Goal: Task Accomplishment & Management: Complete application form

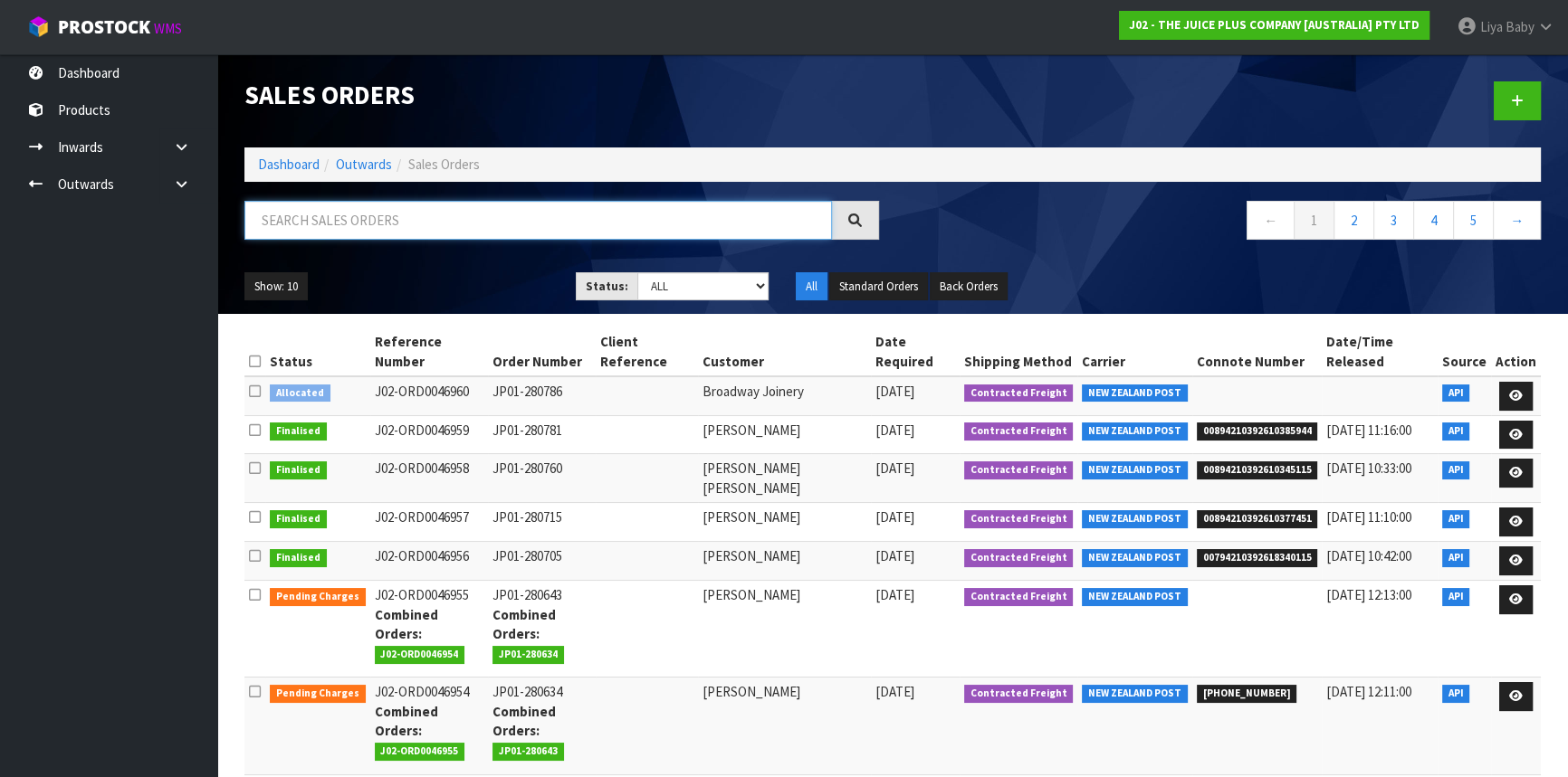
click at [326, 234] on input "text" at bounding box center [538, 220] width 588 height 39
type input "JOB-0417364"
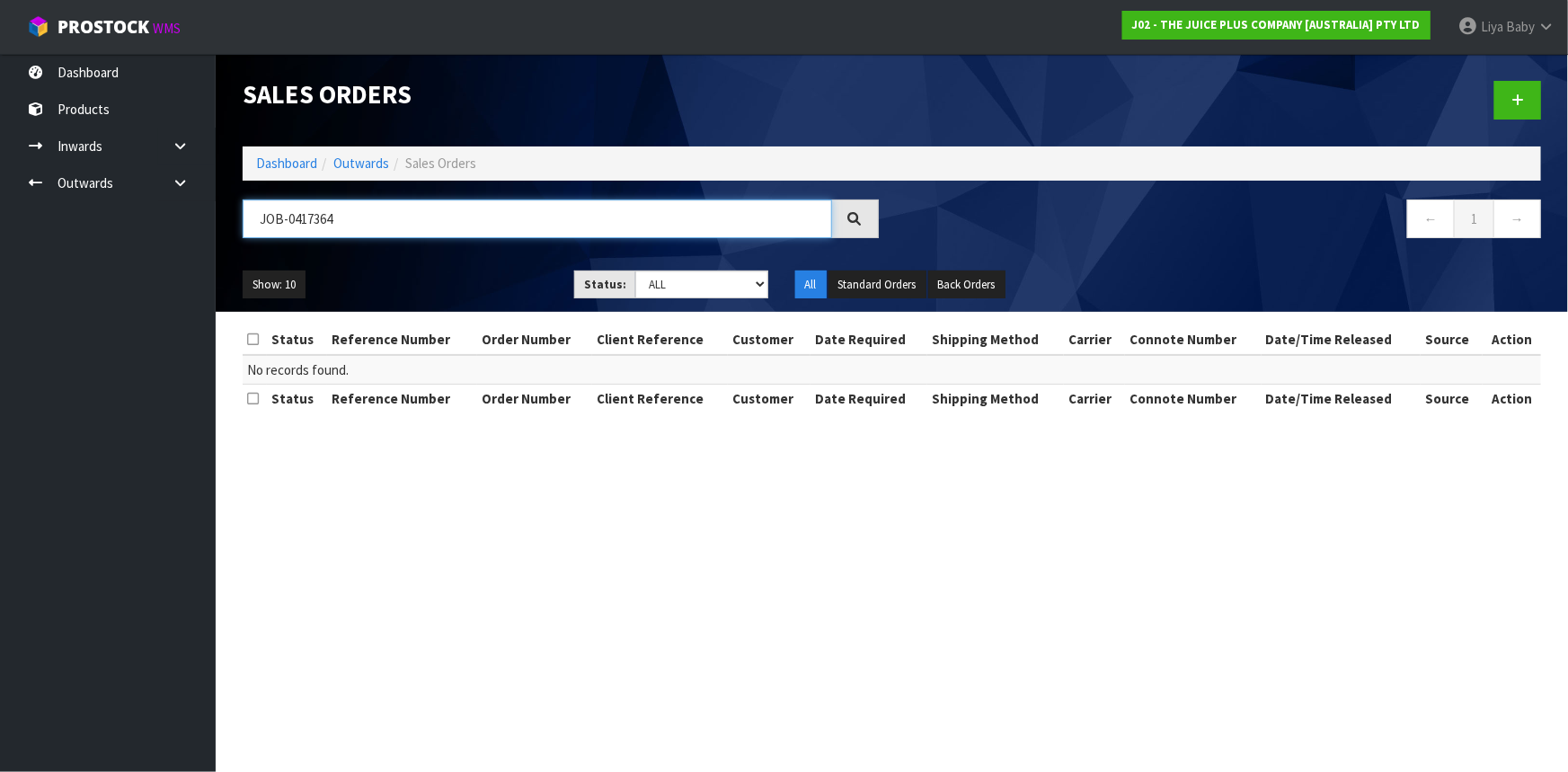
drag, startPoint x: 126, startPoint y: 218, endPoint x: 19, endPoint y: 216, distance: 107.0
click at [19, 216] on body "Toggle navigation ProStock WMS J02 - THE JUICE PLUS COMPANY [AUSTRALIA] PTY LTD…" at bounding box center [784, 386] width 1568 height 772
click at [148, 49] on nav "Toggle navigation ProStock WMS J02 - THE JUICE PLUS COMPANY [AUSTRALIA] PTY LTD…" at bounding box center [784, 28] width 1568 height 55
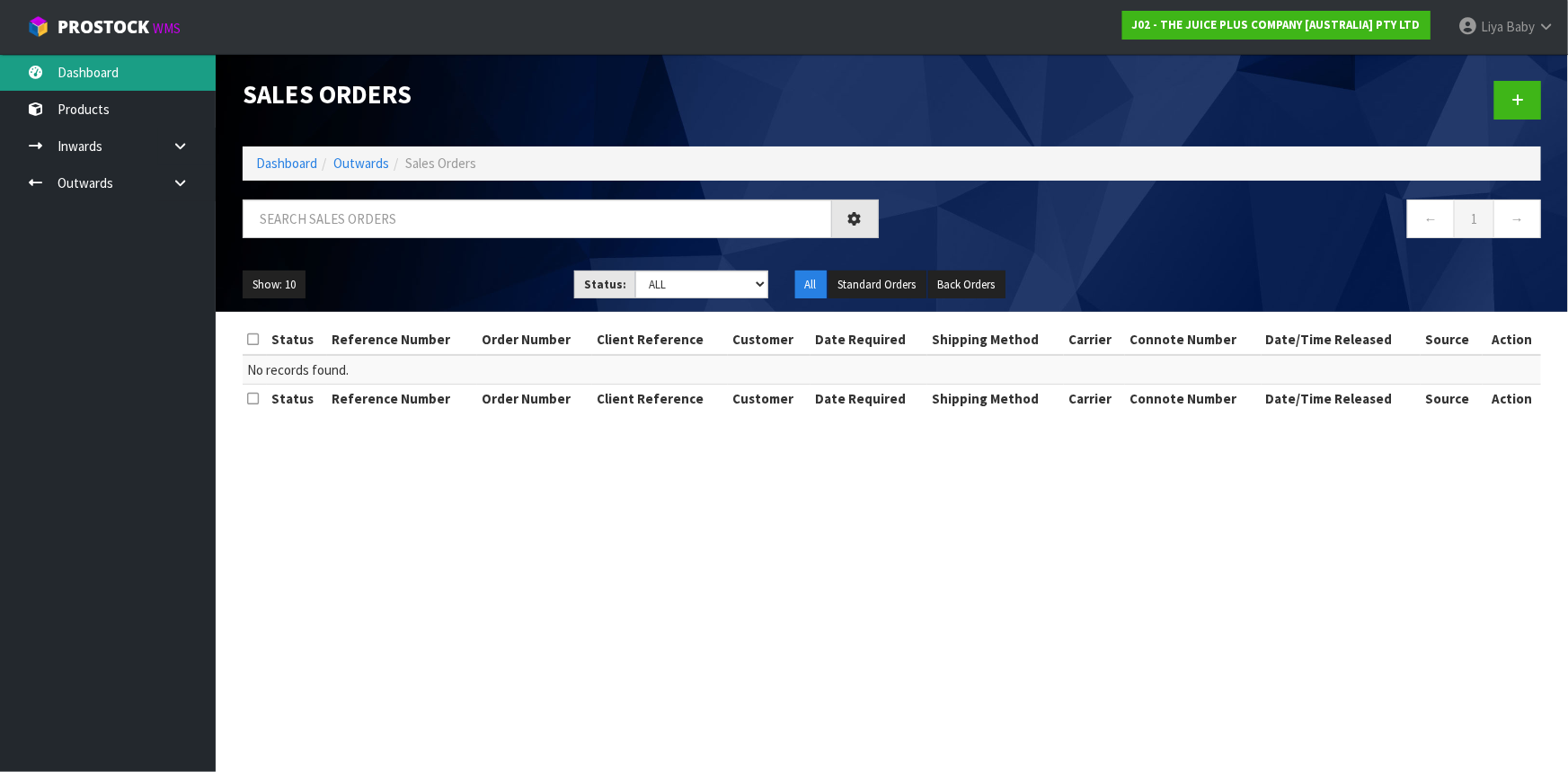
click at [147, 71] on link "Dashboard" at bounding box center [108, 72] width 216 height 37
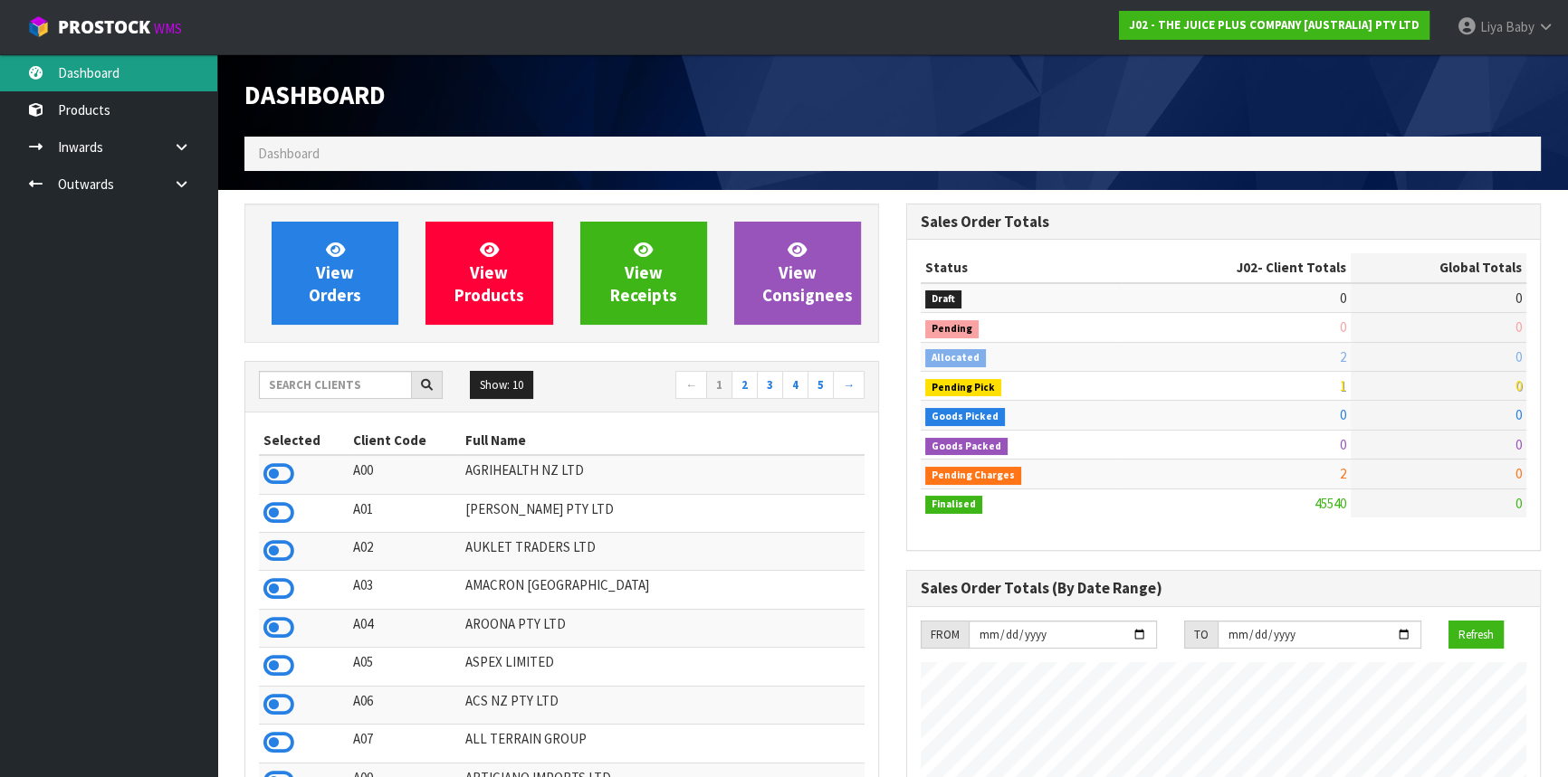
scroll to position [1368, 660]
click at [334, 386] on input "text" at bounding box center [335, 384] width 153 height 28
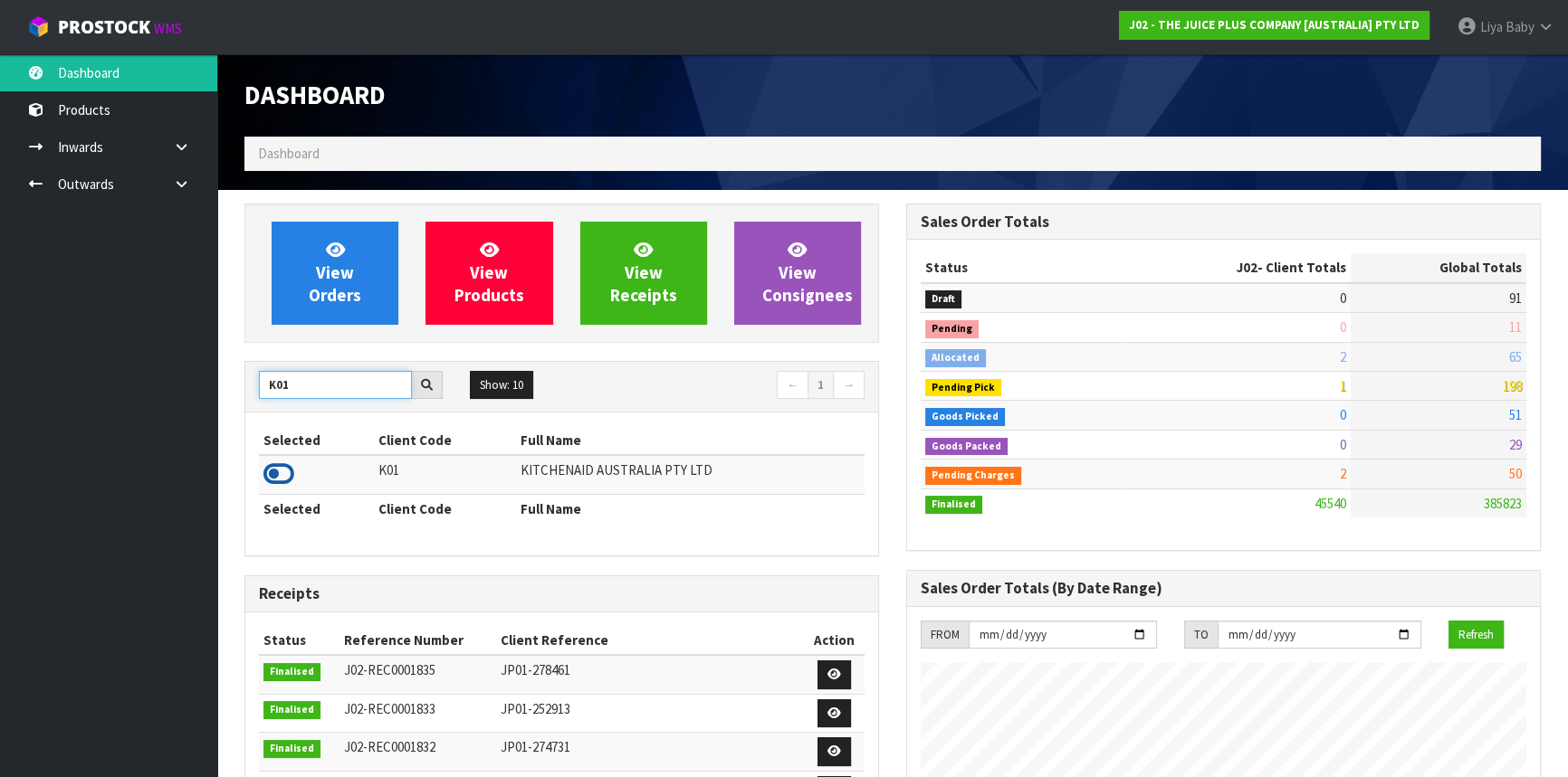
type input "K01"
click at [281, 473] on icon at bounding box center [279, 474] width 31 height 27
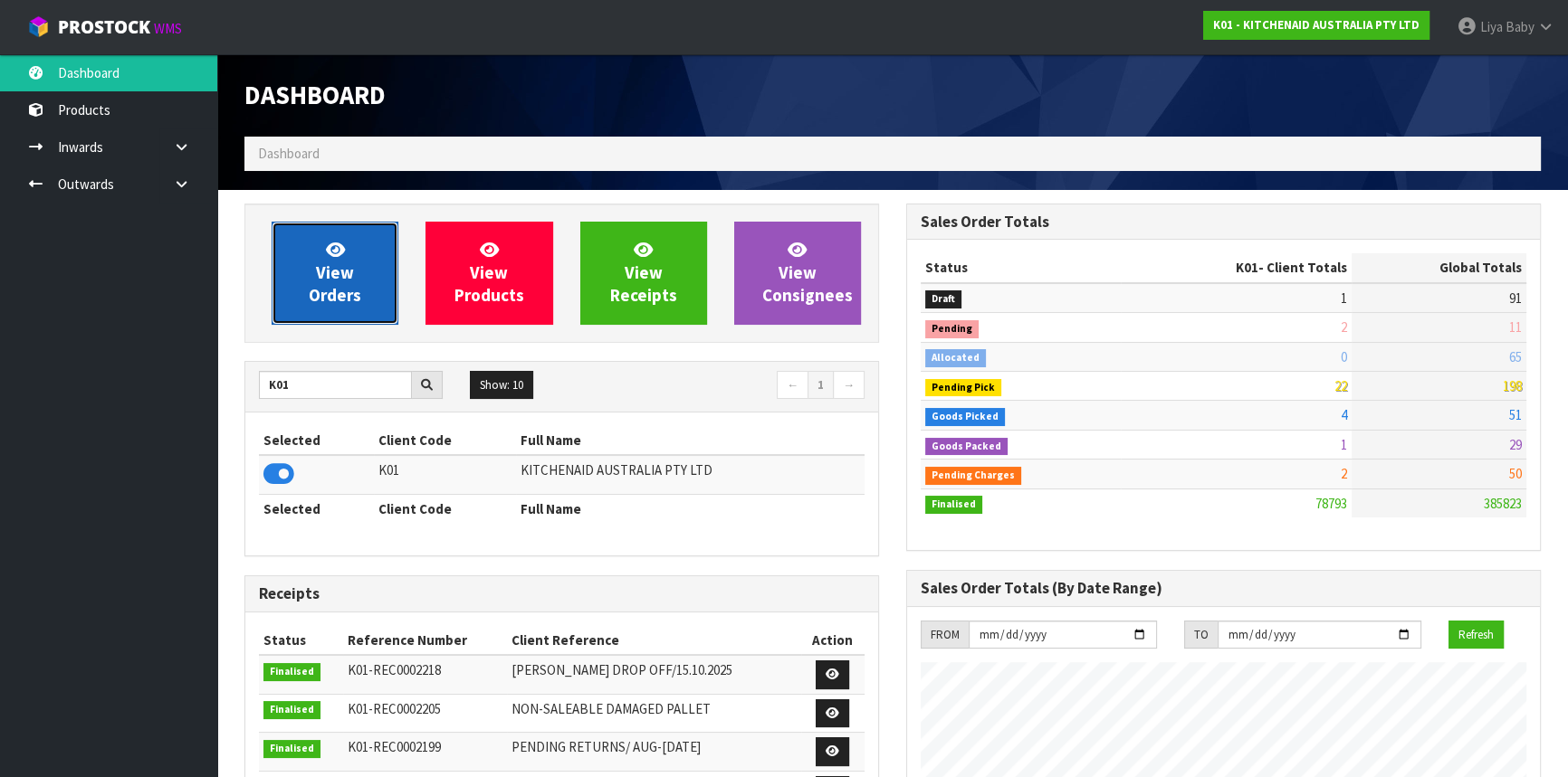
drag, startPoint x: 331, startPoint y: 290, endPoint x: 360, endPoint y: 289, distance: 29.0
click at [333, 289] on span "View Orders" at bounding box center [334, 272] width 53 height 68
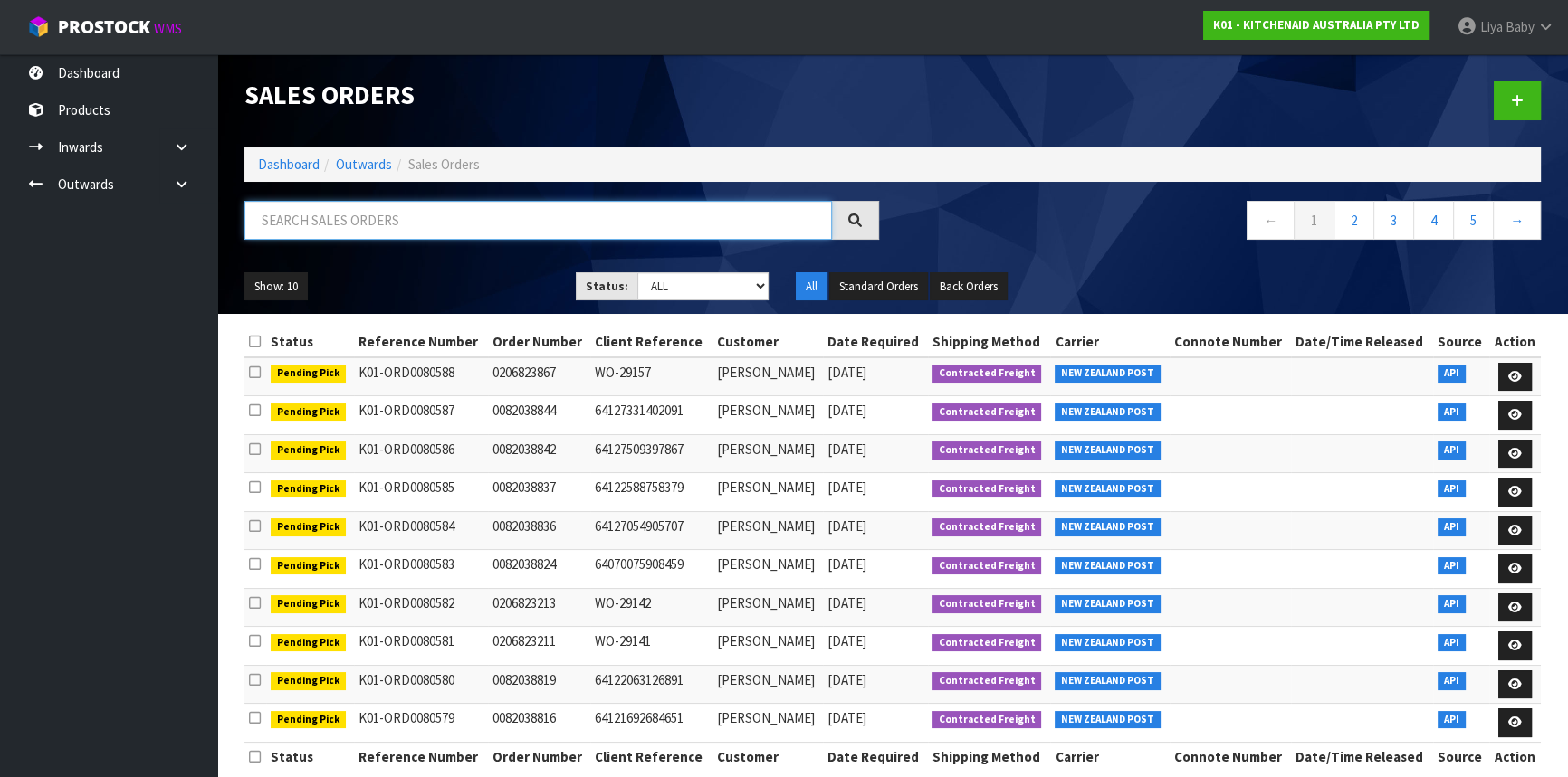
click at [437, 227] on input "text" at bounding box center [538, 220] width 588 height 39
click at [417, 225] on input "text" at bounding box center [538, 220] width 588 height 39
type input "JOB-0417364"
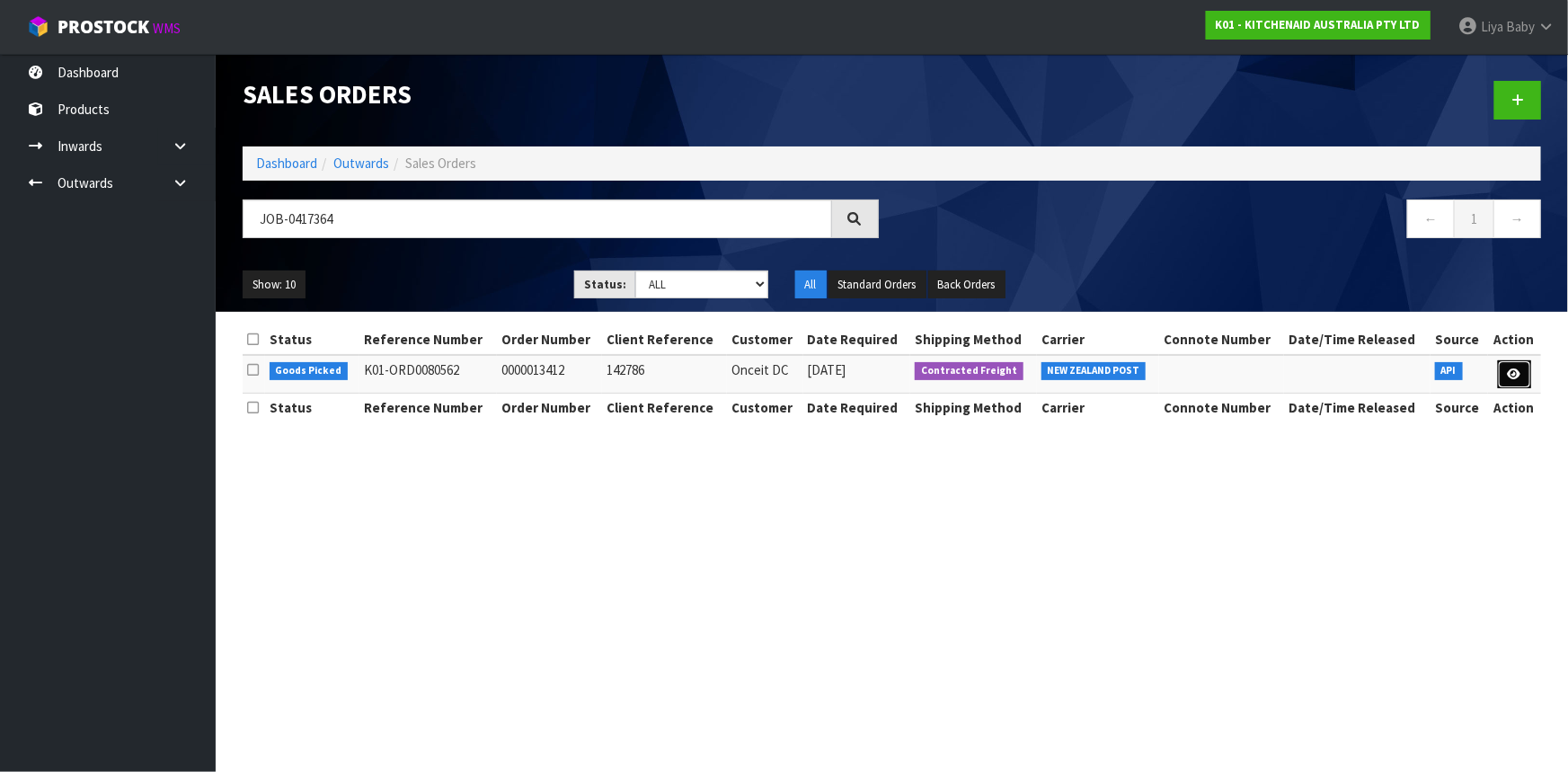
click at [1516, 379] on icon at bounding box center [1515, 374] width 13 height 11
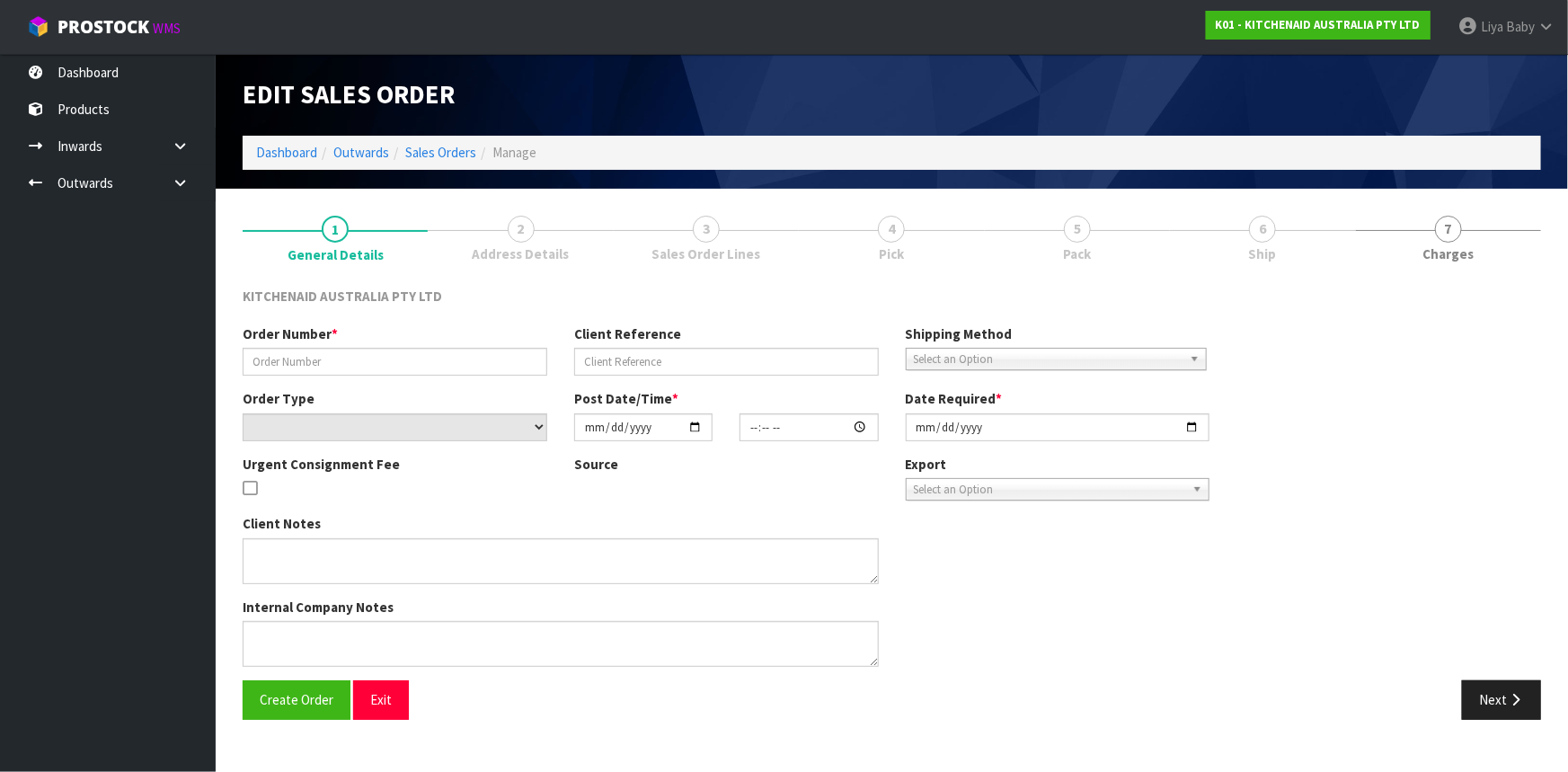
type input "0000013412"
type input "142786"
select select "number:0"
type input "2025-10-13"
type input "20:31:47.000"
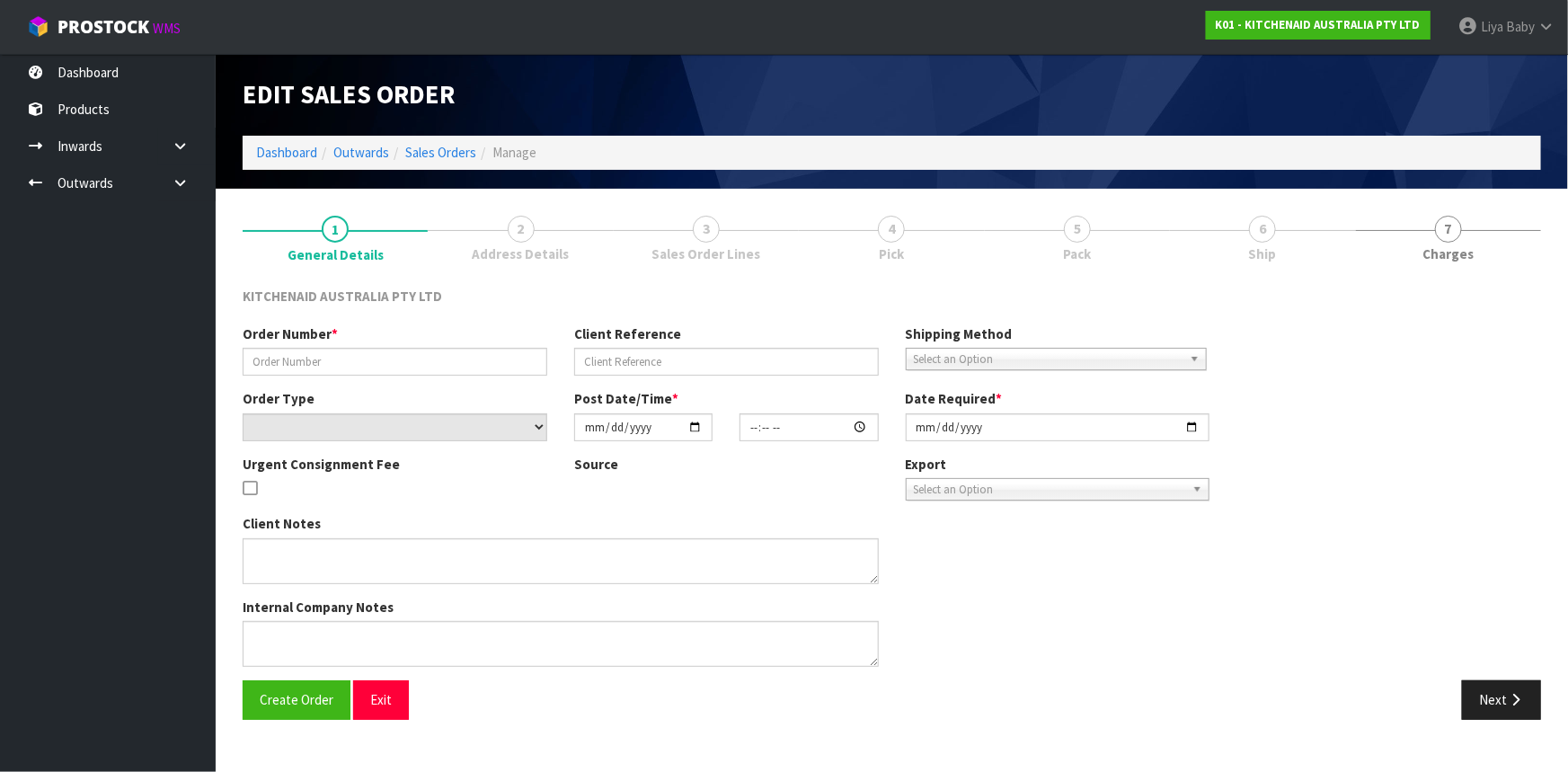
type input "2025-10-13"
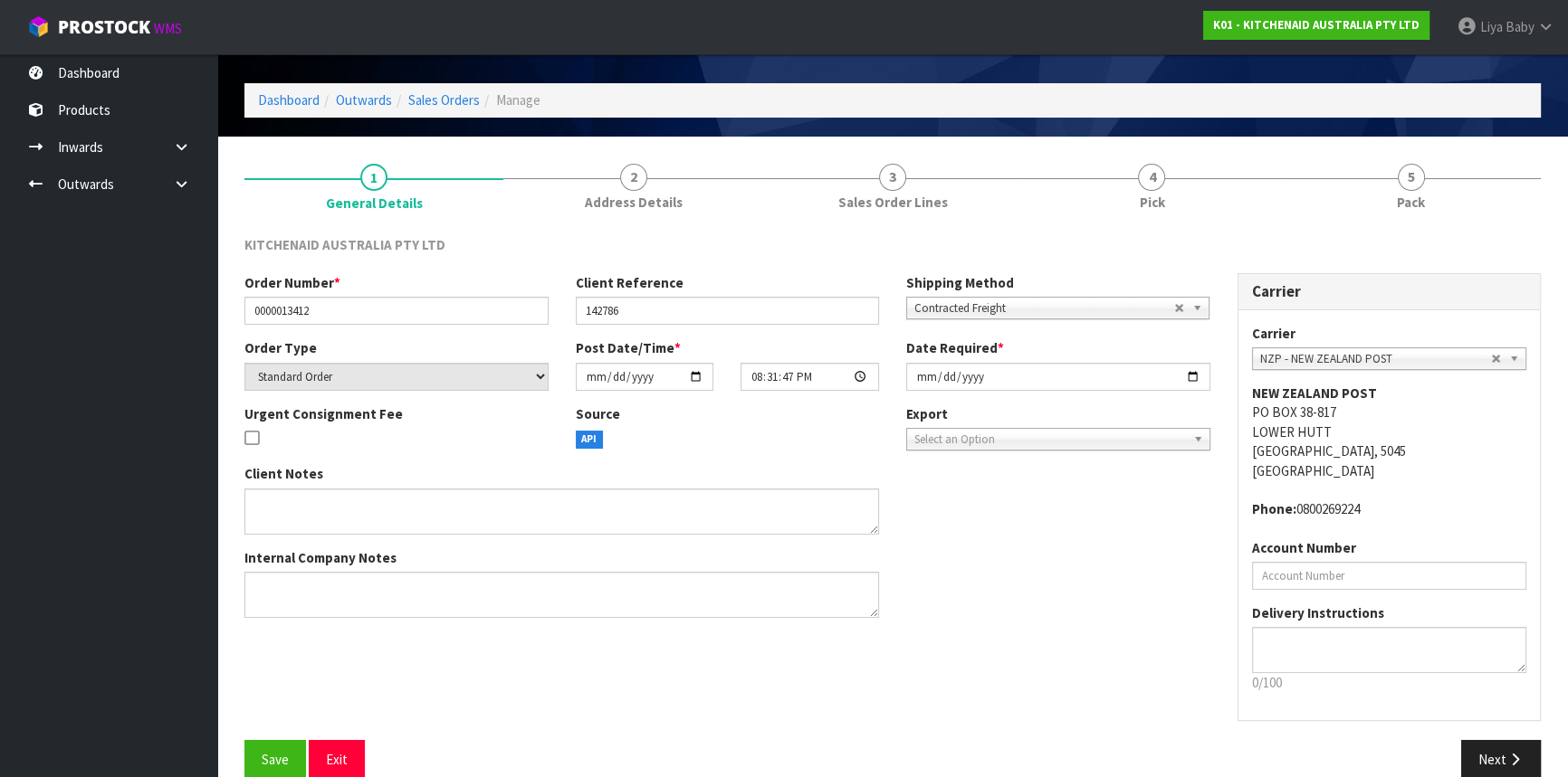
scroll to position [81, 0]
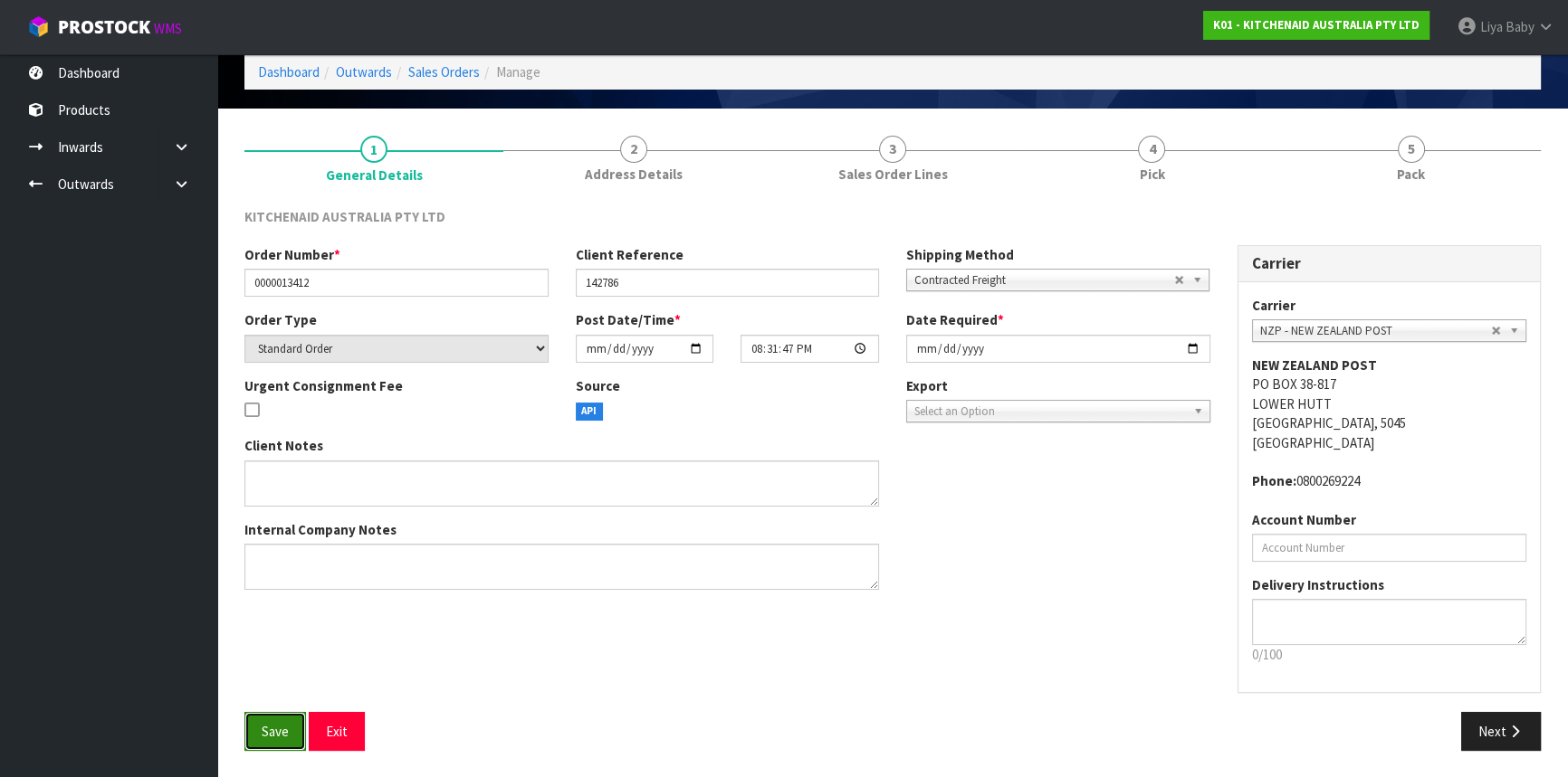
click at [249, 742] on button "Save" at bounding box center [275, 731] width 61 height 39
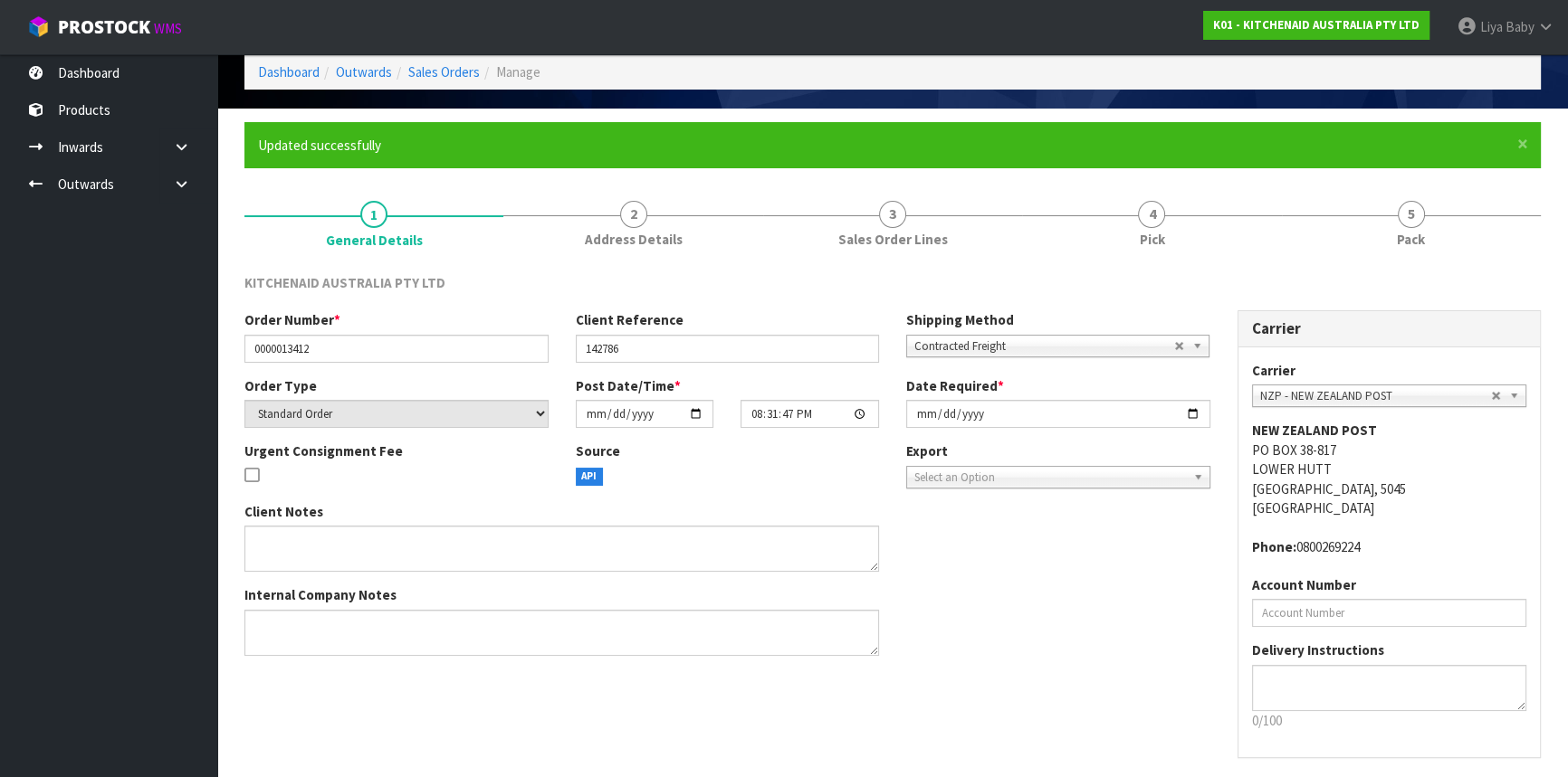
scroll to position [0, 0]
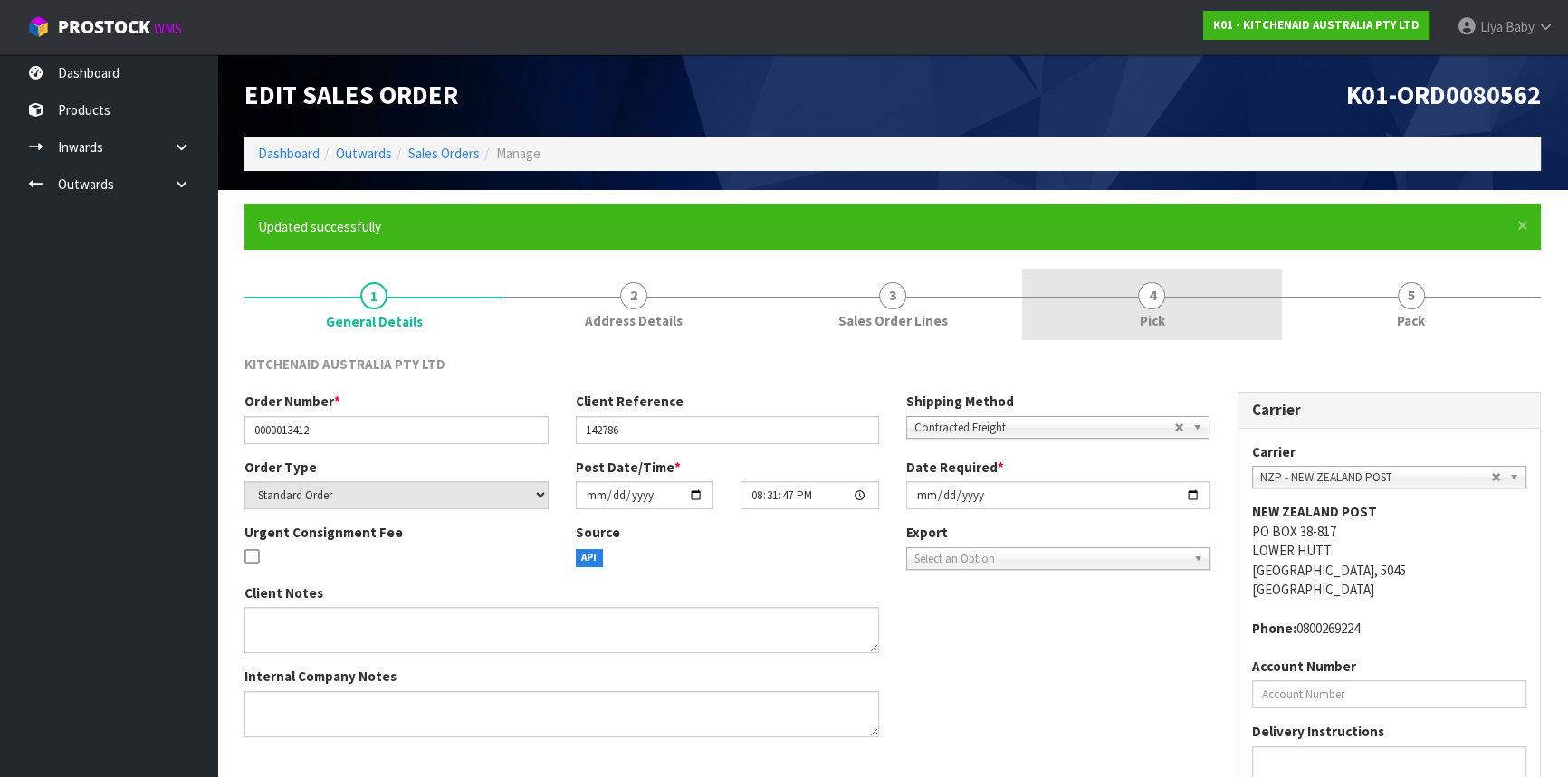
click at [1167, 316] on link "4 Pick" at bounding box center [1151, 305] width 259 height 72
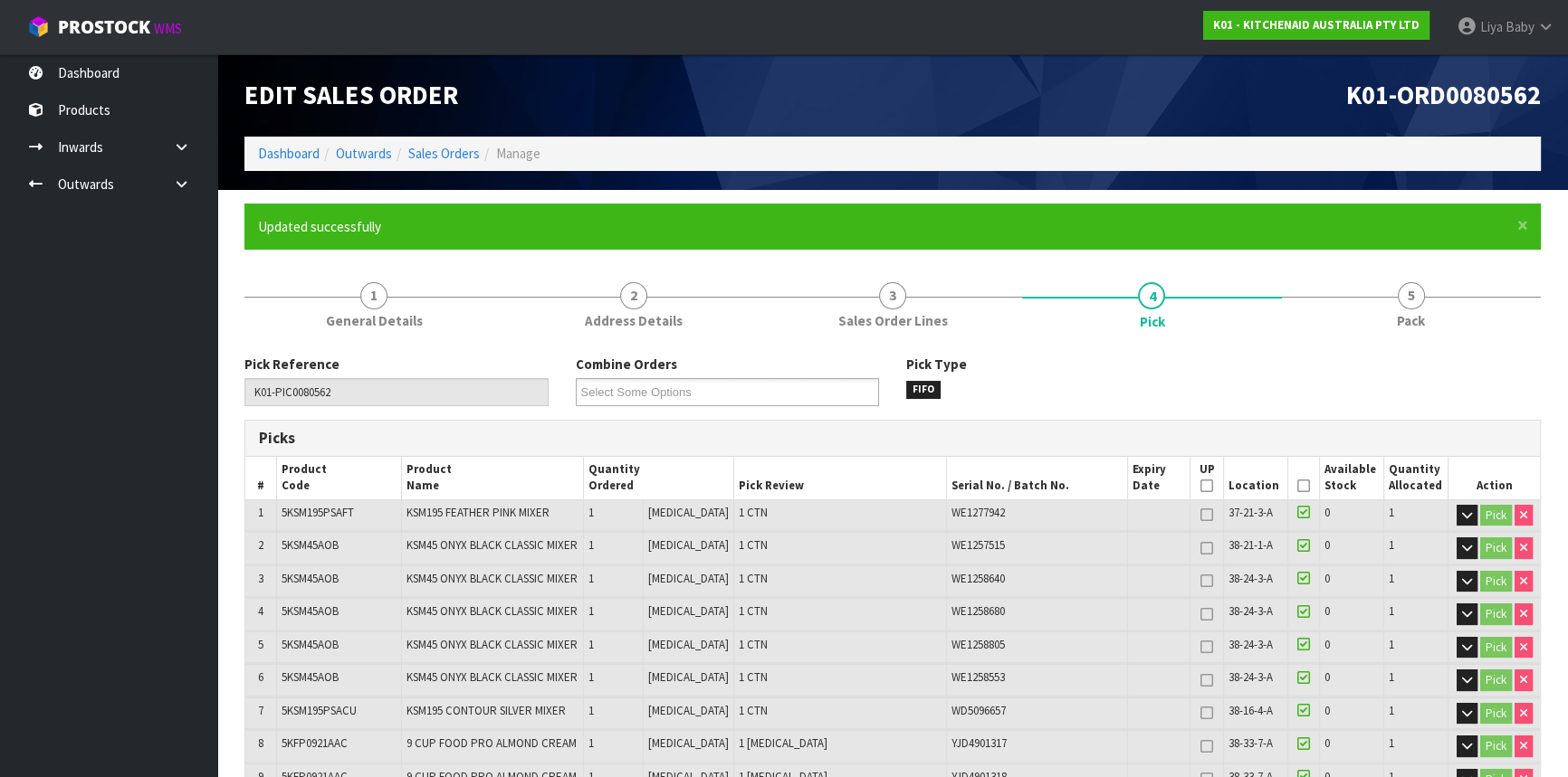
click at [1302, 486] on icon at bounding box center [1303, 486] width 12 height 1
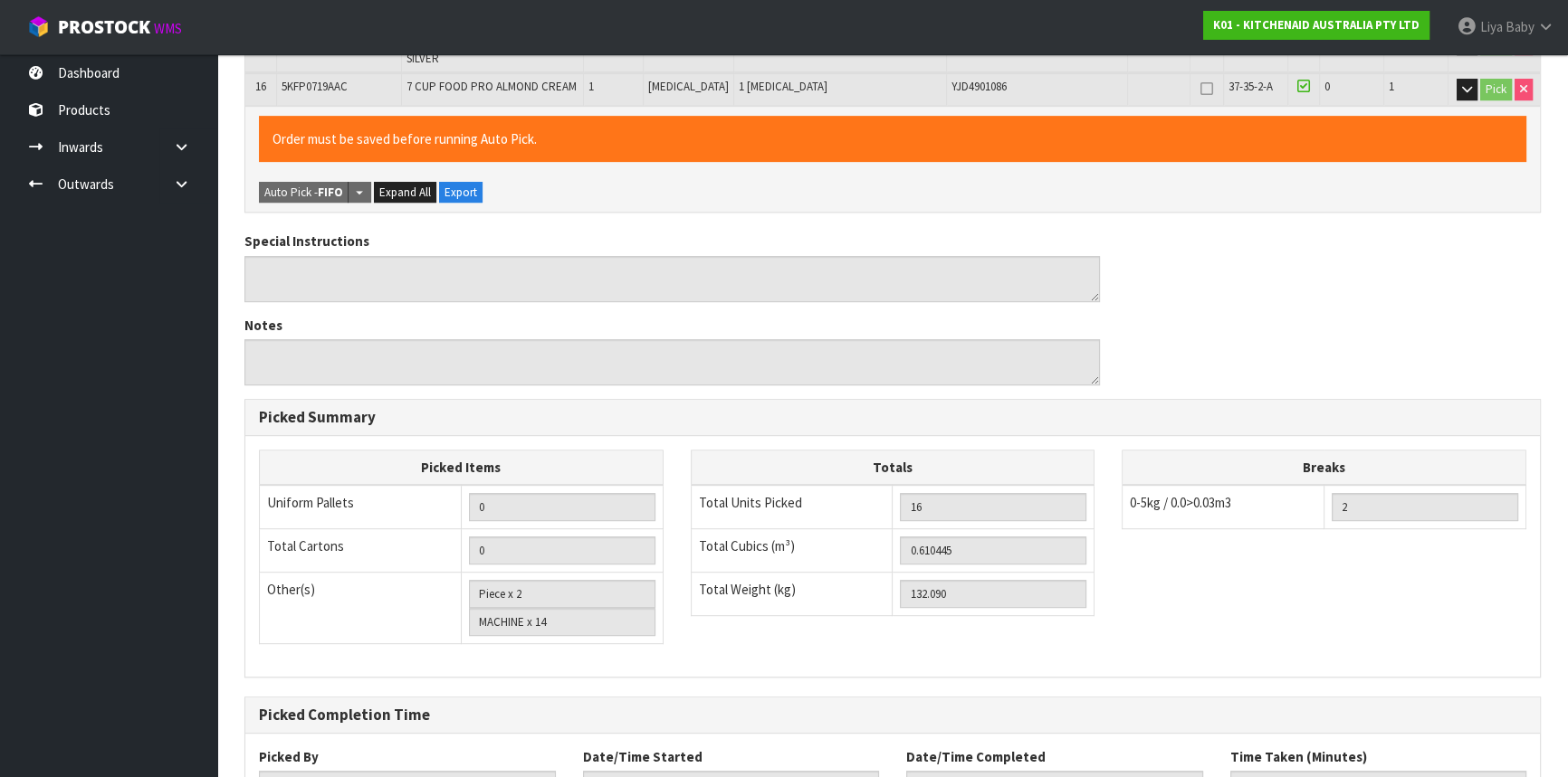
scroll to position [1072, 0]
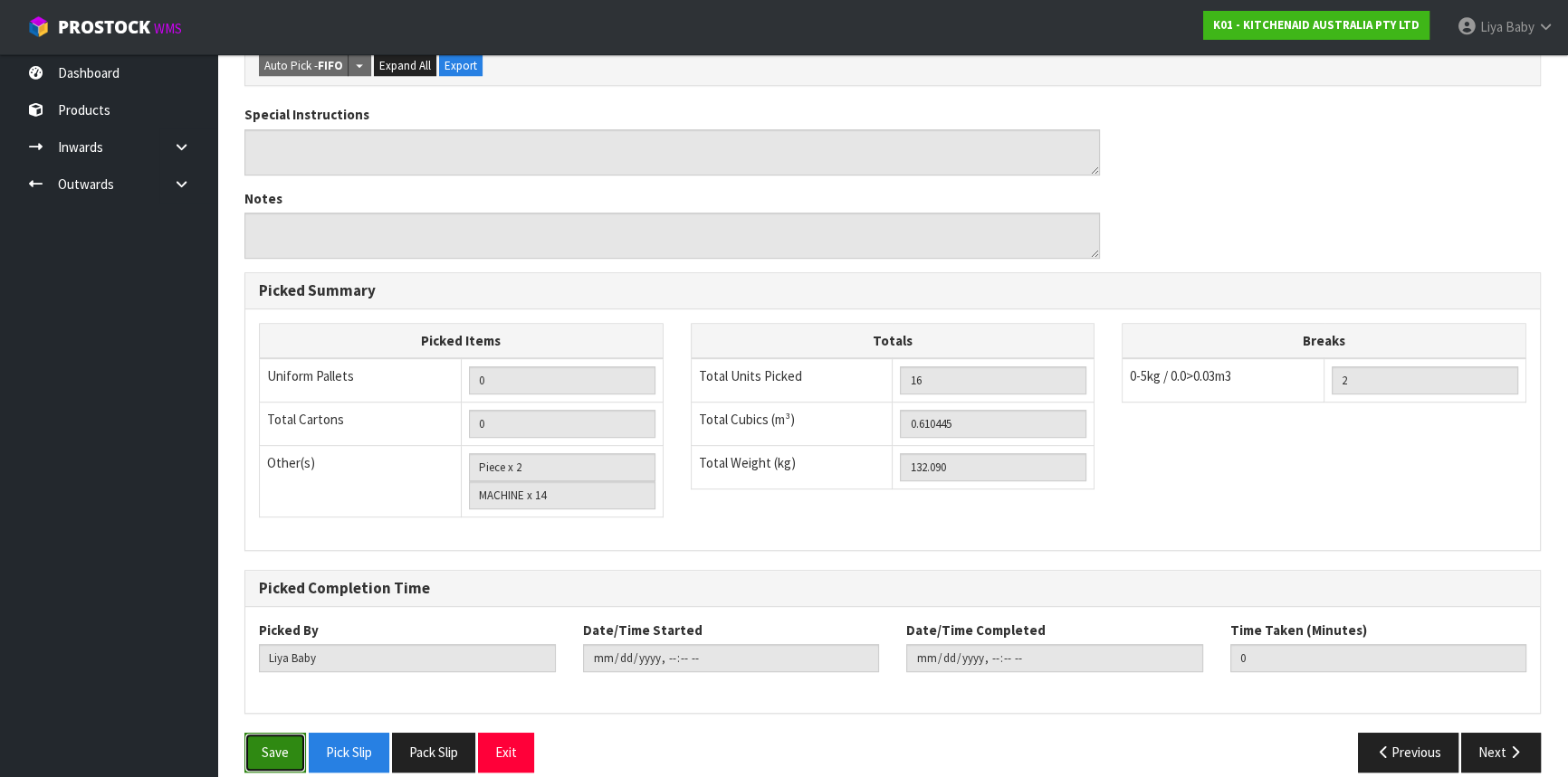
click at [259, 733] on button "Save" at bounding box center [275, 752] width 61 height 39
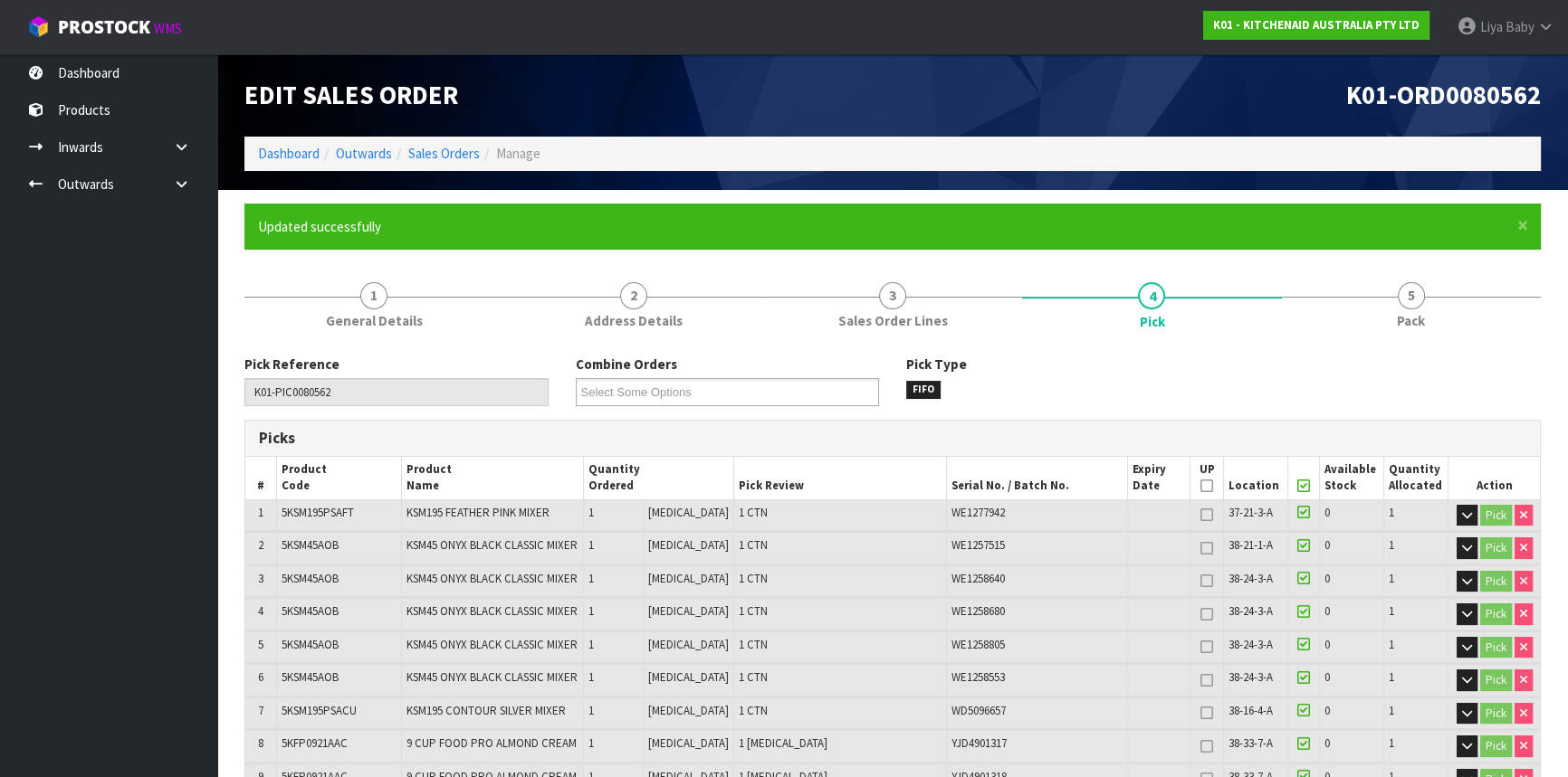
type input "2025-10-15T13:54:50"
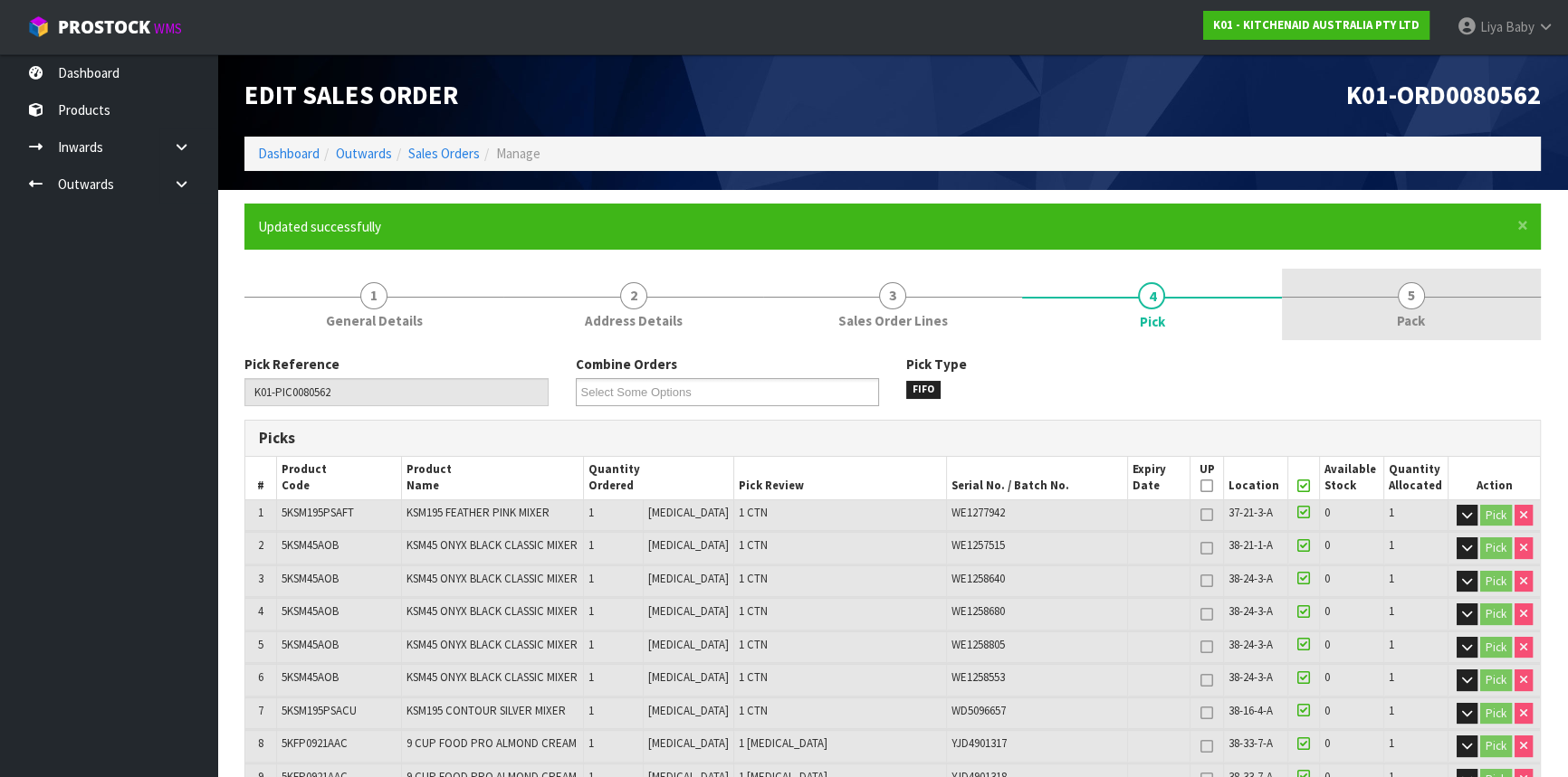
click at [1394, 302] on link "5 Pack" at bounding box center [1411, 305] width 259 height 72
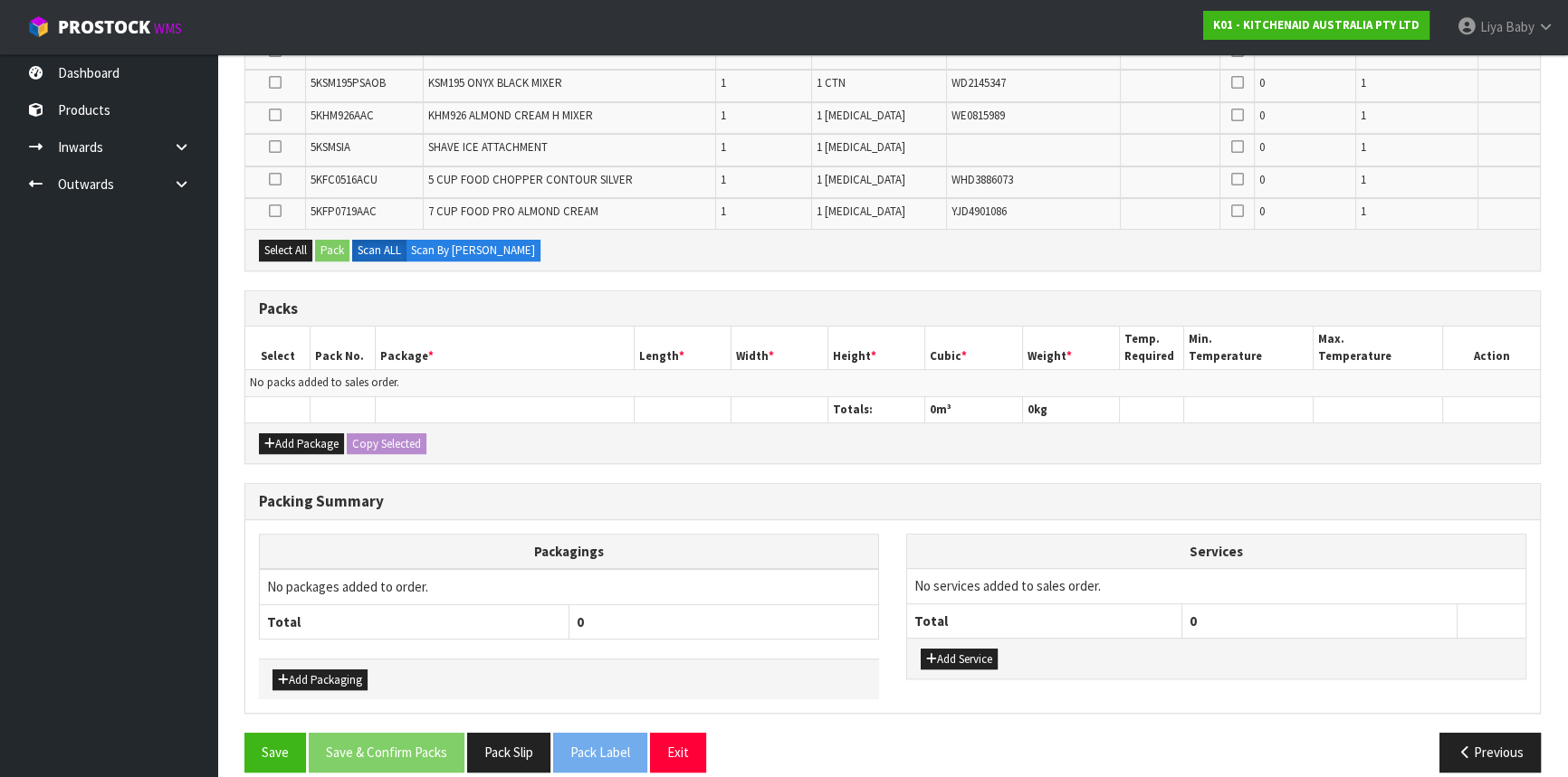
scroll to position [781, 0]
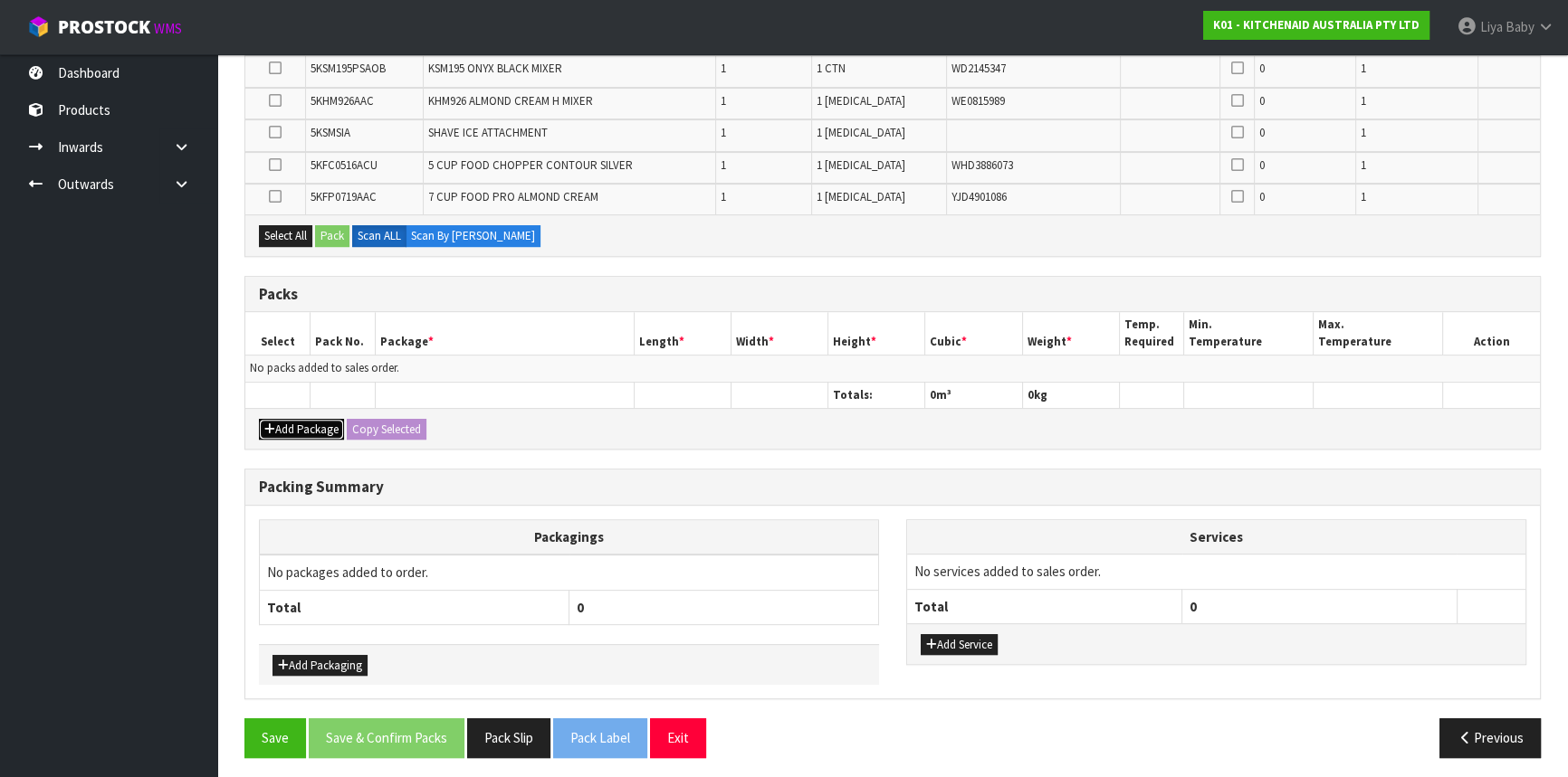
click at [323, 427] on button "Add Package" at bounding box center [301, 429] width 85 height 22
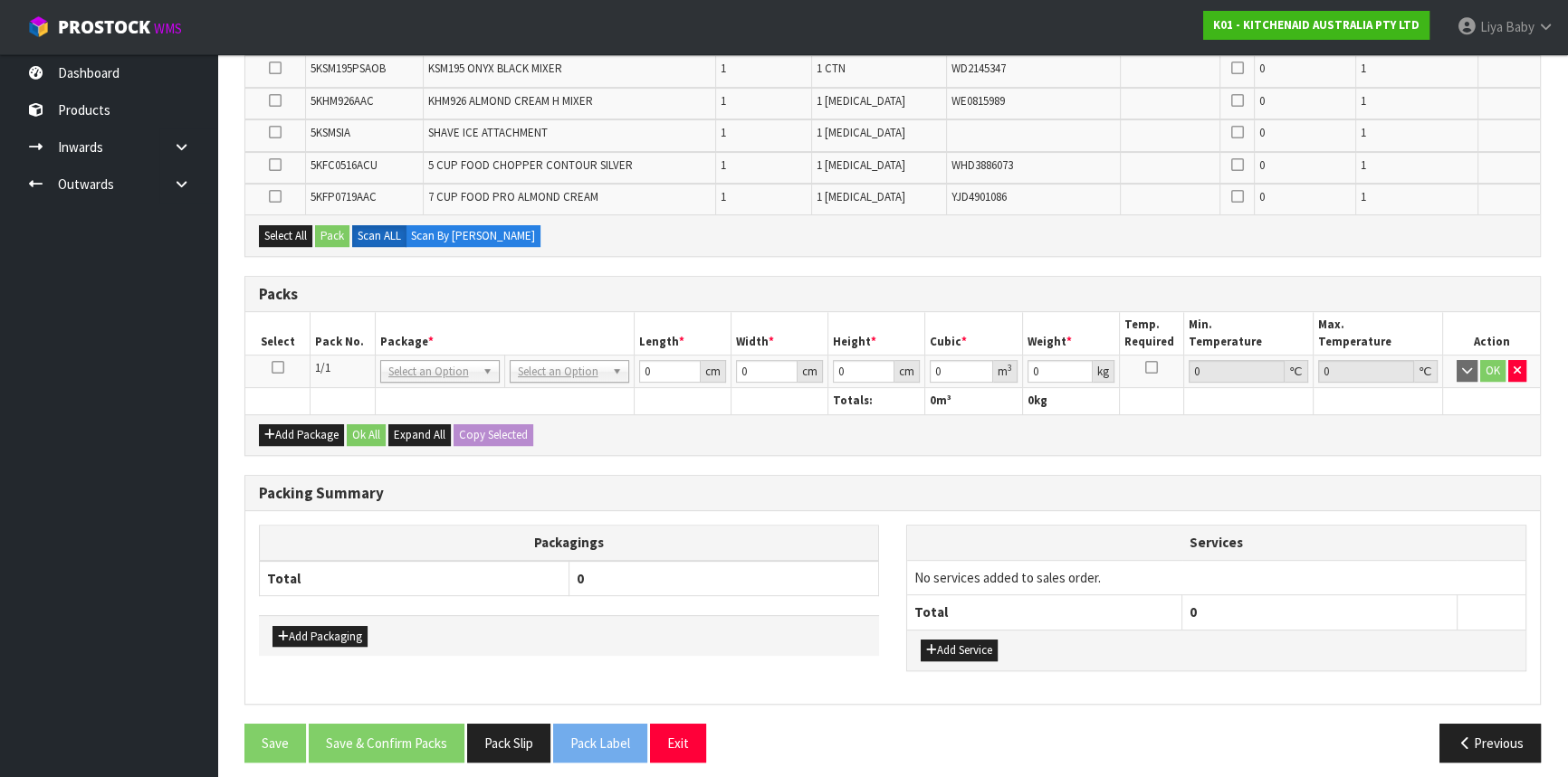
click at [279, 368] on icon at bounding box center [277, 367] width 12 height 1
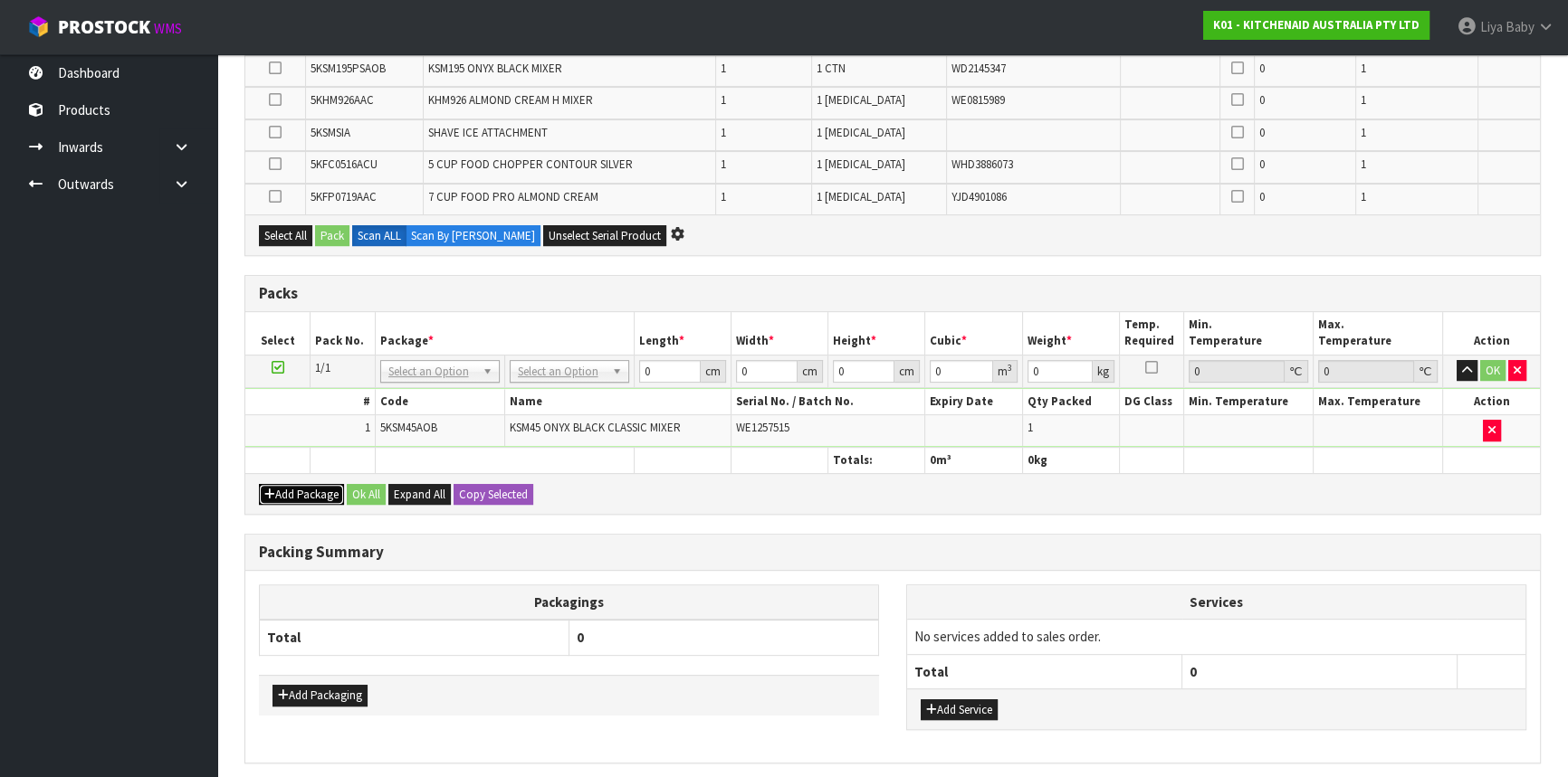
click at [319, 484] on button "Add Package" at bounding box center [301, 494] width 85 height 22
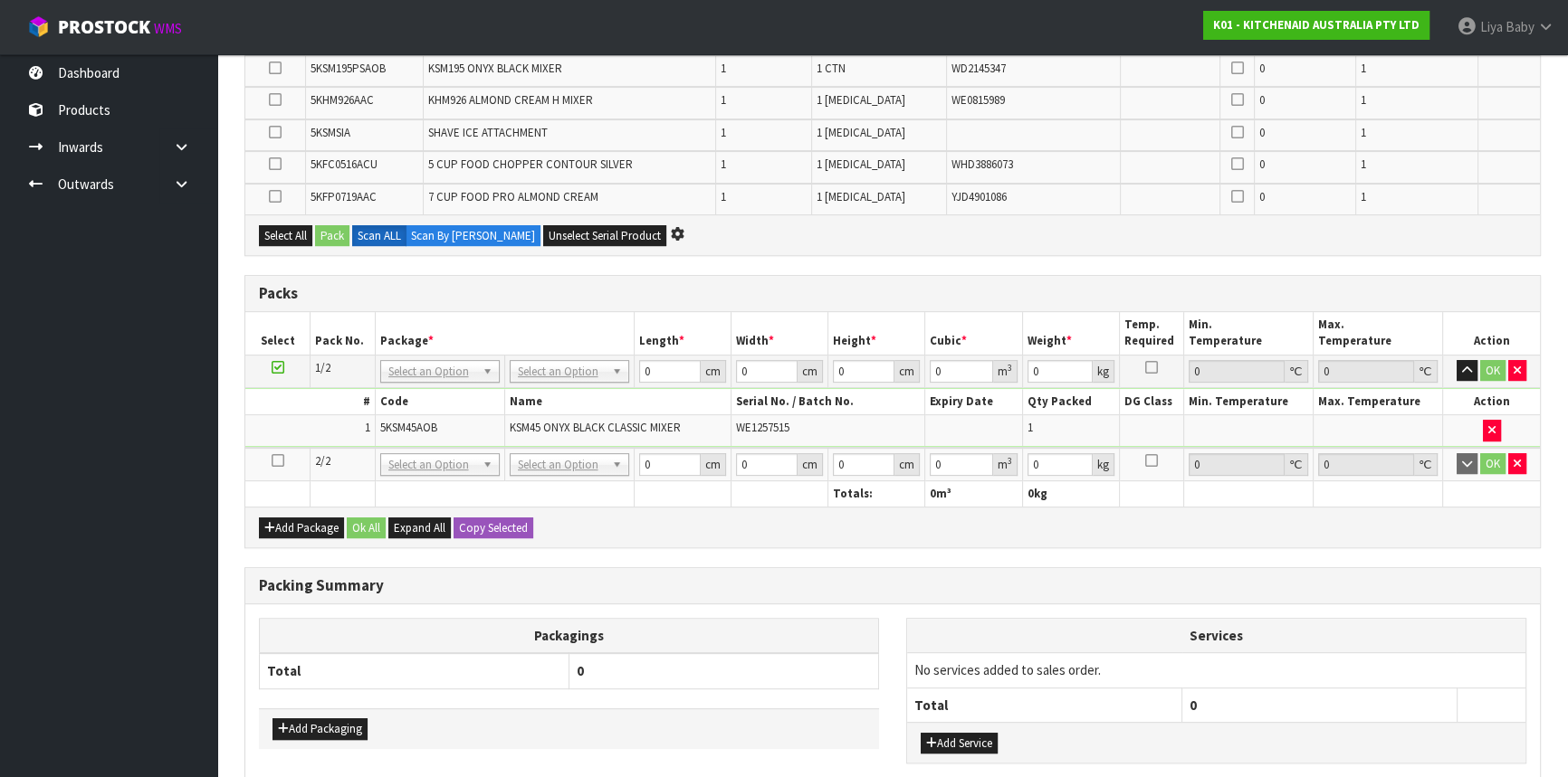
click at [276, 461] on icon at bounding box center [277, 461] width 12 height 1
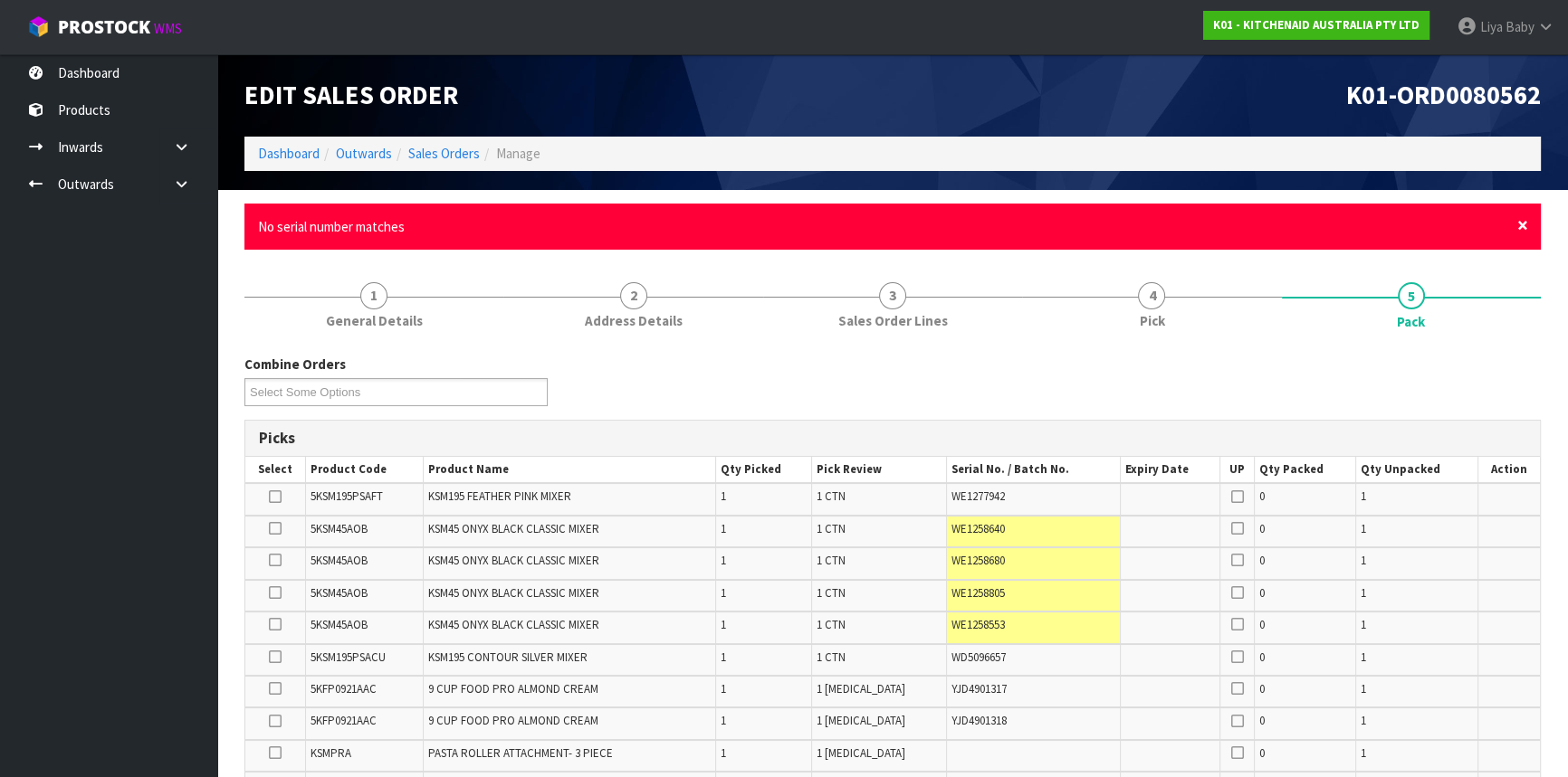
click at [1521, 220] on span "×" at bounding box center [1522, 225] width 11 height 25
click at [1524, 226] on span "×" at bounding box center [1522, 225] width 11 height 25
click at [1517, 223] on span "×" at bounding box center [1522, 225] width 11 height 25
click at [1523, 217] on span "×" at bounding box center [1522, 225] width 11 height 25
click at [1517, 227] on span "×" at bounding box center [1522, 225] width 11 height 25
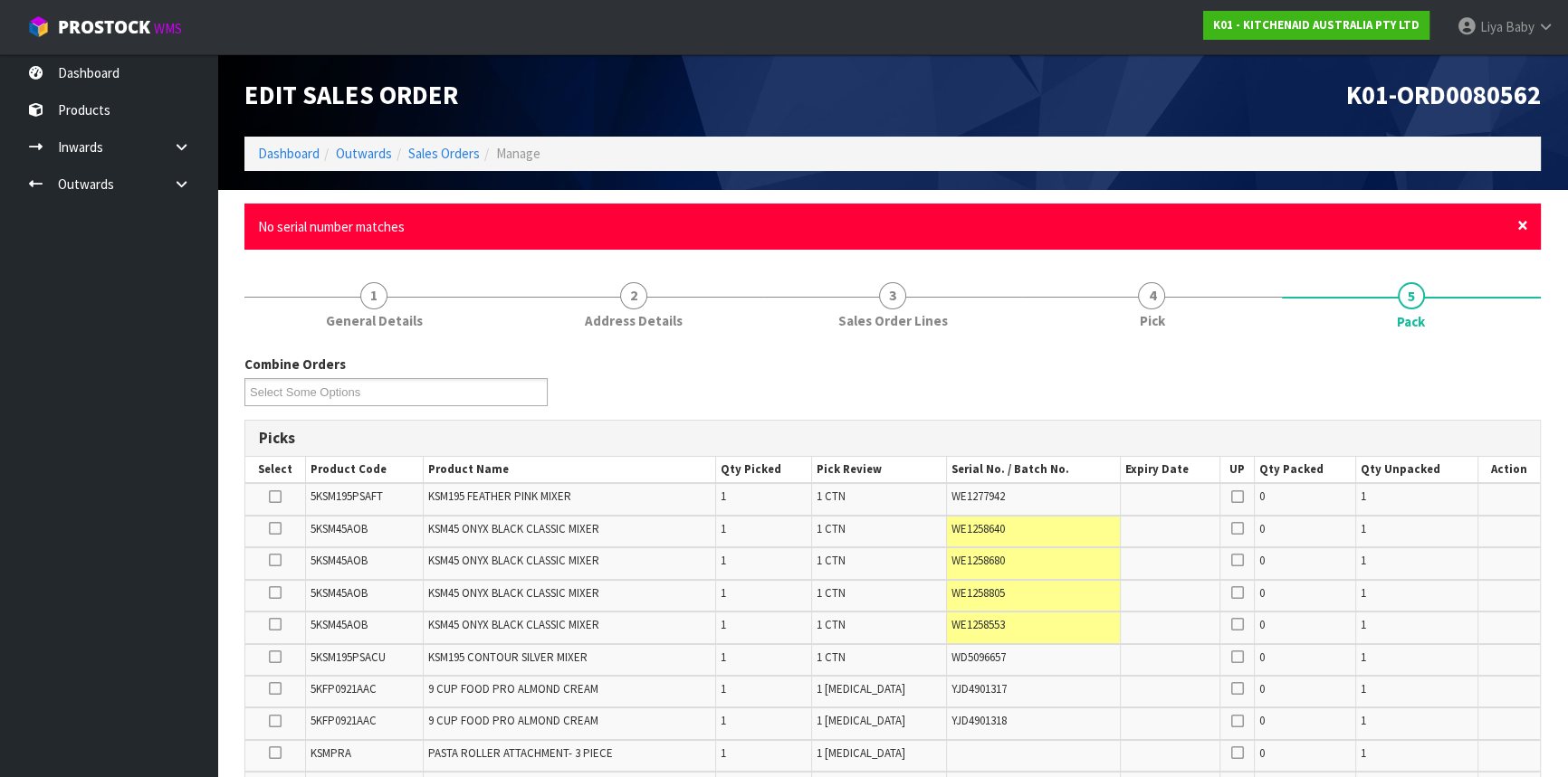
click at [1527, 222] on span "×" at bounding box center [1522, 225] width 11 height 25
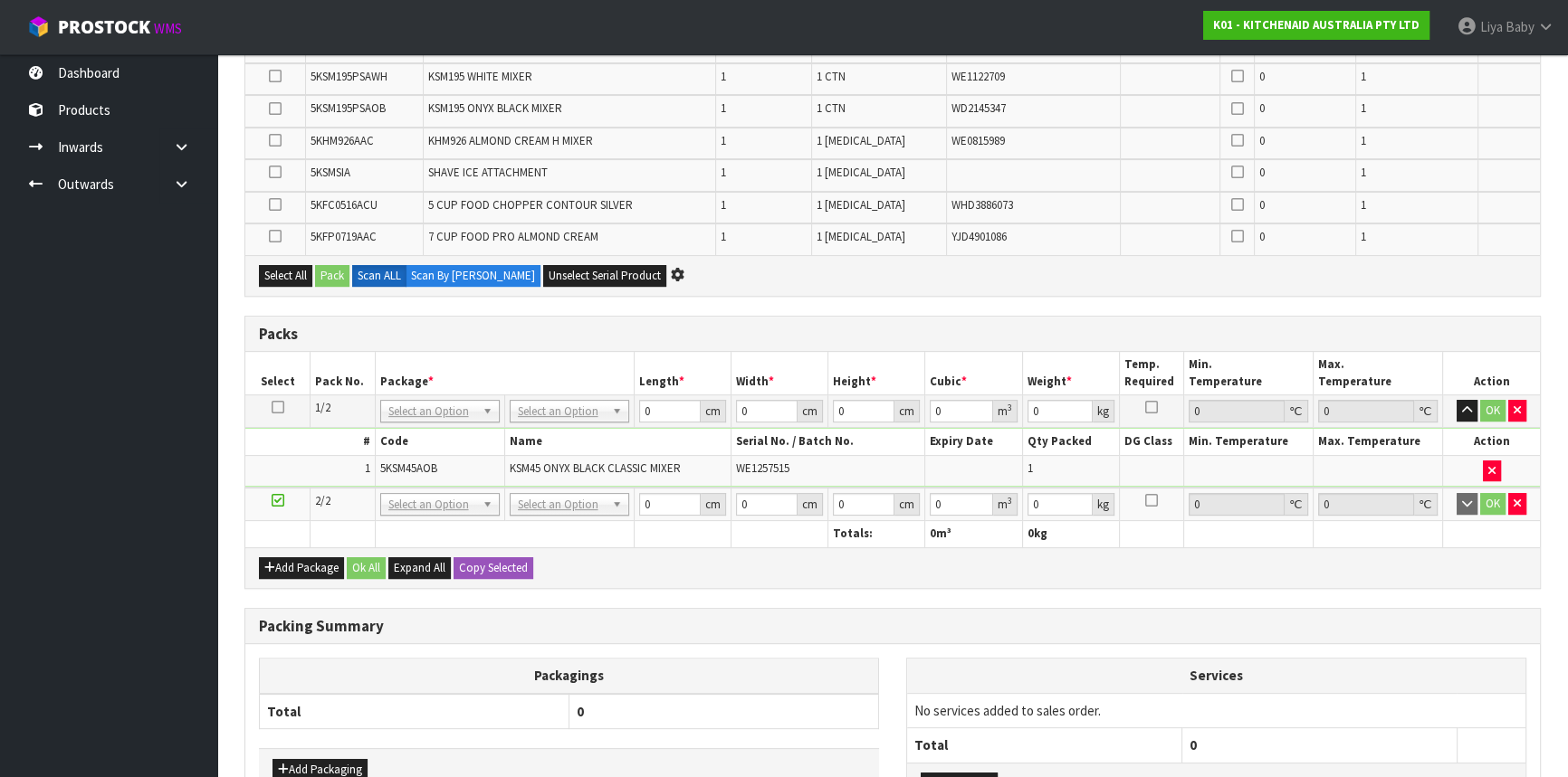
scroll to position [658, 0]
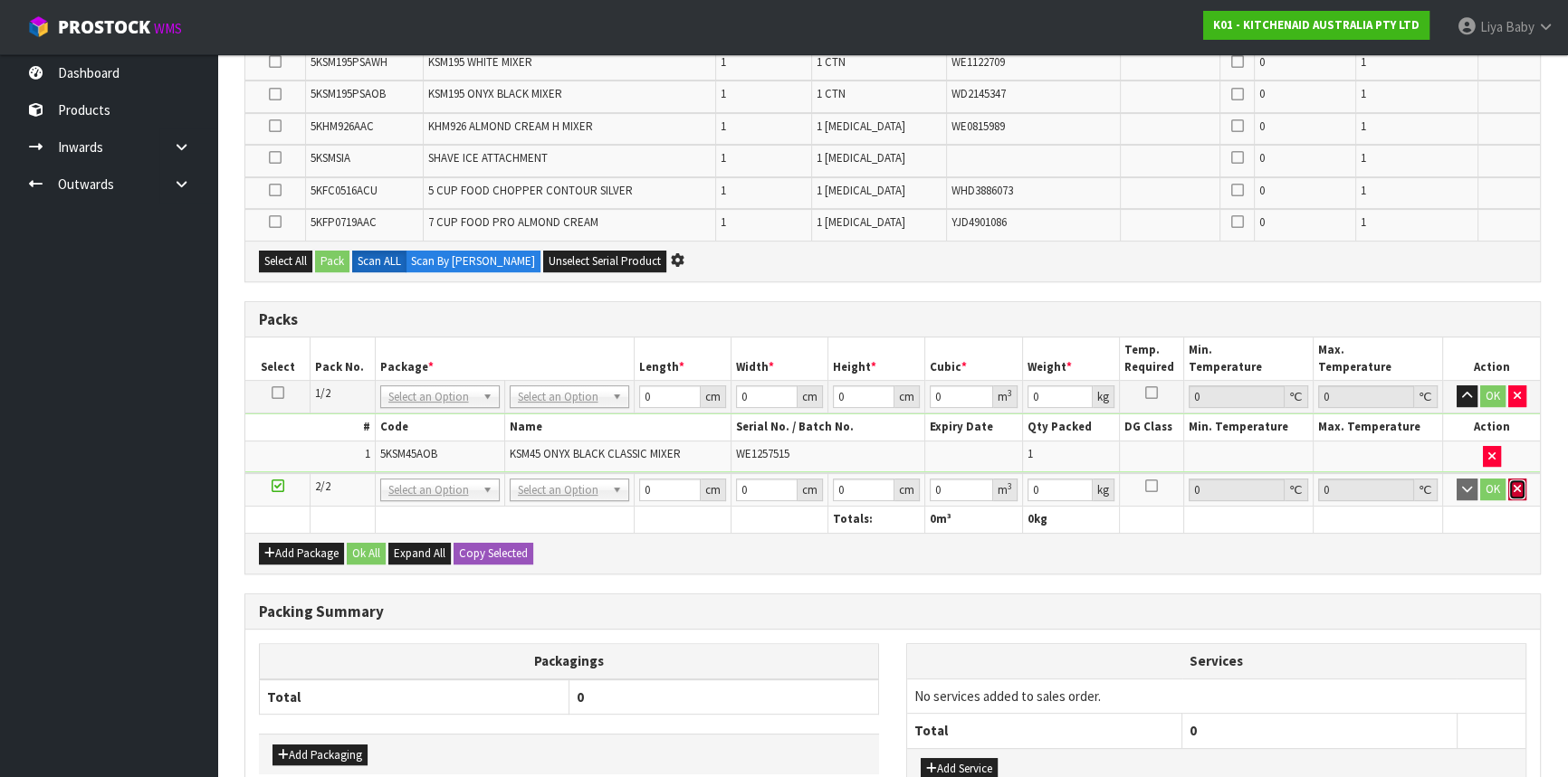
click at [1523, 490] on button "button" at bounding box center [1516, 490] width 18 height 22
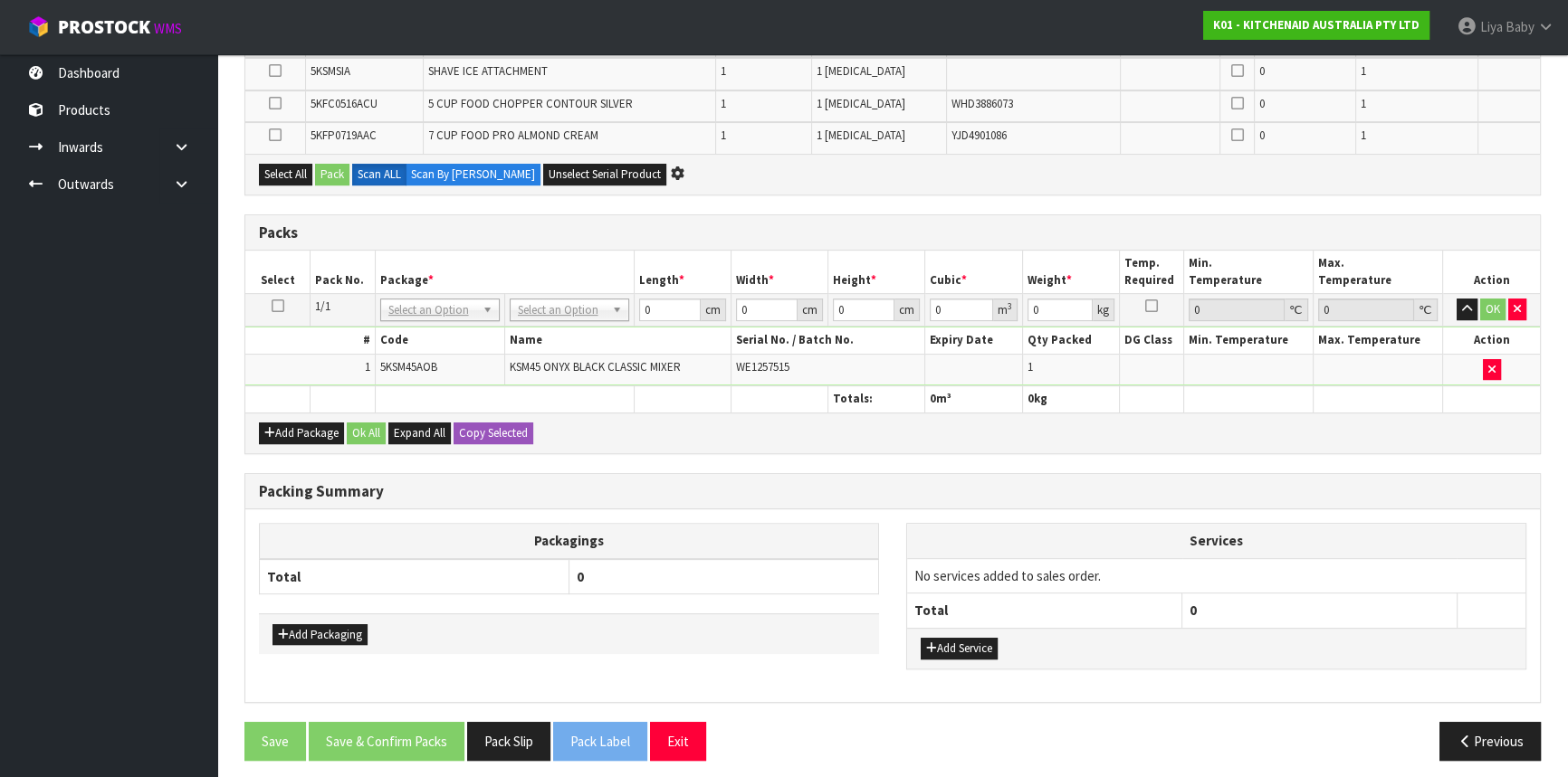
scroll to position [748, 0]
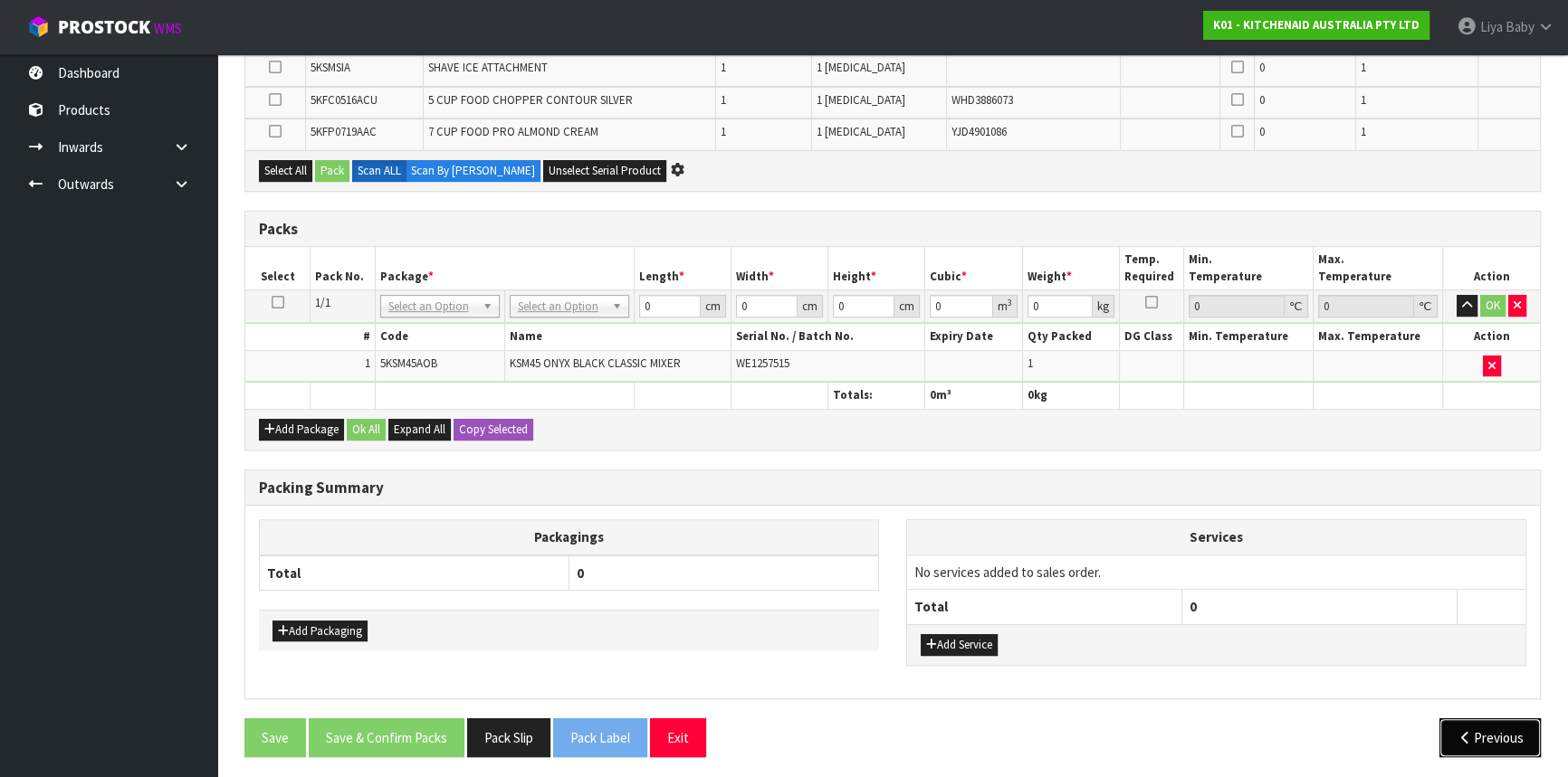
click at [1492, 724] on button "Previous" at bounding box center [1490, 738] width 102 height 39
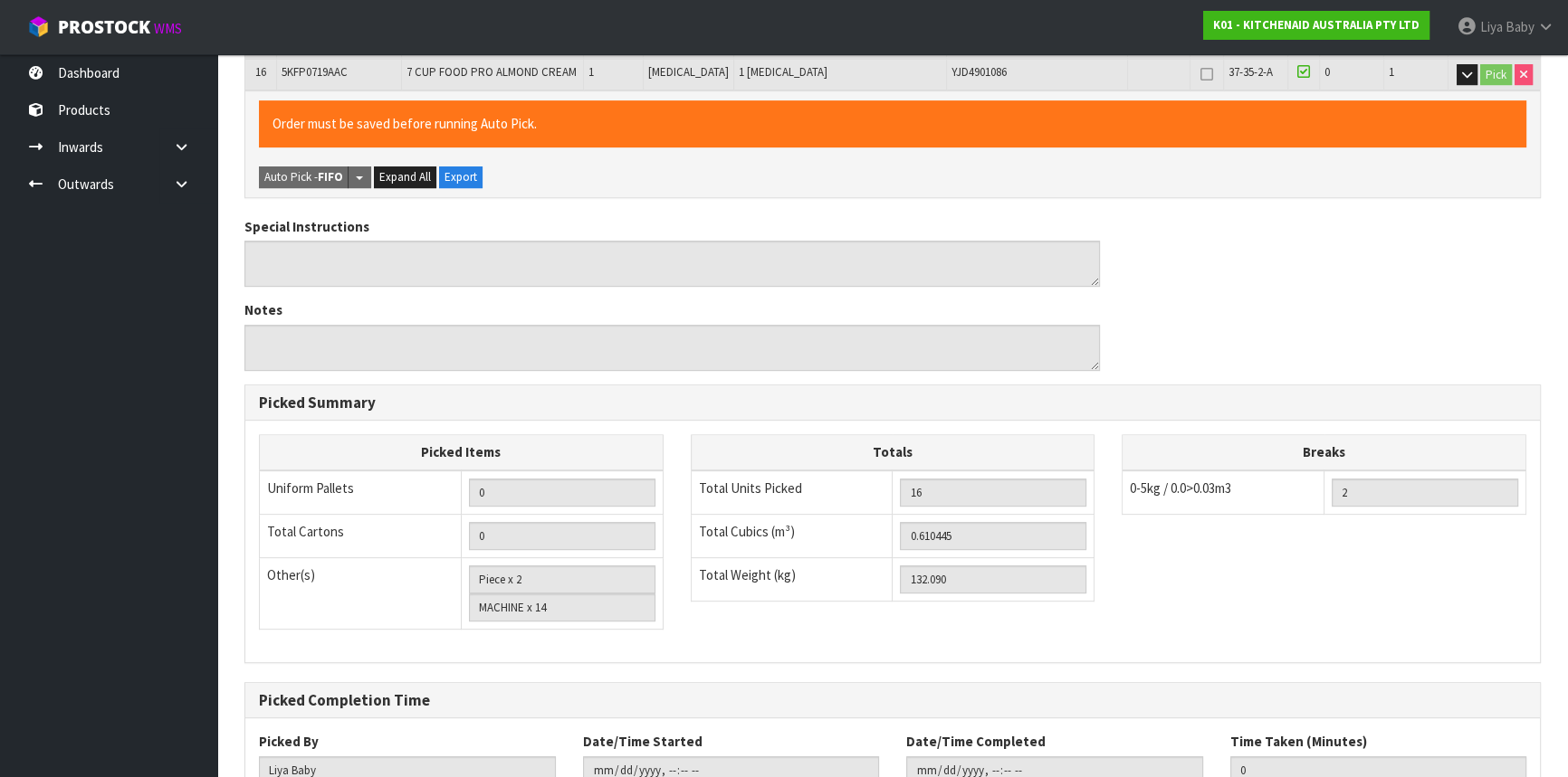
scroll to position [1007, 0]
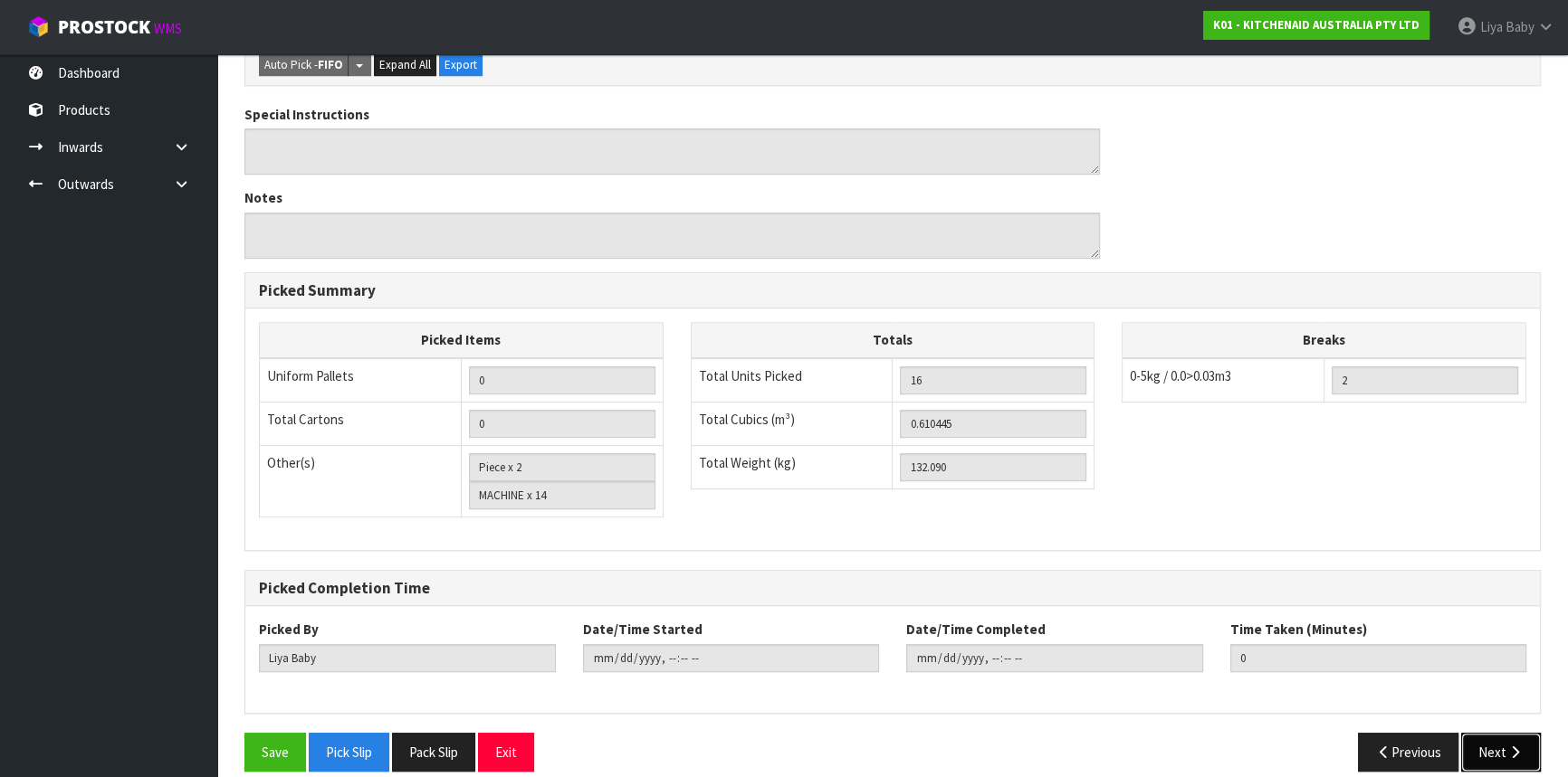
click at [1491, 733] on button "Next" at bounding box center [1500, 752] width 80 height 39
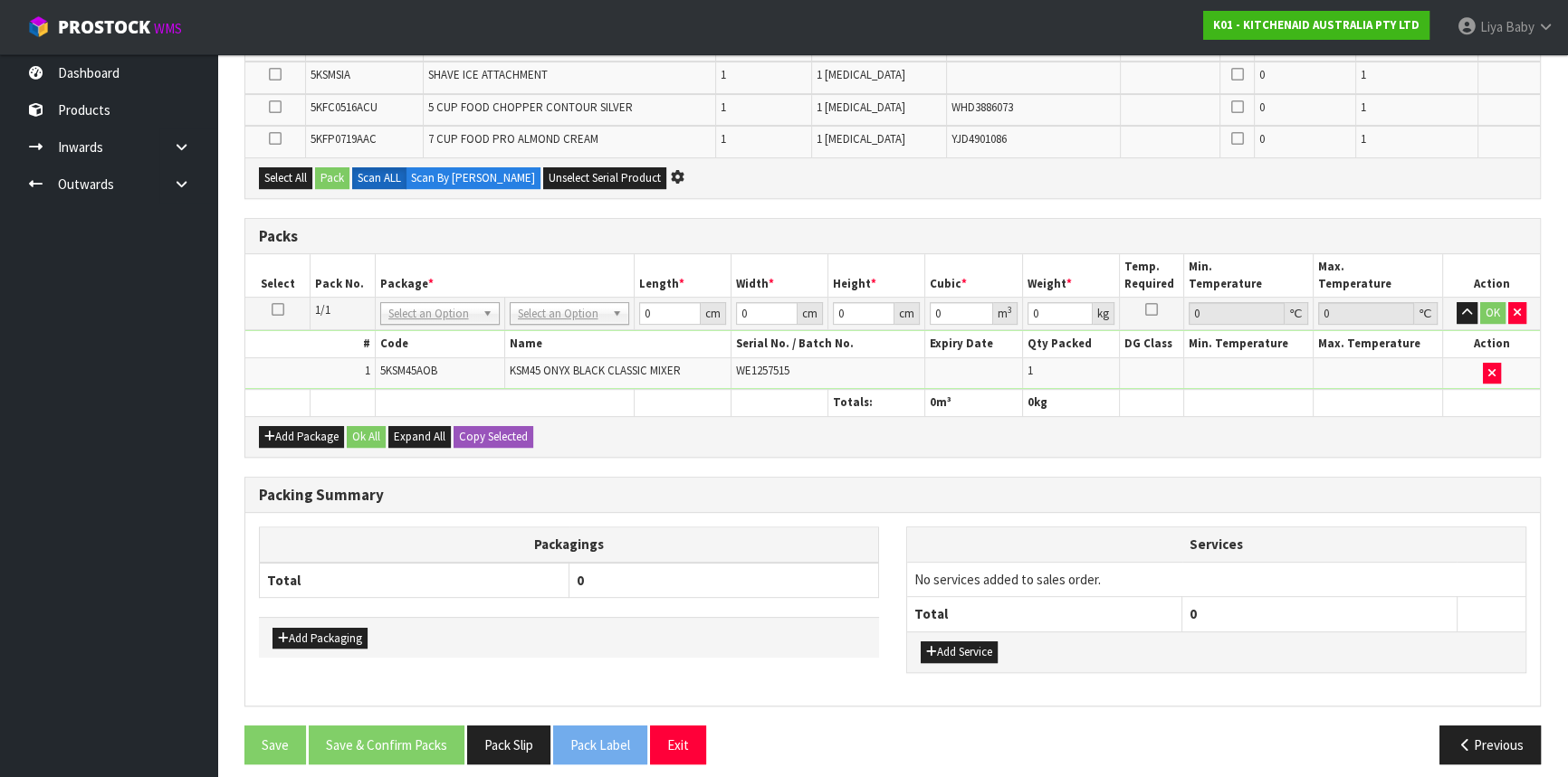
scroll to position [748, 0]
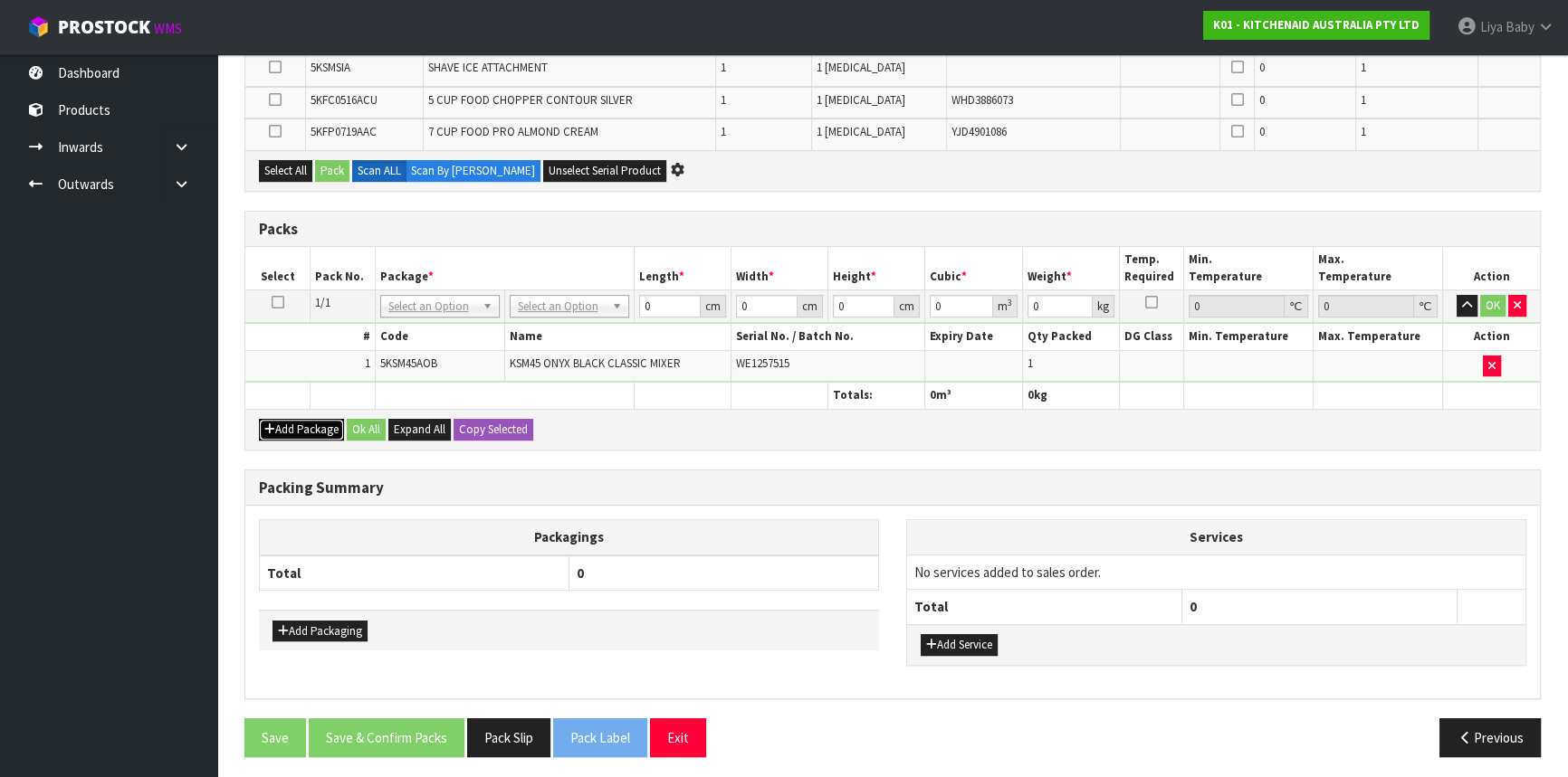
click at [297, 423] on button "Add Package" at bounding box center [301, 429] width 85 height 22
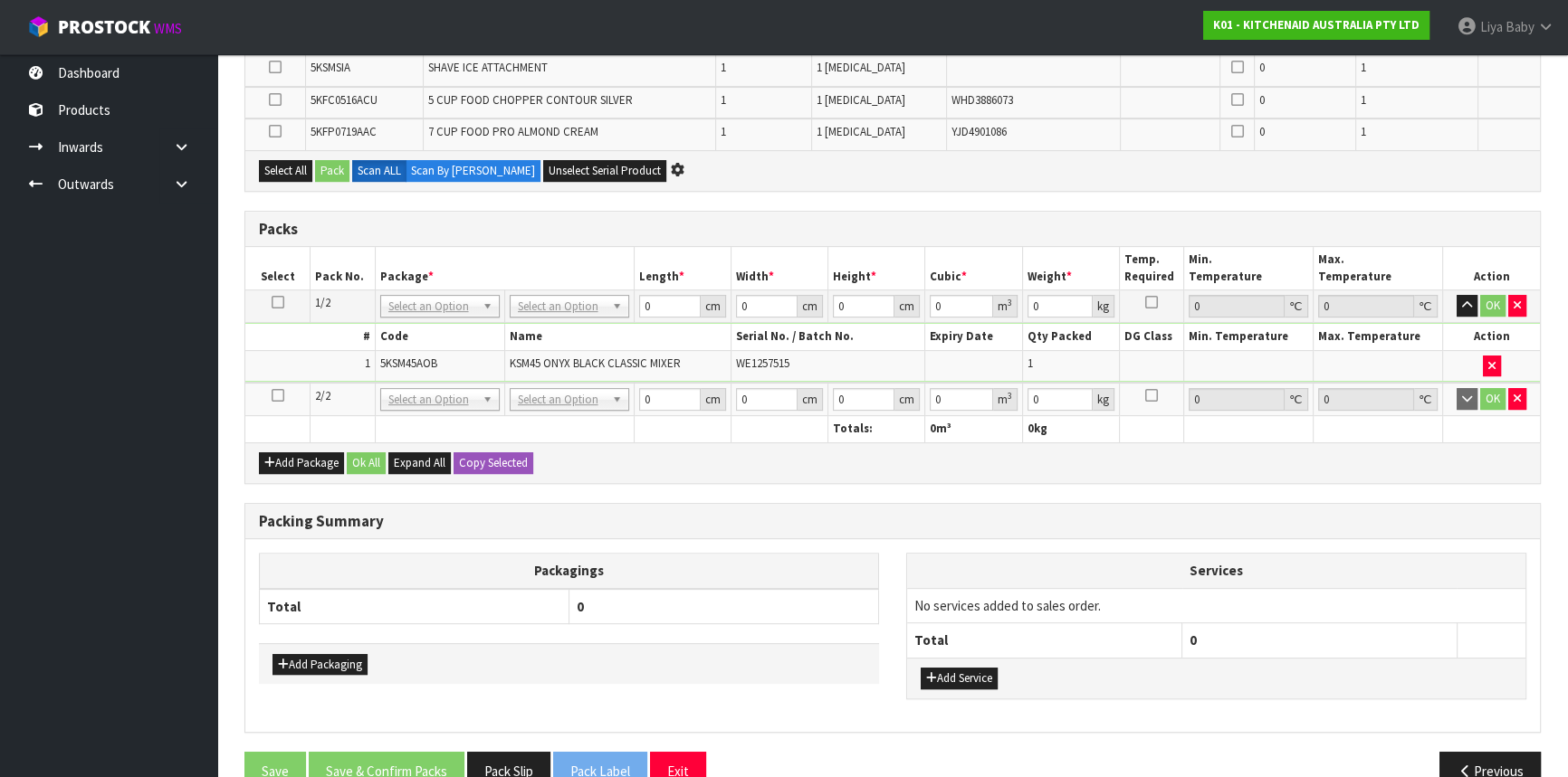
click at [279, 396] on icon at bounding box center [277, 396] width 12 height 1
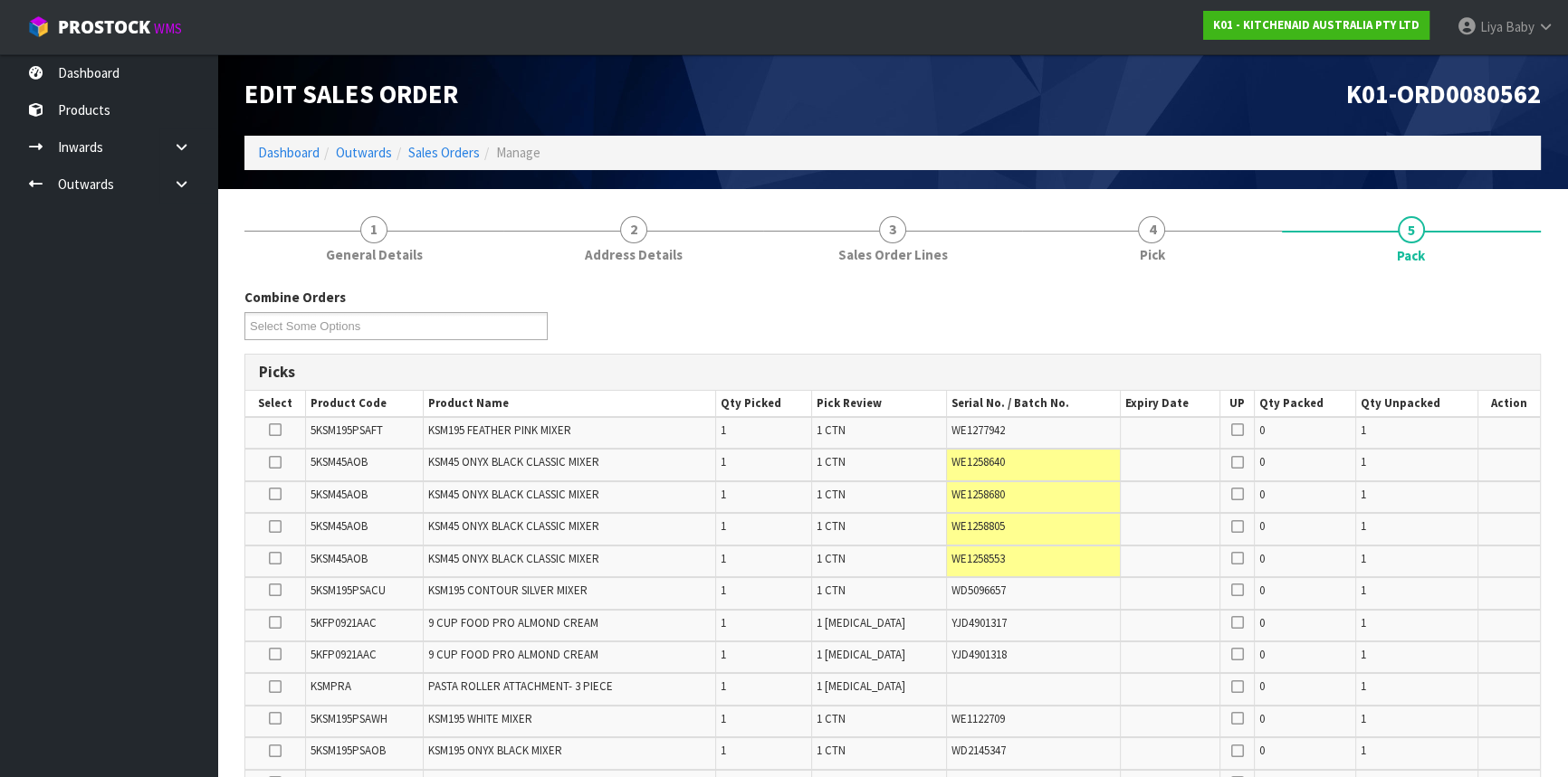
scroll to position [0, 0]
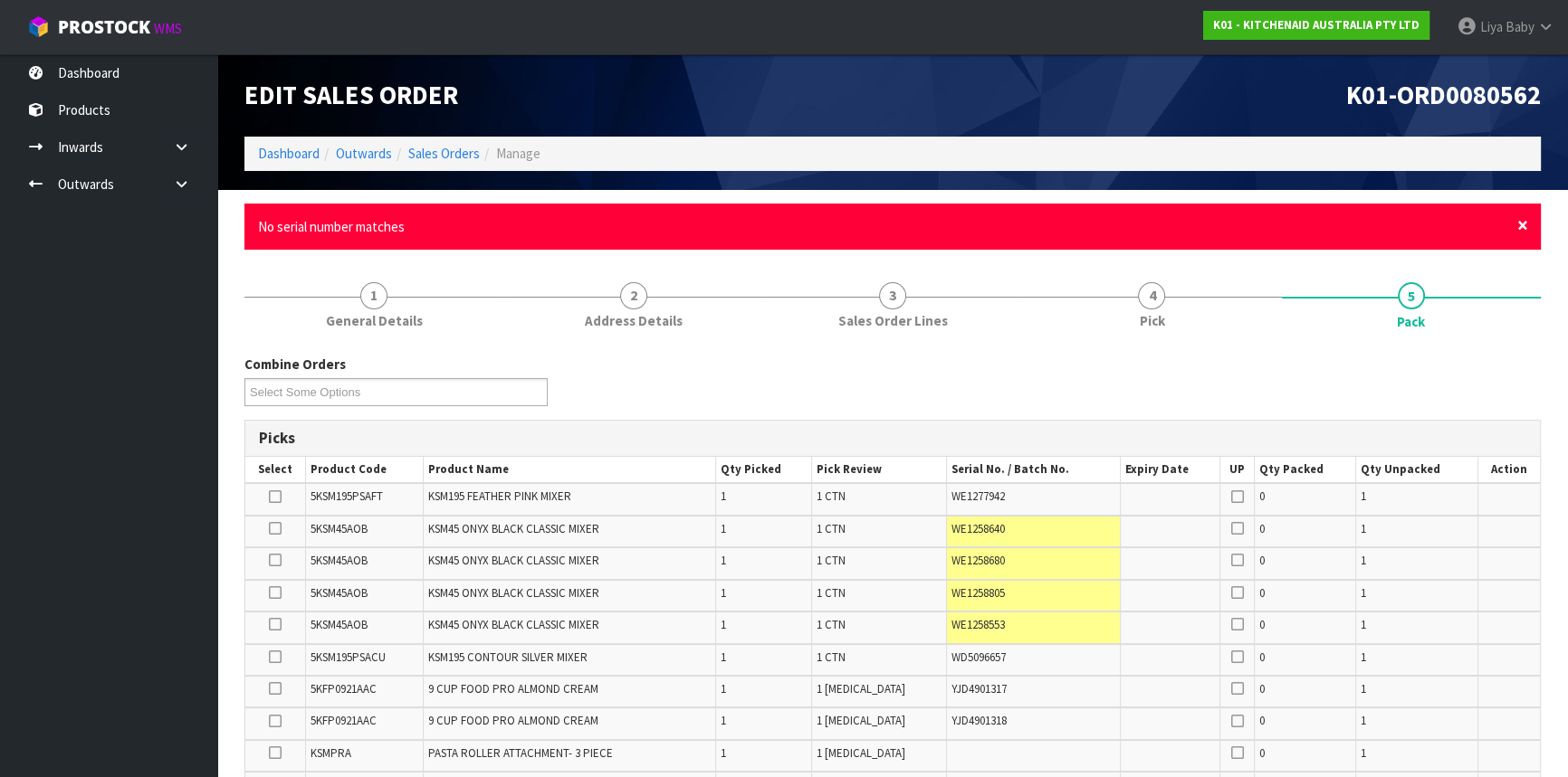
click at [1521, 229] on span "×" at bounding box center [1522, 225] width 11 height 25
click at [1524, 222] on span "×" at bounding box center [1522, 225] width 11 height 25
click at [1524, 221] on span "×" at bounding box center [1522, 225] width 11 height 25
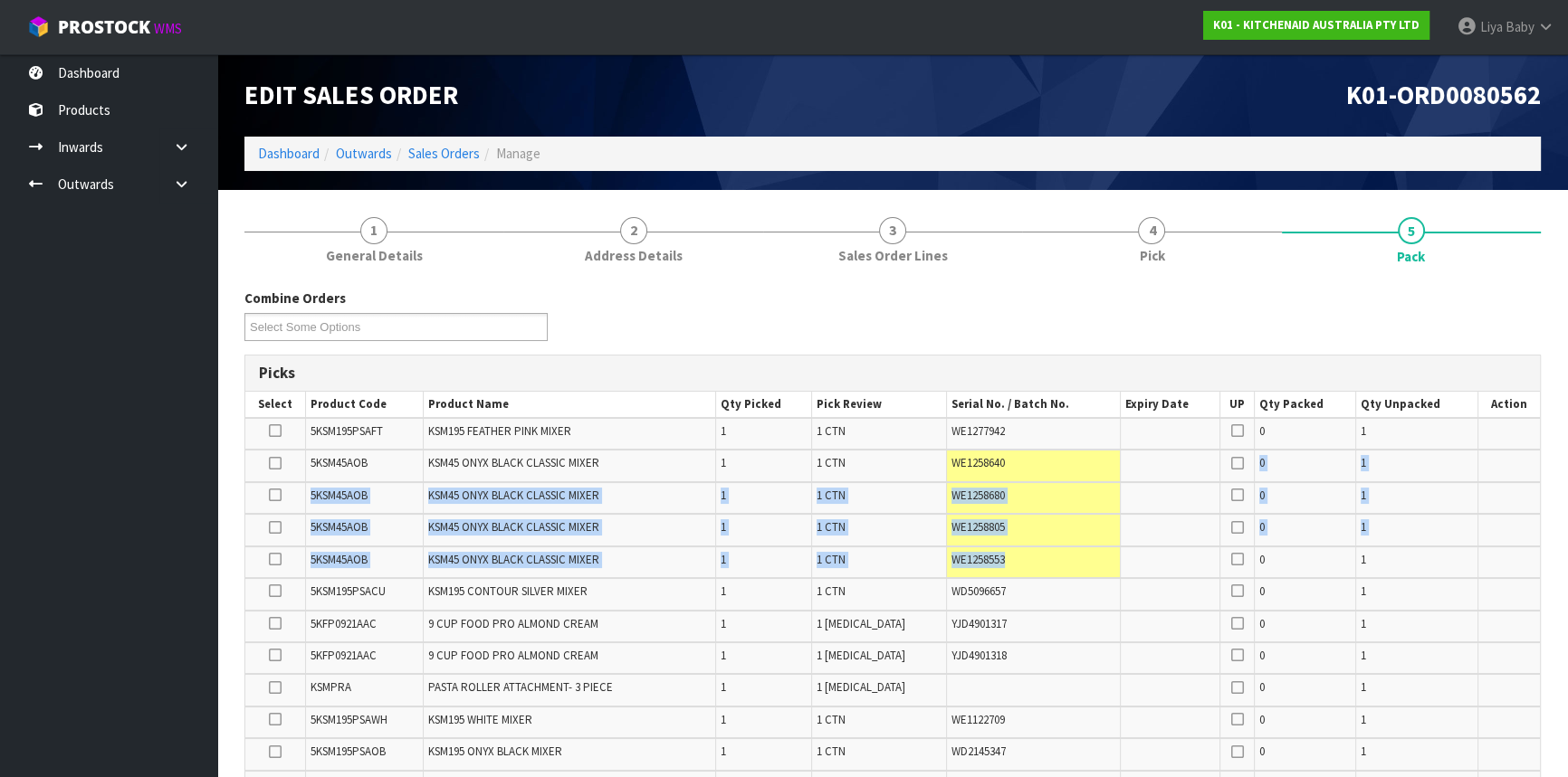
drag, startPoint x: 1005, startPoint y: 461, endPoint x: 1023, endPoint y: 562, distance: 102.6
click at [1023, 562] on table "Select Product Code Product Name Qty Picked Pick Review Serial No. / Batch No. …" at bounding box center [892, 645] width 1295 height 507
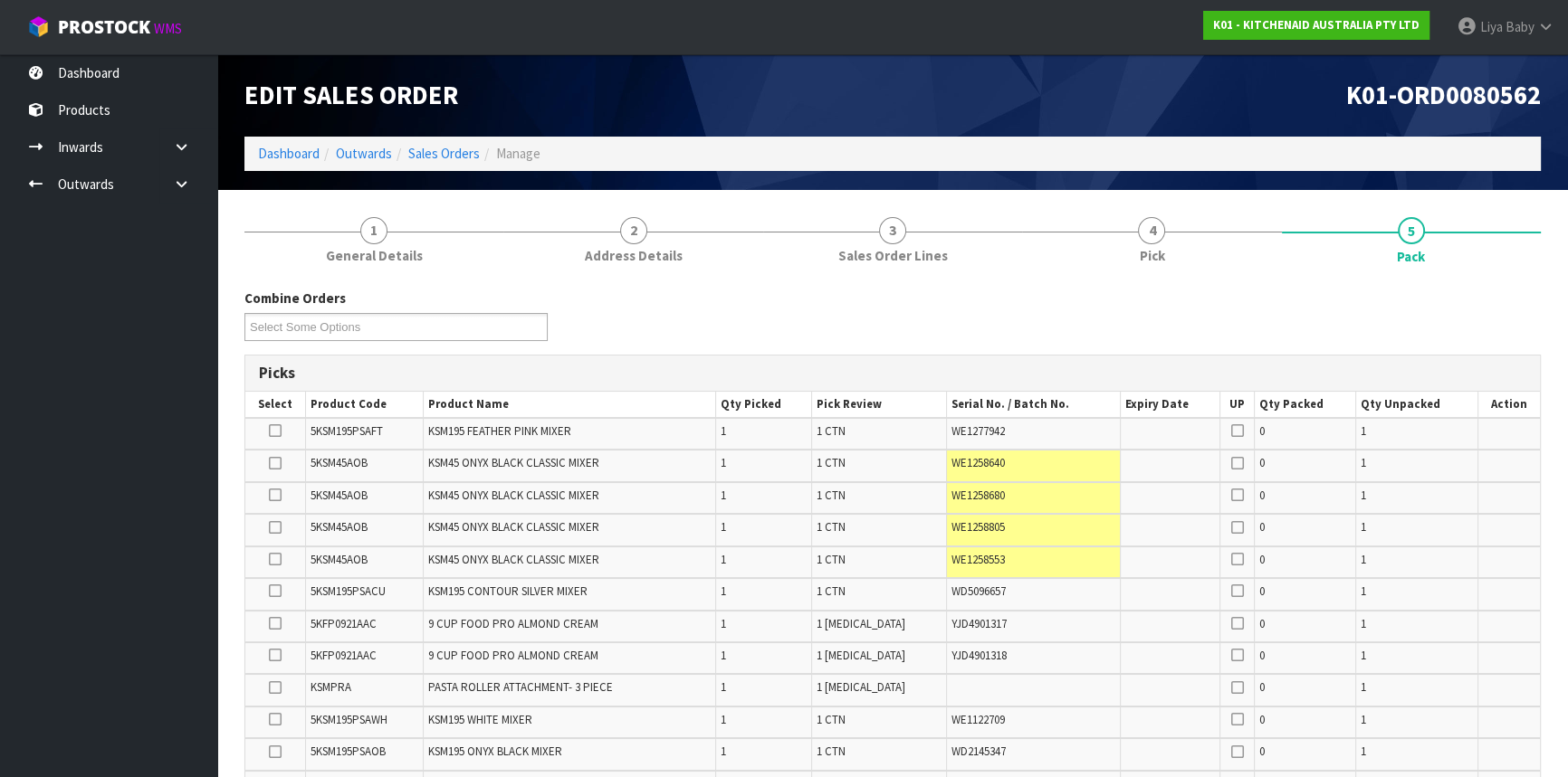
click at [1077, 331] on div "Combine Orders K01-ORD0078817 K01-ORD0079700 K01-ORD0080364 K01-ORD0080531 K01-…" at bounding box center [892, 321] width 1324 height 65
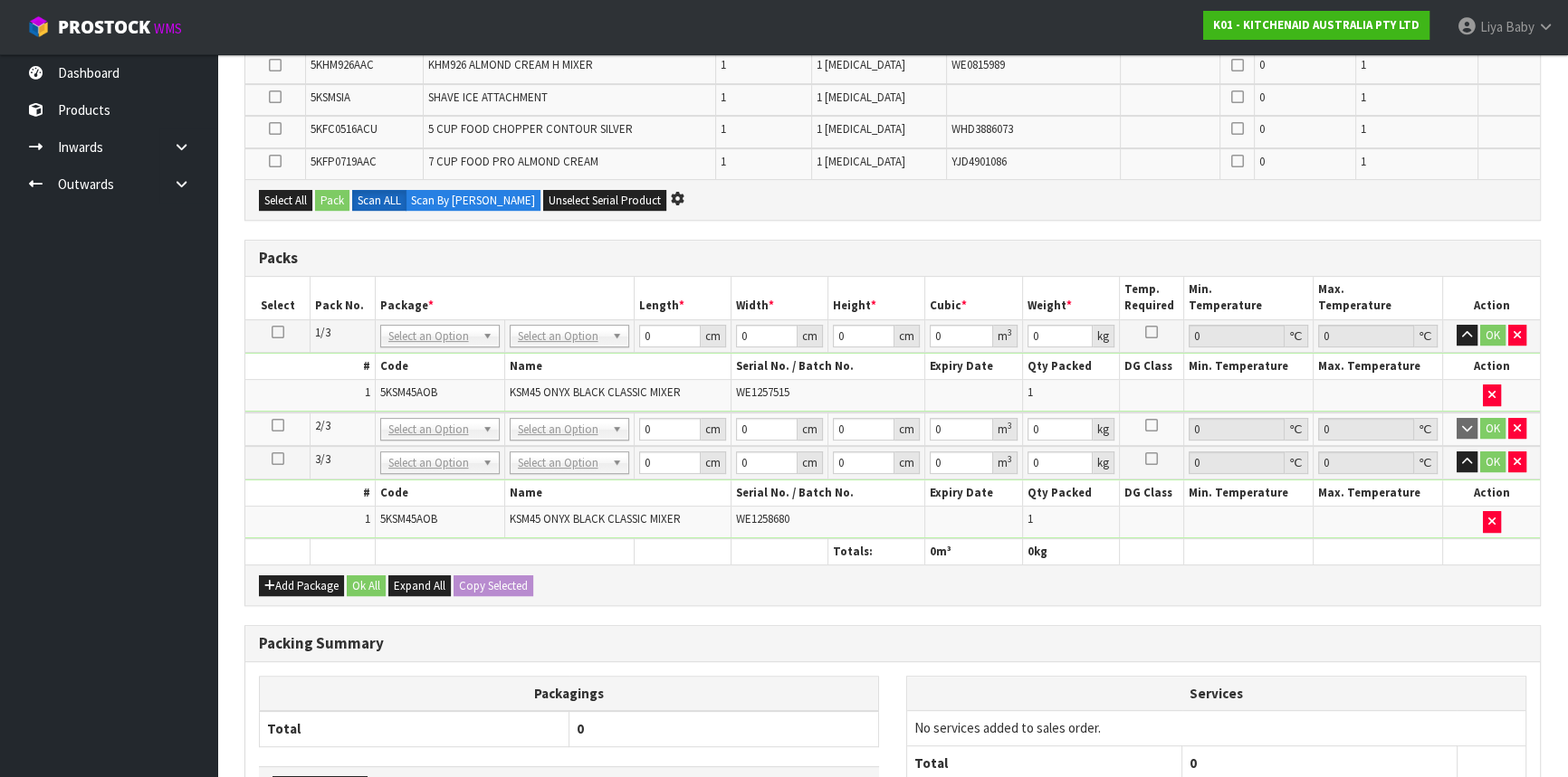
scroll to position [658, 0]
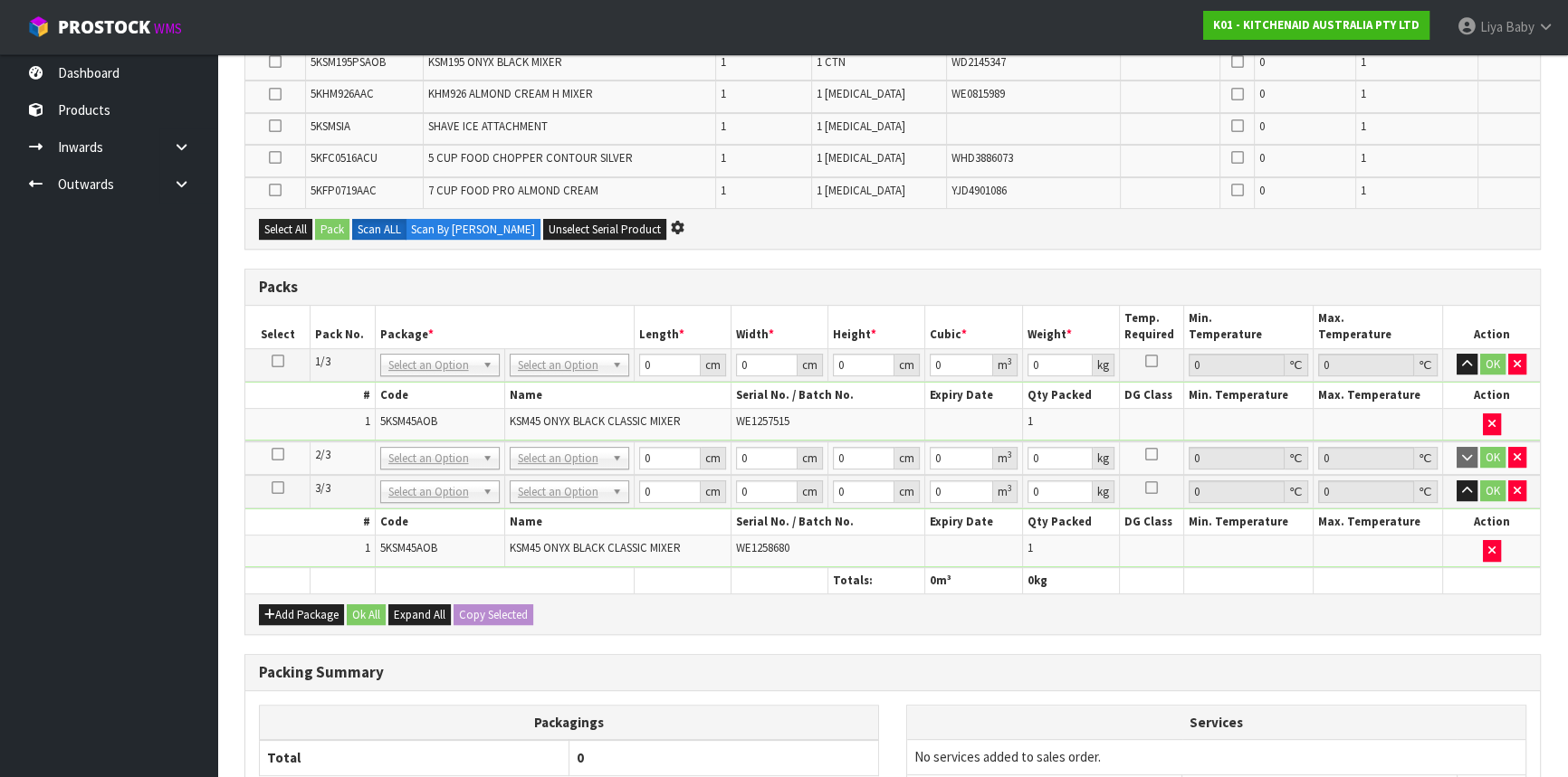
click at [273, 454] on icon at bounding box center [277, 454] width 12 height 1
click at [1511, 492] on button "button" at bounding box center [1516, 491] width 18 height 22
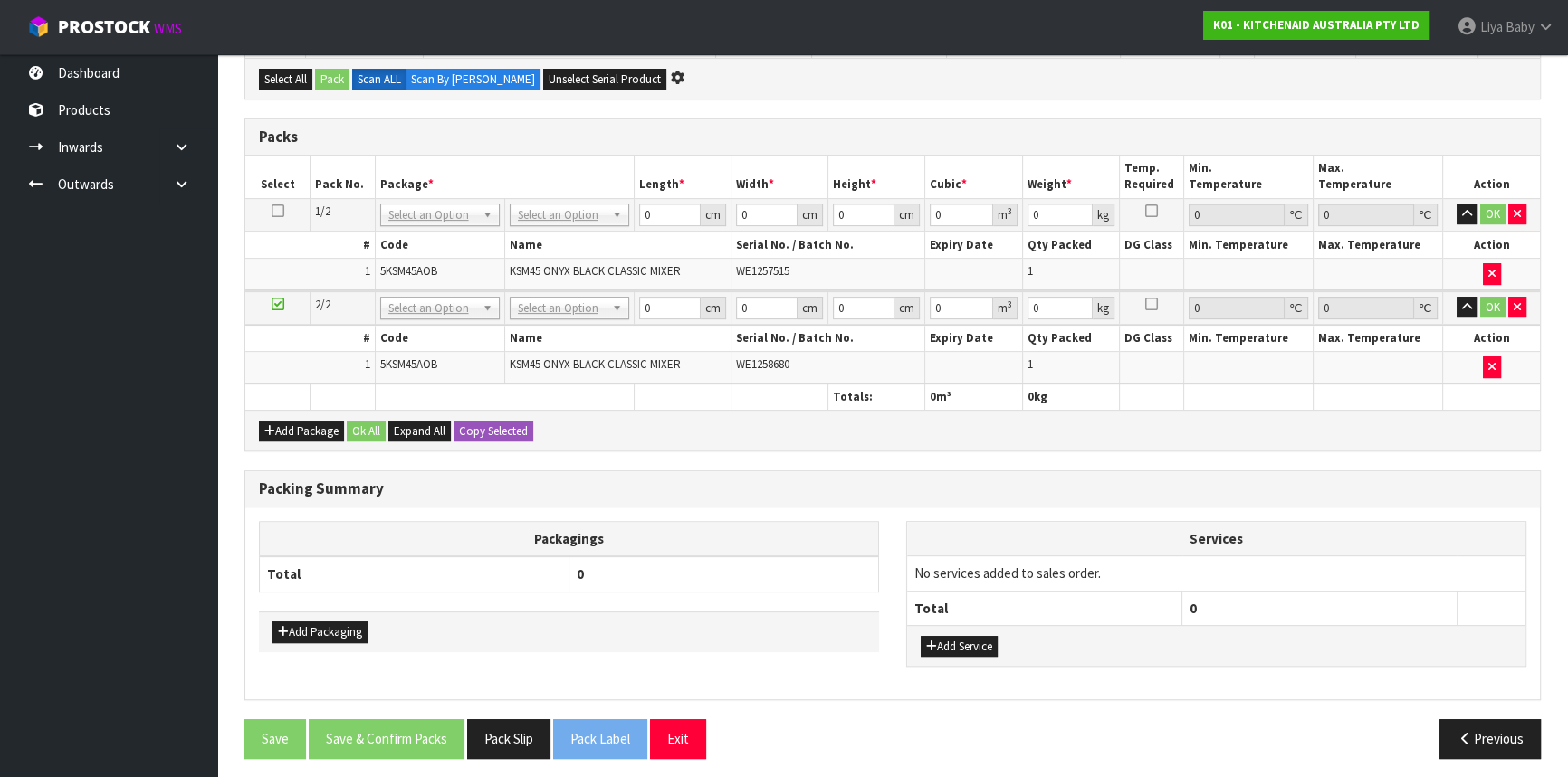
scroll to position [809, 0]
click at [287, 422] on button "Add Package" at bounding box center [301, 430] width 85 height 22
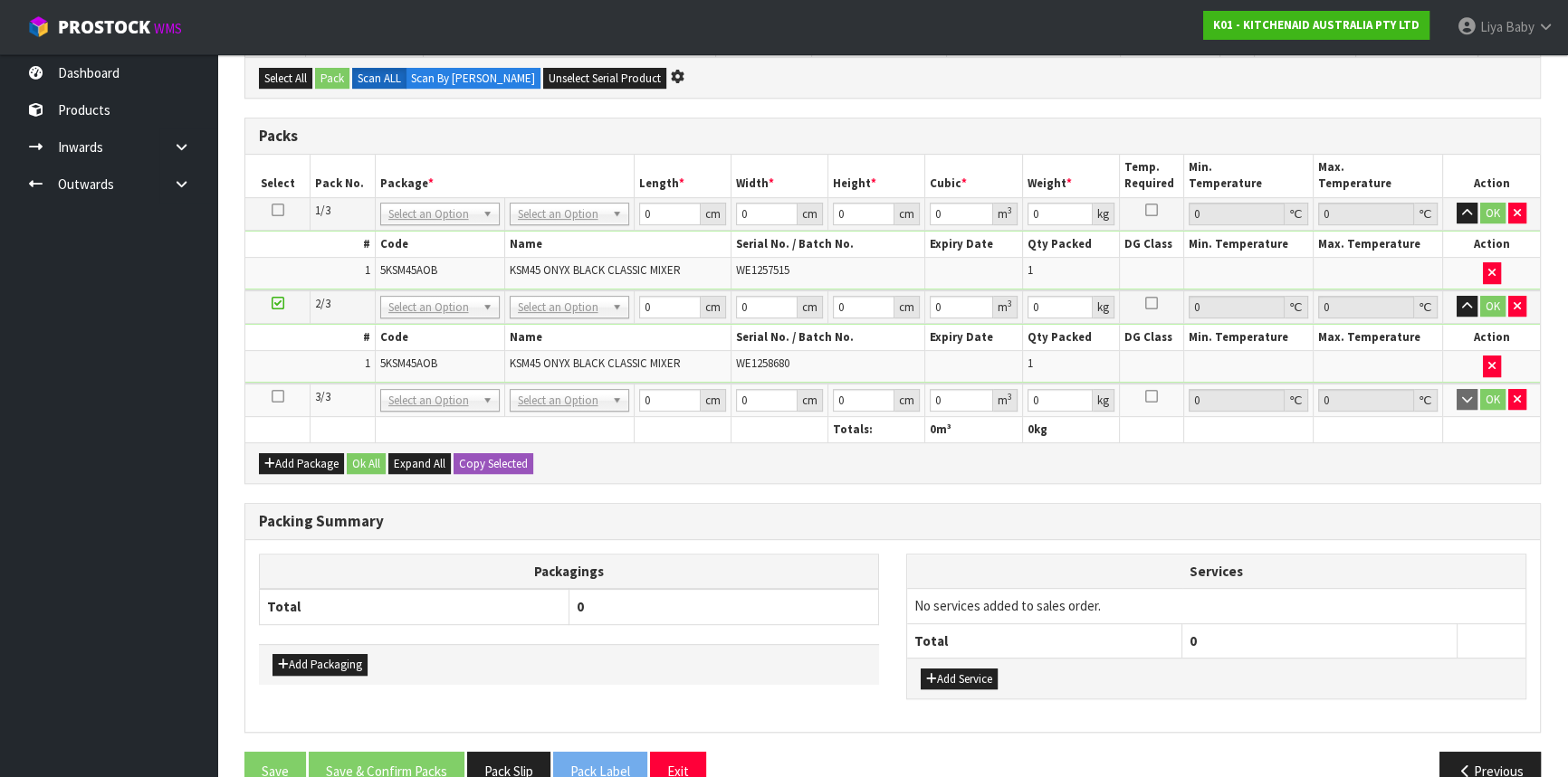
click at [274, 397] on icon at bounding box center [277, 397] width 12 height 1
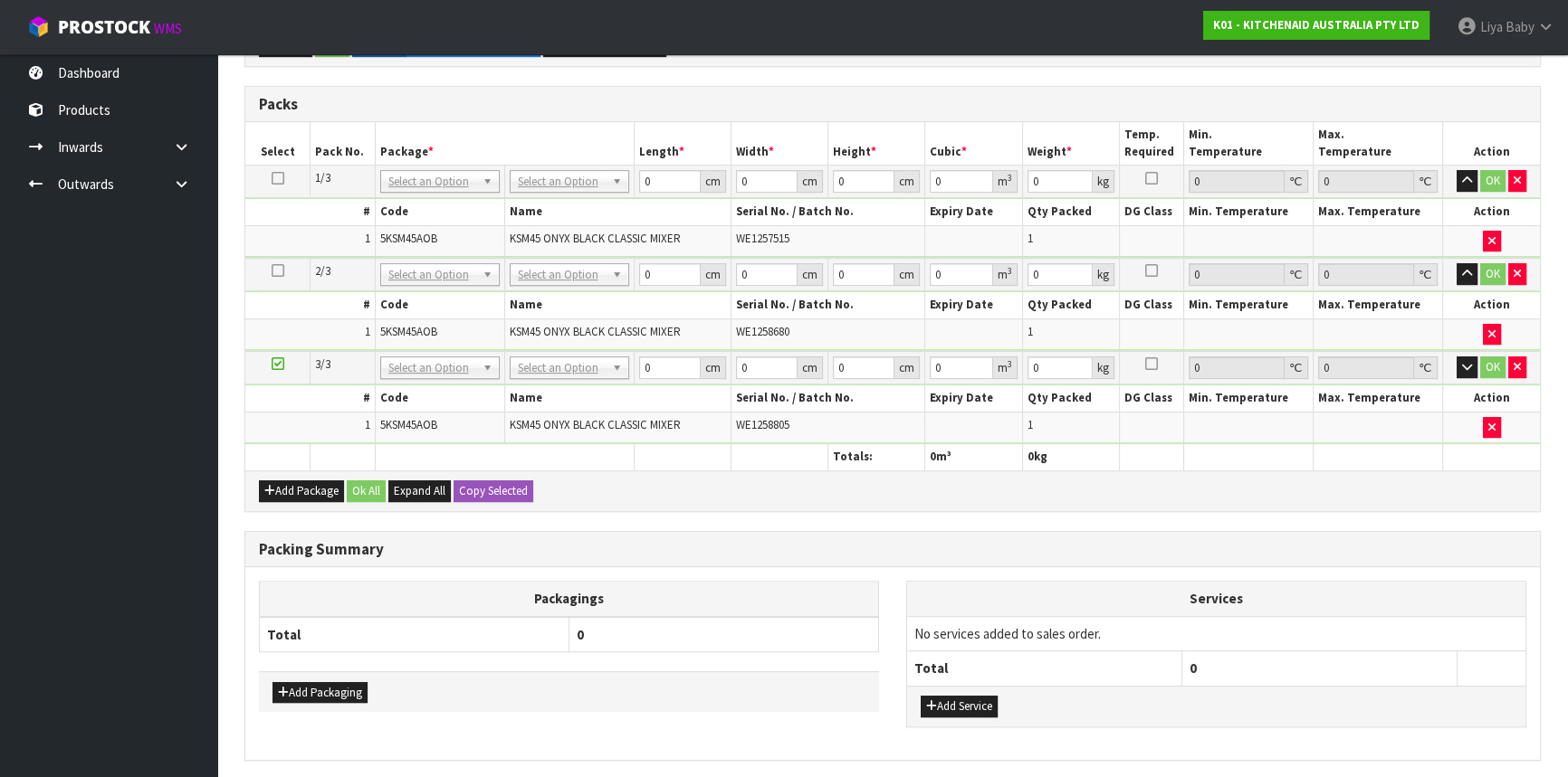
scroll to position [778, 0]
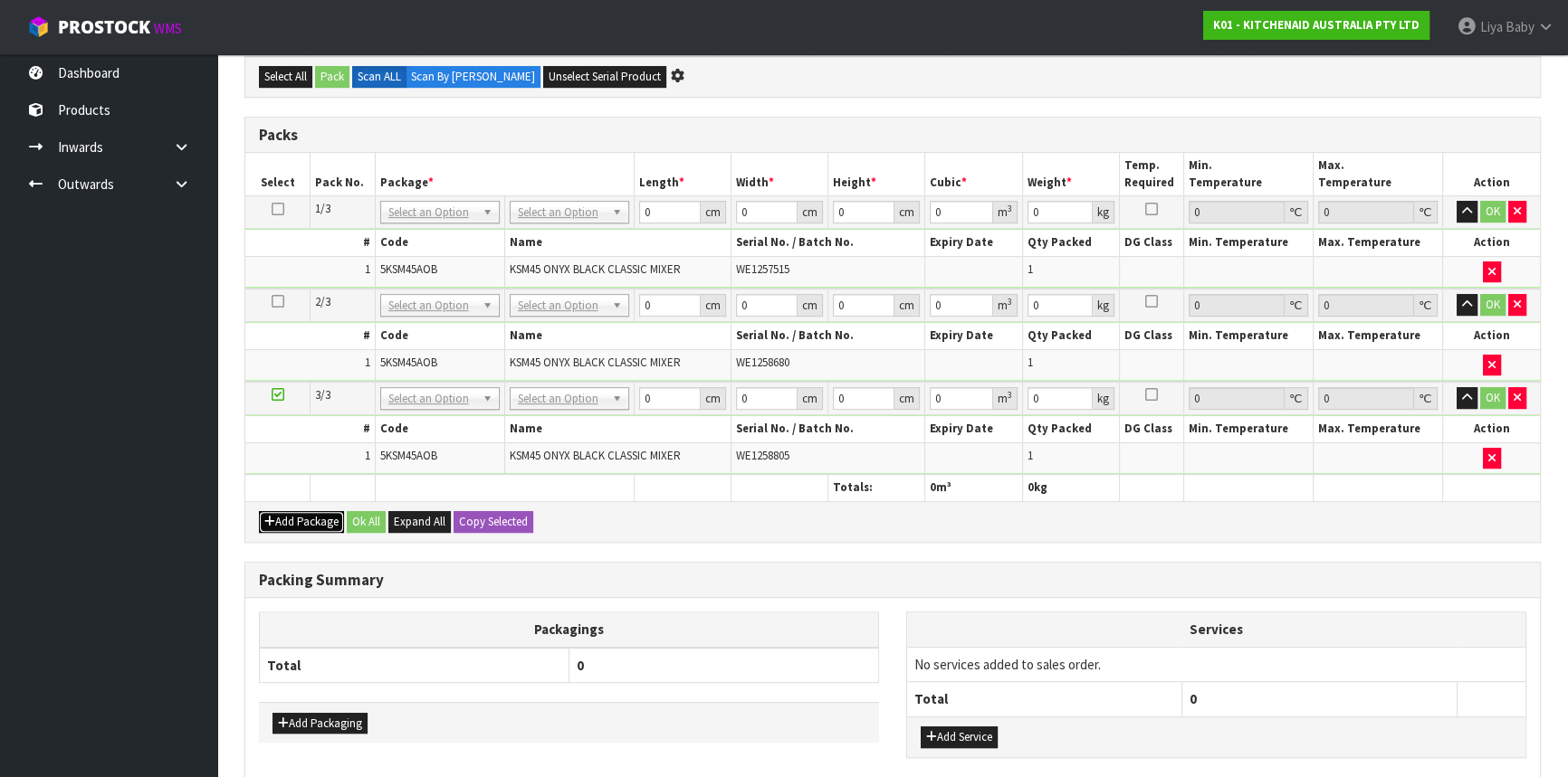
click at [324, 512] on button "Add Package" at bounding box center [301, 522] width 85 height 22
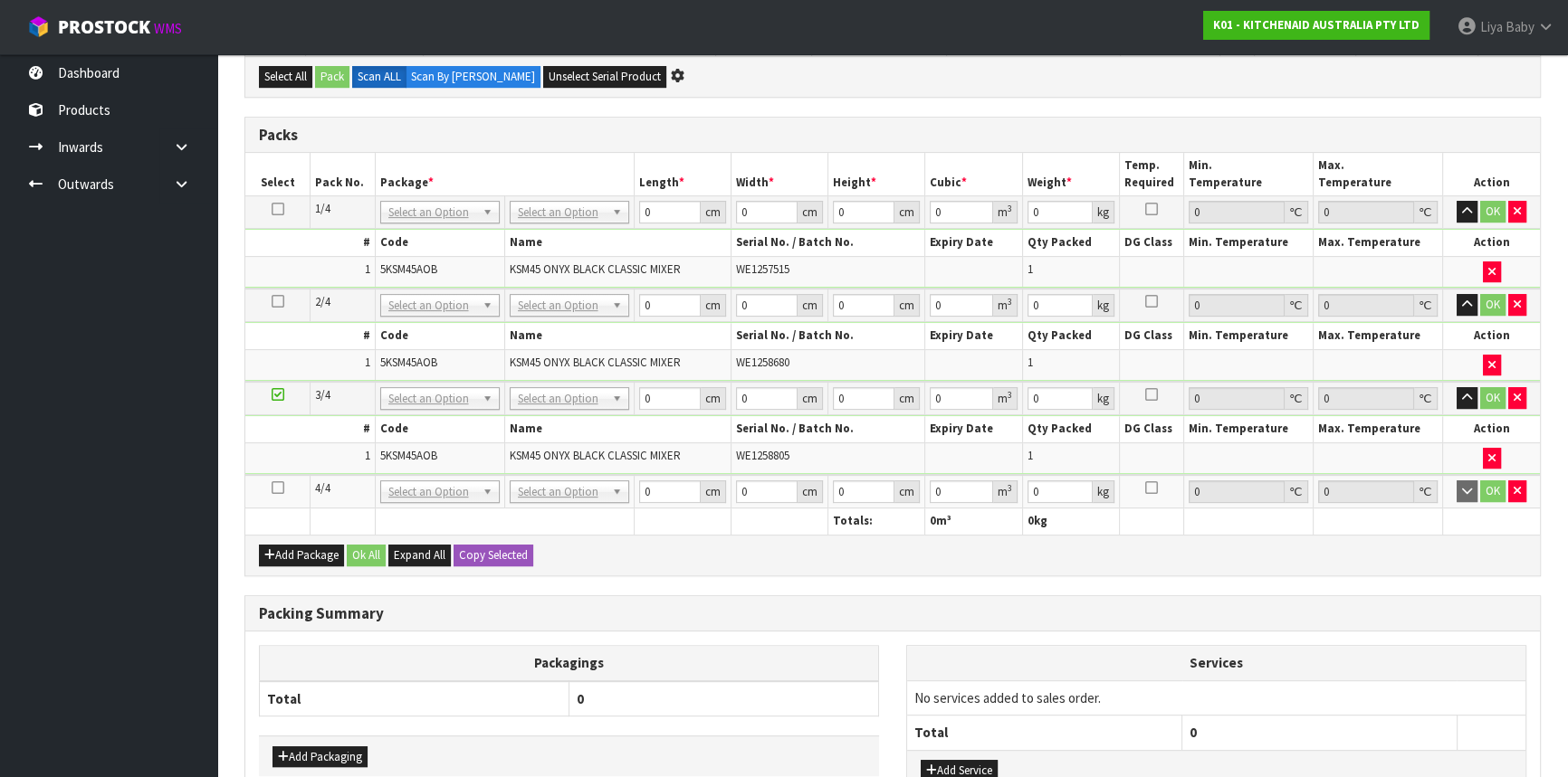
click at [276, 488] on icon at bounding box center [277, 488] width 12 height 1
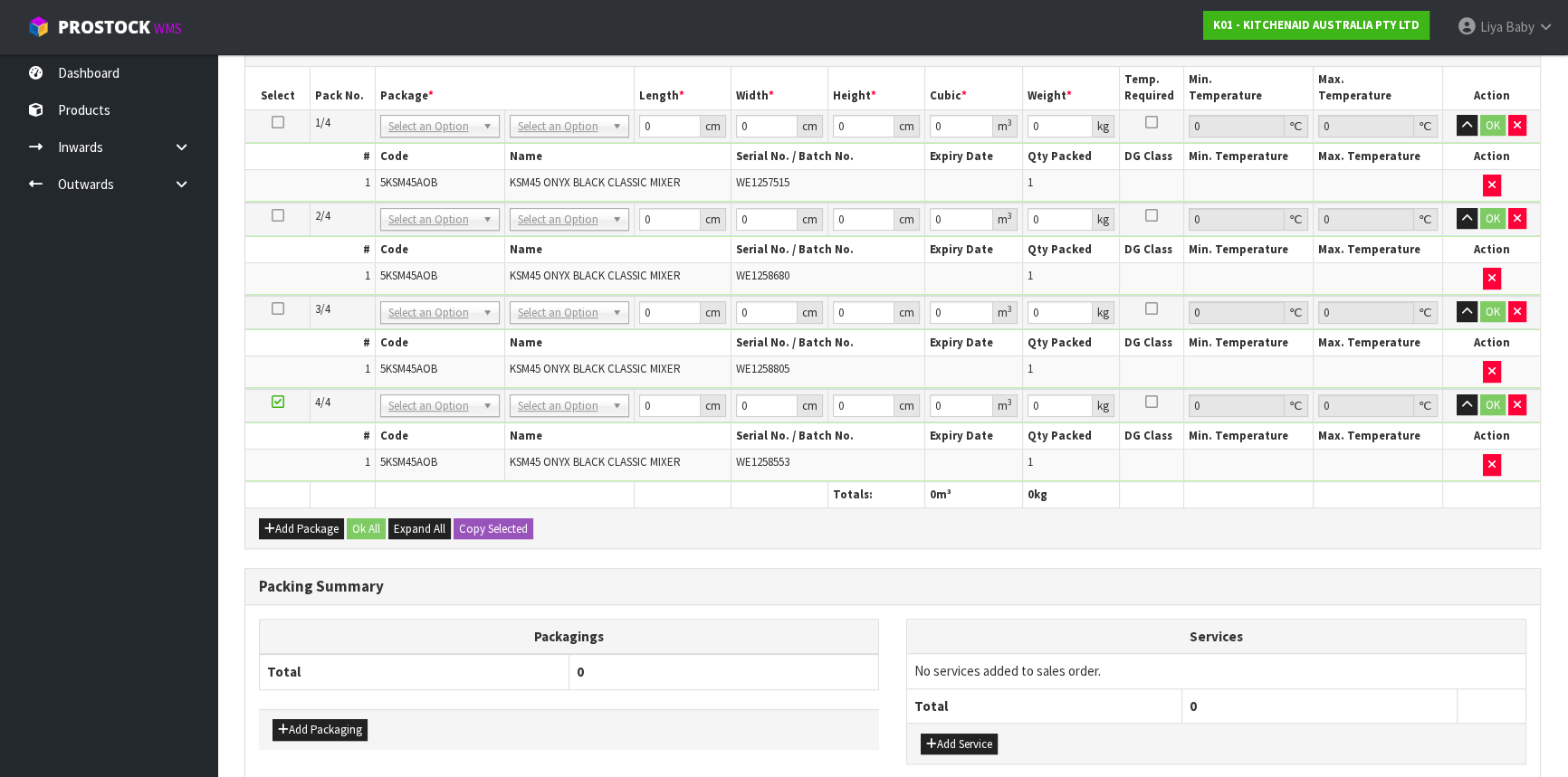
scroll to position [930, 0]
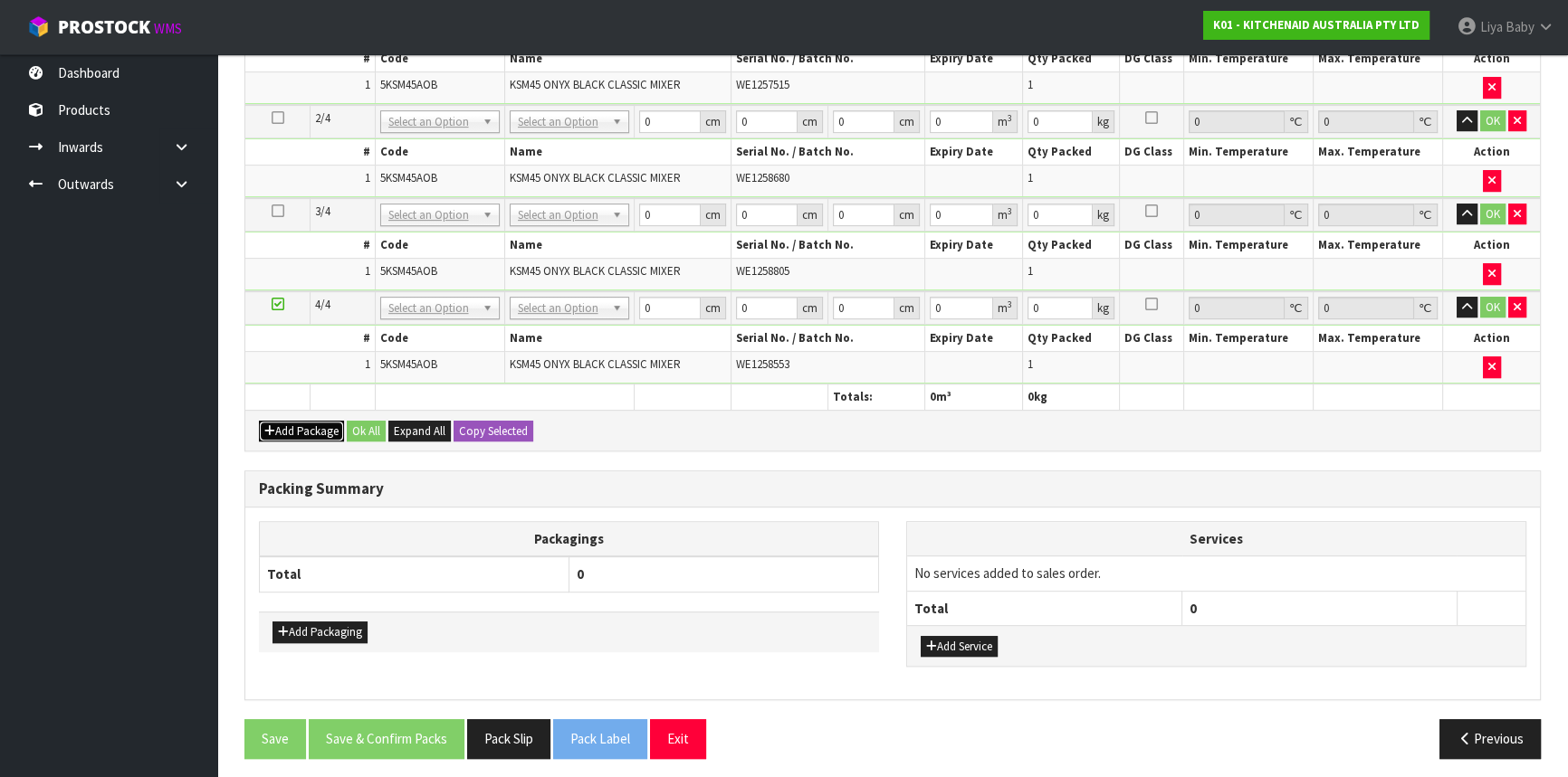
click at [302, 421] on button "Add Package" at bounding box center [301, 431] width 85 height 22
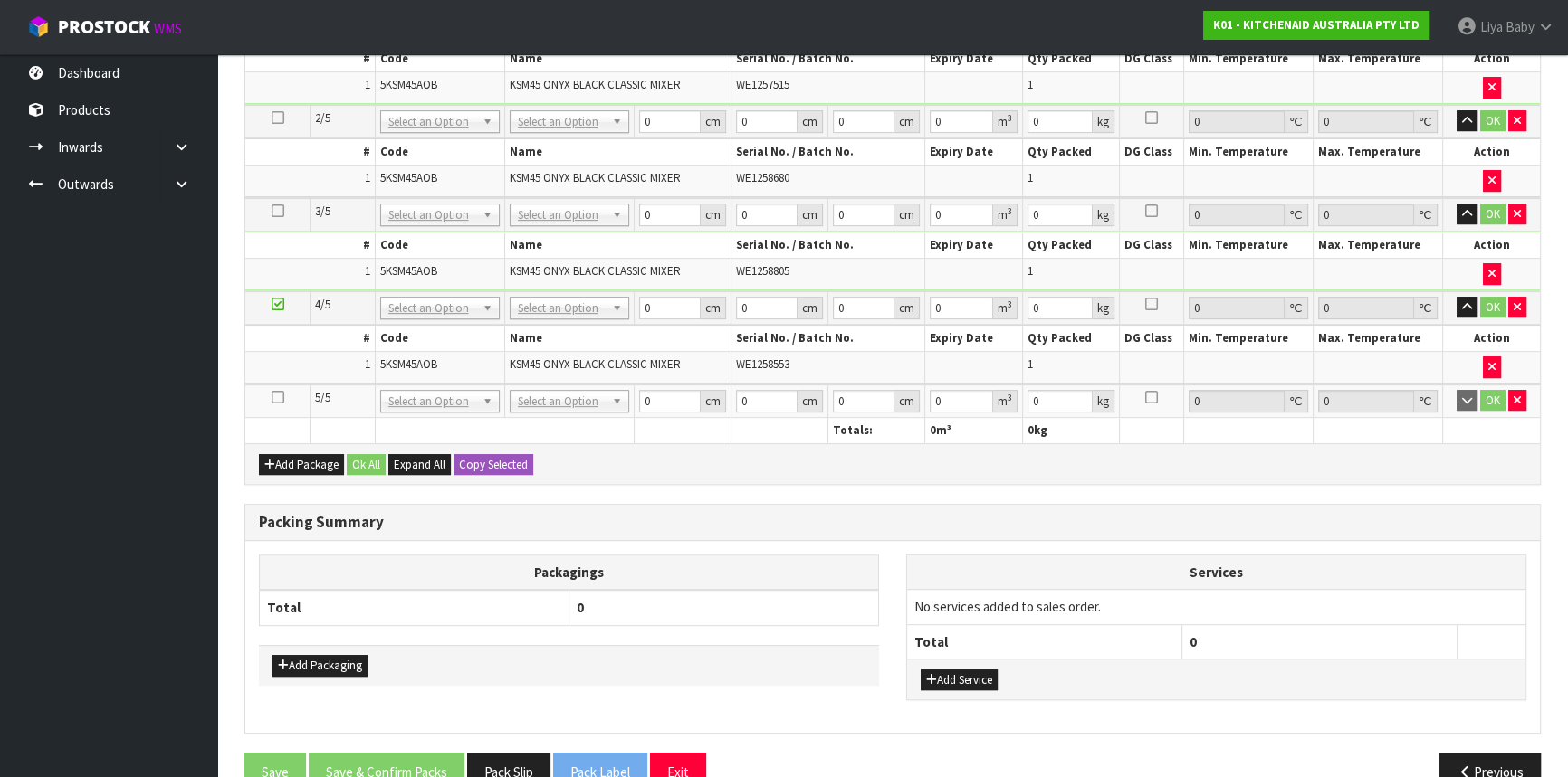
click at [280, 398] on icon at bounding box center [277, 398] width 12 height 1
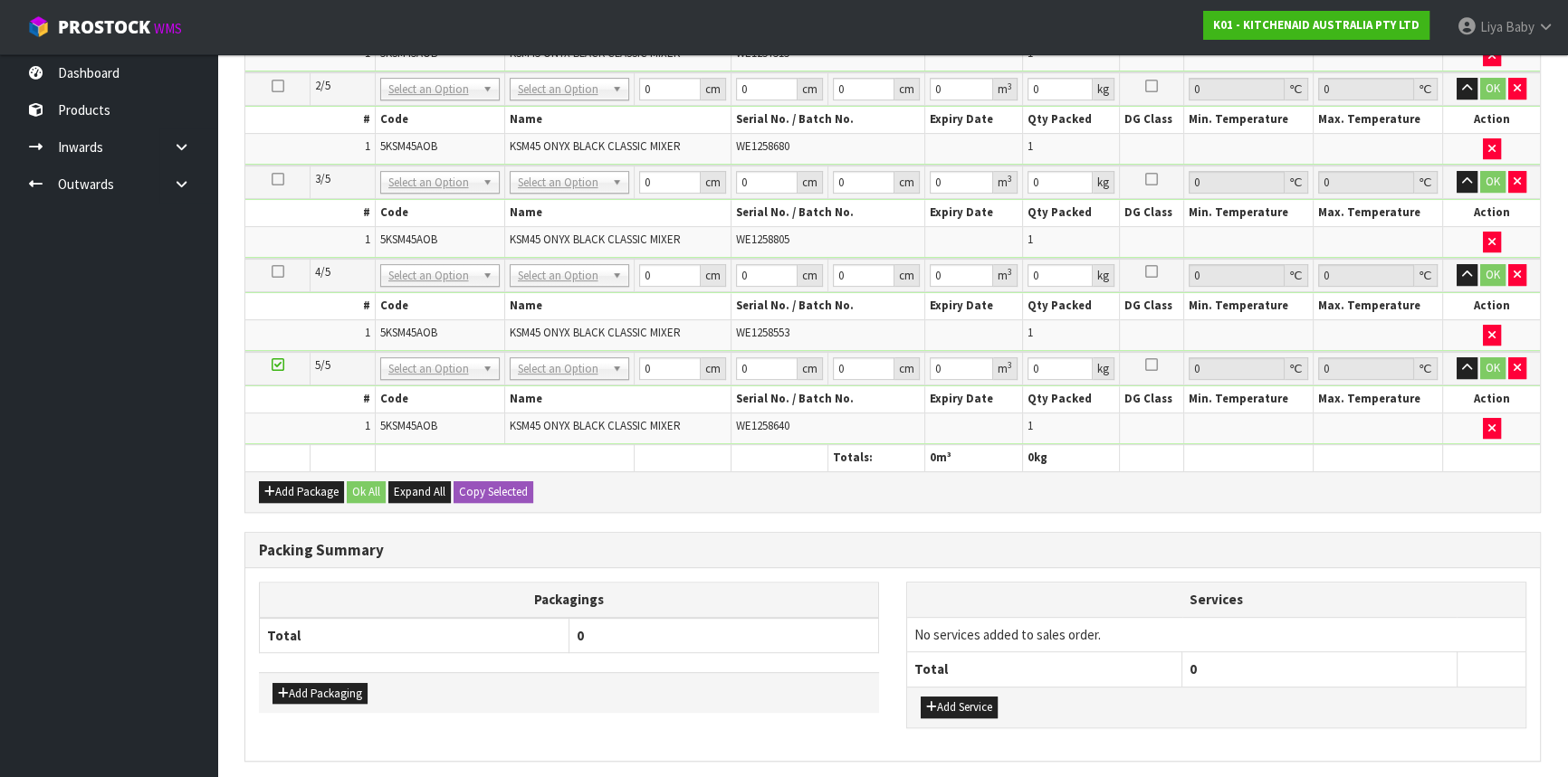
scroll to position [898, 0]
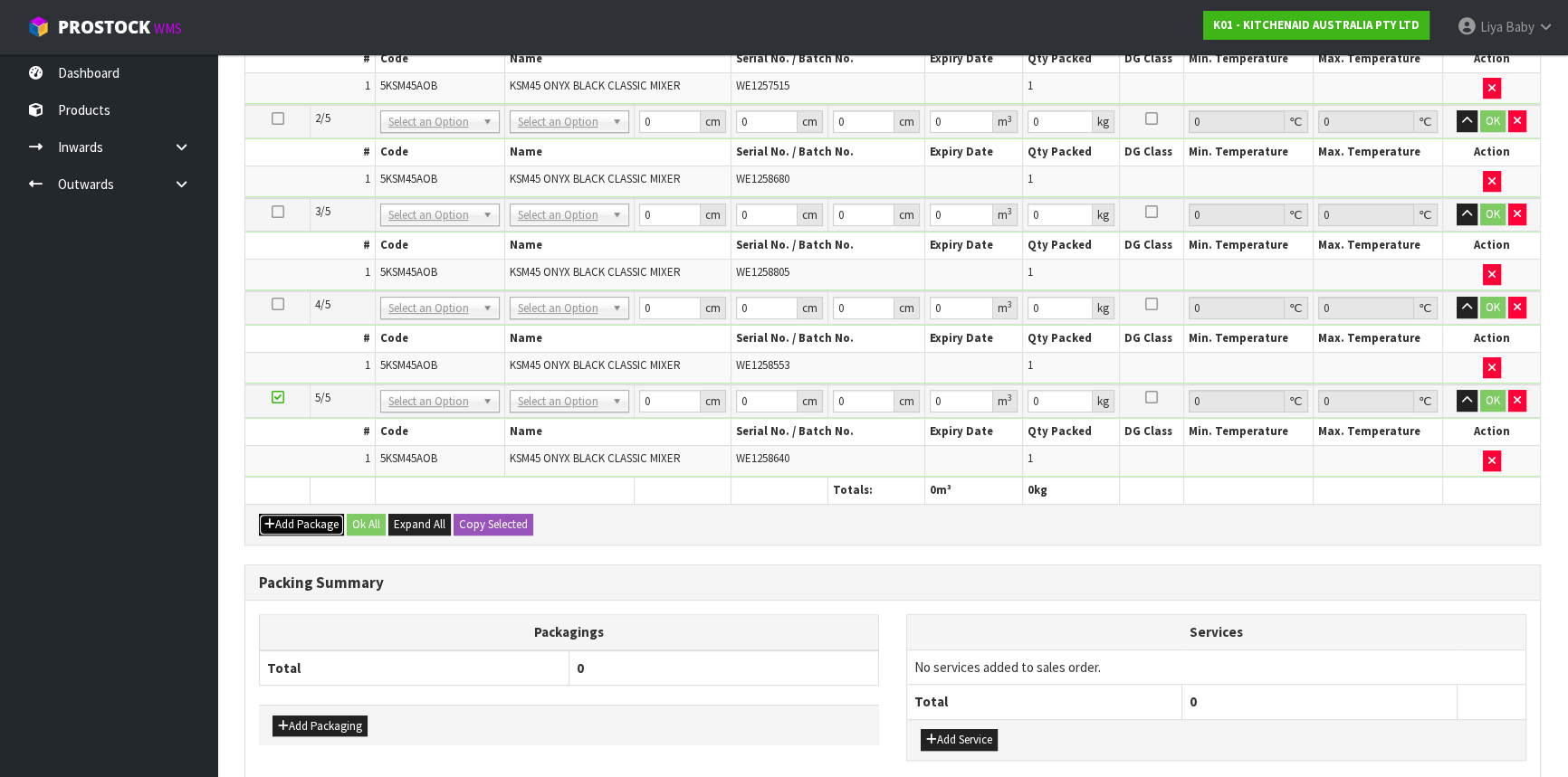
click at [318, 514] on button "Add Package" at bounding box center [301, 524] width 85 height 22
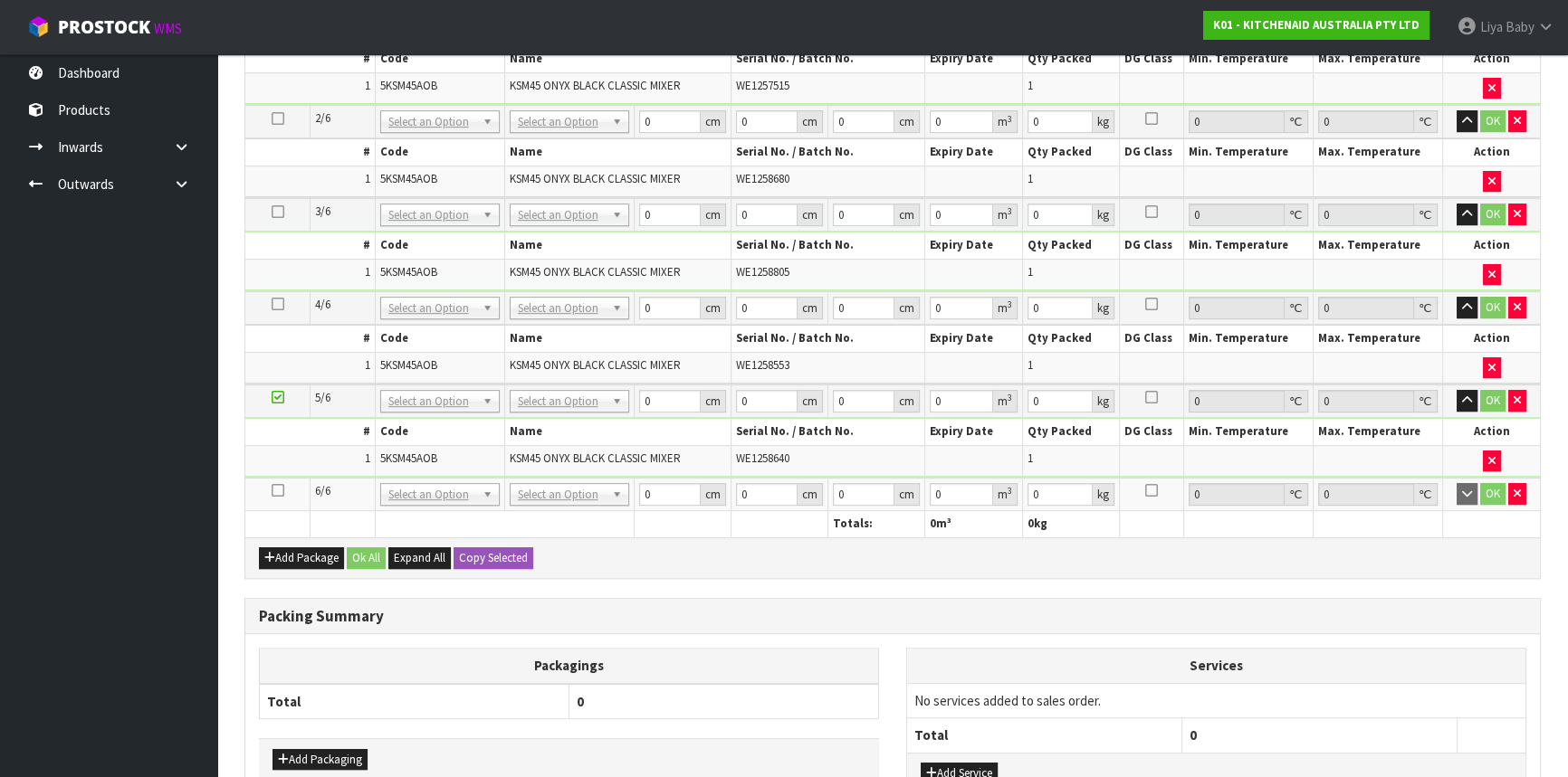
click at [281, 491] on icon at bounding box center [277, 491] width 12 height 1
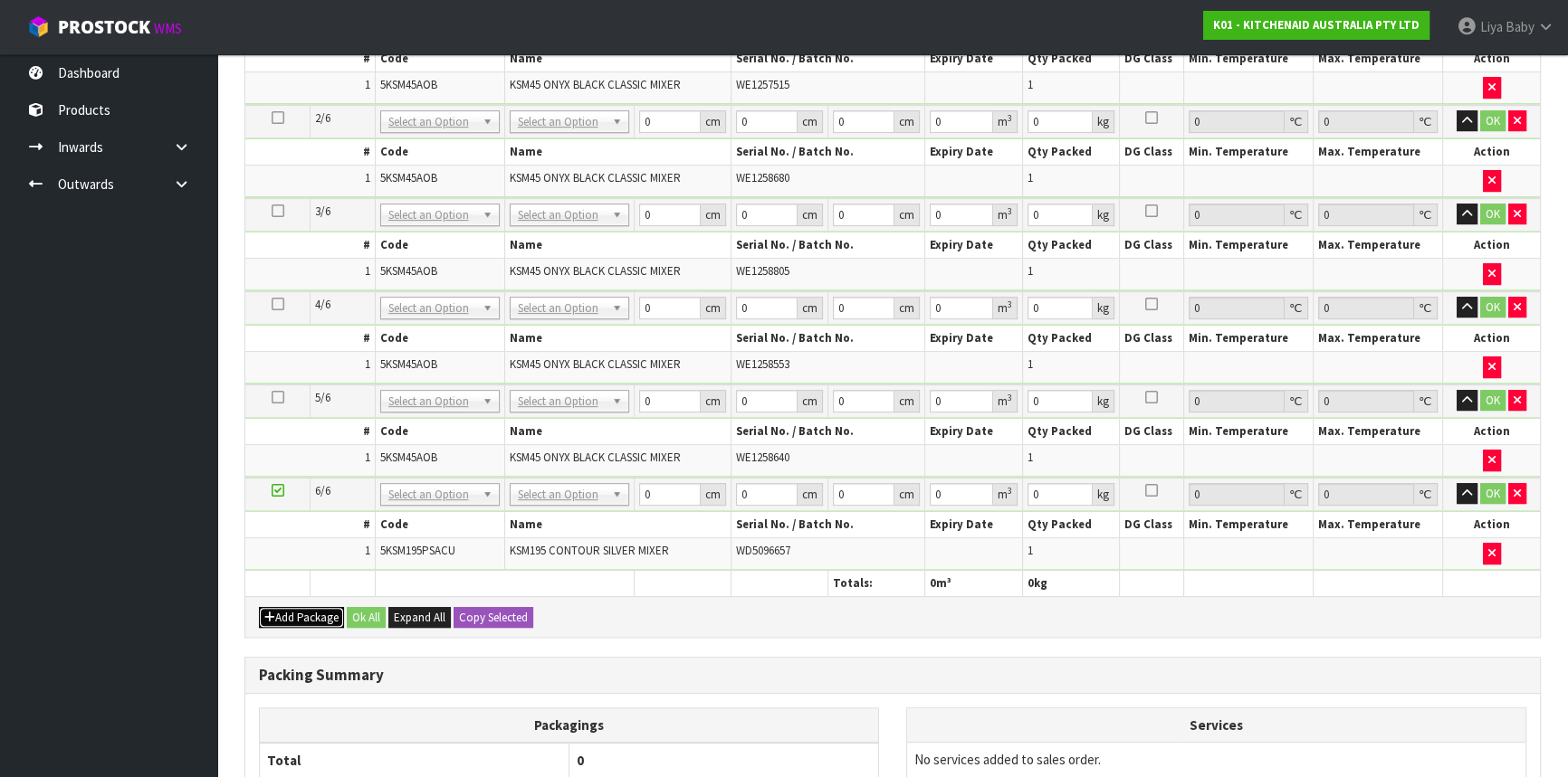
click at [307, 613] on button "Add Package" at bounding box center [301, 618] width 85 height 22
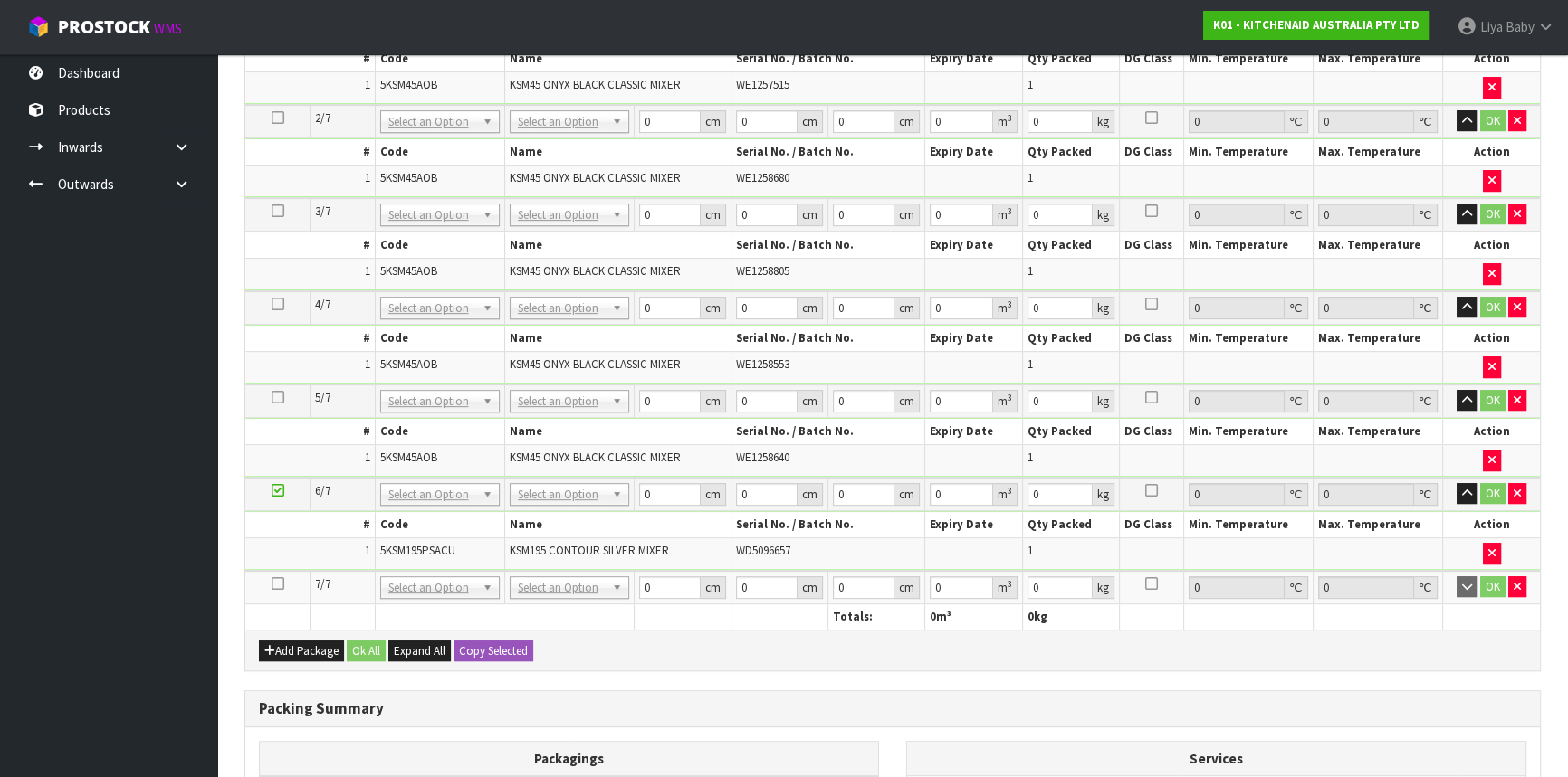
click at [281, 583] on icon at bounding box center [277, 583] width 12 height 1
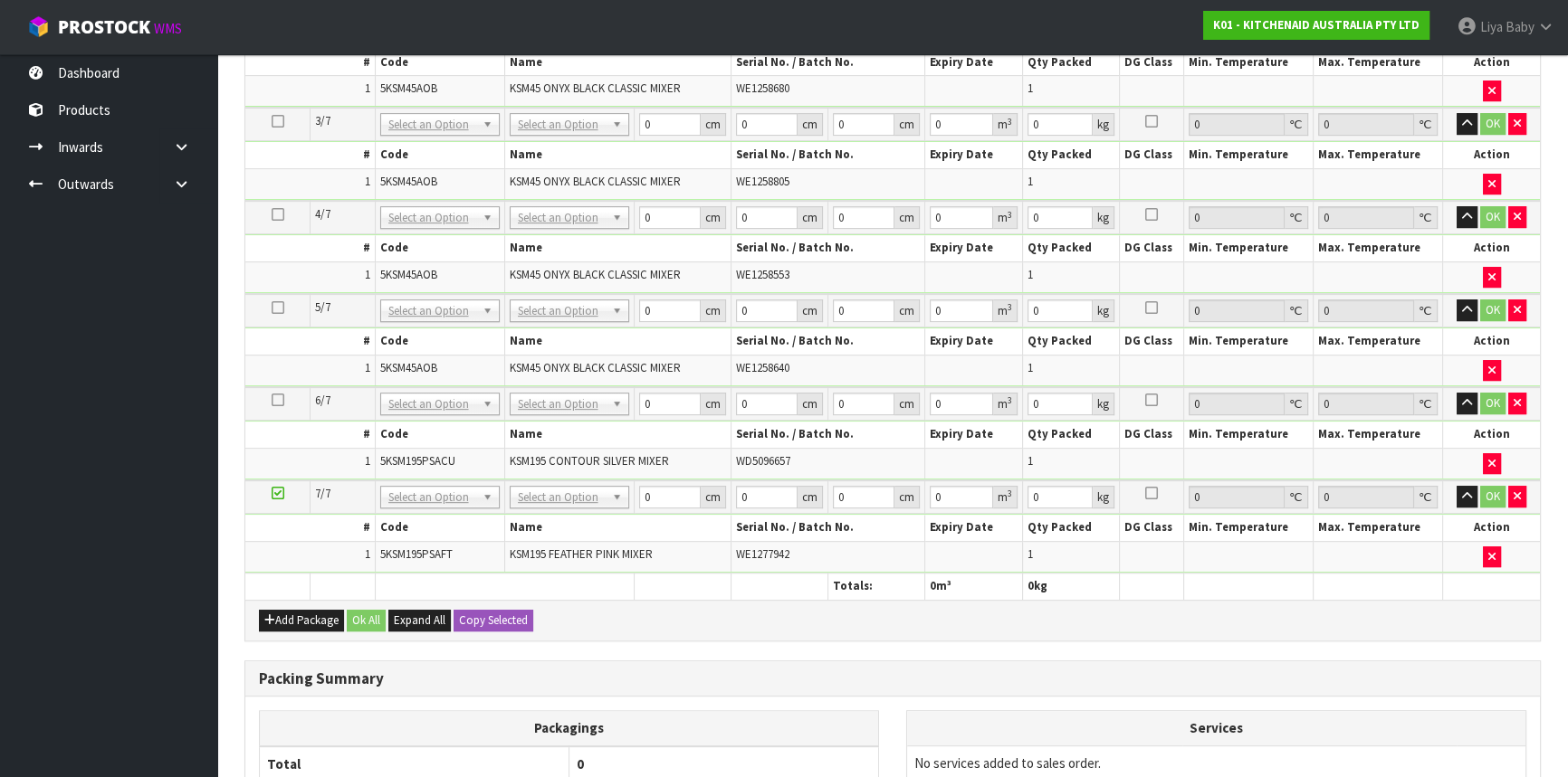
scroll to position [1082, 0]
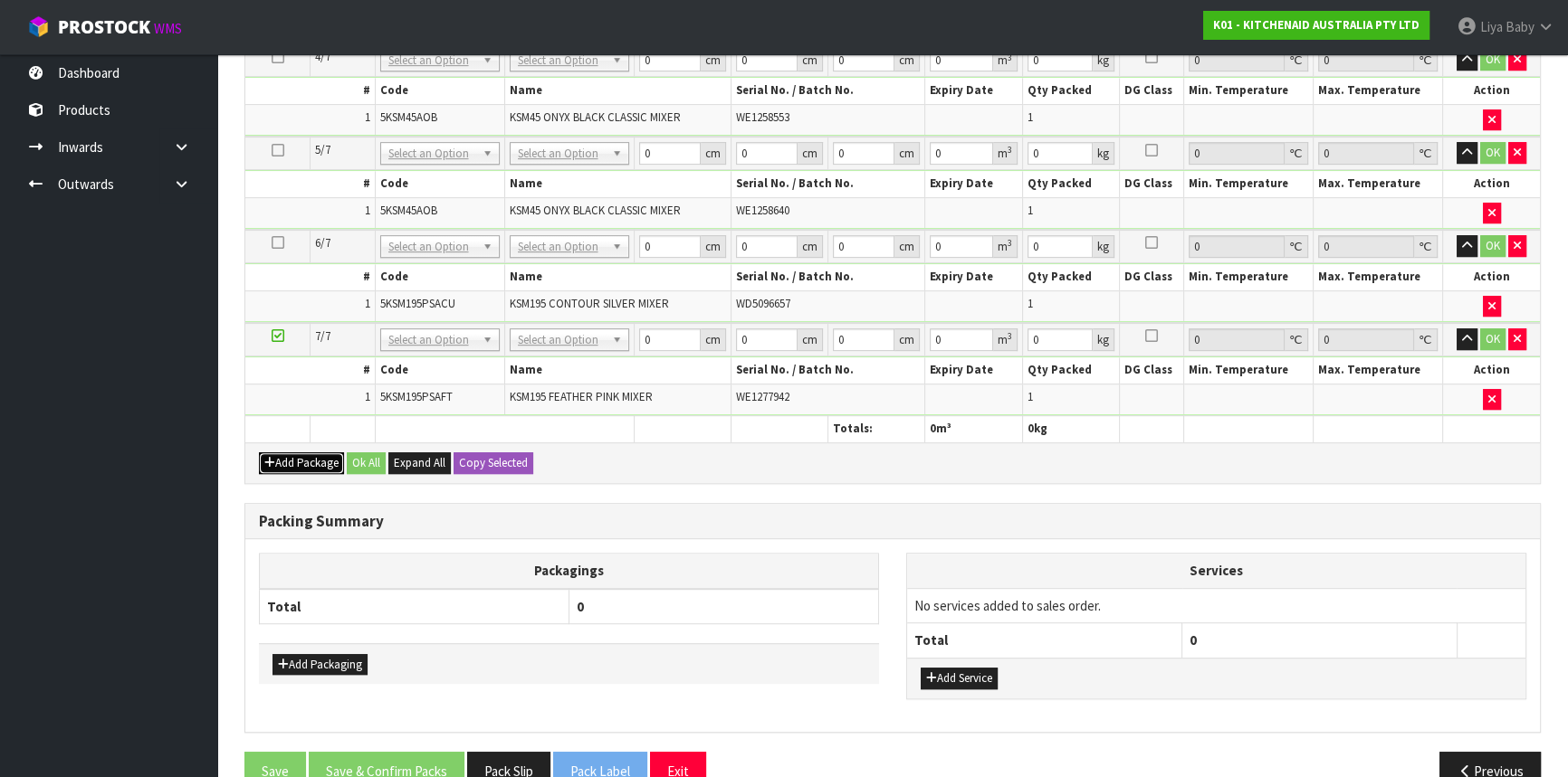
click at [317, 452] on button "Add Package" at bounding box center [301, 463] width 85 height 22
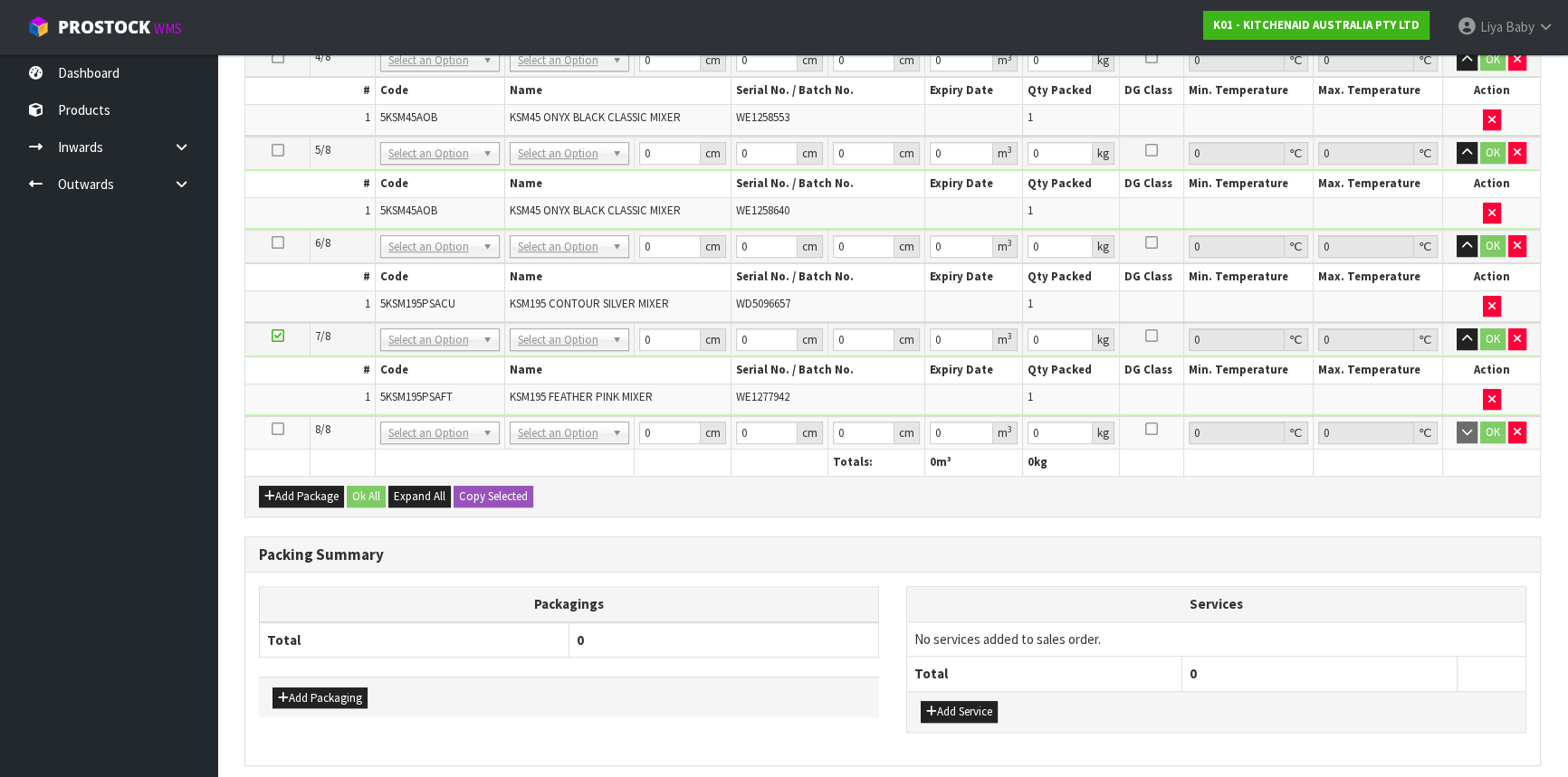
click at [277, 429] on icon at bounding box center [277, 429] width 12 height 1
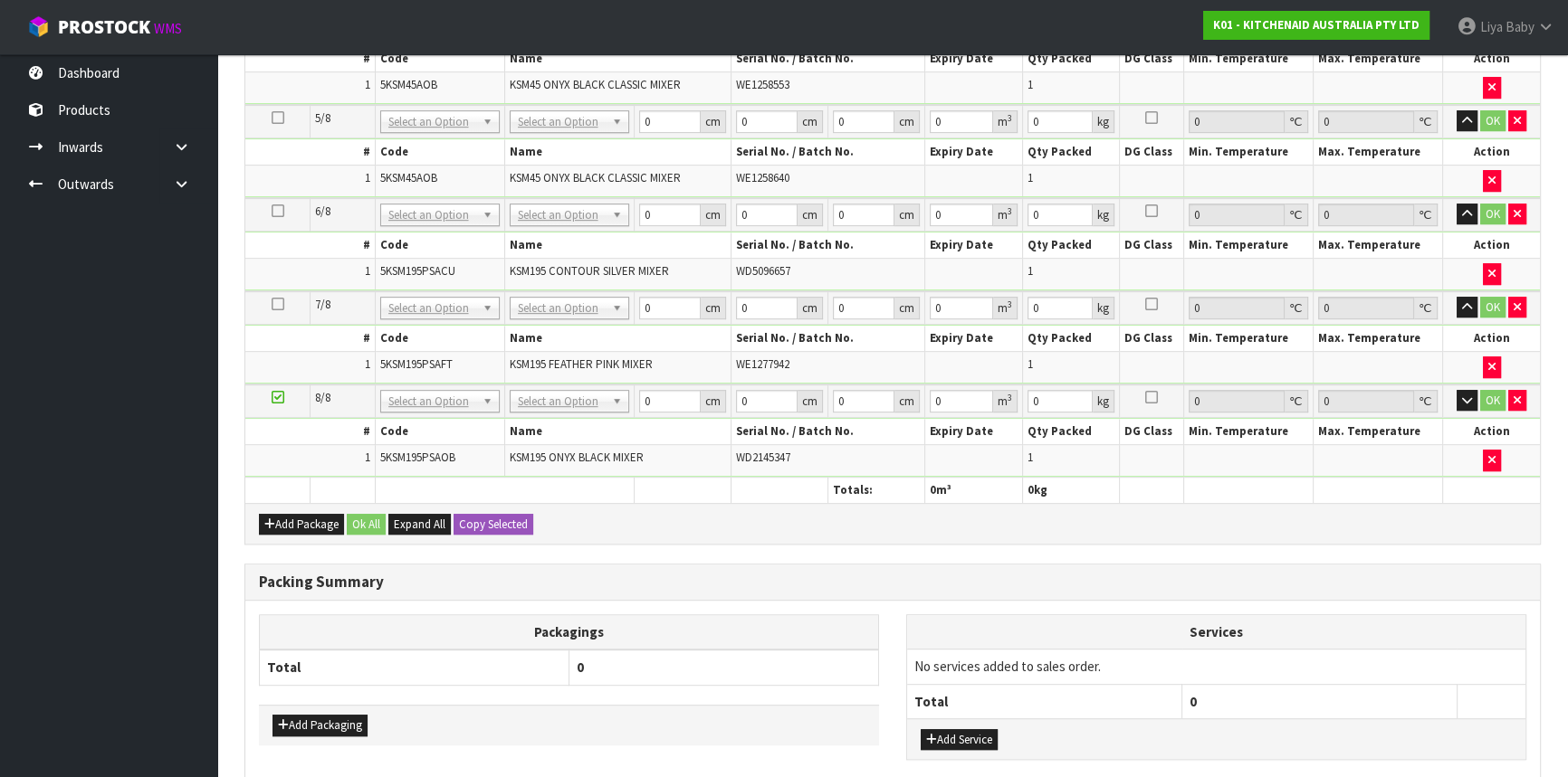
scroll to position [1050, 0]
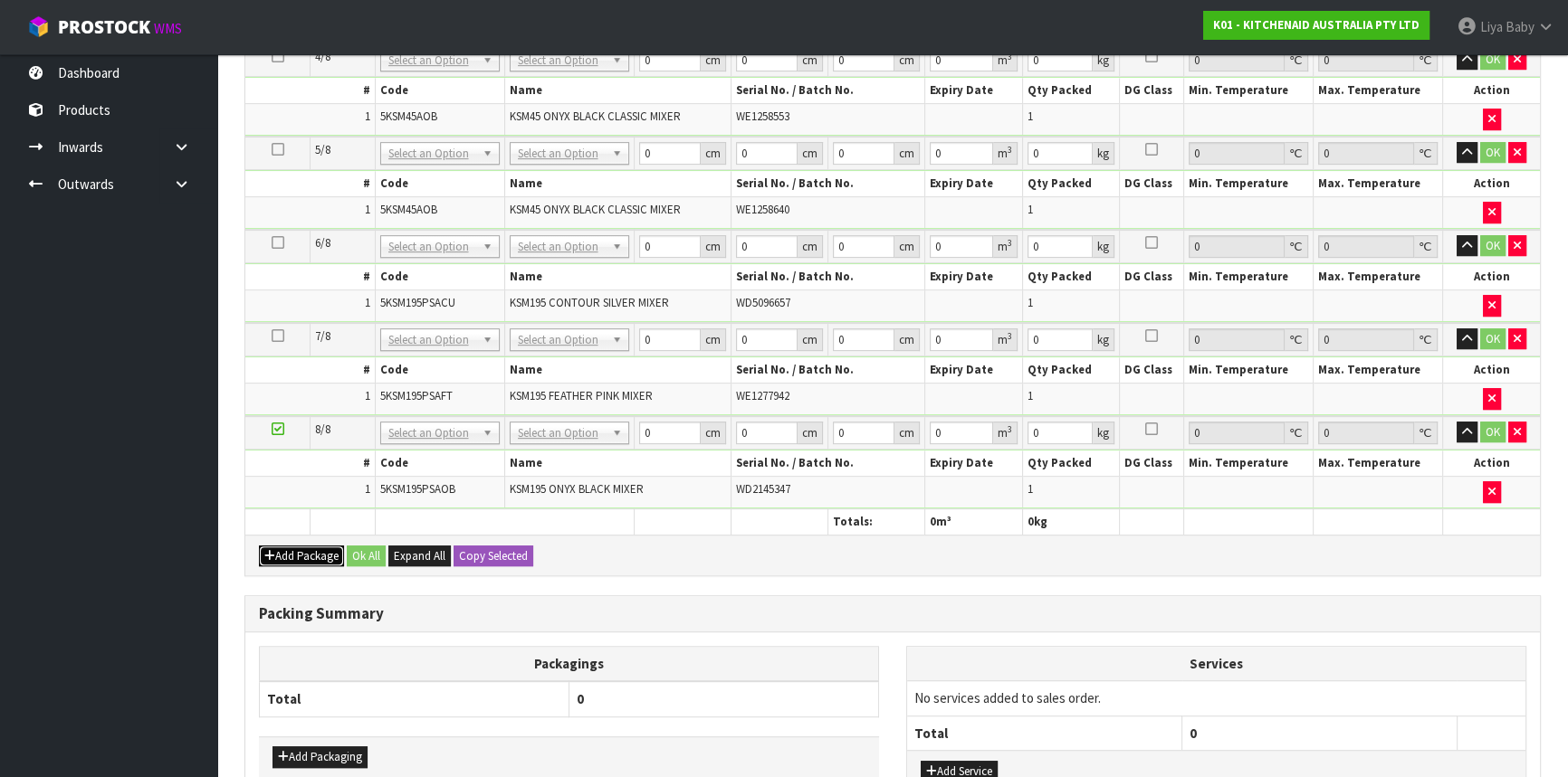
click at [326, 546] on button "Add Package" at bounding box center [301, 557] width 85 height 22
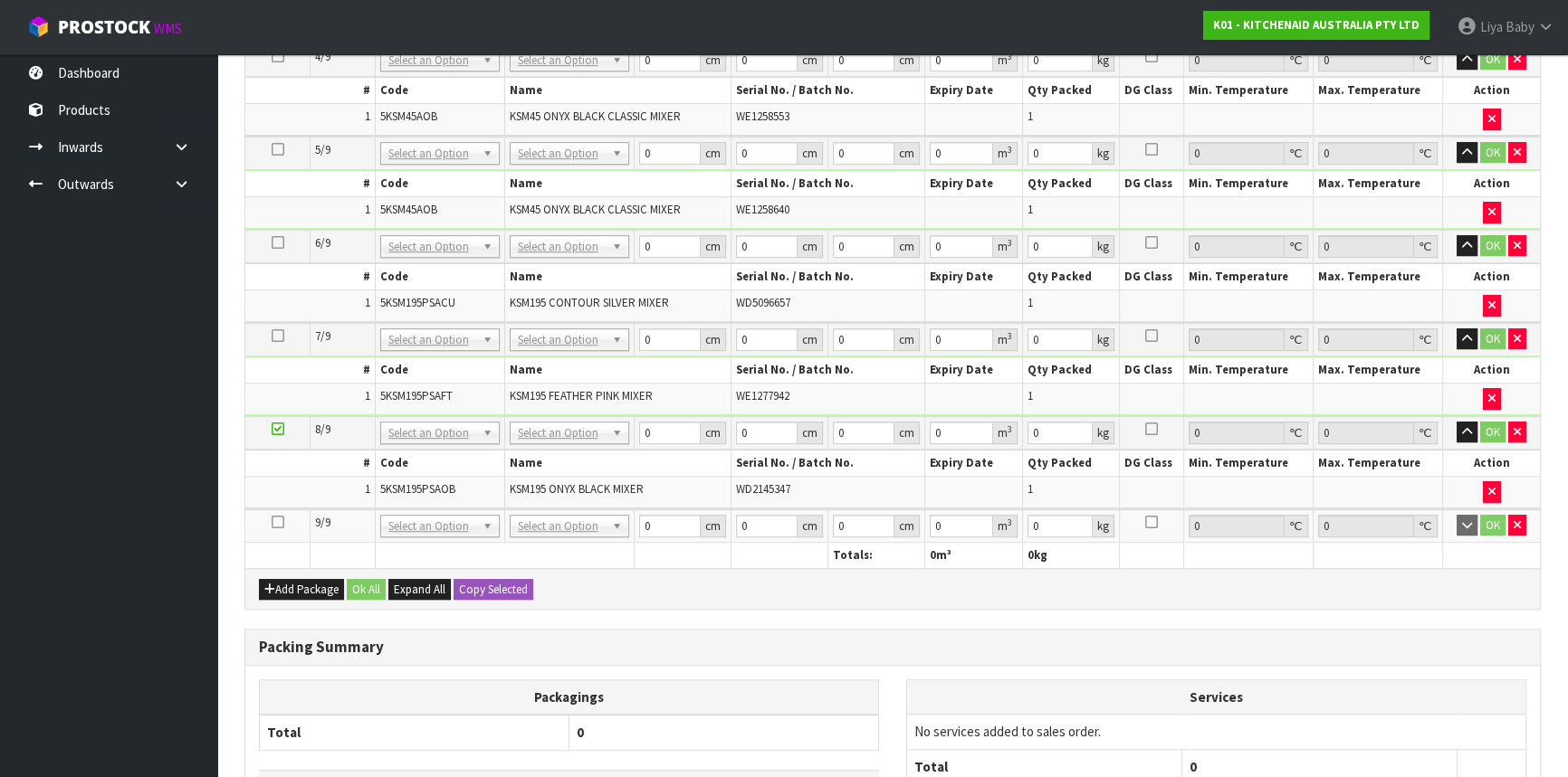
click at [282, 522] on icon at bounding box center [277, 522] width 12 height 1
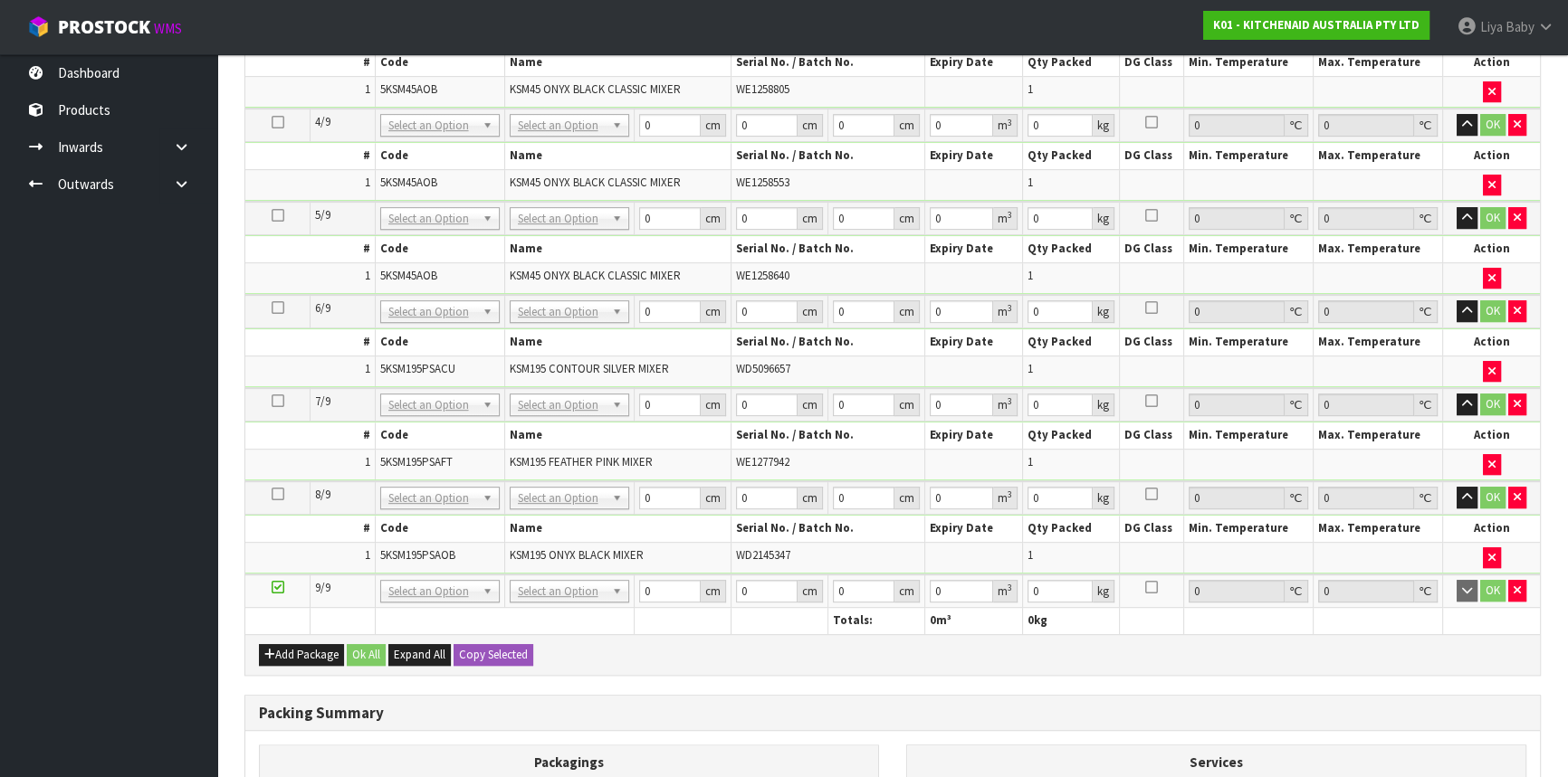
scroll to position [0, 0]
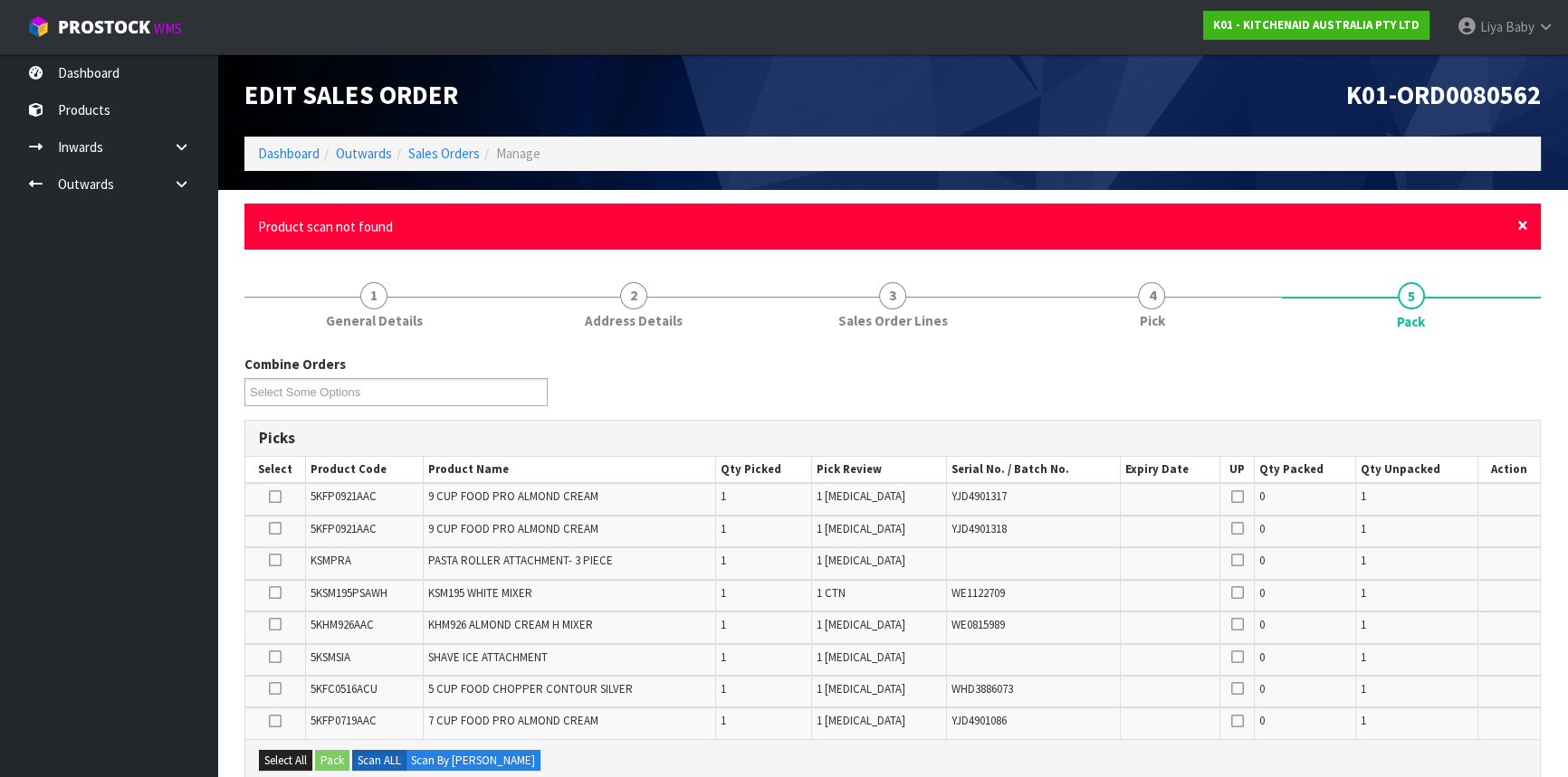
click at [1523, 221] on span "×" at bounding box center [1522, 225] width 11 height 25
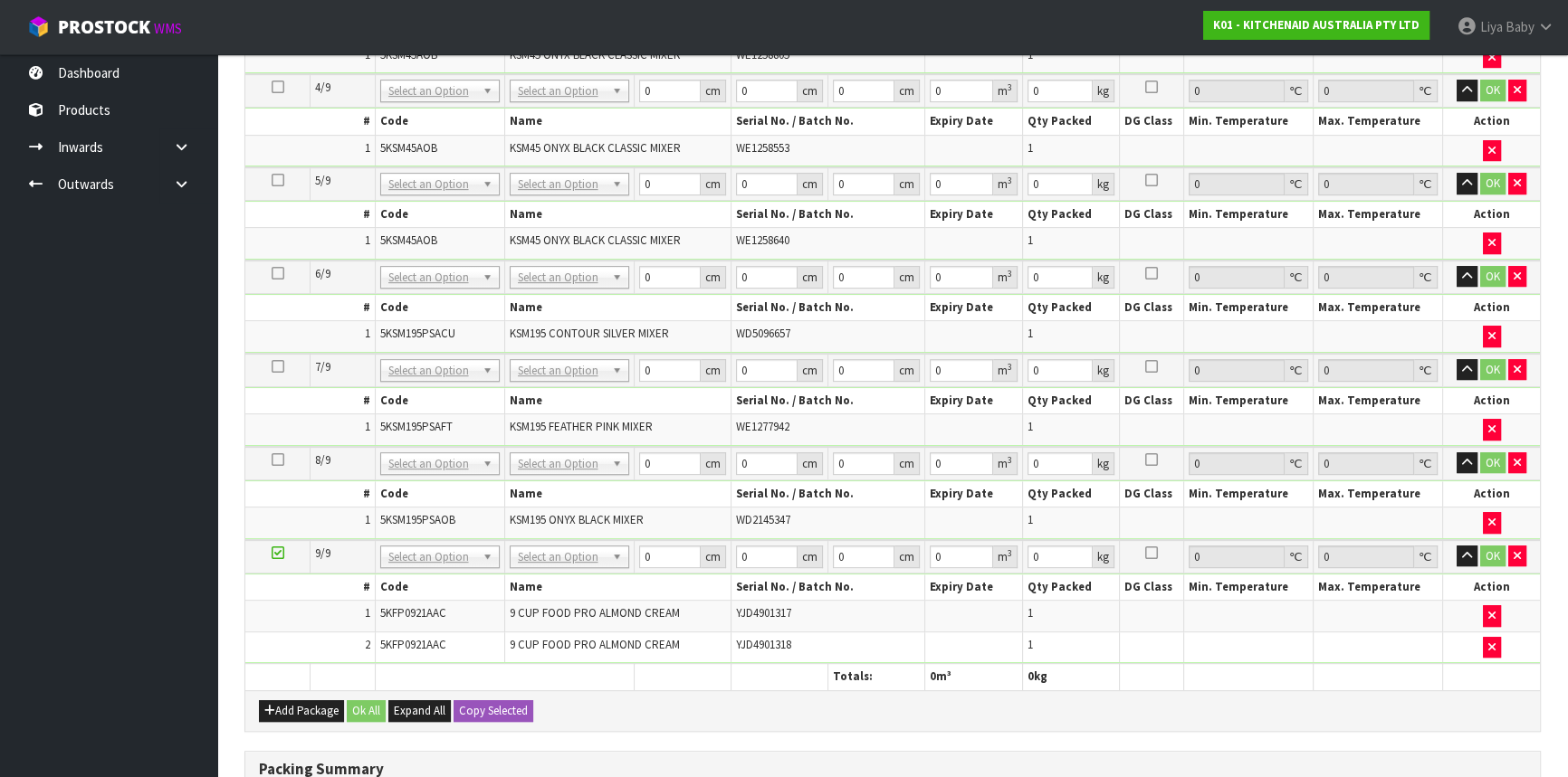
scroll to position [923, 0]
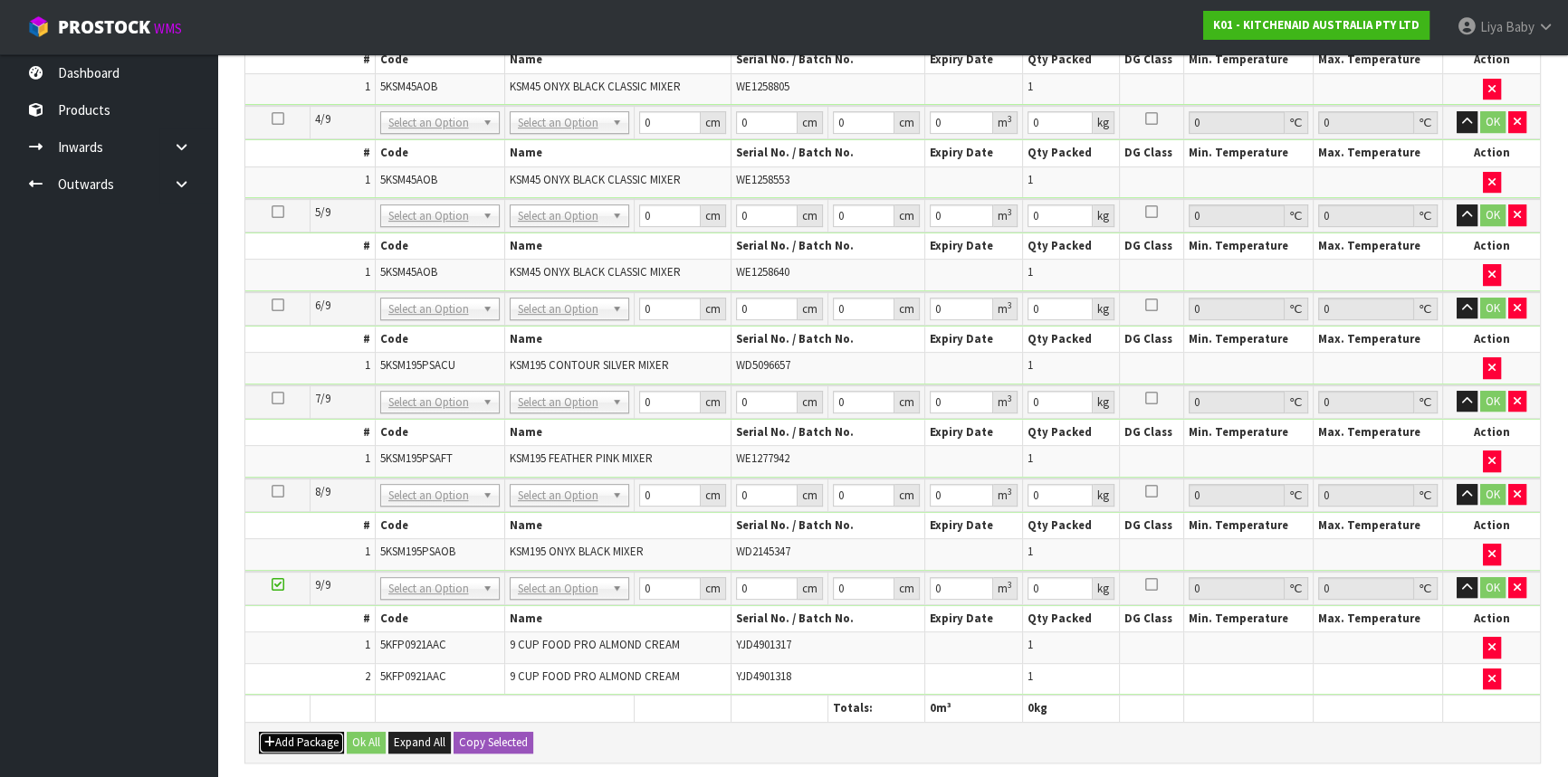
click at [293, 733] on button "Add Package" at bounding box center [301, 743] width 85 height 22
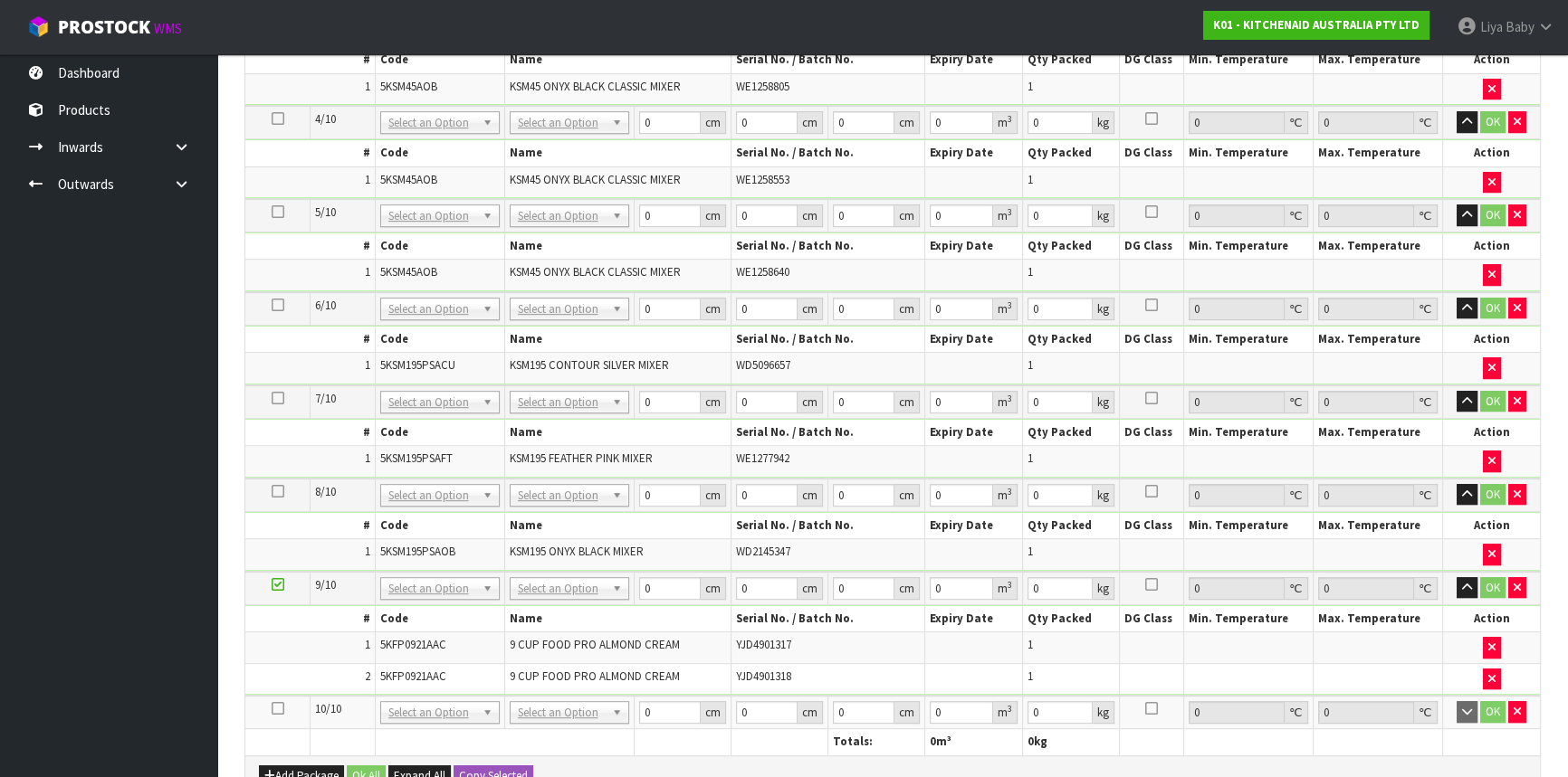
click at [272, 709] on icon at bounding box center [277, 709] width 12 height 1
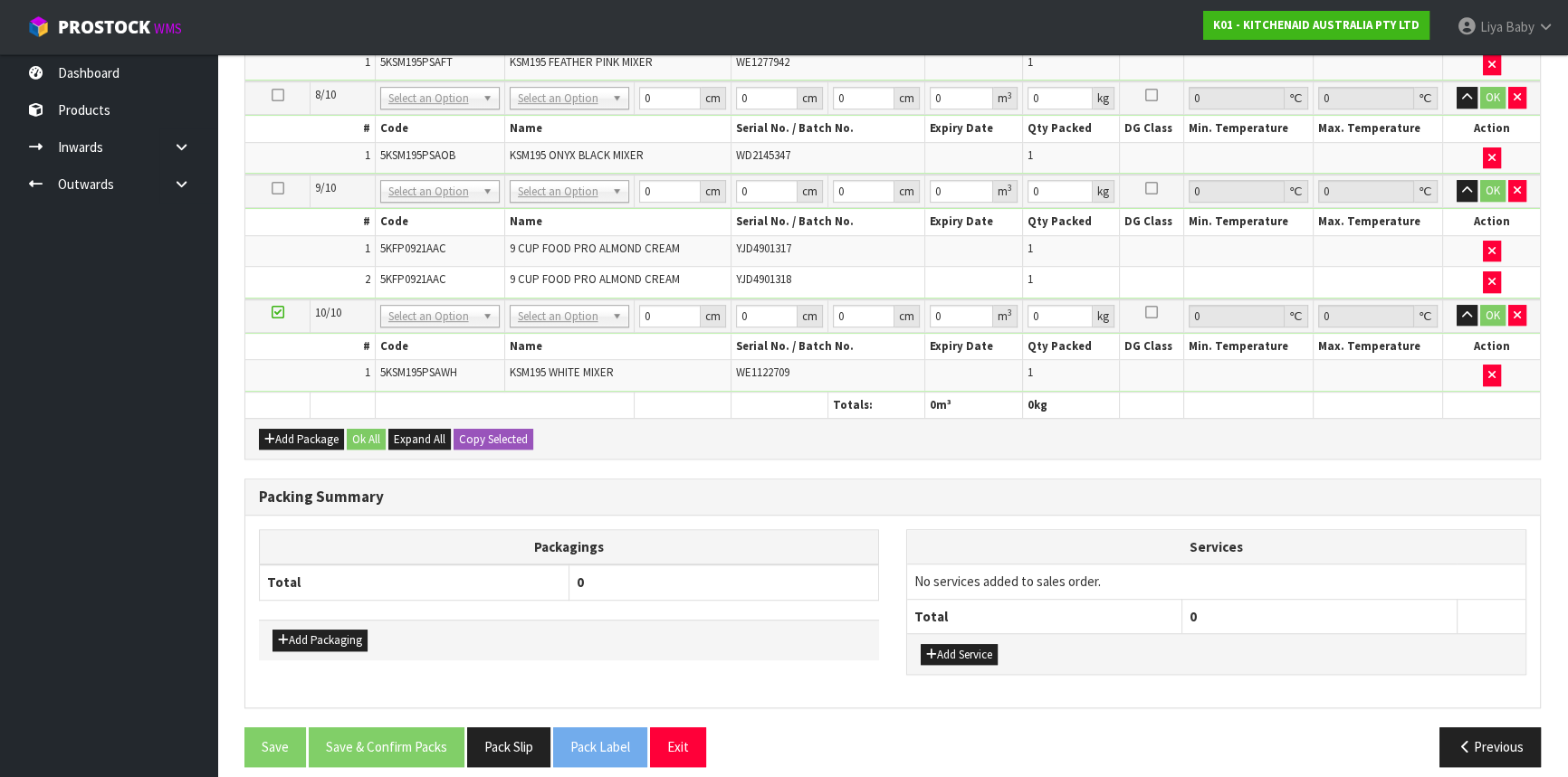
scroll to position [1293, 0]
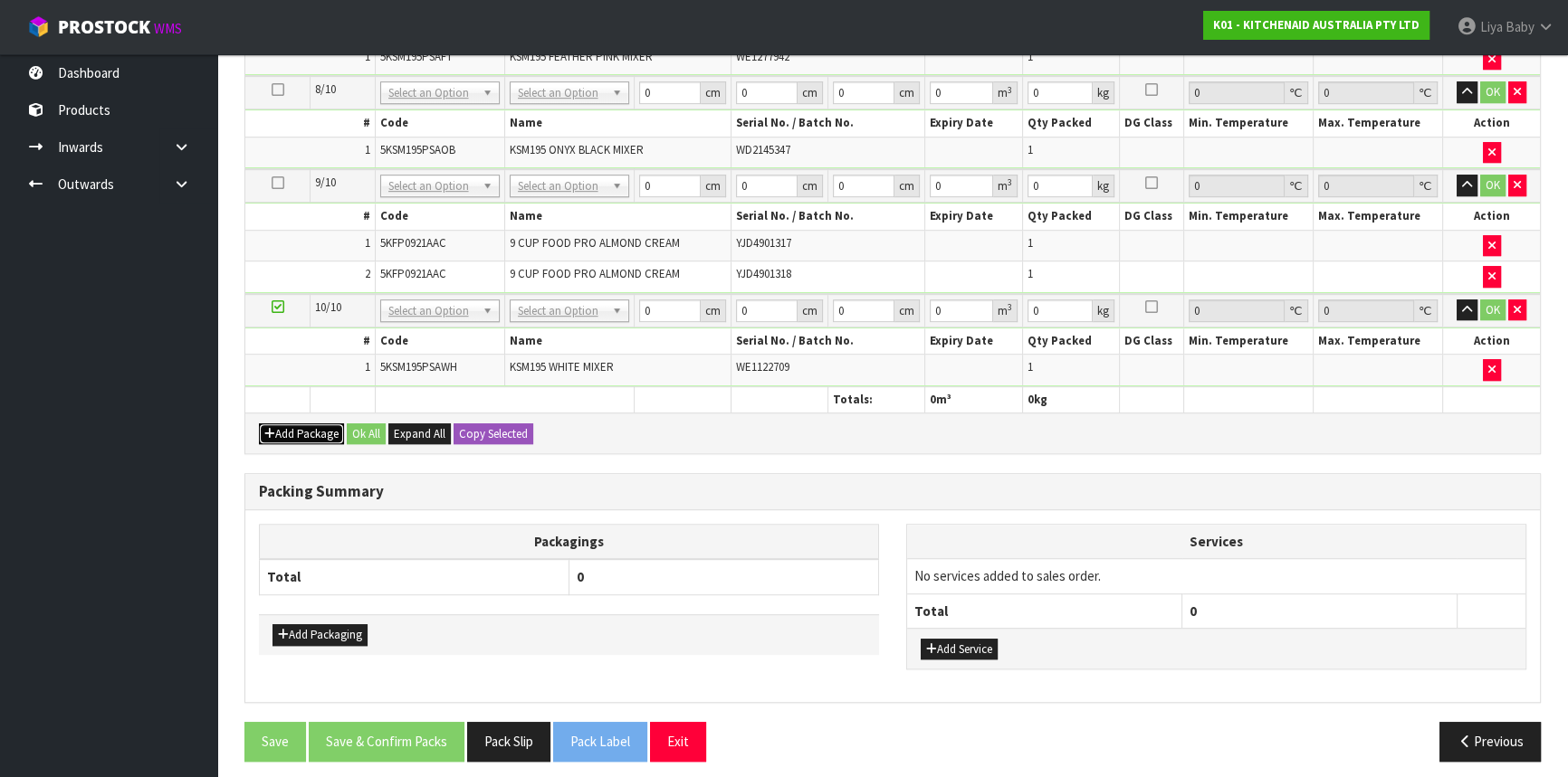
click at [317, 424] on button "Add Package" at bounding box center [301, 434] width 85 height 22
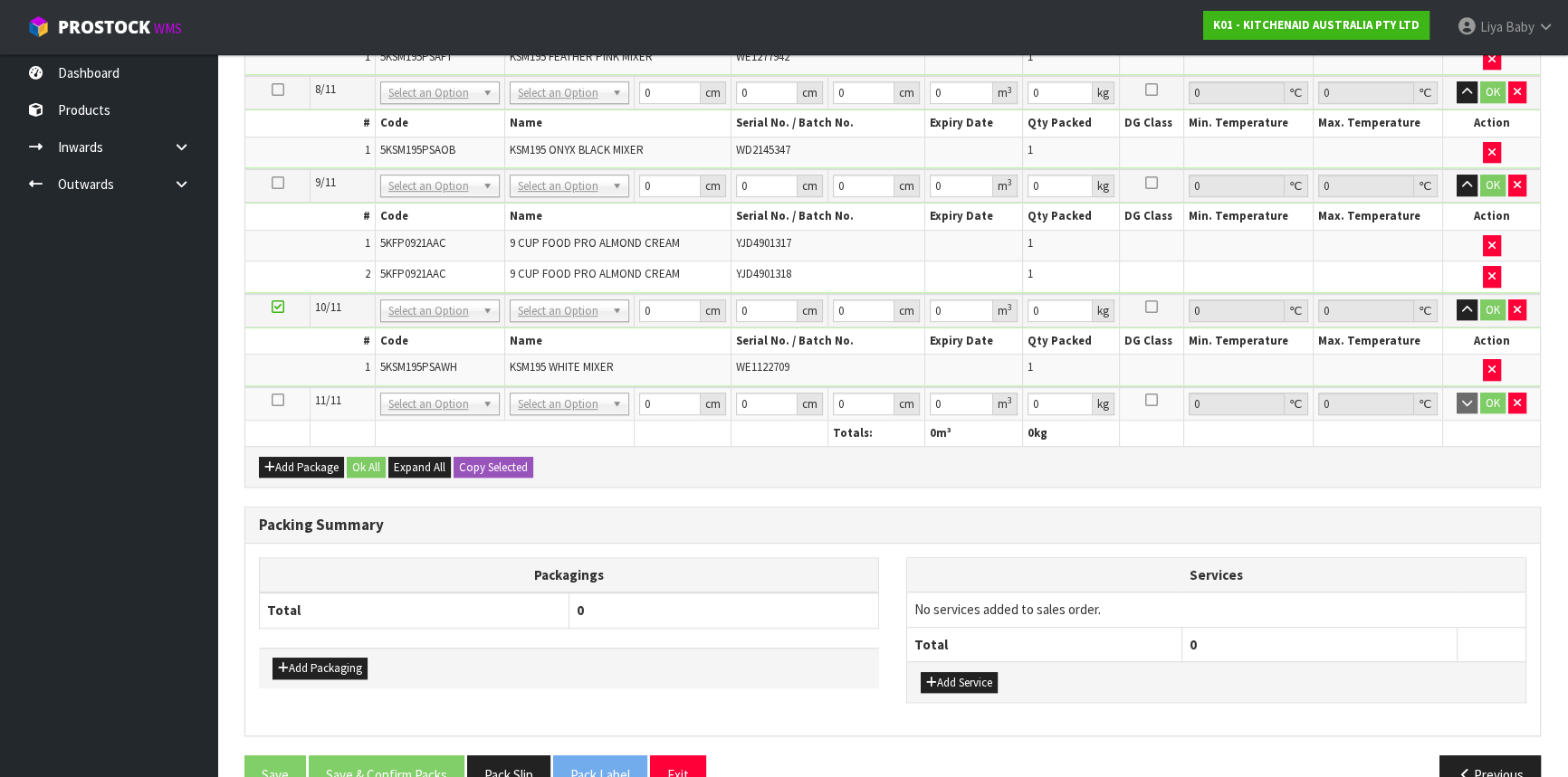
click at [274, 400] on icon at bounding box center [277, 400] width 12 height 1
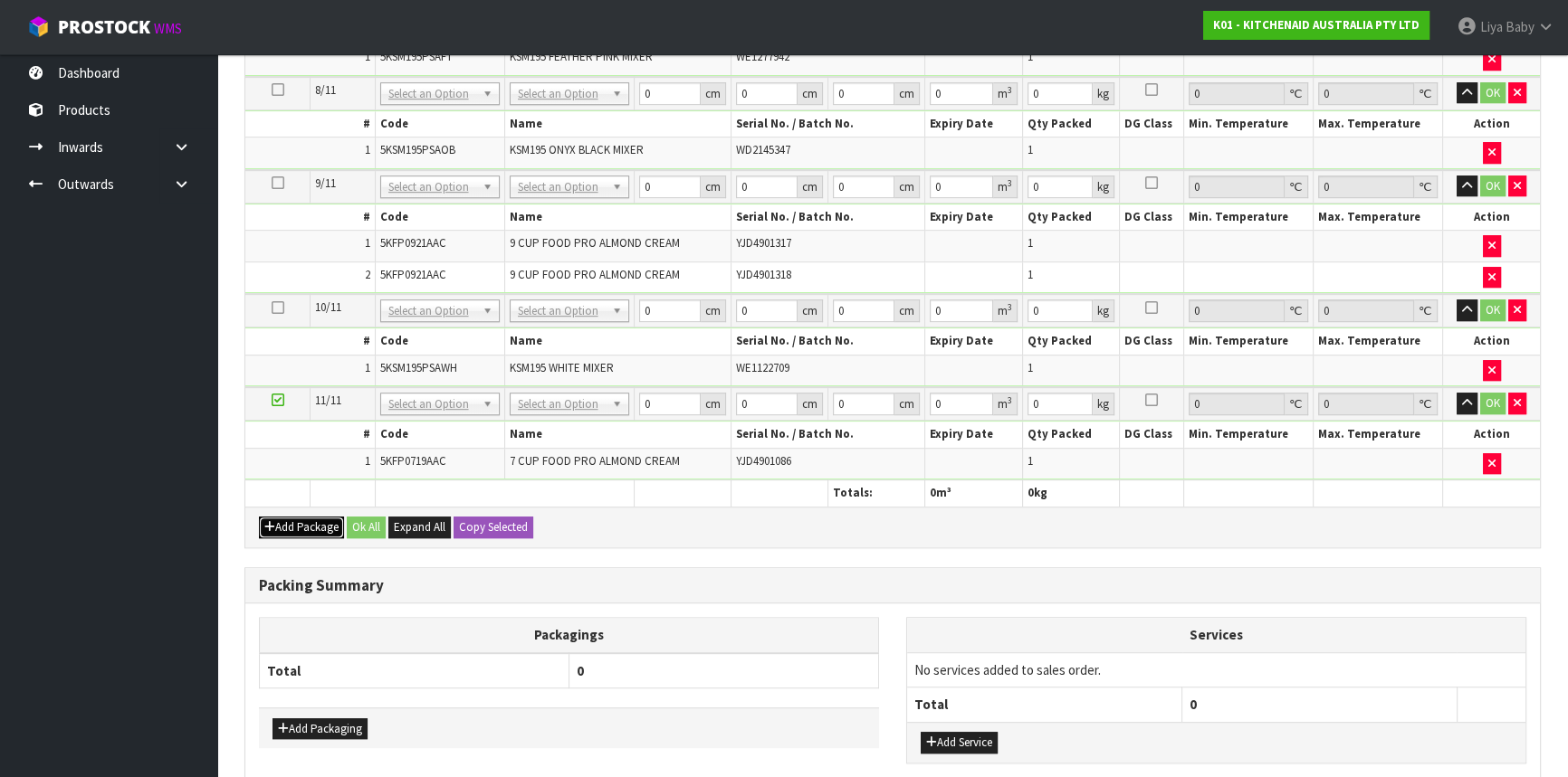
click at [292, 516] on button "Add Package" at bounding box center [301, 527] width 85 height 22
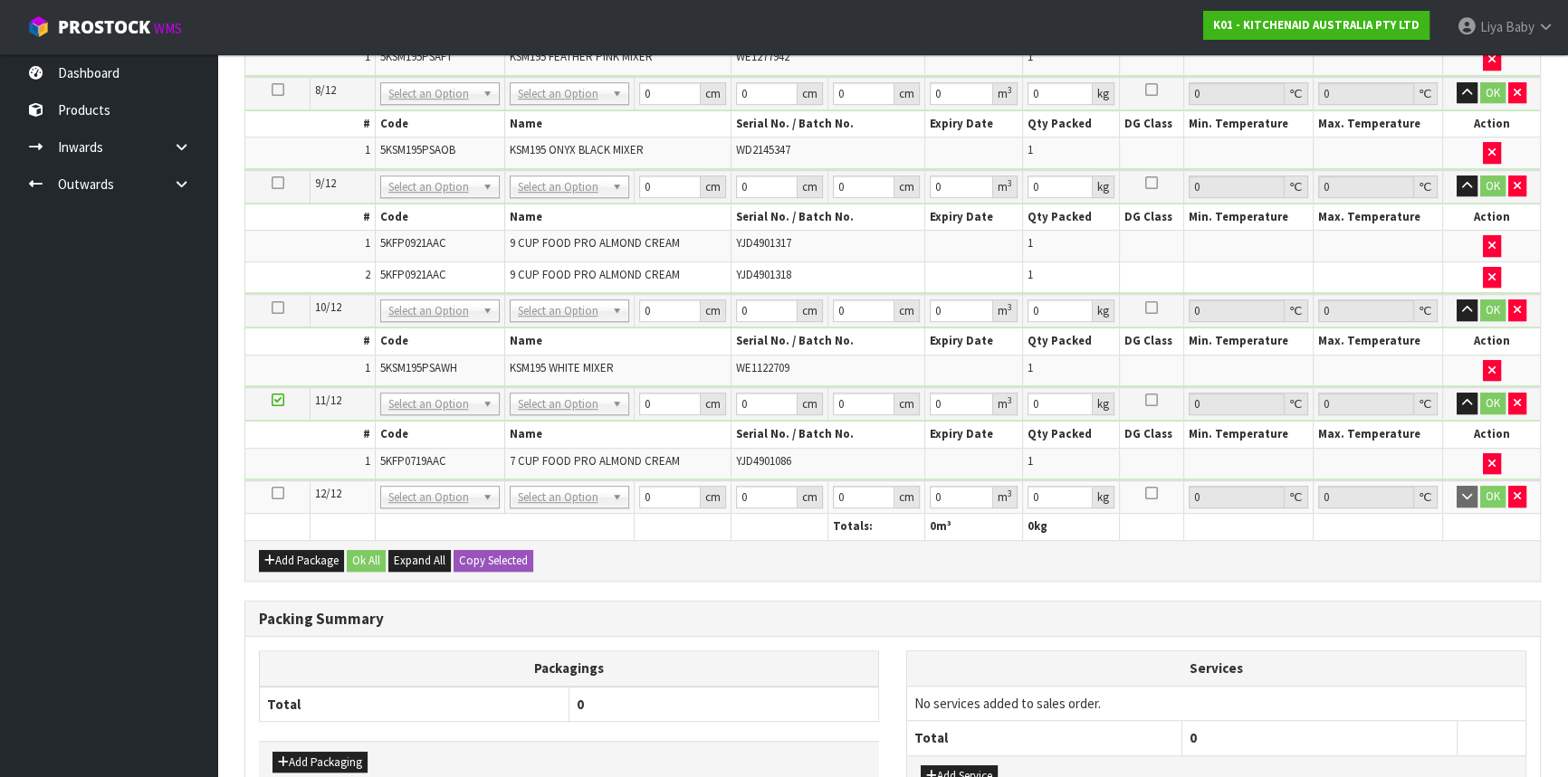
click at [280, 493] on icon at bounding box center [277, 493] width 12 height 1
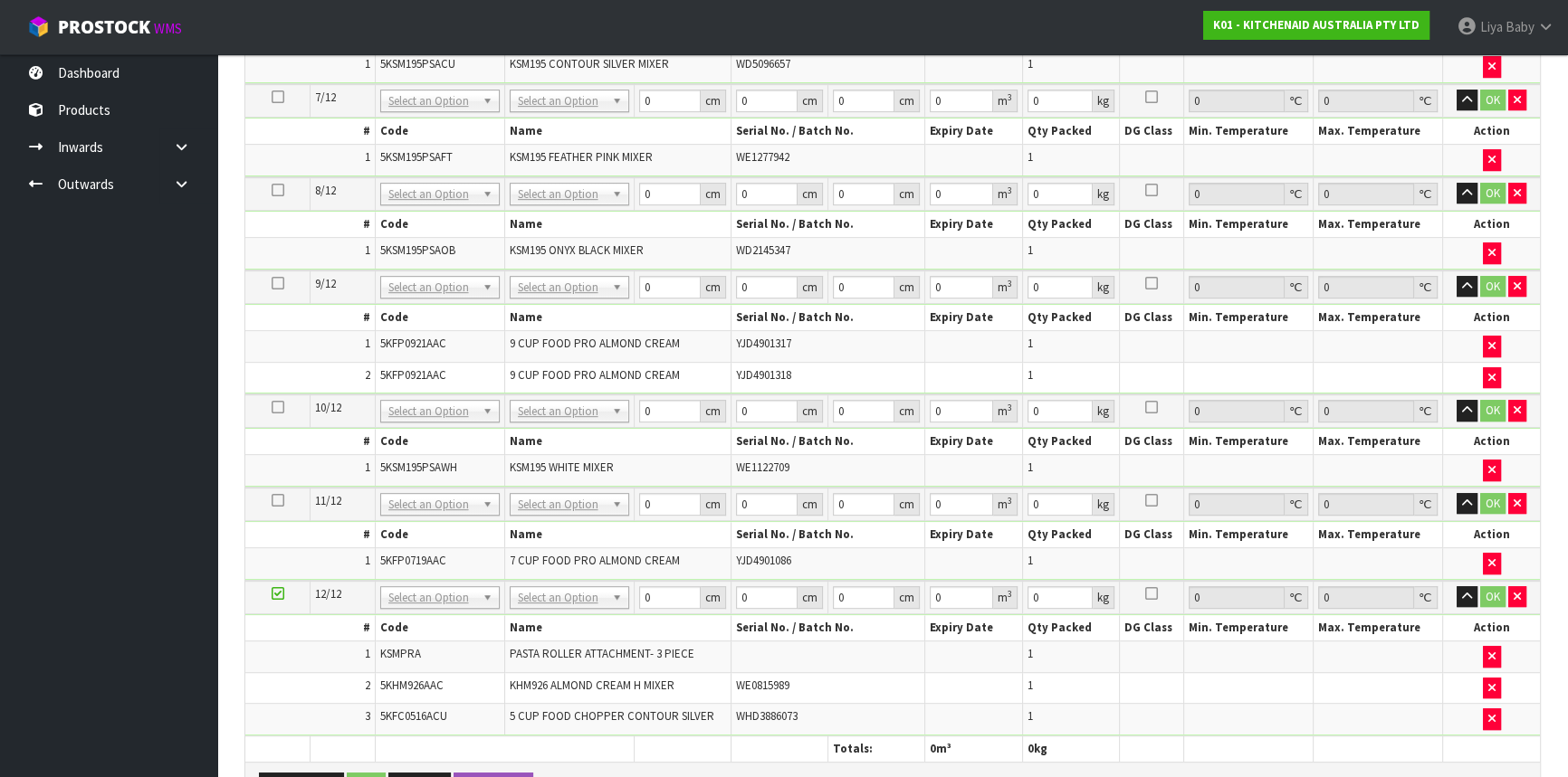
scroll to position [1330, 0]
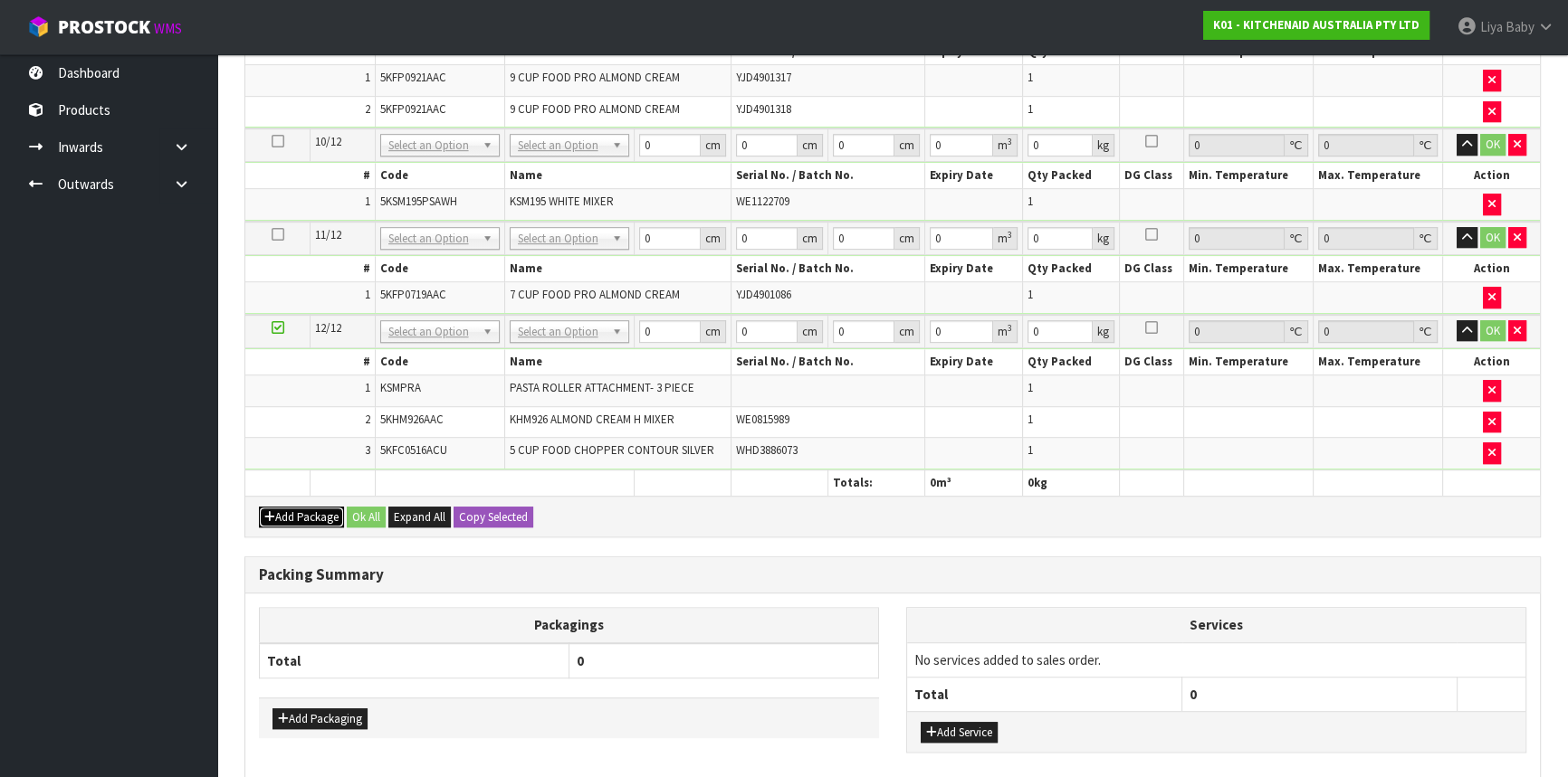
click at [324, 507] on button "Add Package" at bounding box center [301, 517] width 85 height 22
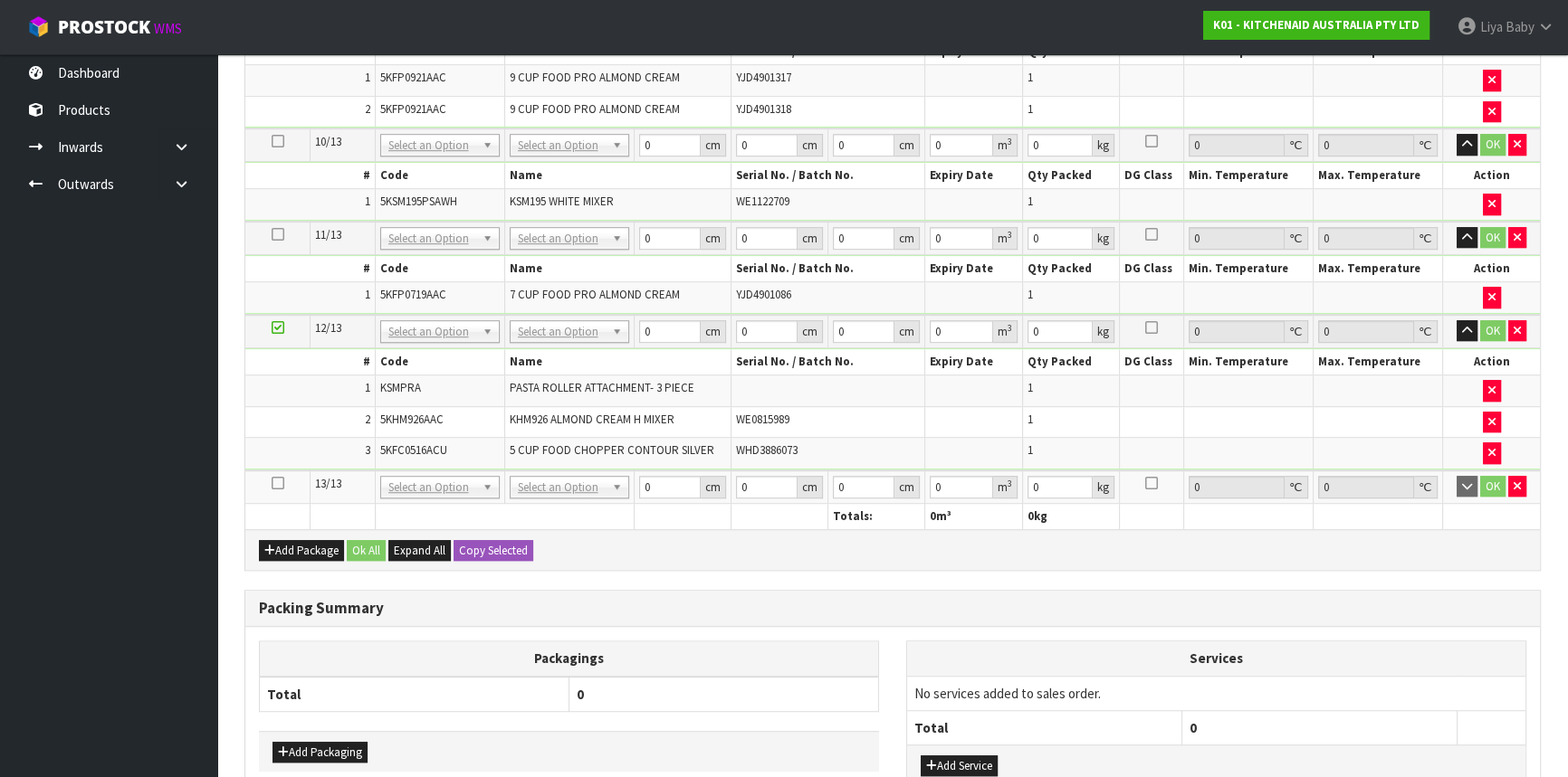
click at [281, 483] on icon at bounding box center [277, 483] width 12 height 1
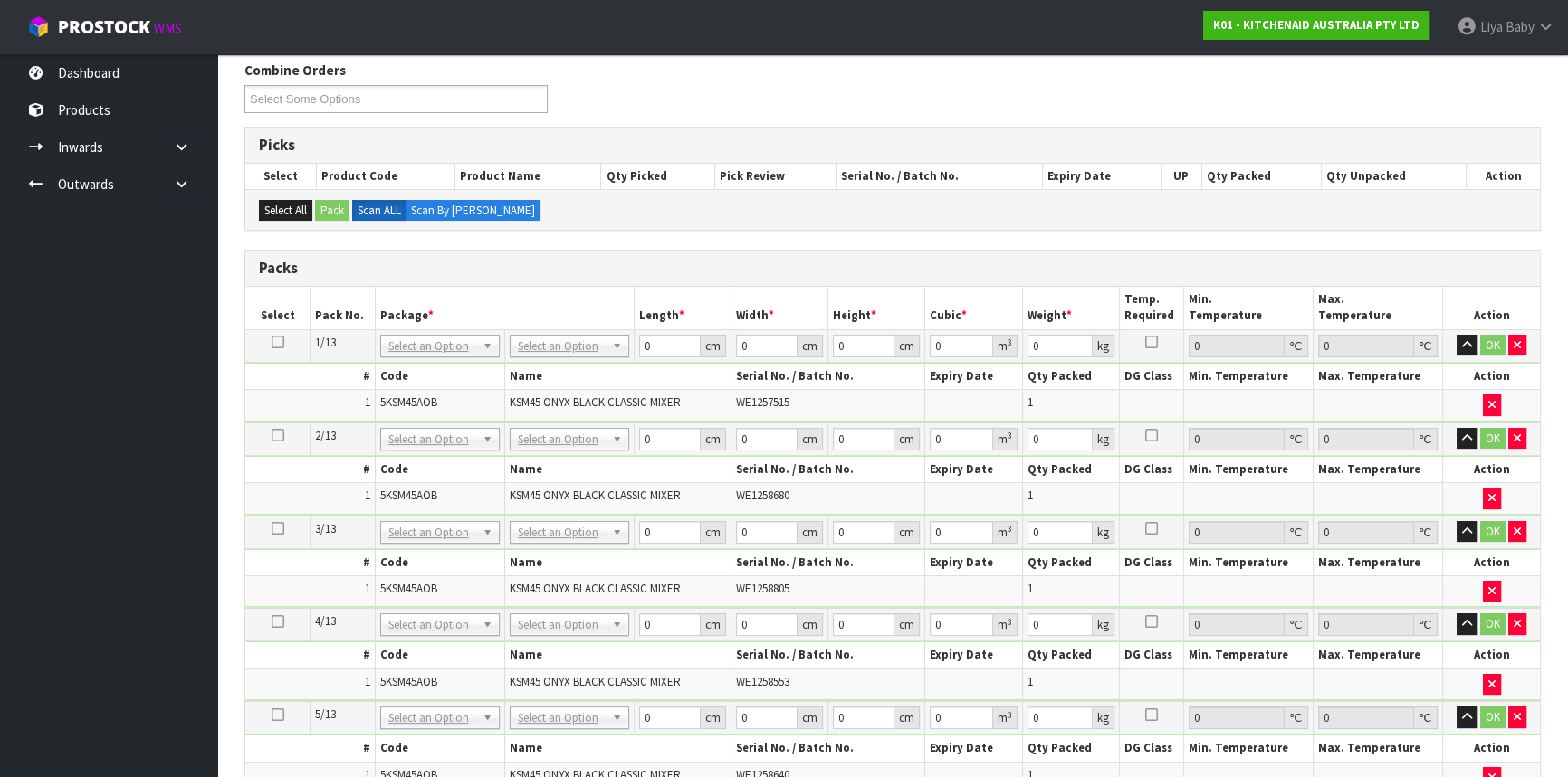
scroll to position [146, 0]
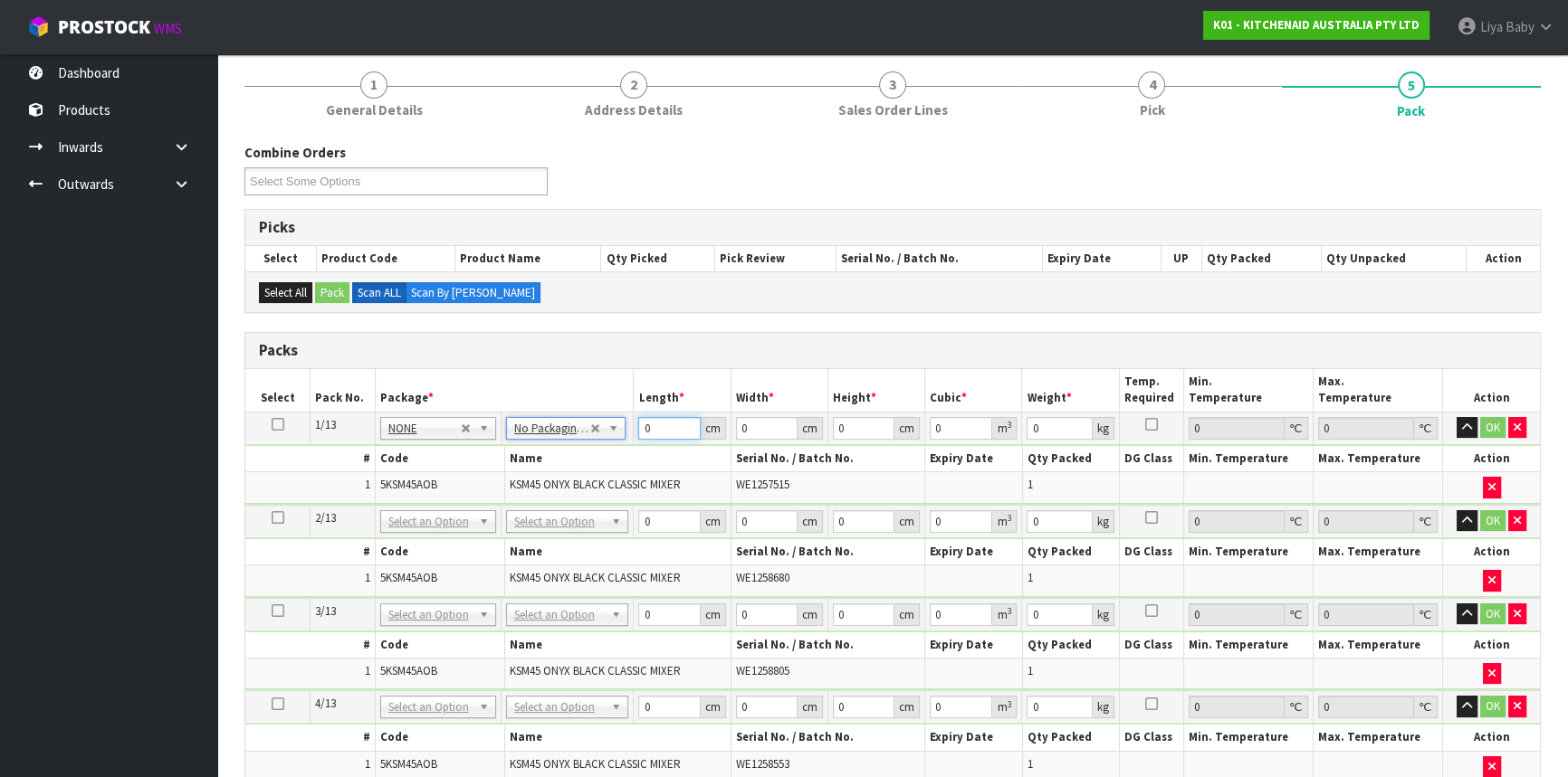
click at [657, 425] on input "0" at bounding box center [669, 428] width 61 height 23
type input "30"
type input "42"
type input "4"
type input "0.00504"
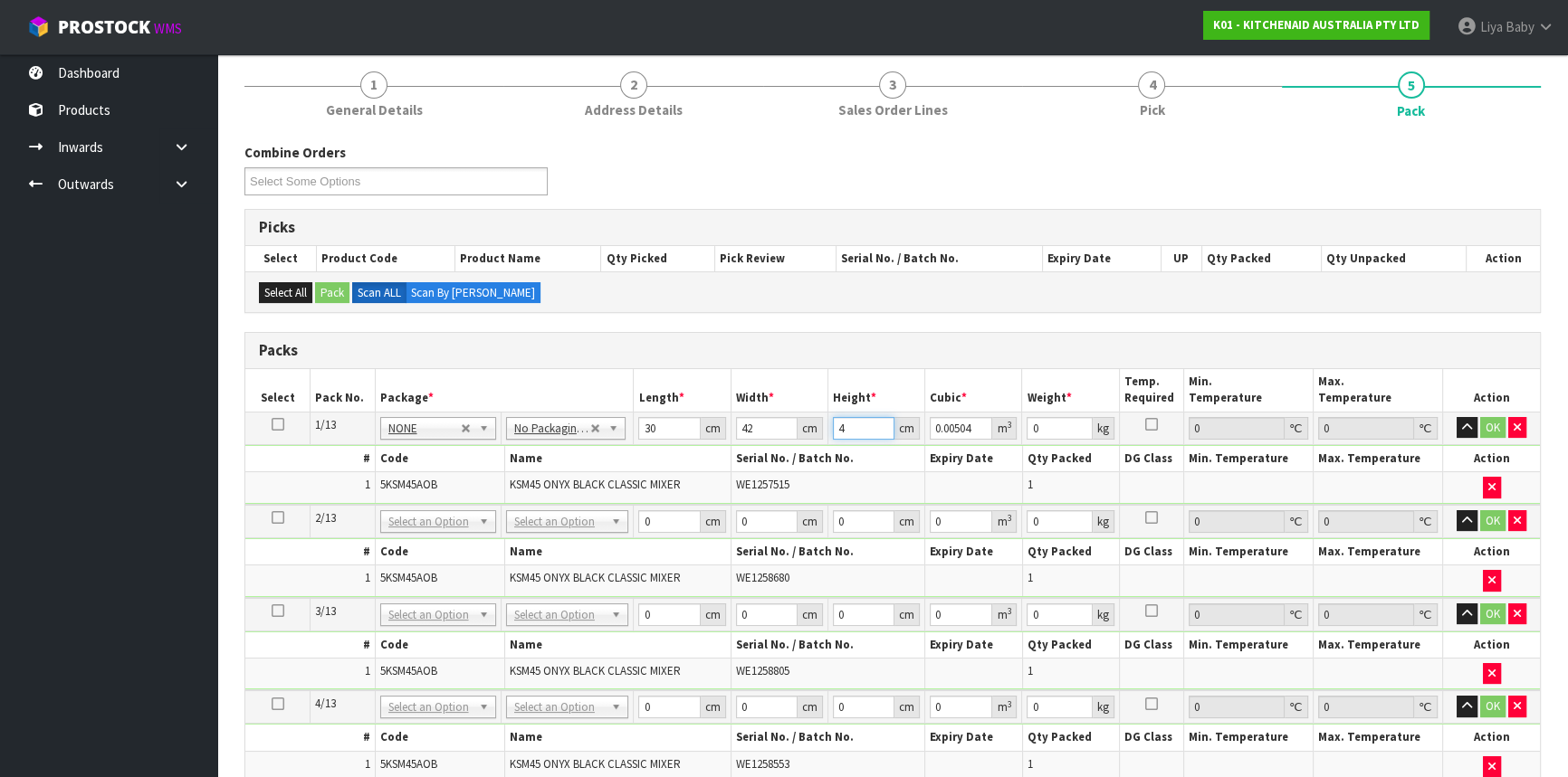
type input "43"
type input "0.05418"
type input "43"
type input "13"
click at [1492, 427] on button "OK" at bounding box center [1492, 427] width 25 height 22
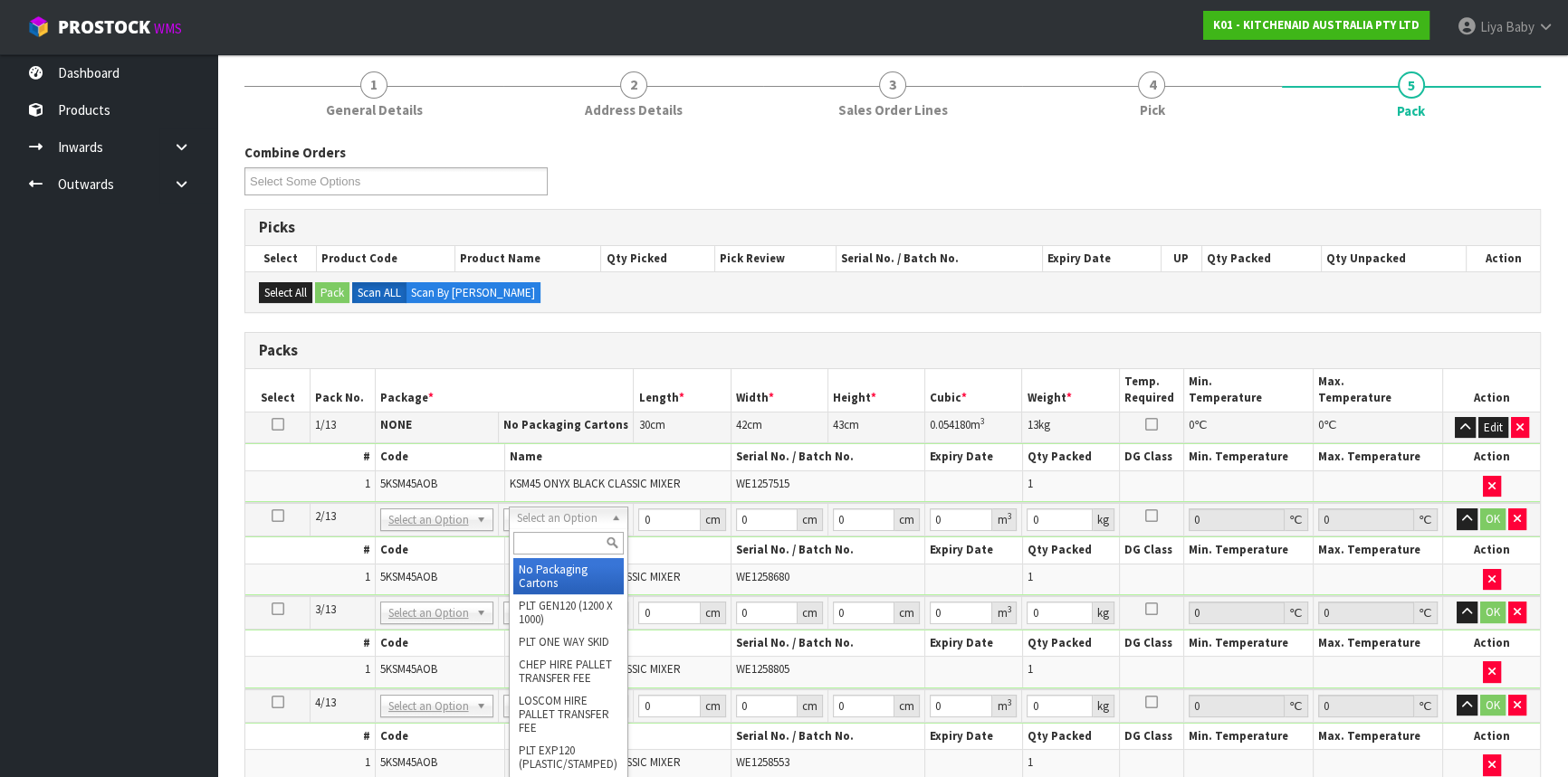
type input "2"
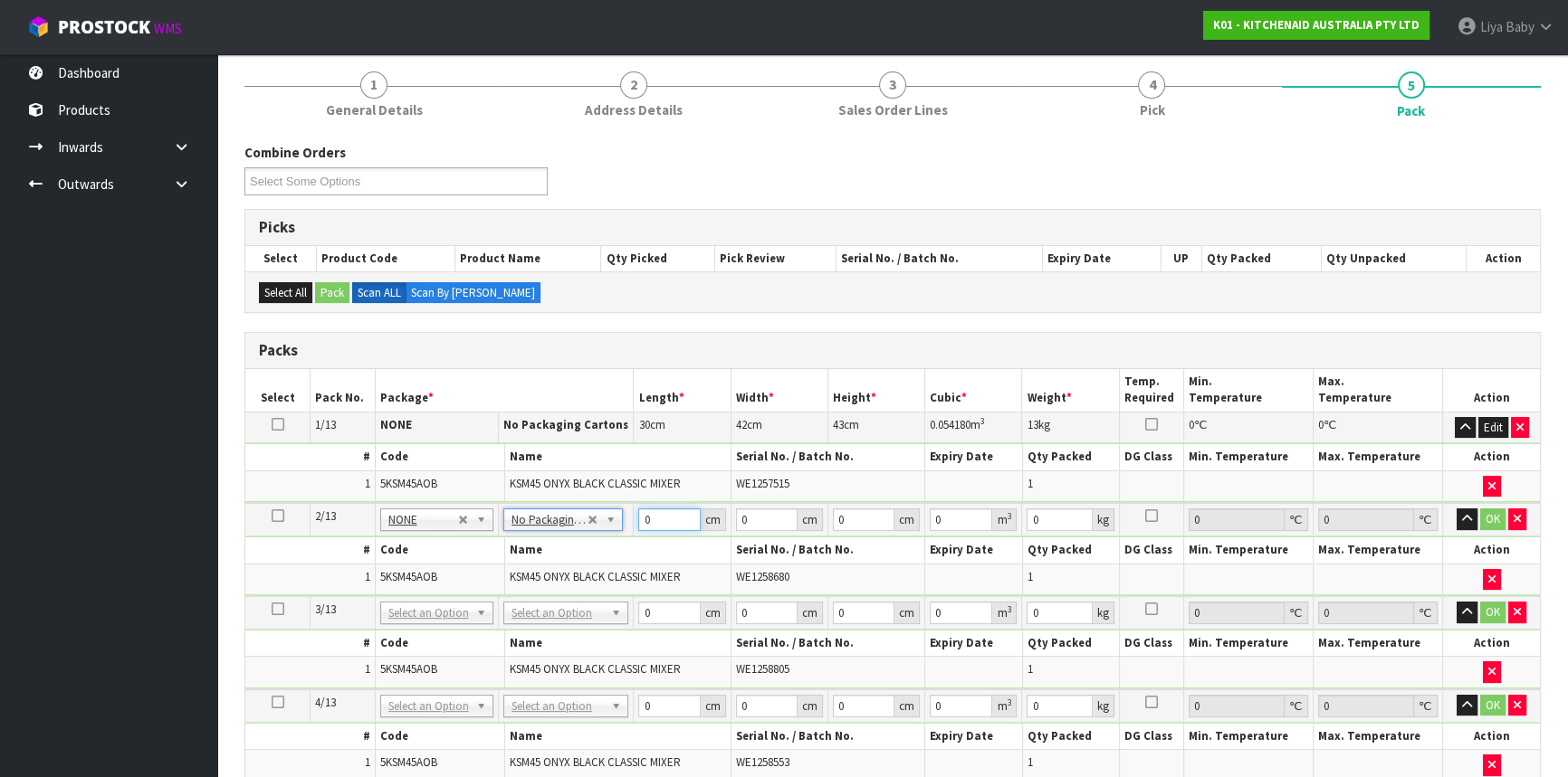
click at [648, 517] on input "0" at bounding box center [669, 520] width 61 height 23
type input "30"
type input "42"
type input "4"
type input "0.00504"
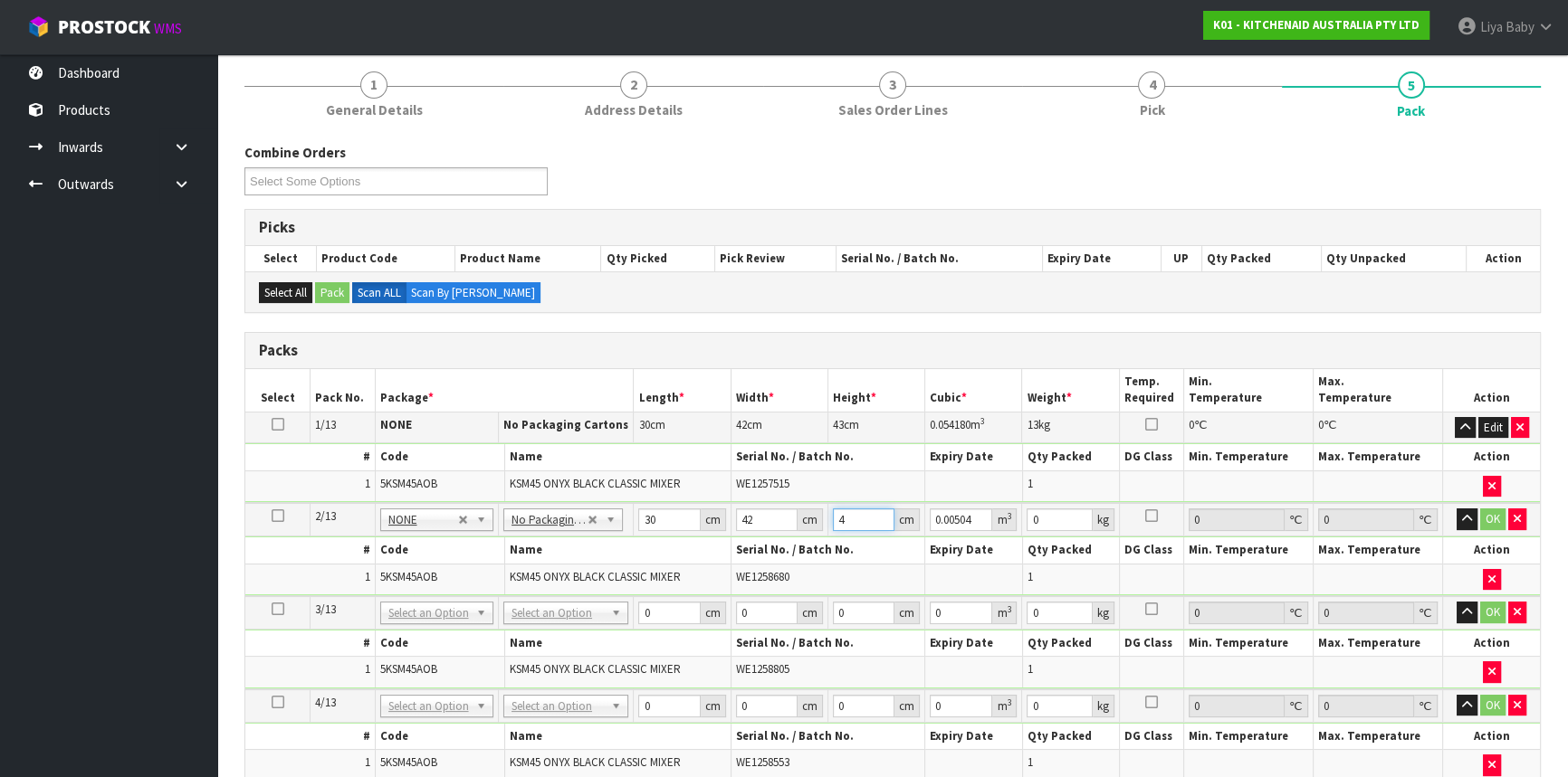
type input "43"
type input "0.05418"
type input "43"
type input "13"
click at [1485, 515] on button "OK" at bounding box center [1492, 519] width 25 height 22
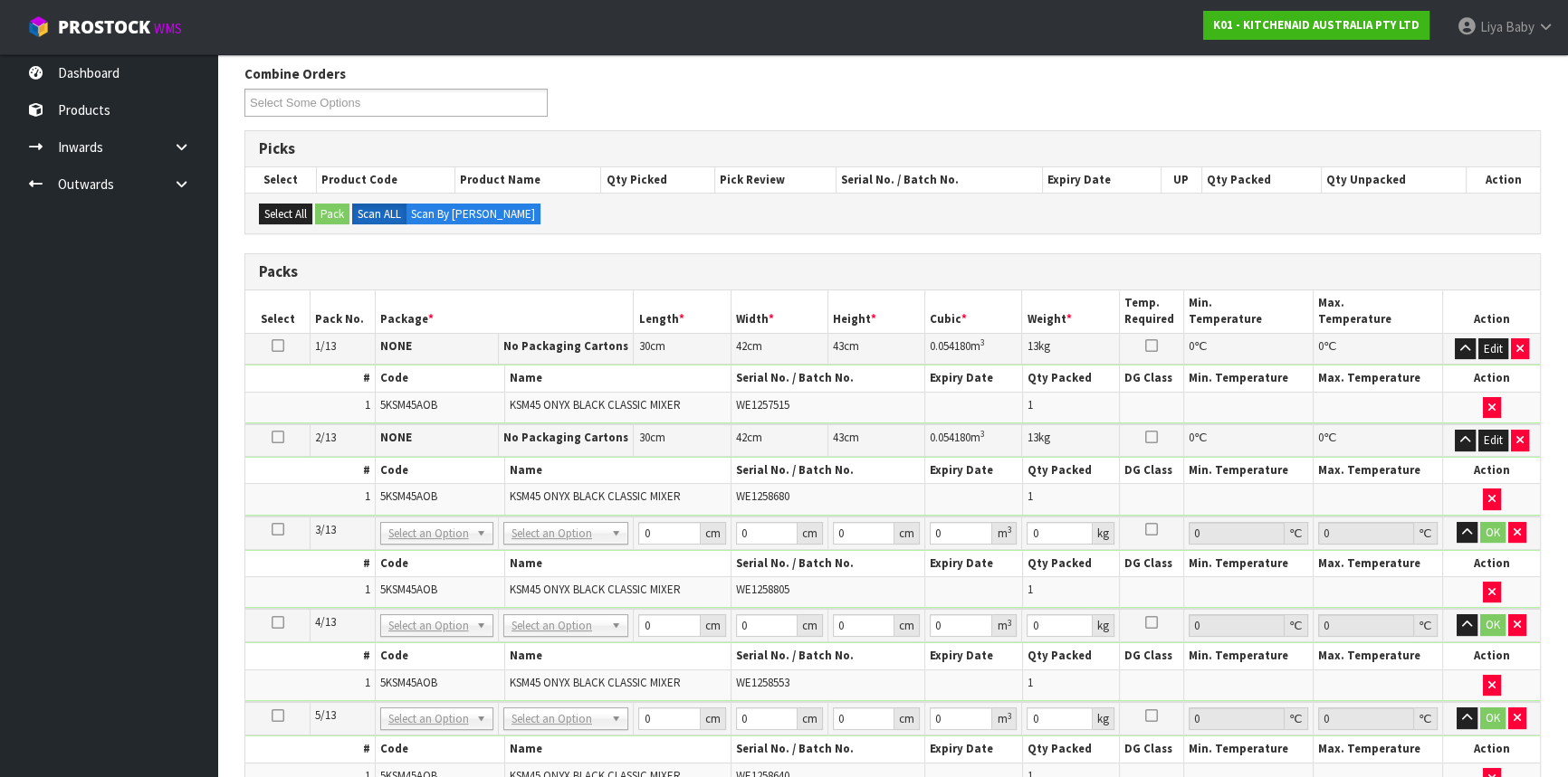
scroll to position [310, 0]
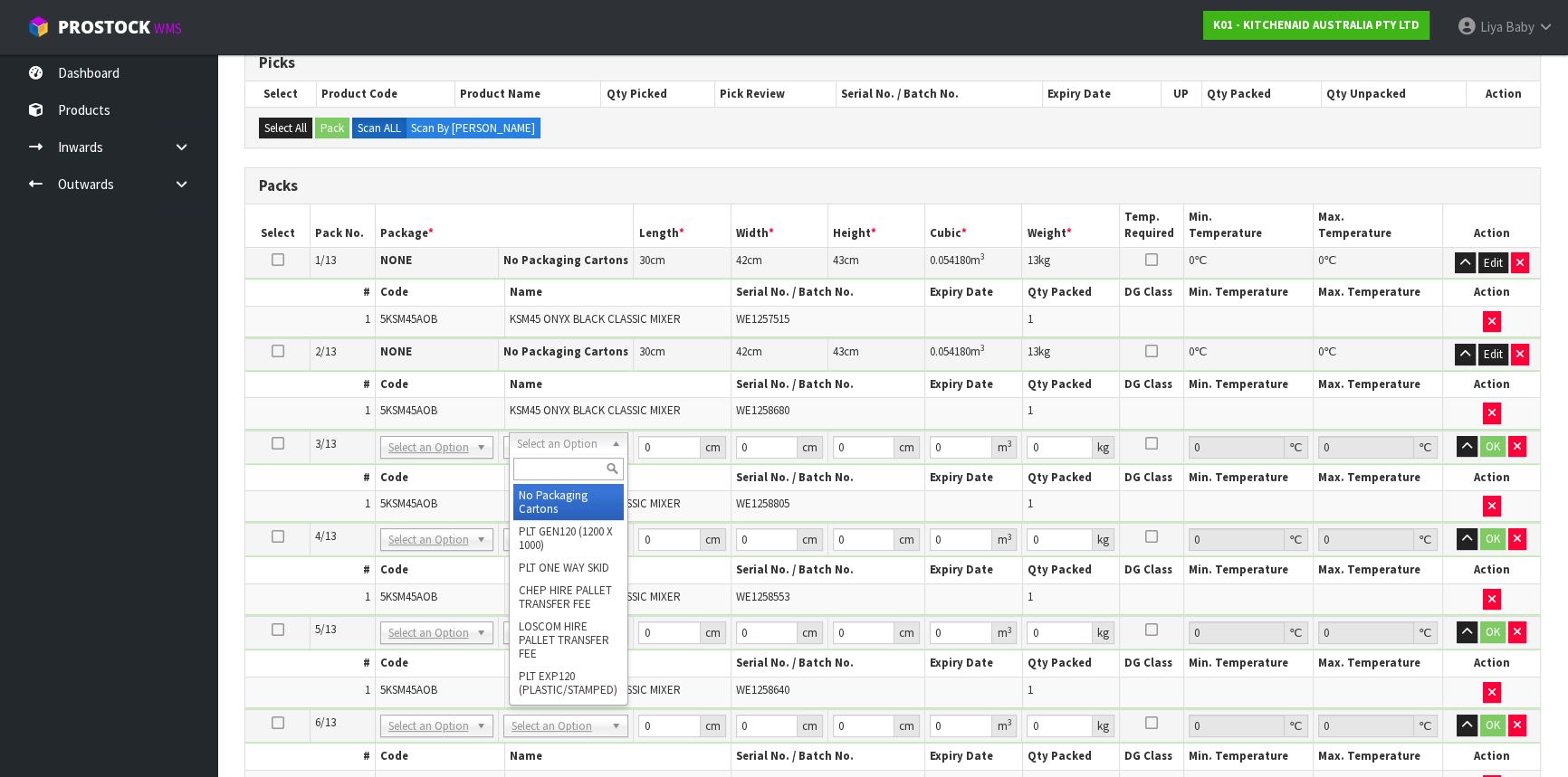
type input "3"
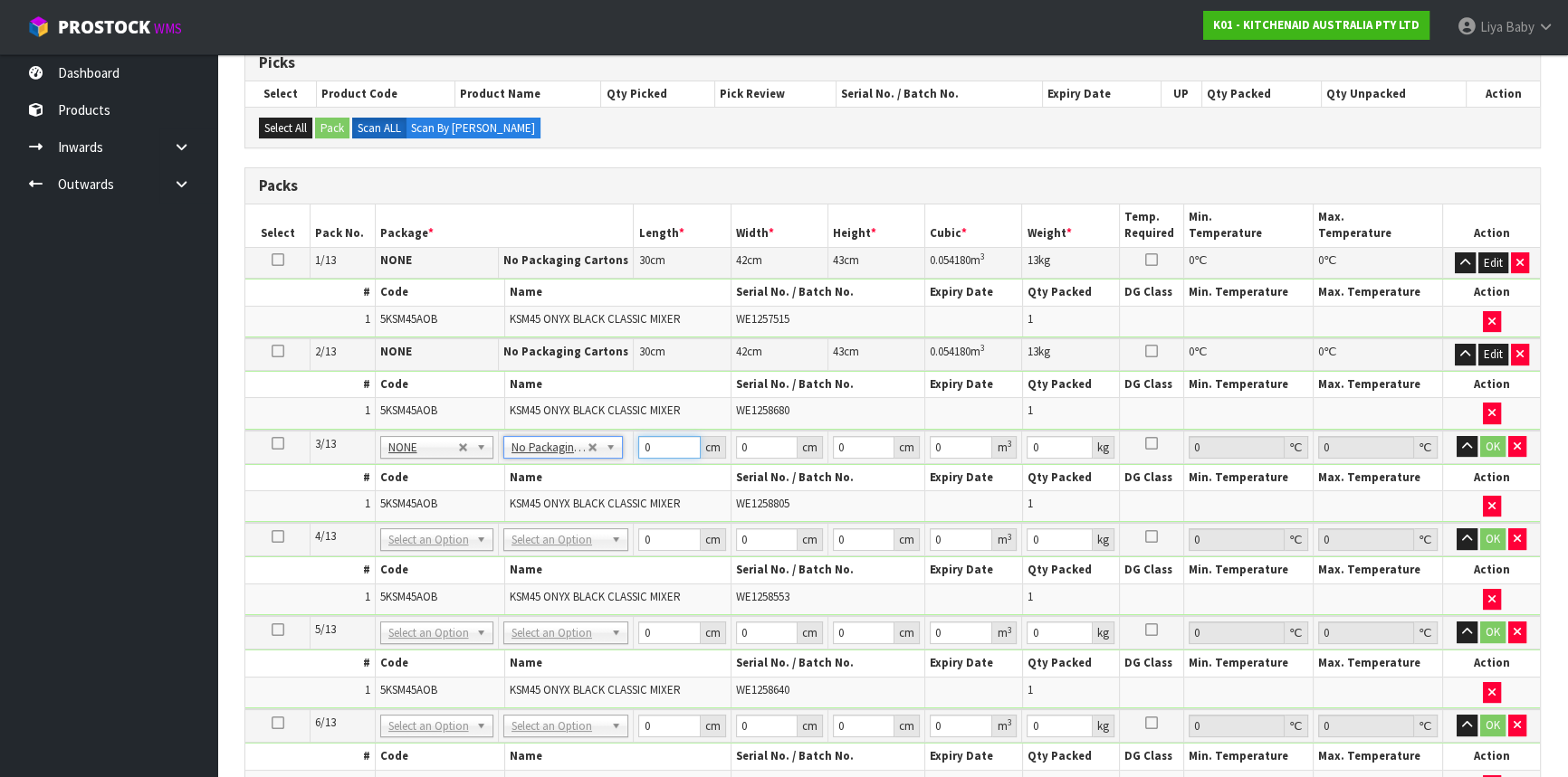
click at [671, 441] on input "0" at bounding box center [669, 447] width 61 height 23
type input "30"
type input "42"
type input "4"
type input "0.00504"
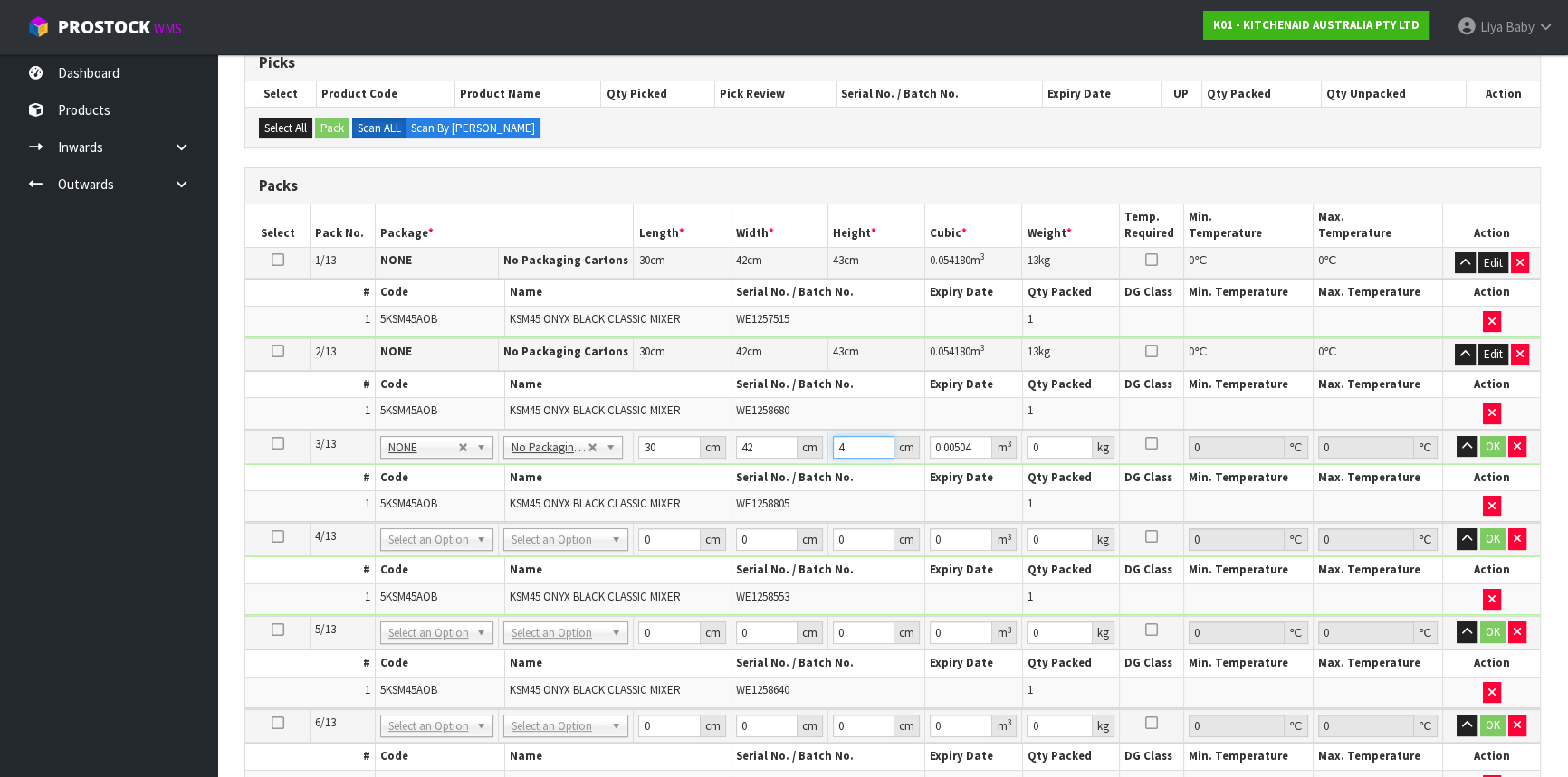
type input "43"
type input "0.05418"
type input "43"
type input "13"
click at [1493, 448] on button "OK" at bounding box center [1492, 446] width 25 height 22
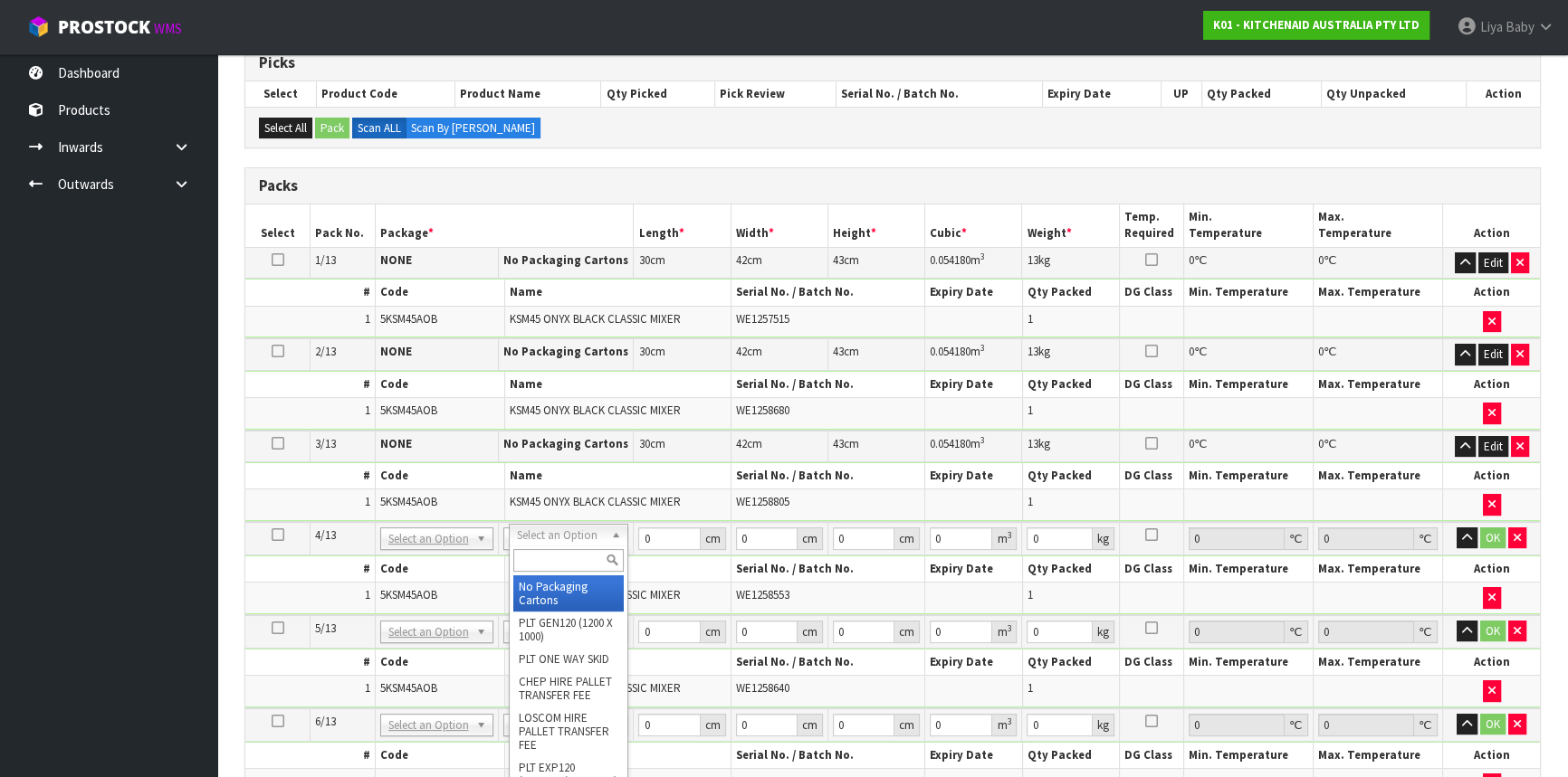
type input "4"
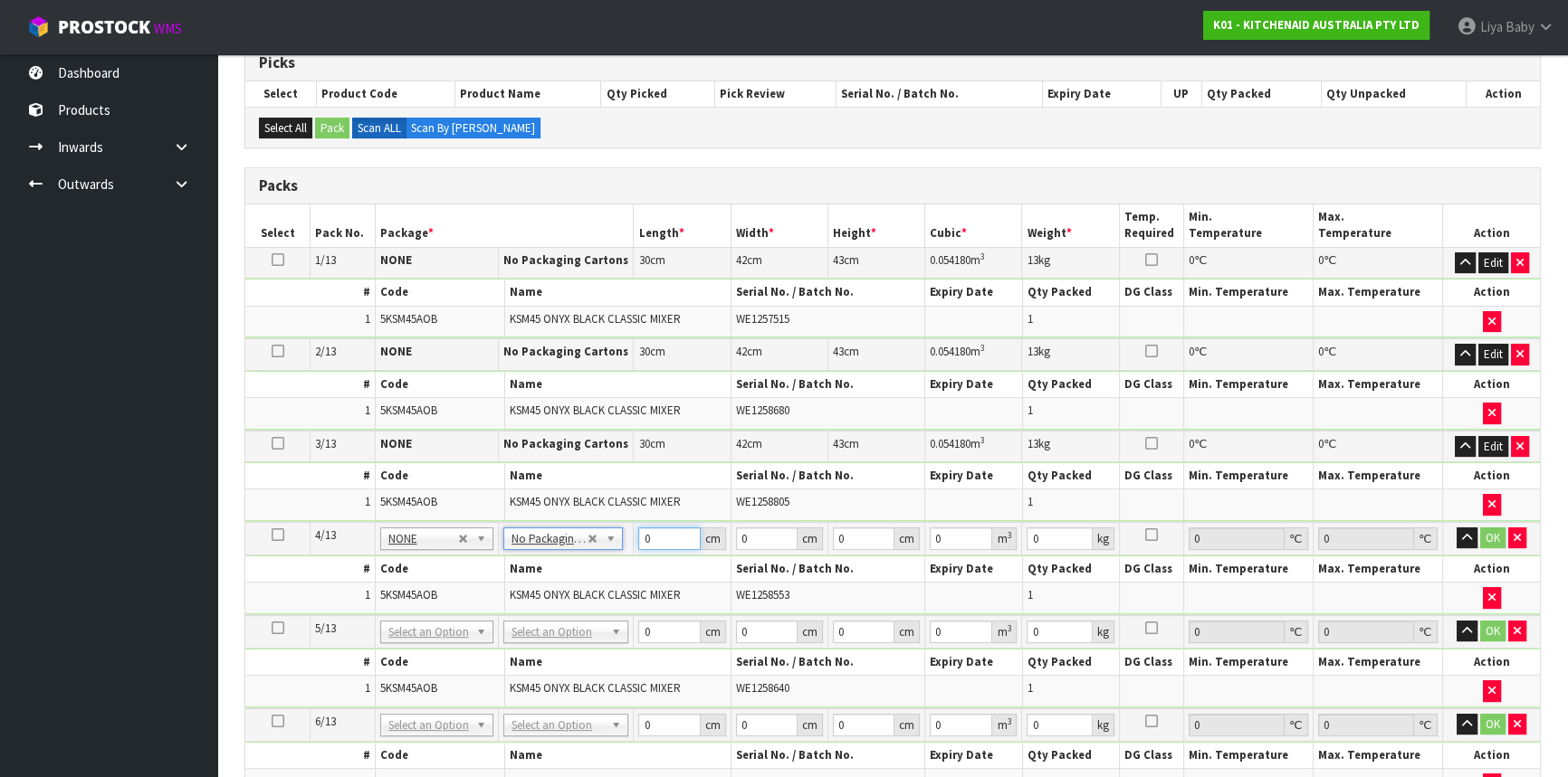
click at [665, 538] on input "0" at bounding box center [669, 539] width 61 height 23
type input "30"
type input "42"
type input "4"
type input "0.00504"
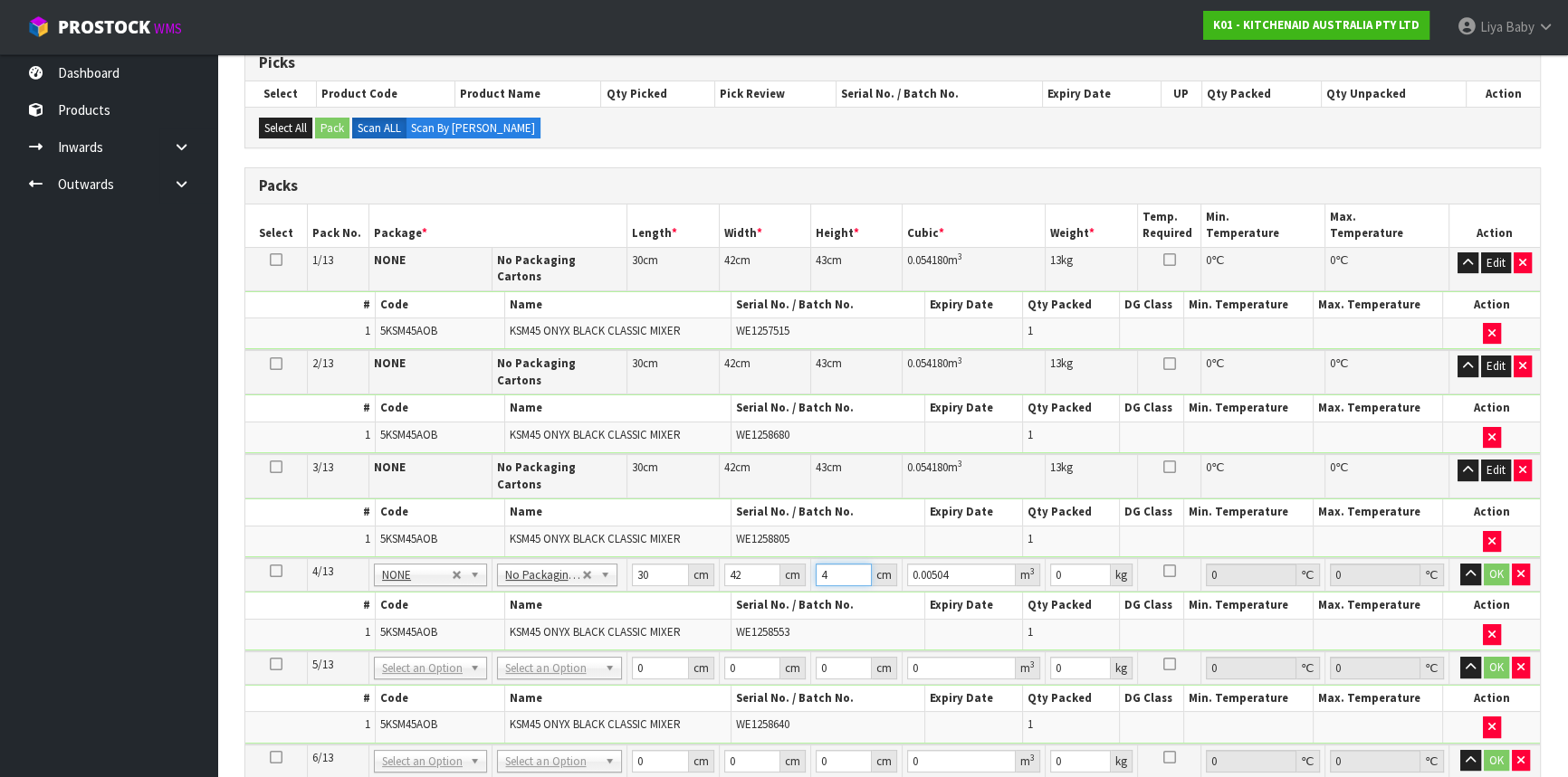
type input "43"
type input "0.05418"
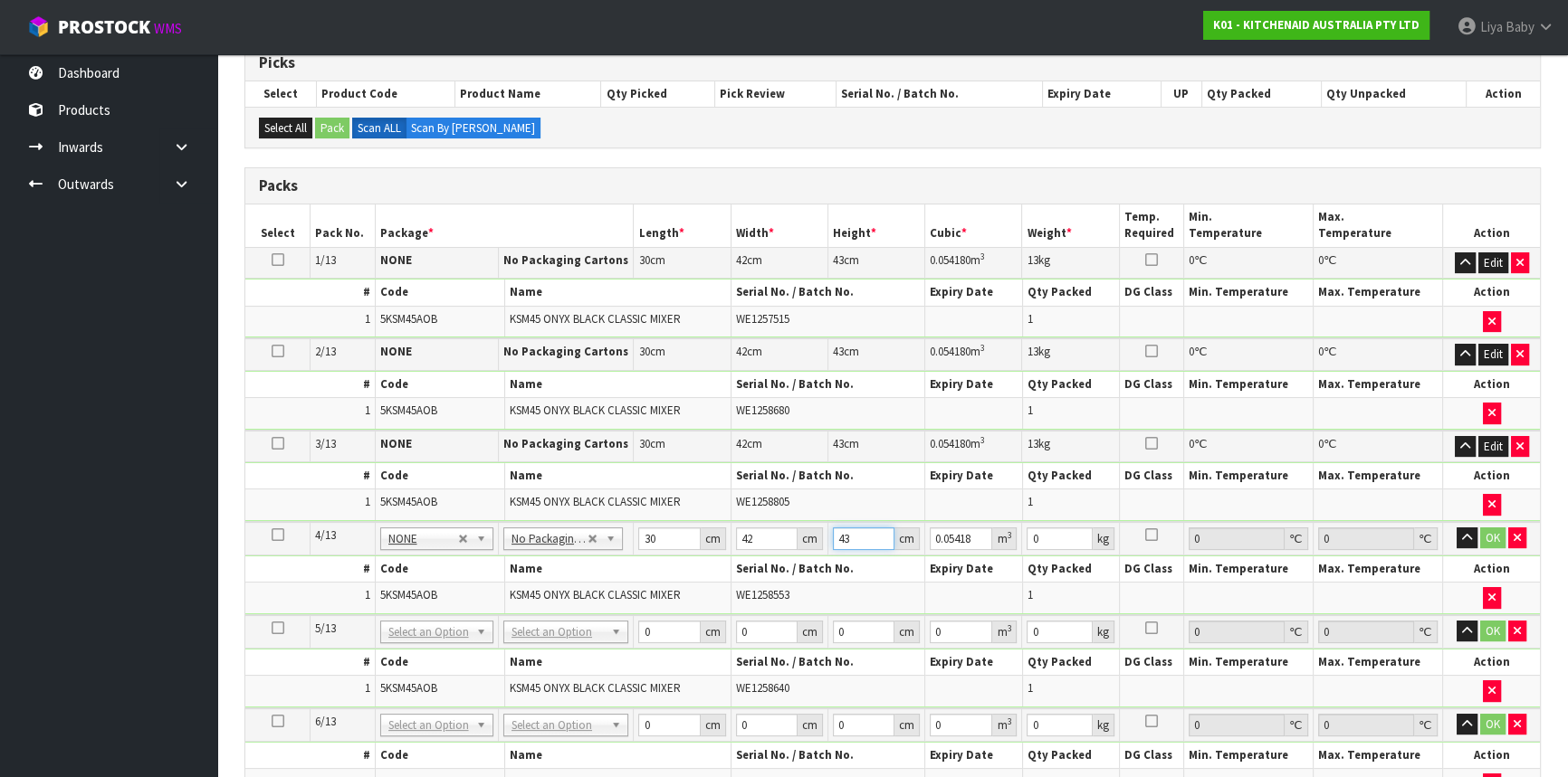
type input "43"
type input "13"
click at [1491, 528] on button "OK" at bounding box center [1492, 538] width 25 height 22
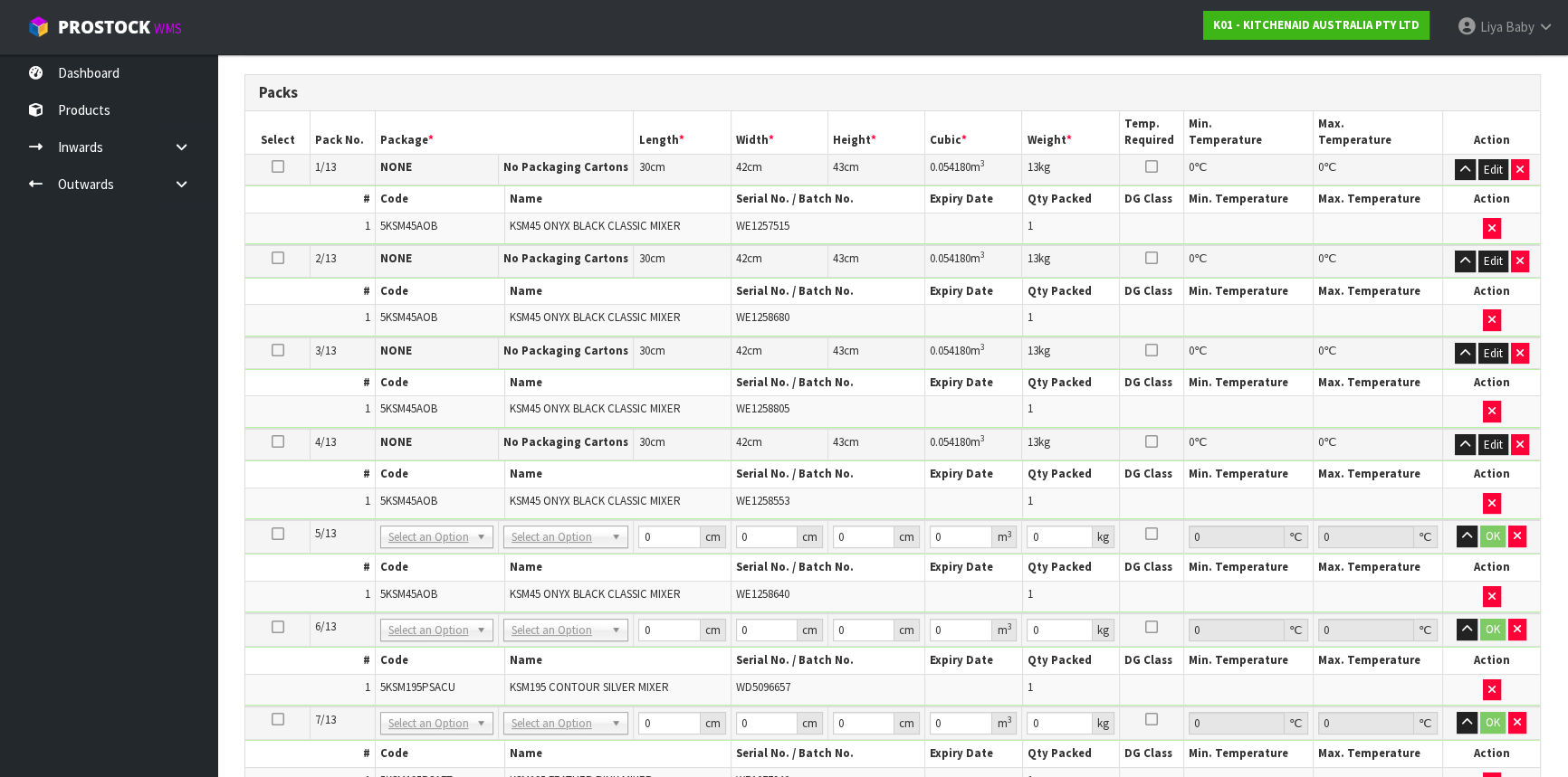
scroll to position [640, 0]
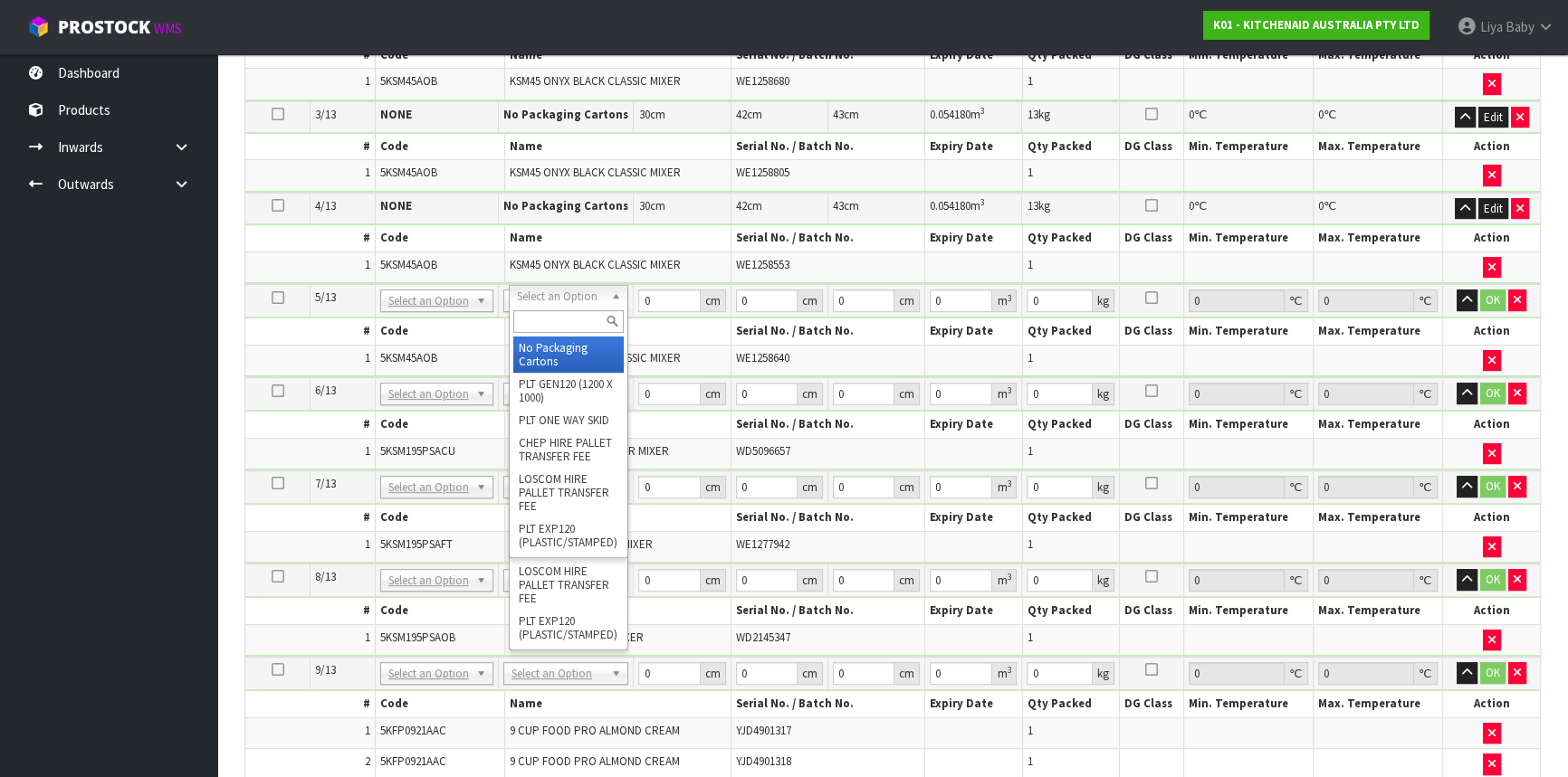
type input "5"
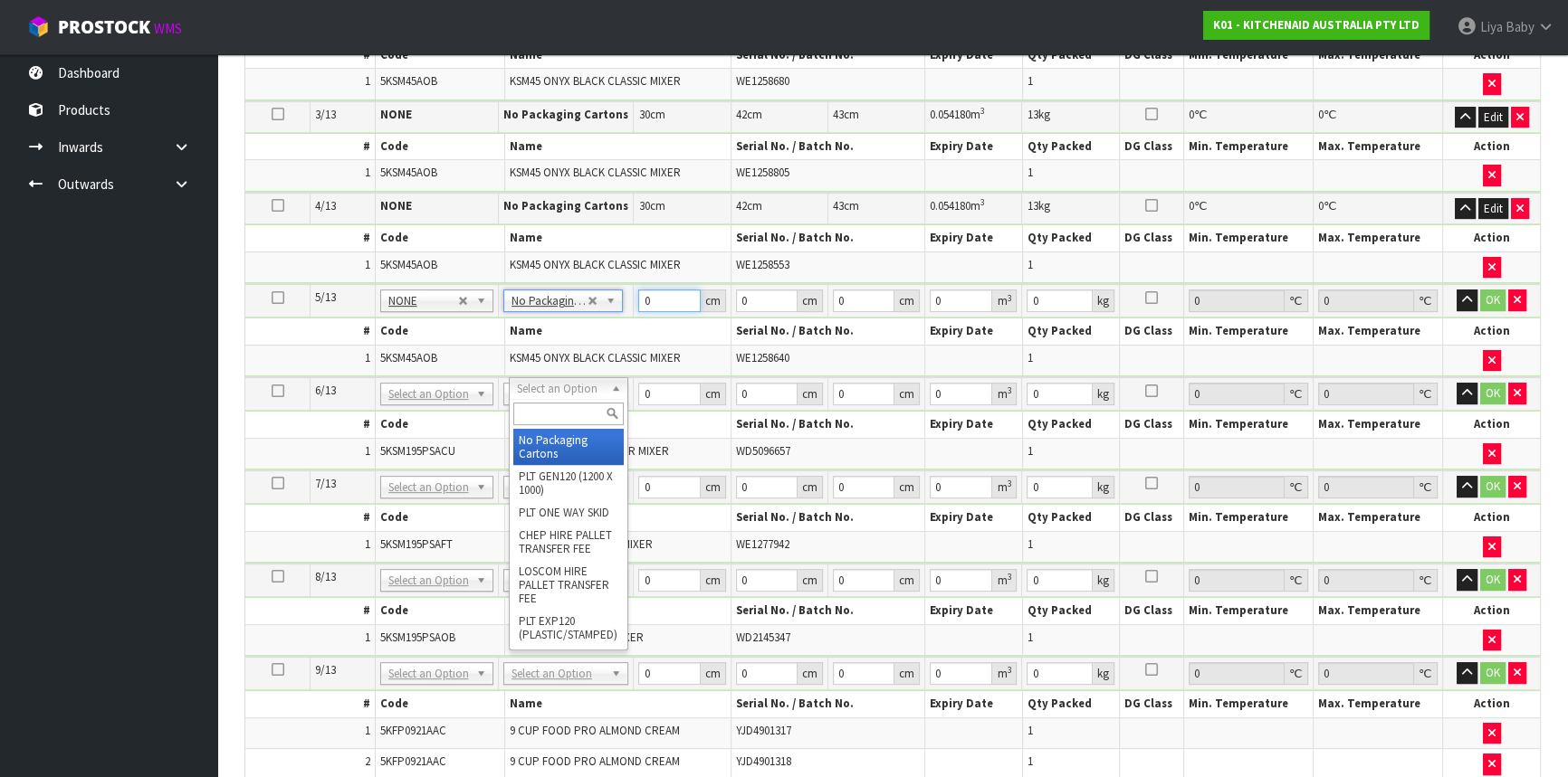
click at [657, 298] on input "0" at bounding box center [669, 301] width 61 height 23
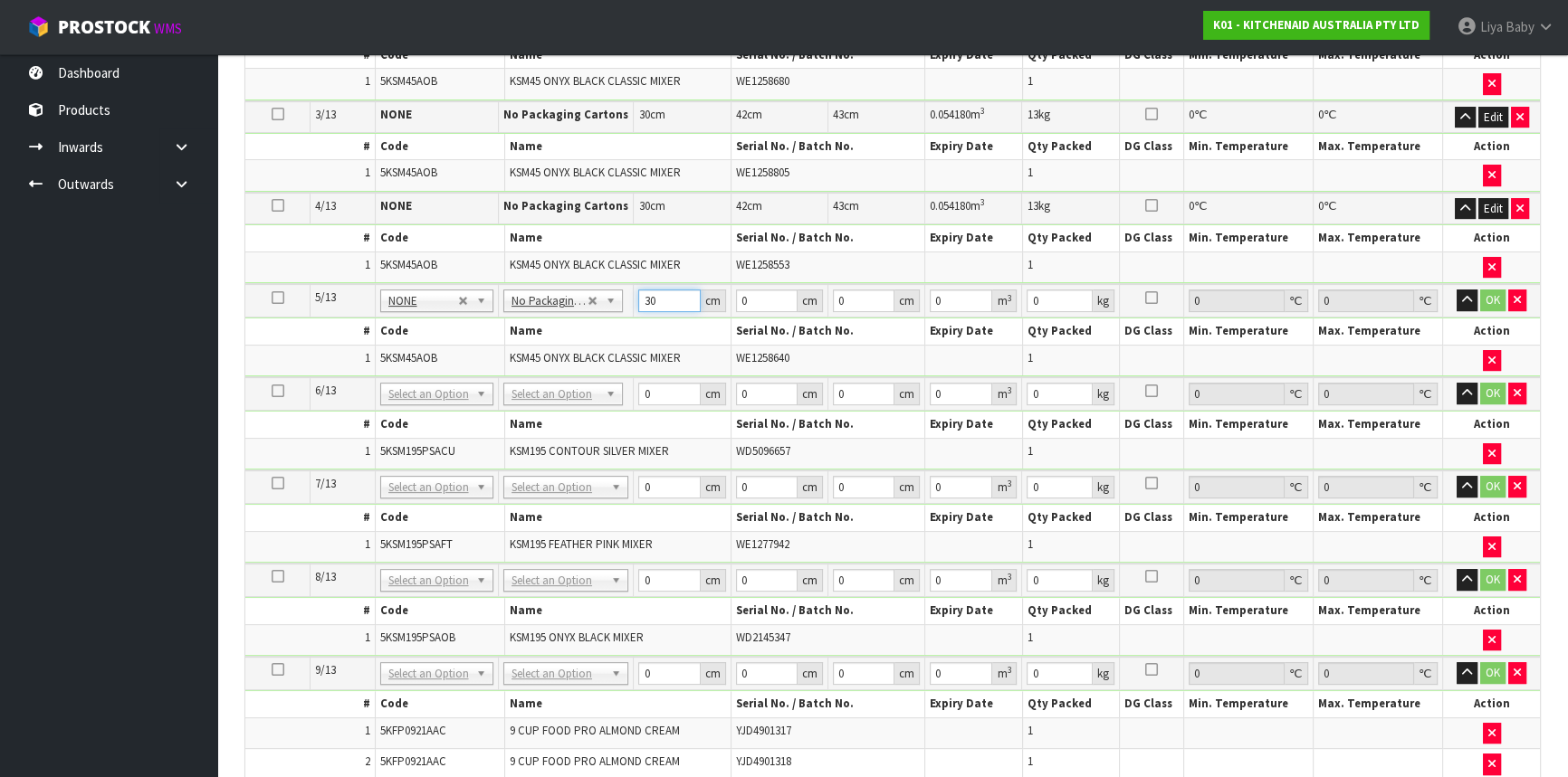
type input "30"
type input "42"
type input "4"
type input "0.00504"
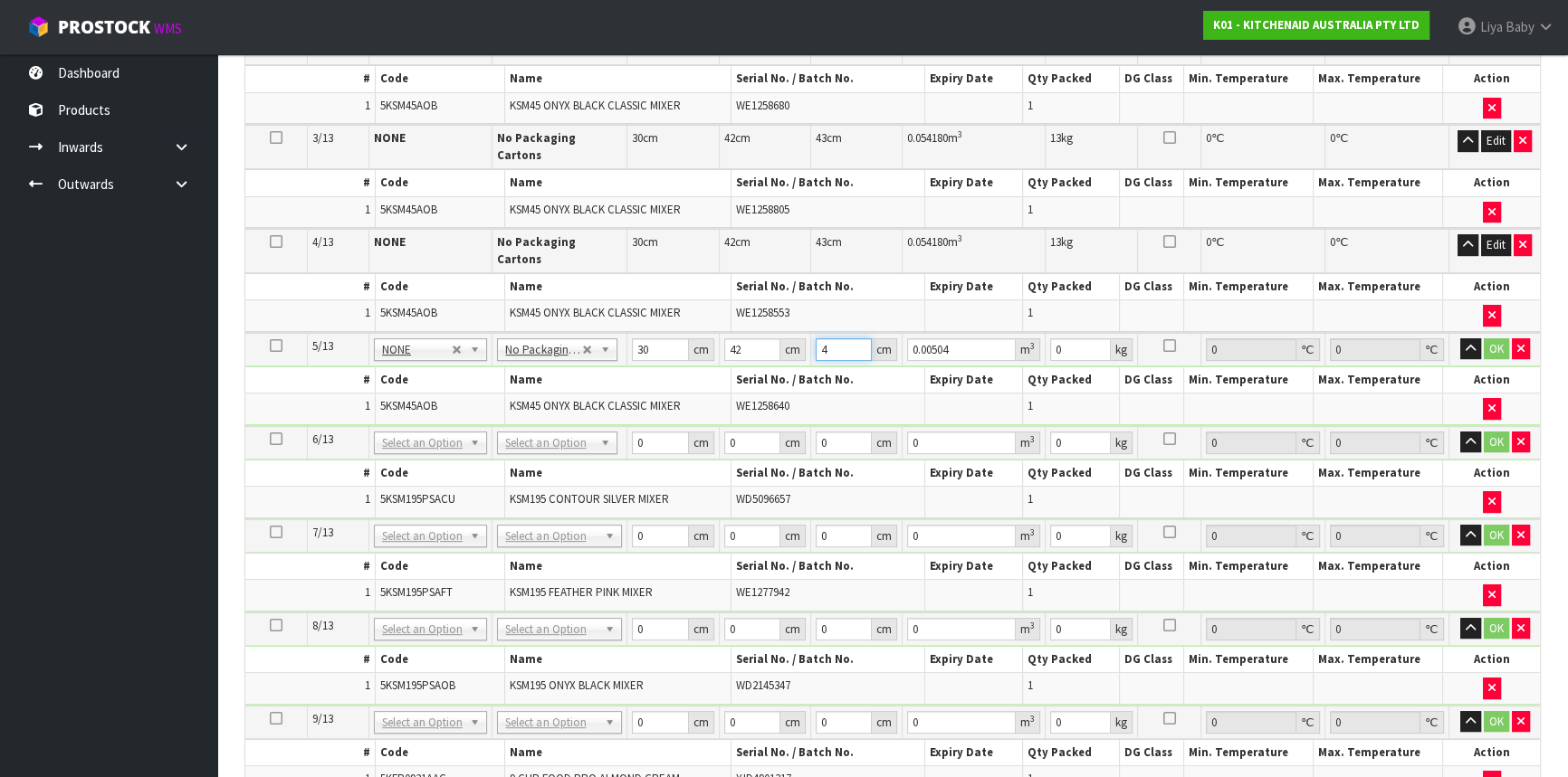
type input "43"
type input "0.05418"
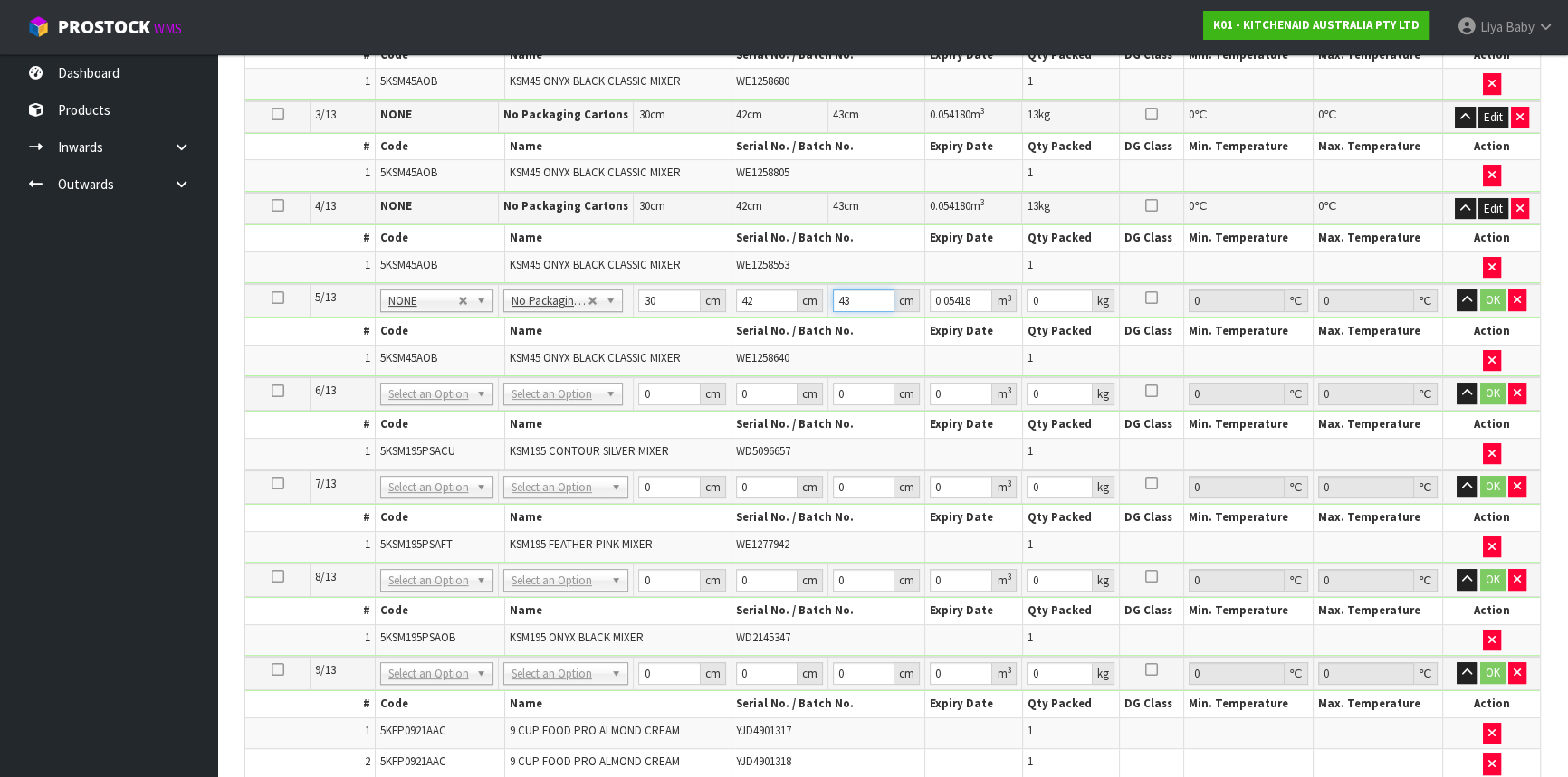
type input "43"
type input "13"
click at [1494, 292] on button "OK" at bounding box center [1492, 300] width 25 height 22
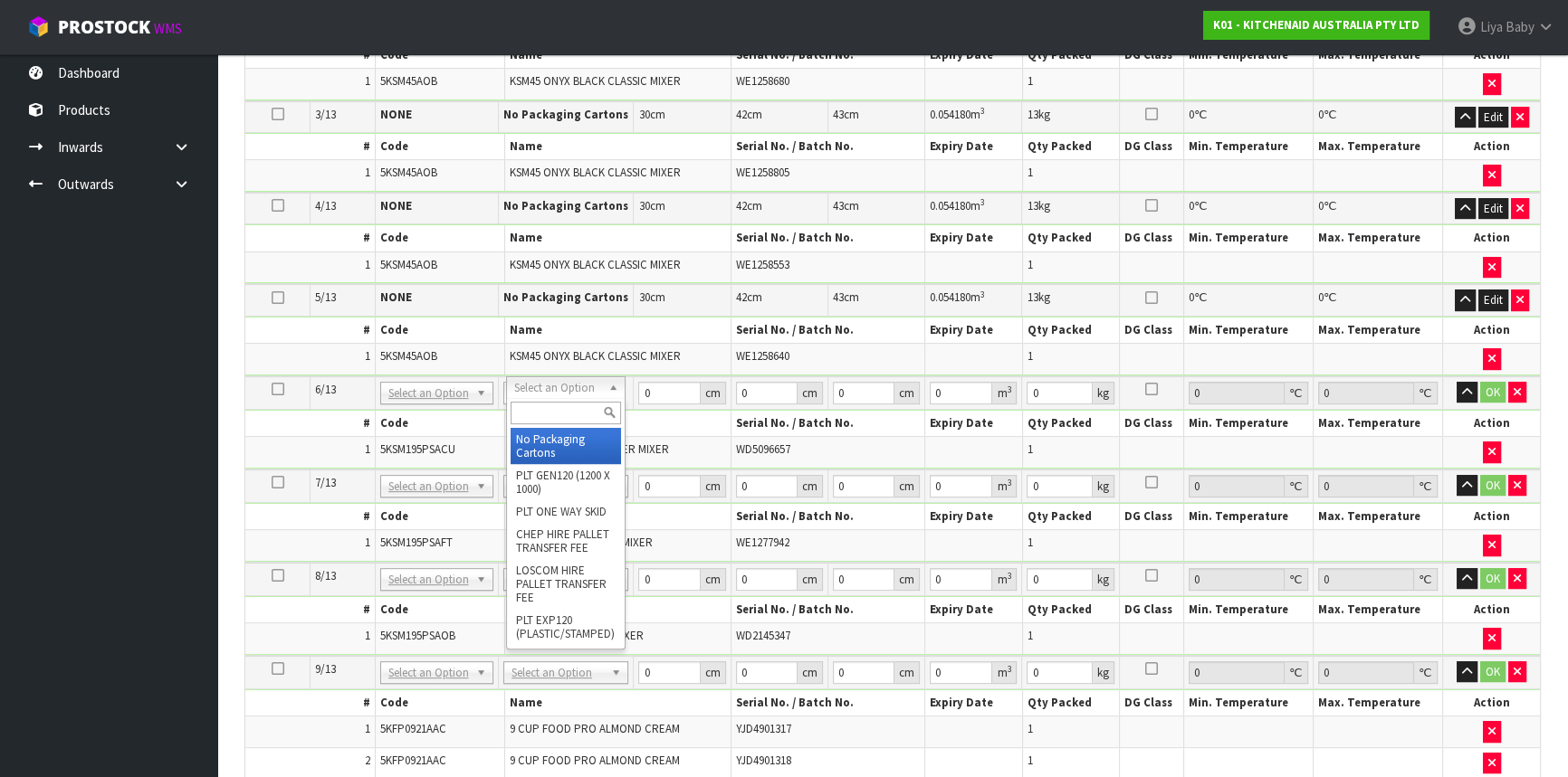
type input "6"
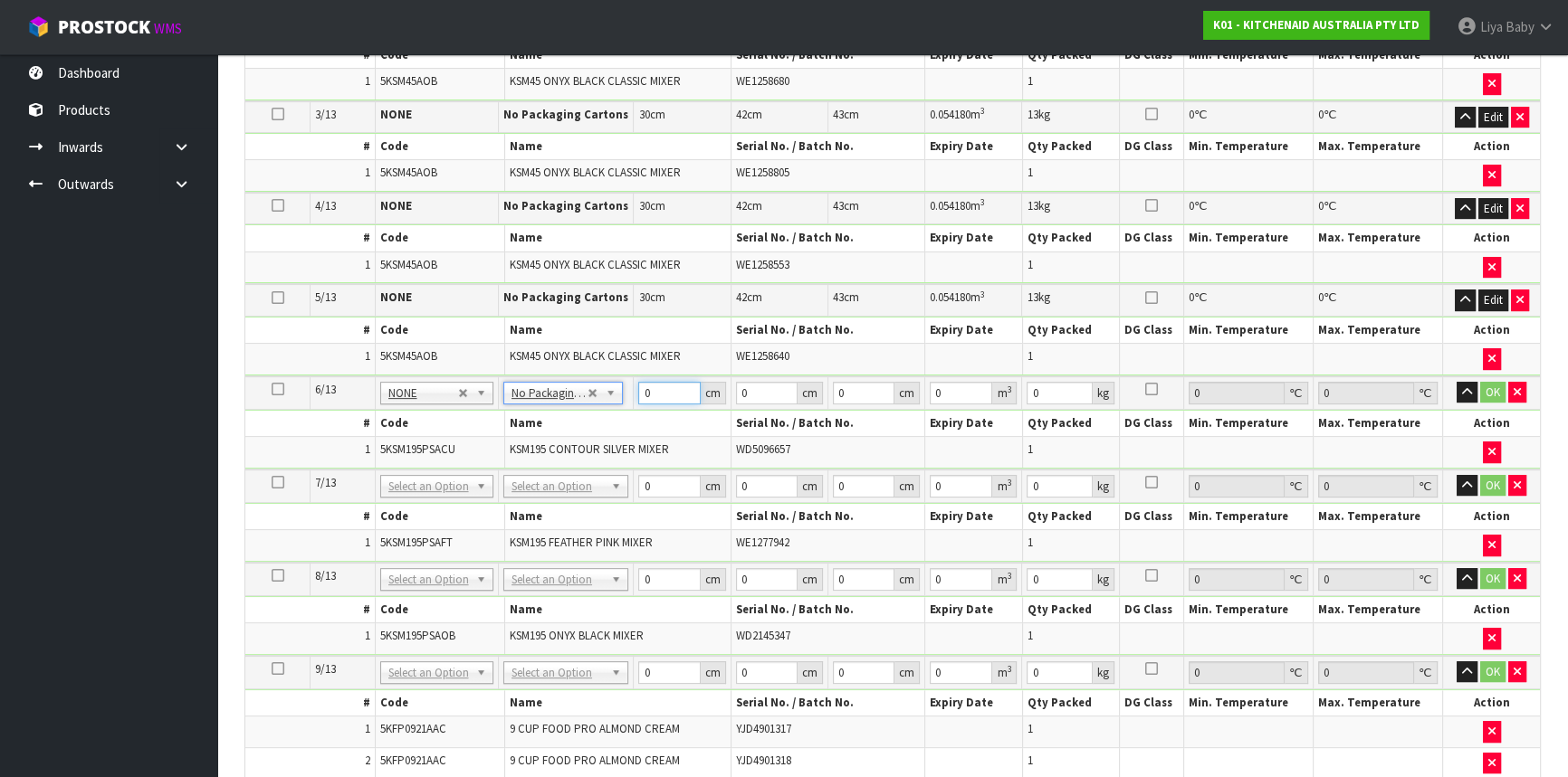
click at [660, 382] on input "0" at bounding box center [669, 394] width 61 height 23
type input "30"
type input "42"
type input "4"
type input "0.00504"
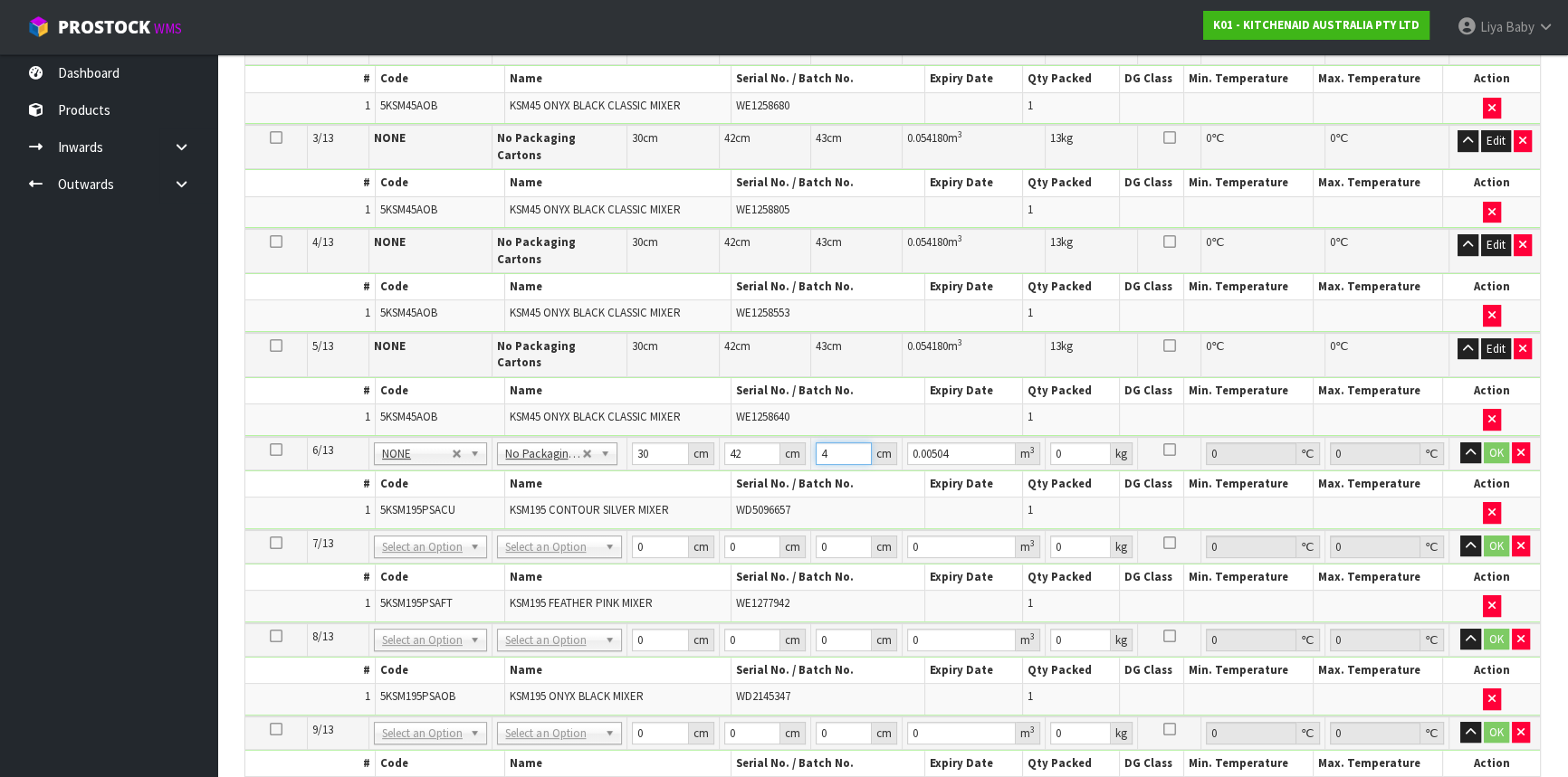
type input "43"
type input "0.05418"
type input "43"
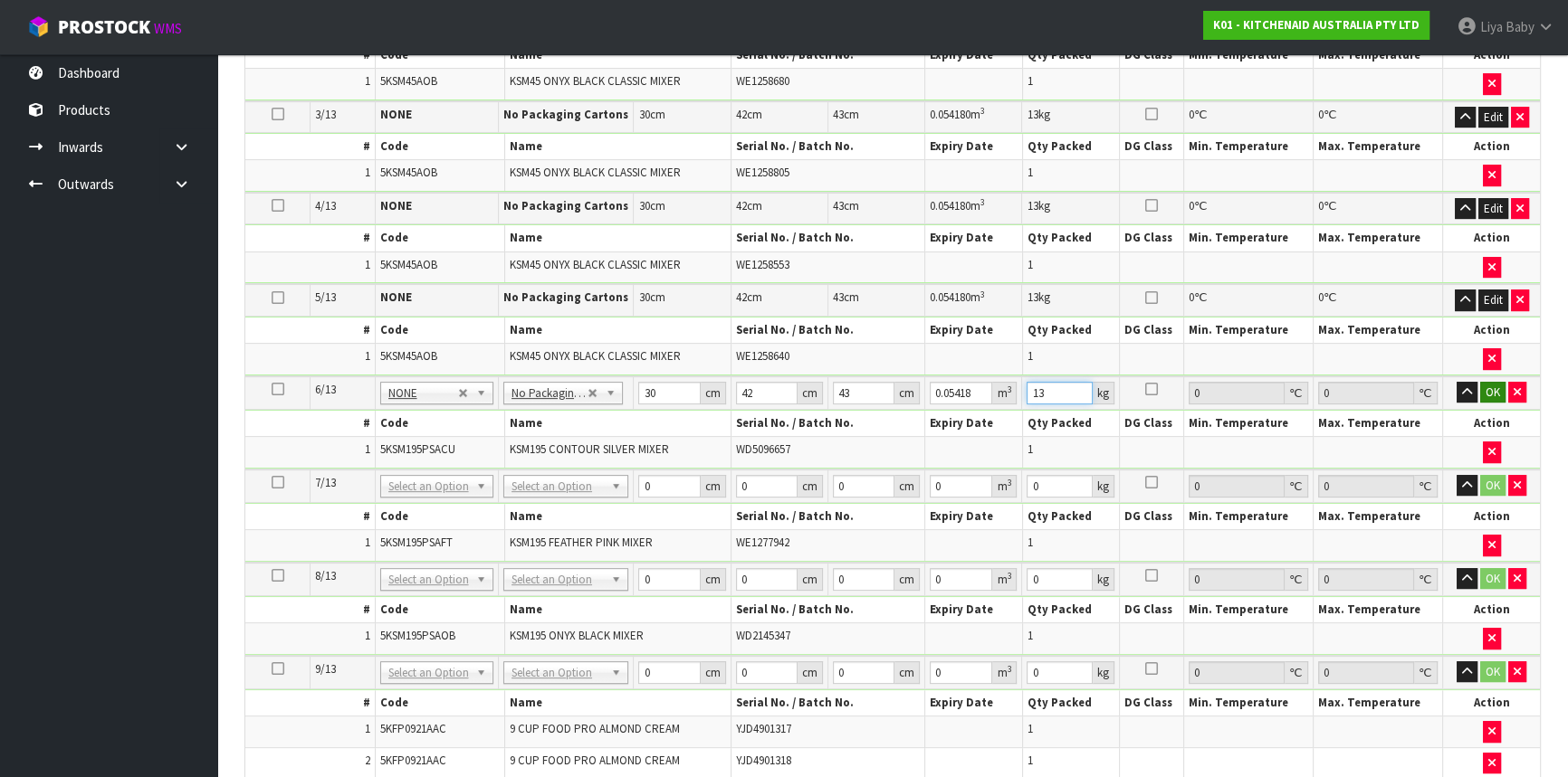
type input "13"
click at [1491, 387] on button "OK" at bounding box center [1492, 393] width 25 height 22
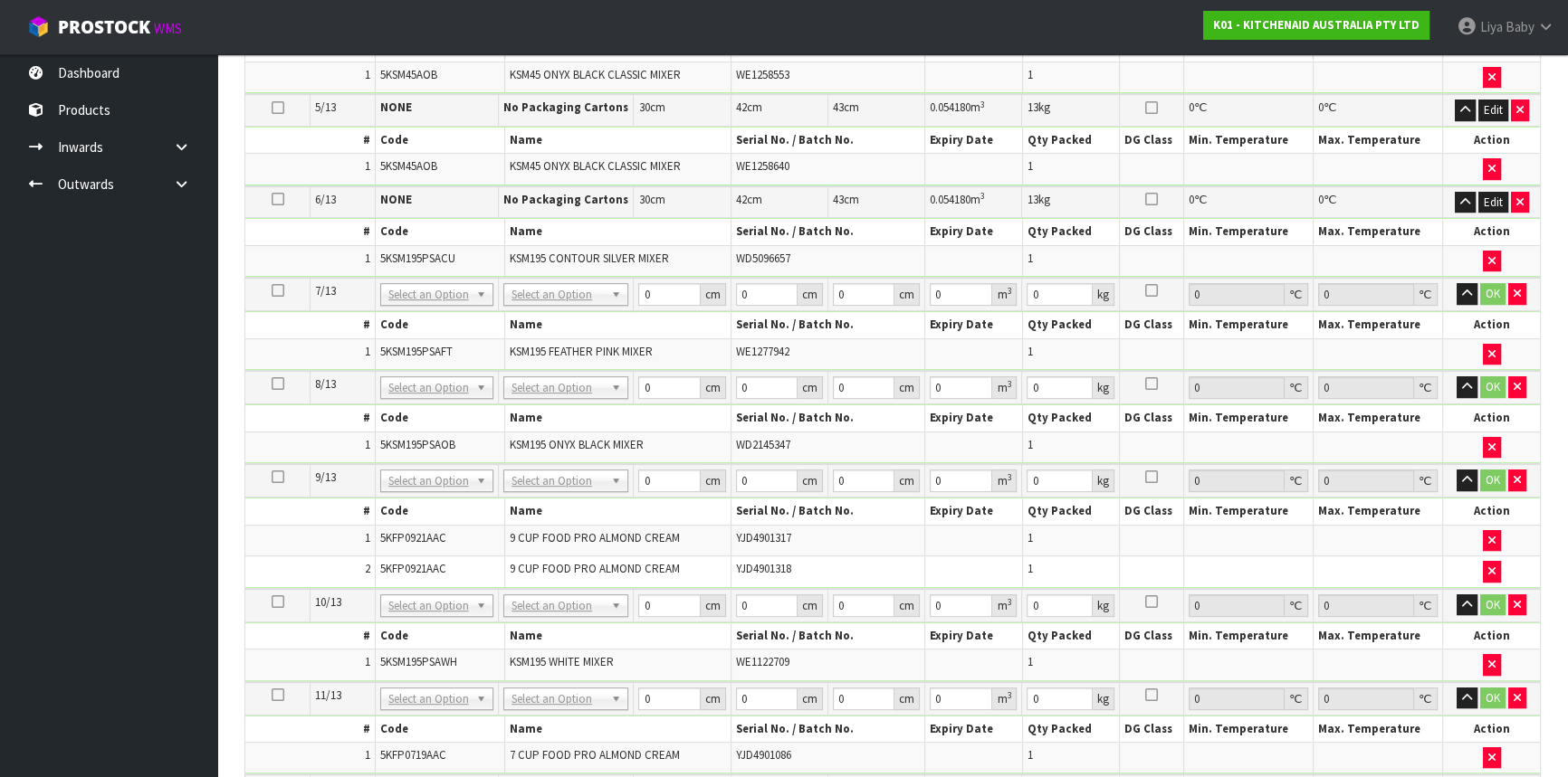
scroll to position [887, 0]
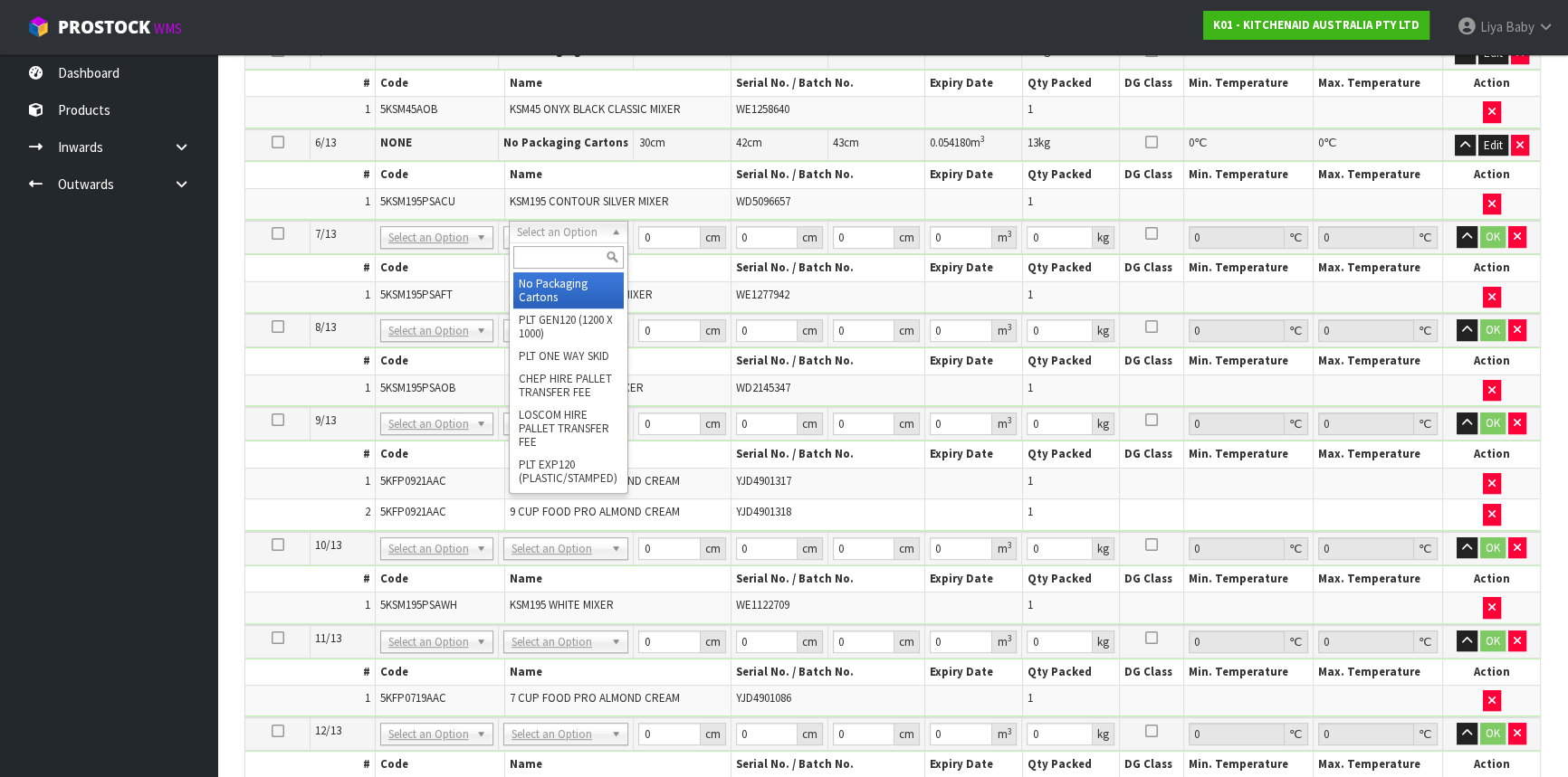
type input "7"
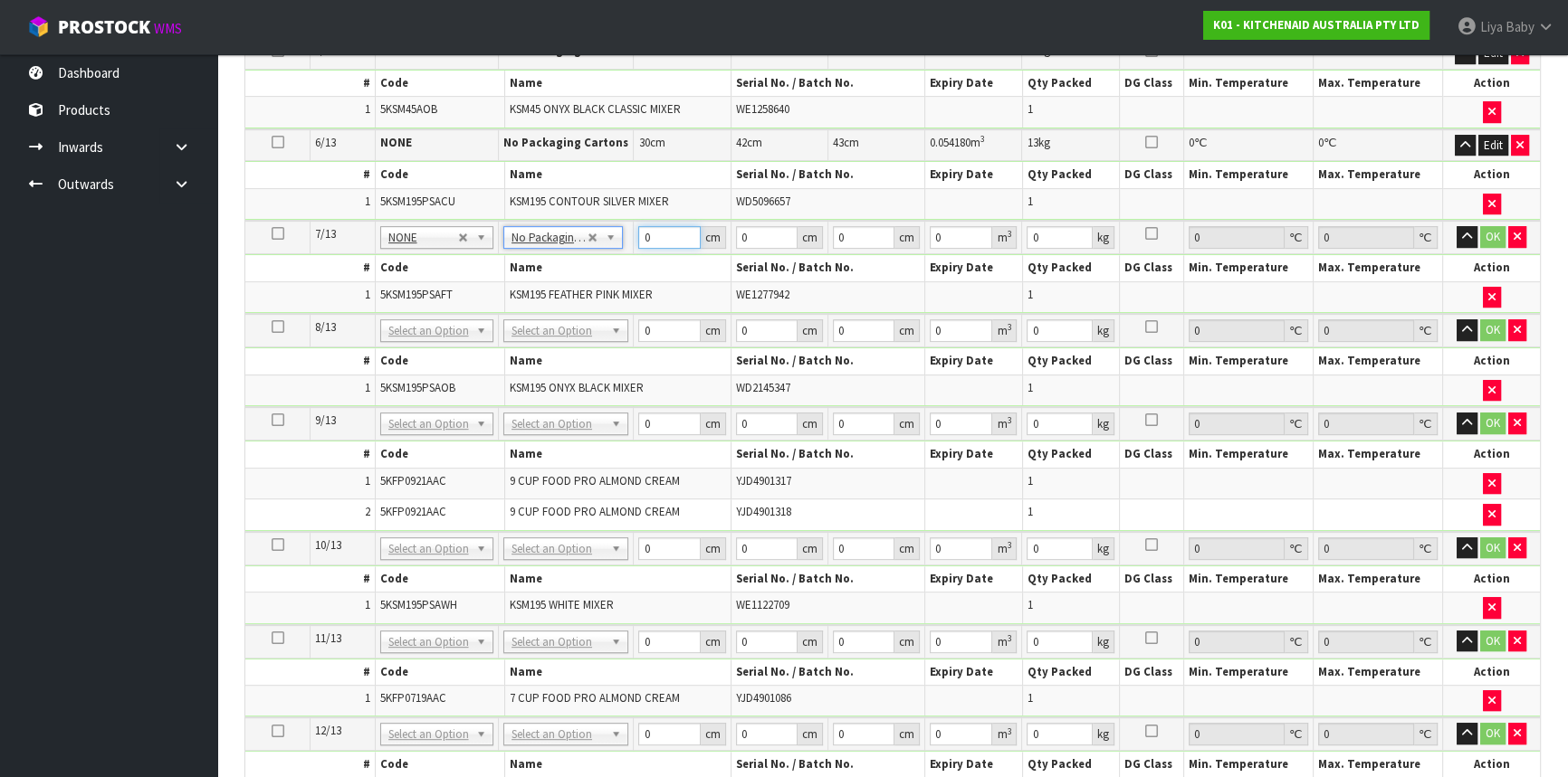
click at [660, 233] on input "0" at bounding box center [669, 238] width 61 height 23
type input "30"
type input "42"
type input "4"
type input "0.00504"
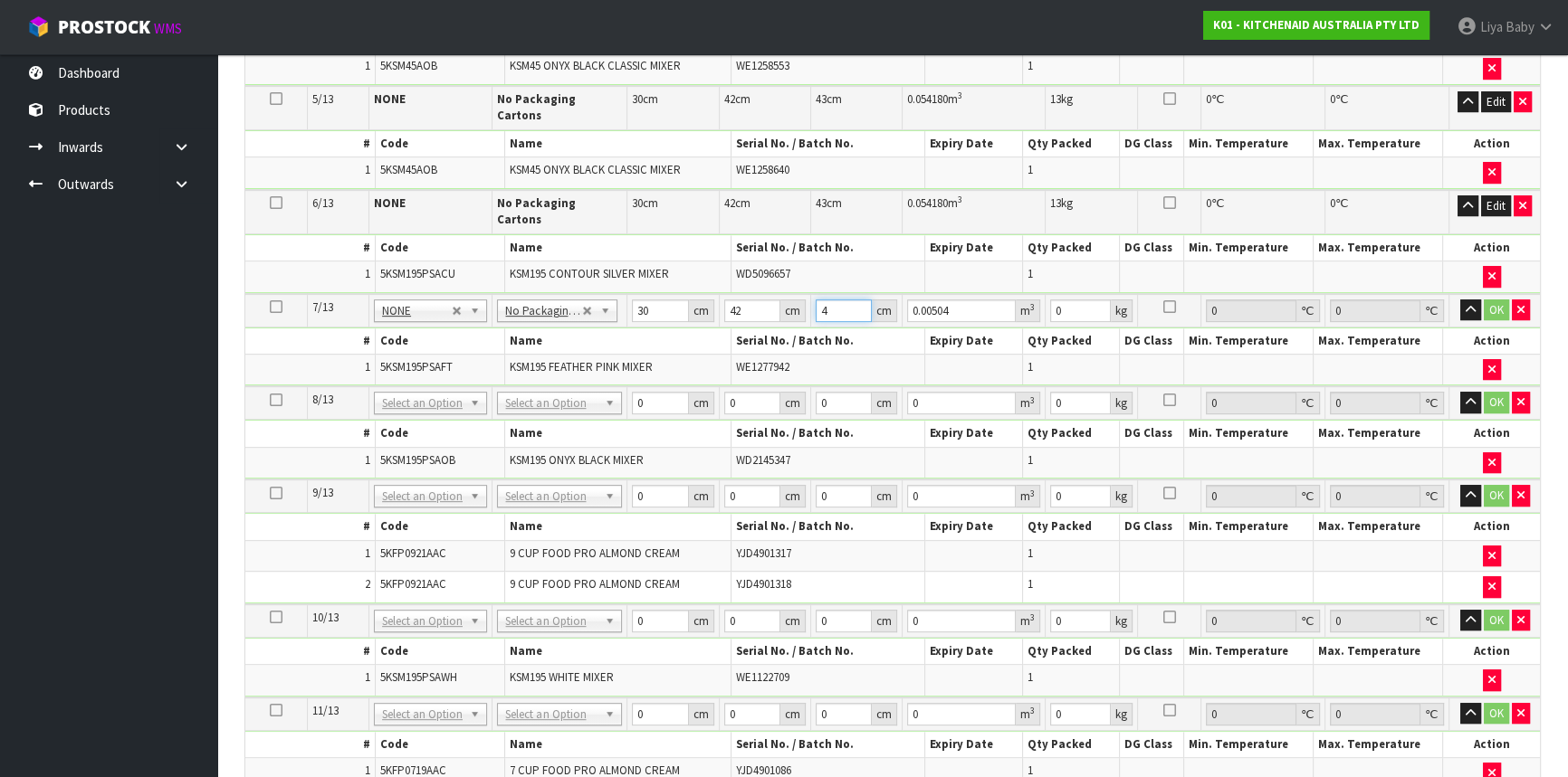
type input "43"
type input "0.05418"
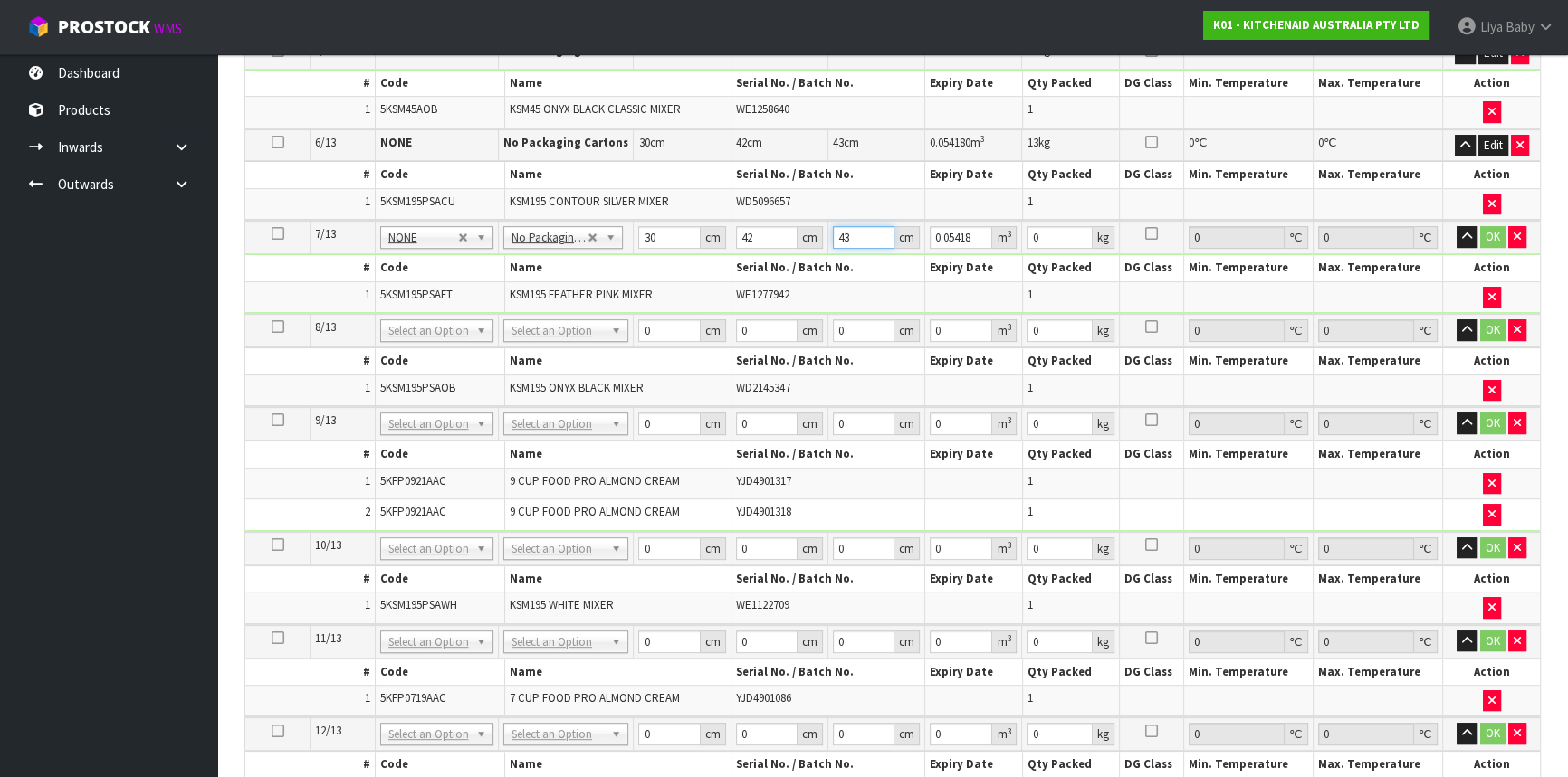
type input "43"
type input "13"
click at [1492, 226] on button "OK" at bounding box center [1492, 237] width 25 height 22
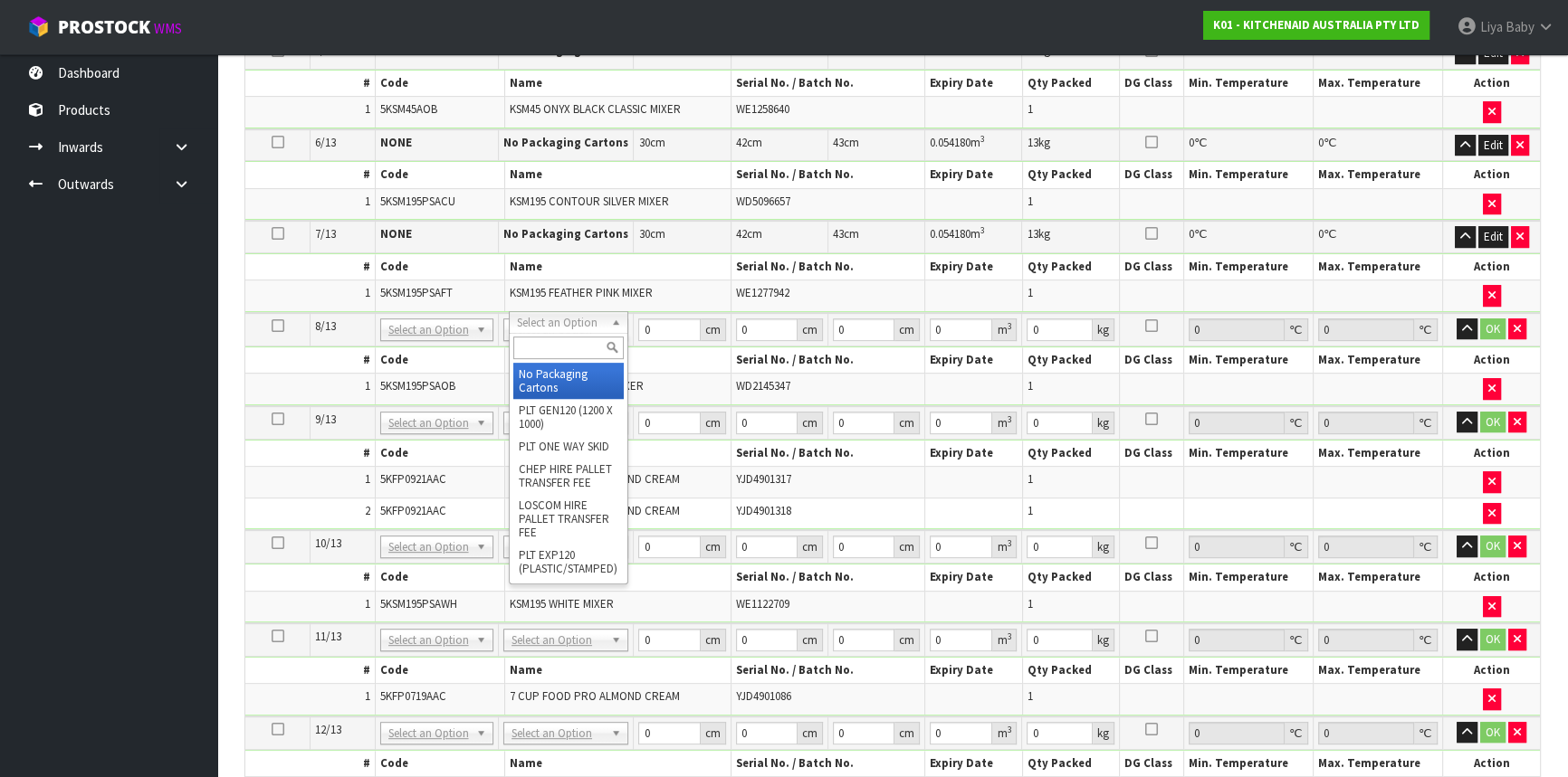
type input "8"
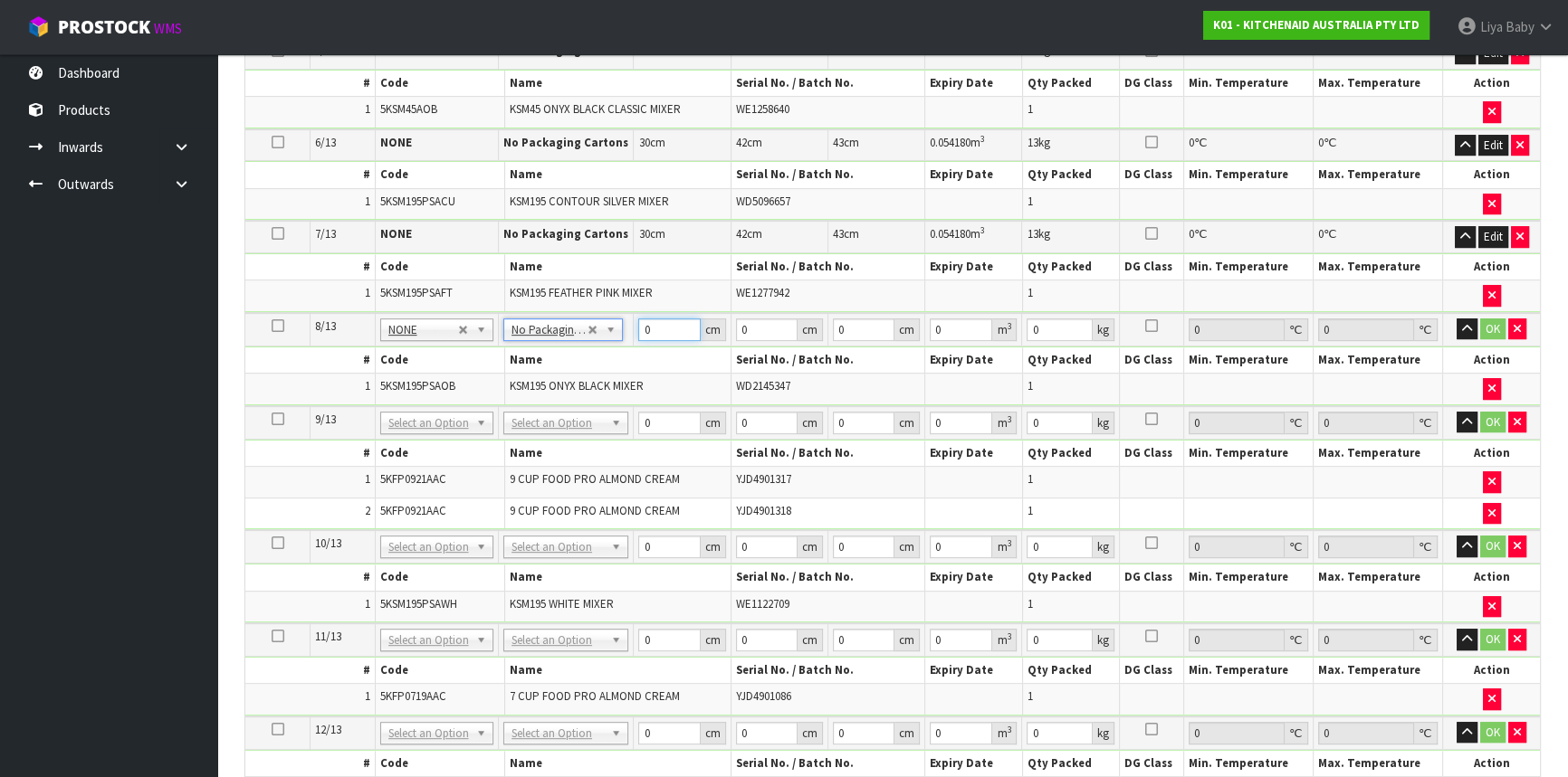
click at [663, 321] on input "0" at bounding box center [669, 330] width 61 height 23
type input "30"
type input "42"
type input "4"
type input "0.00504"
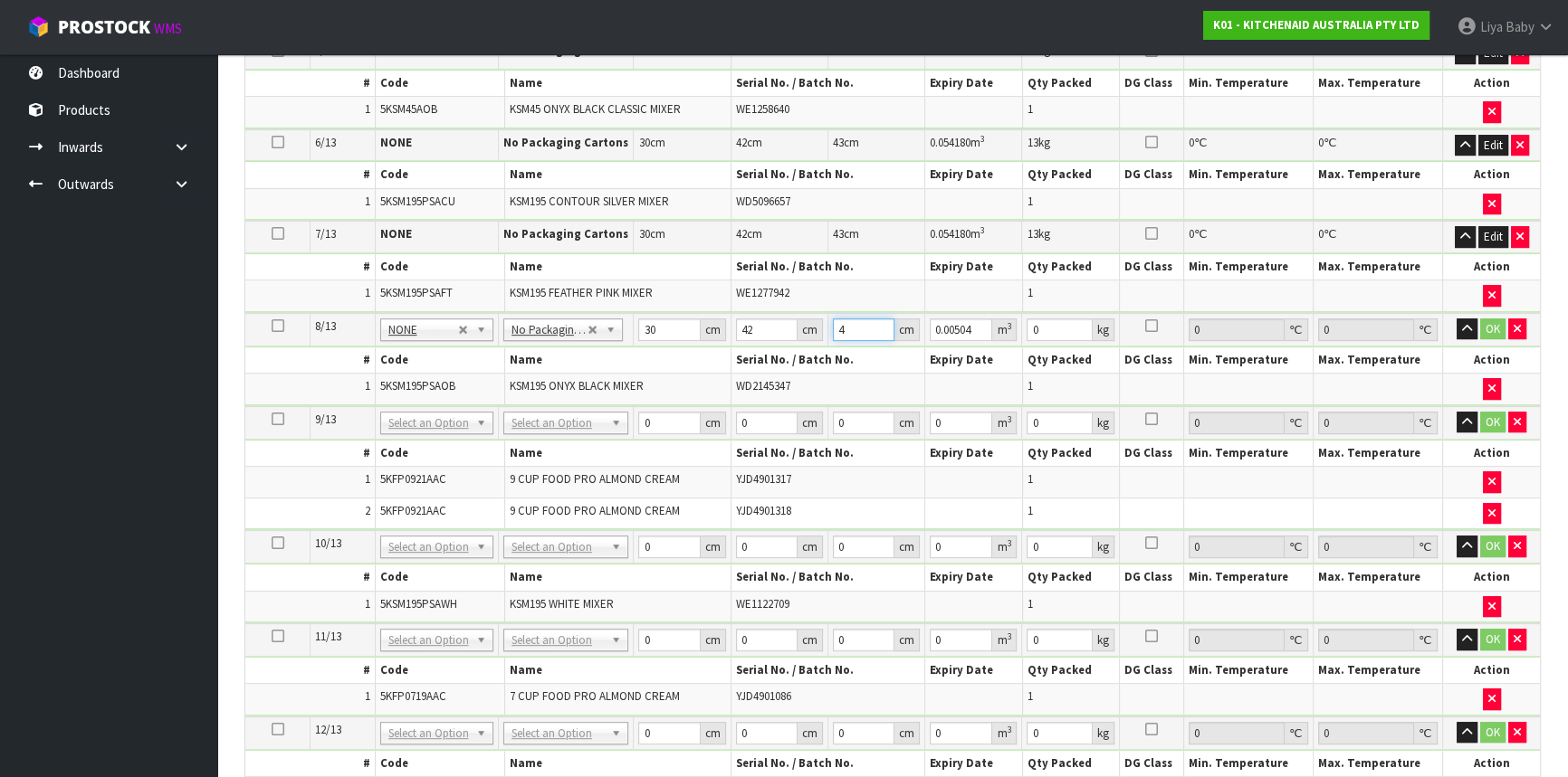
type input "43"
type input "0.05418"
type input "43"
type input "13"
click at [1496, 325] on button "OK" at bounding box center [1492, 329] width 25 height 22
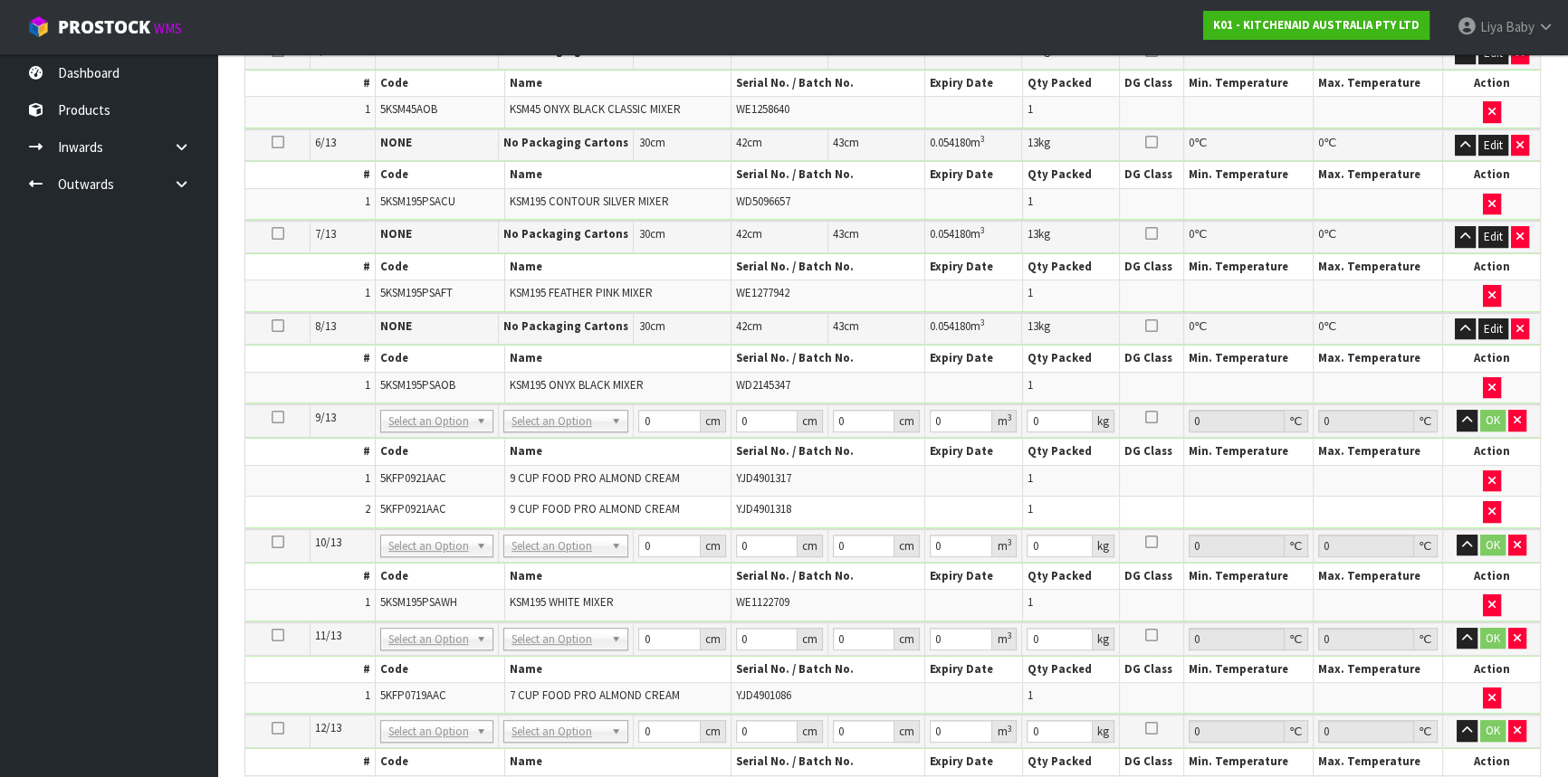
scroll to position [969, 0]
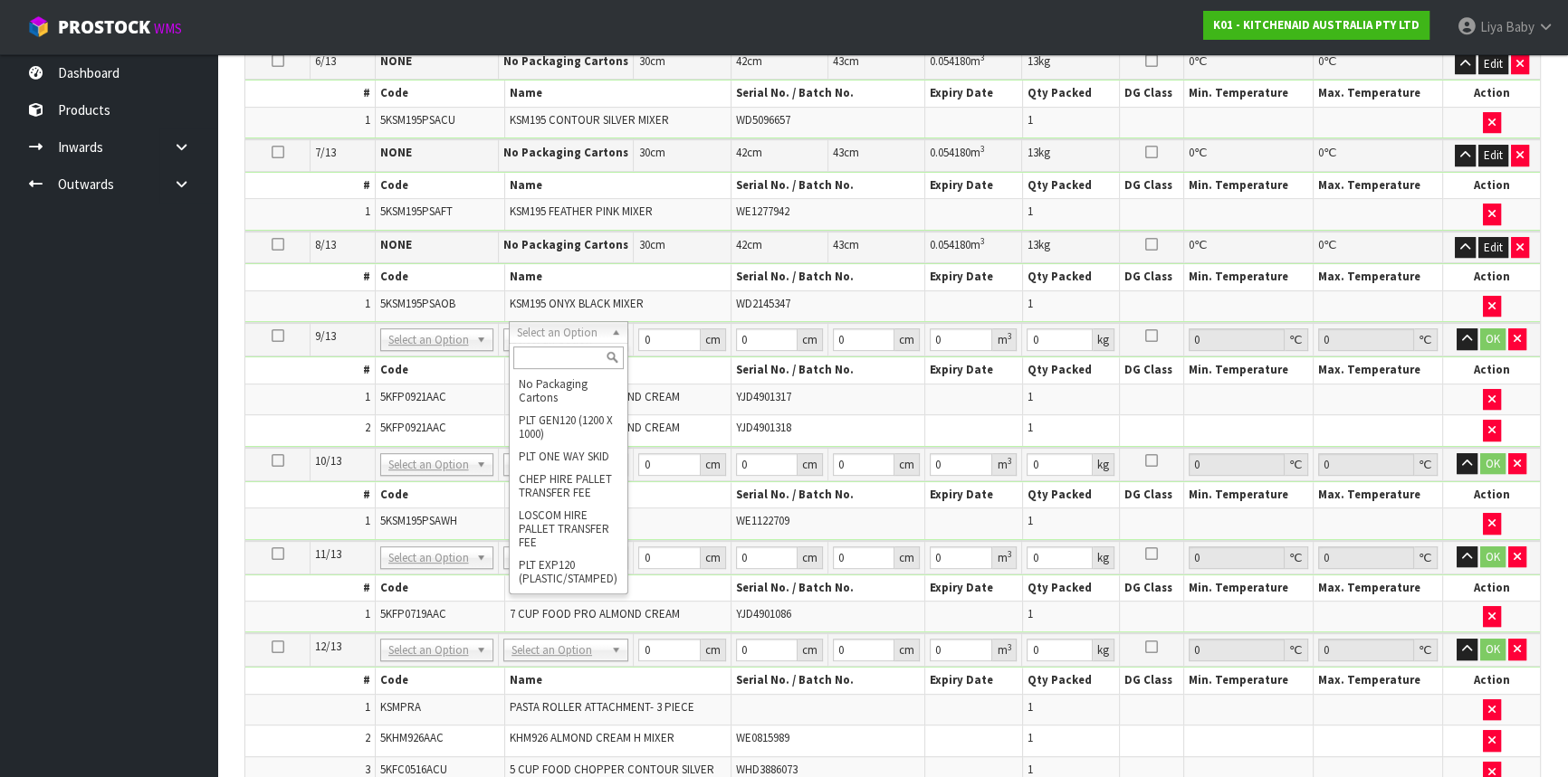
click at [539, 351] on input "text" at bounding box center [568, 358] width 110 height 23
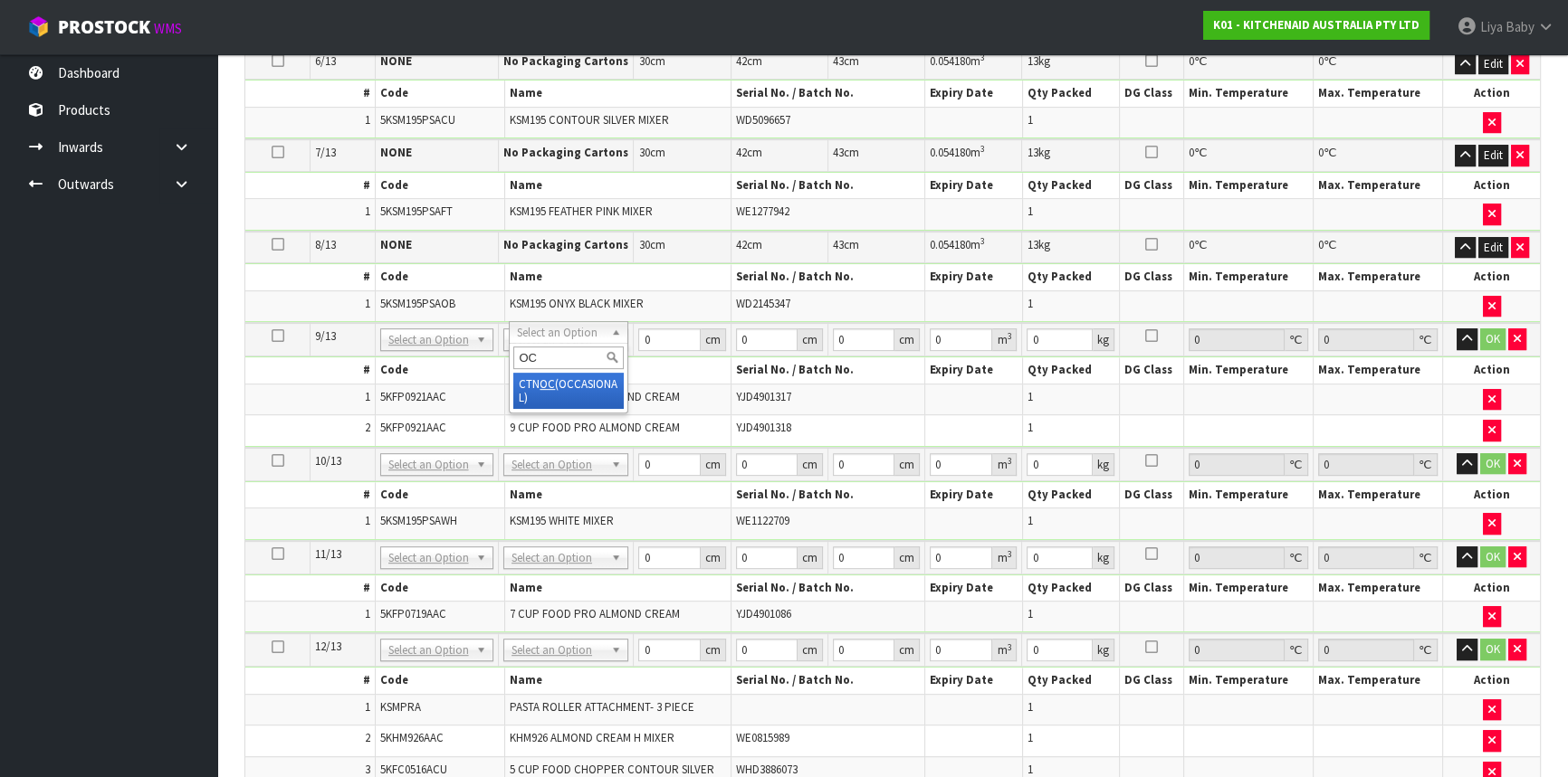
type input "OC"
type input "9.2"
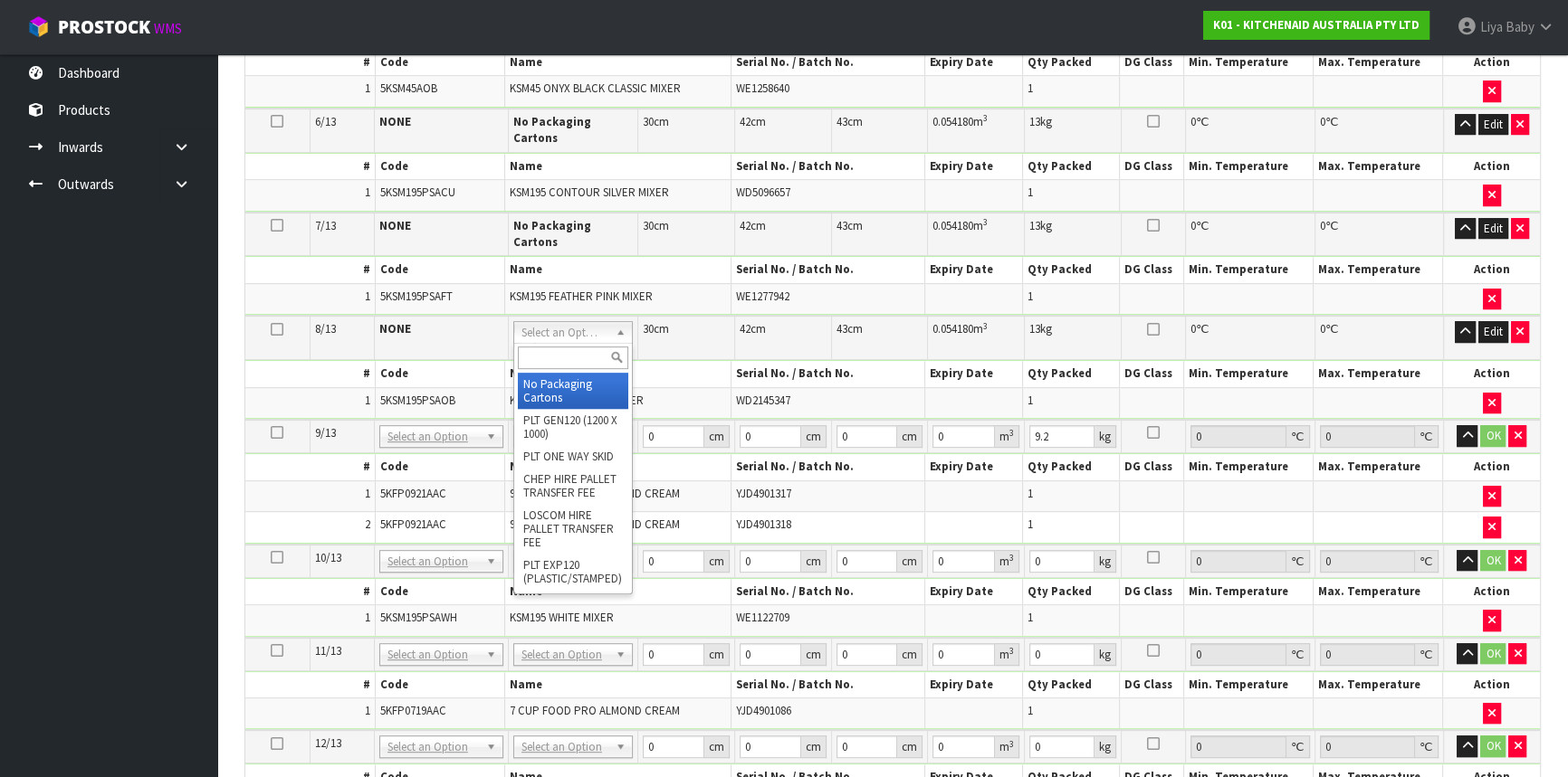
type input "9"
type input "0"
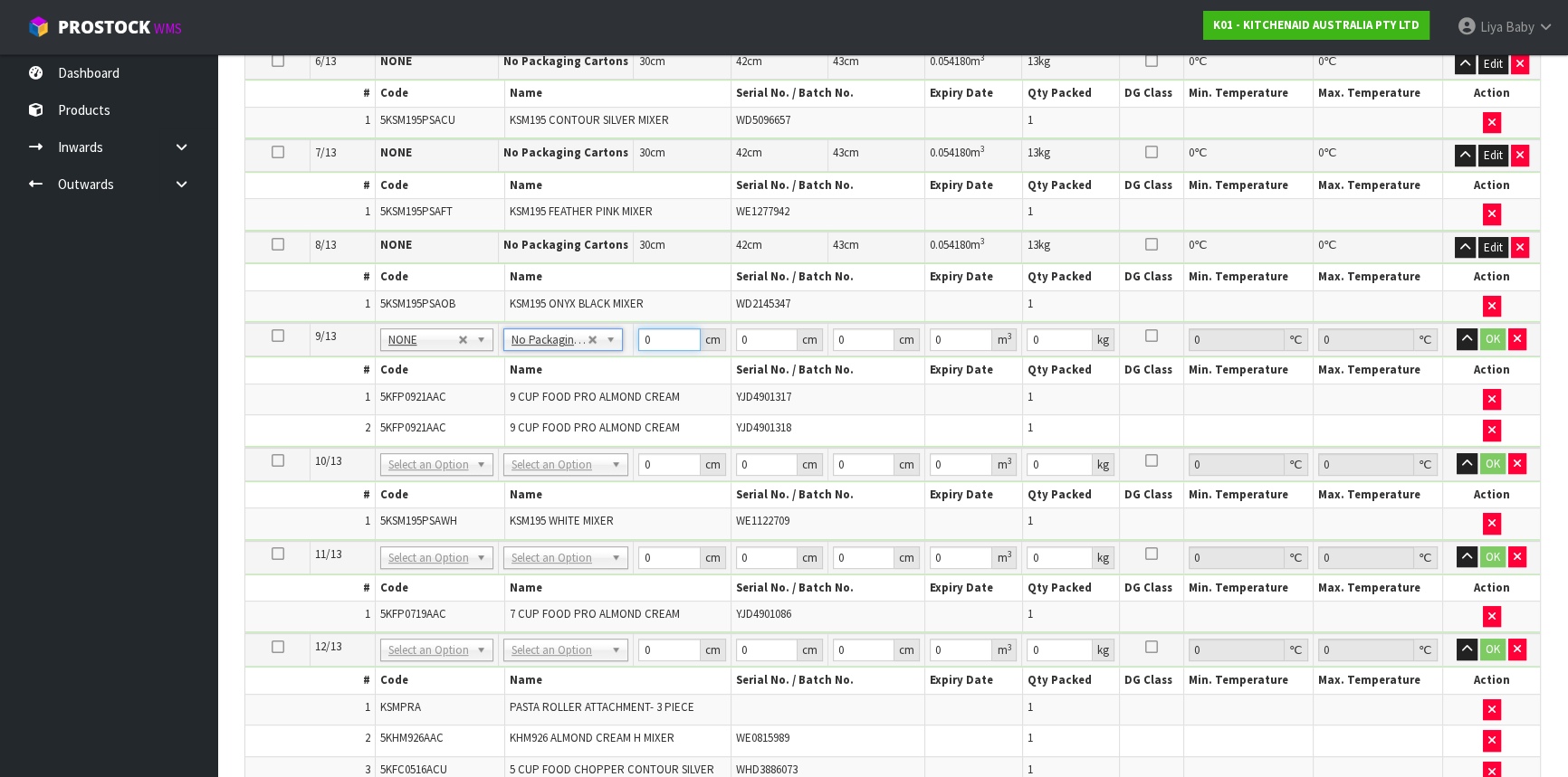
click at [657, 329] on input "0" at bounding box center [669, 340] width 61 height 23
type input "30"
type input "42"
type input "4"
type input "0.00504"
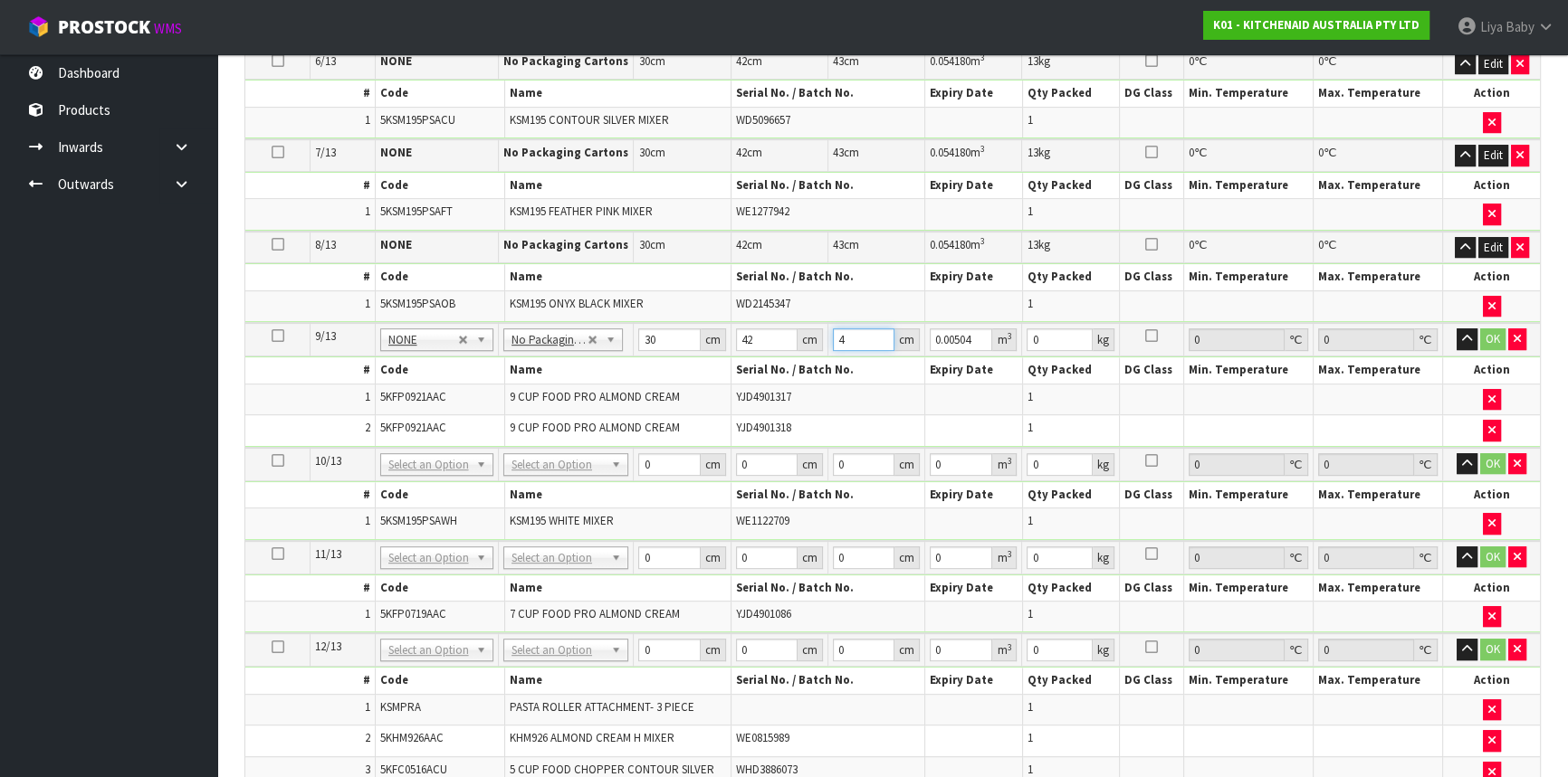
type input "43"
type input "0.05418"
type input "43"
type input "13"
click at [670, 331] on input "30" at bounding box center [669, 340] width 61 height 23
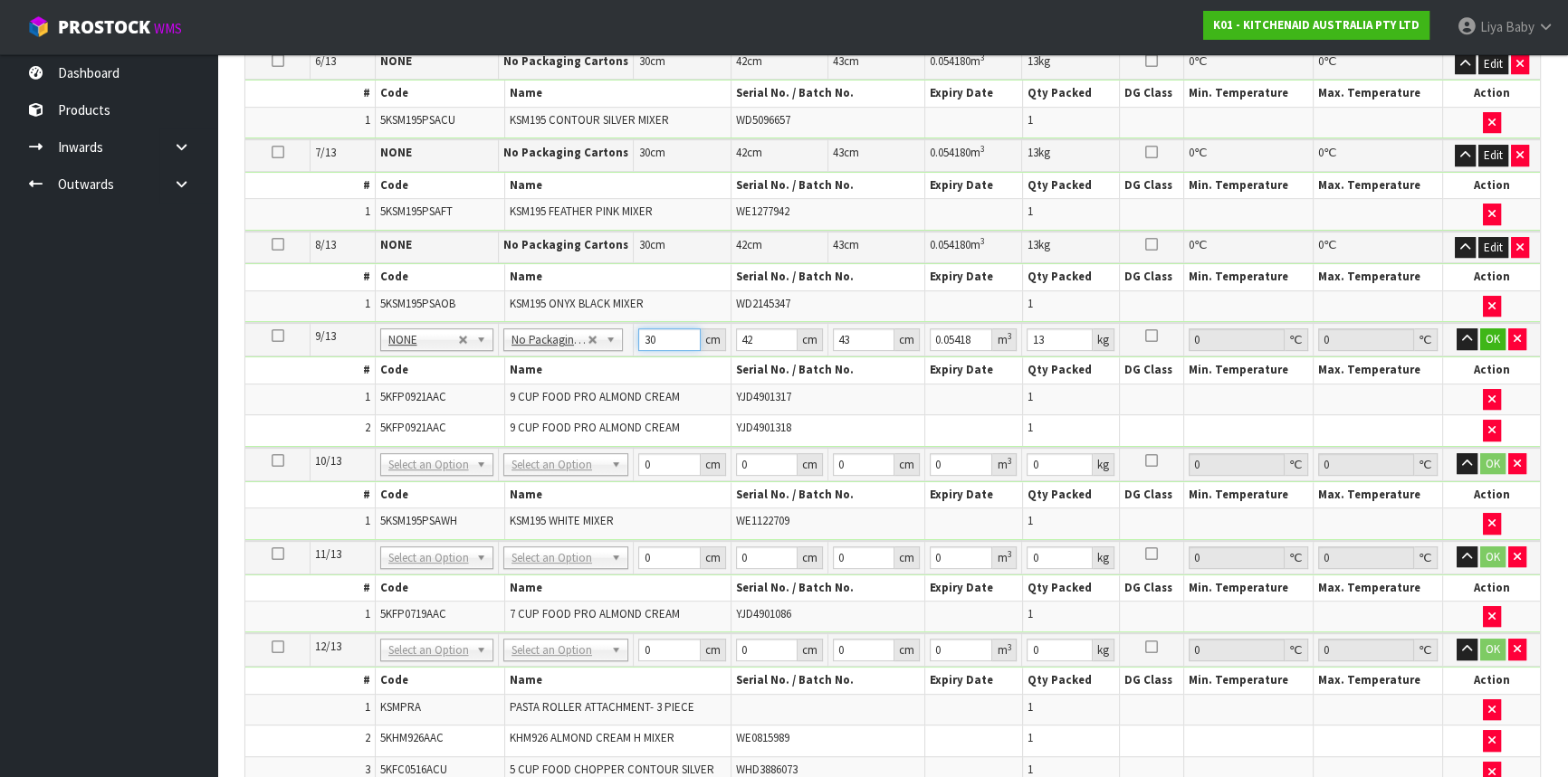
type input "3"
type input "0.005418"
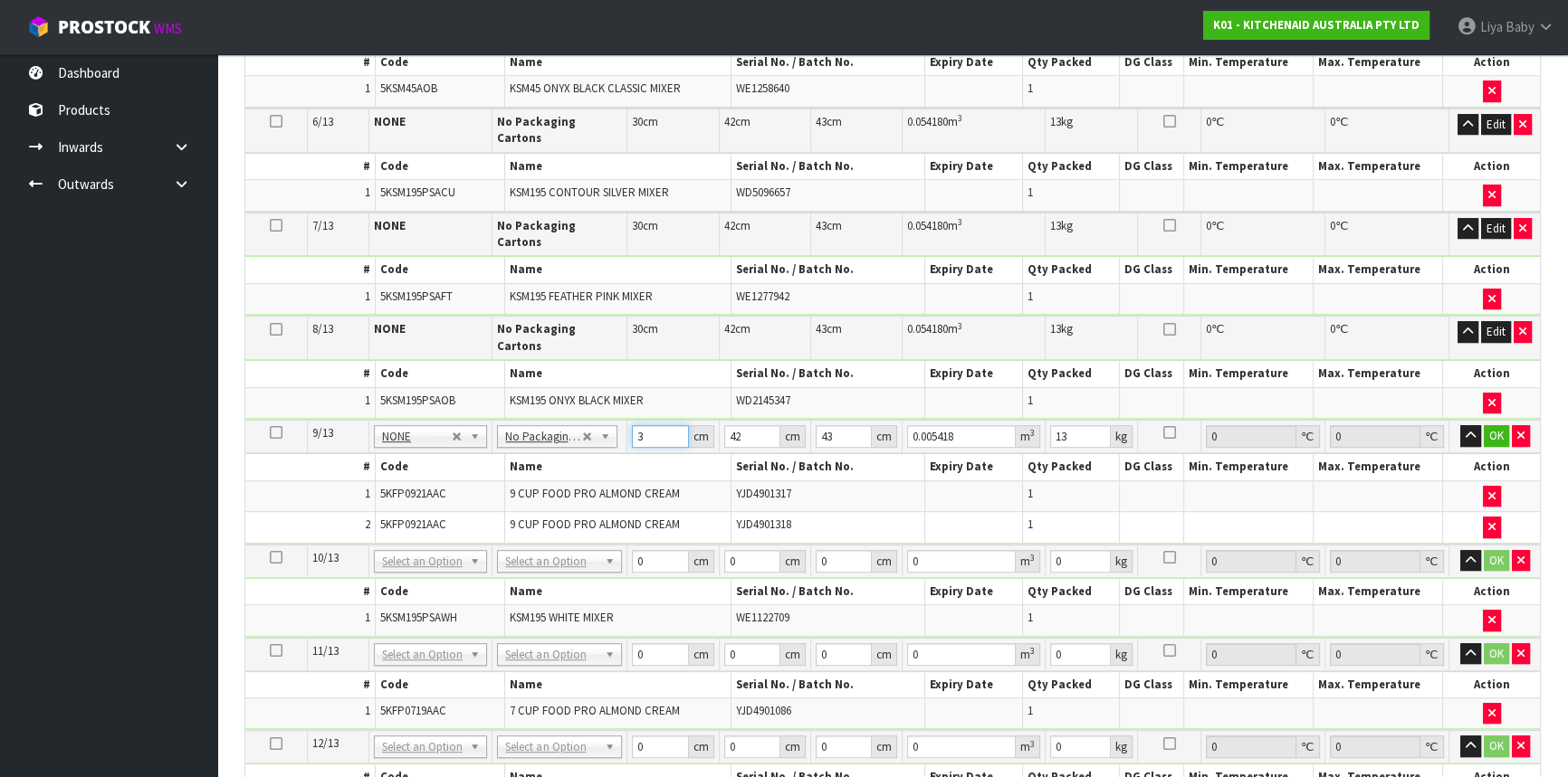
type input "0"
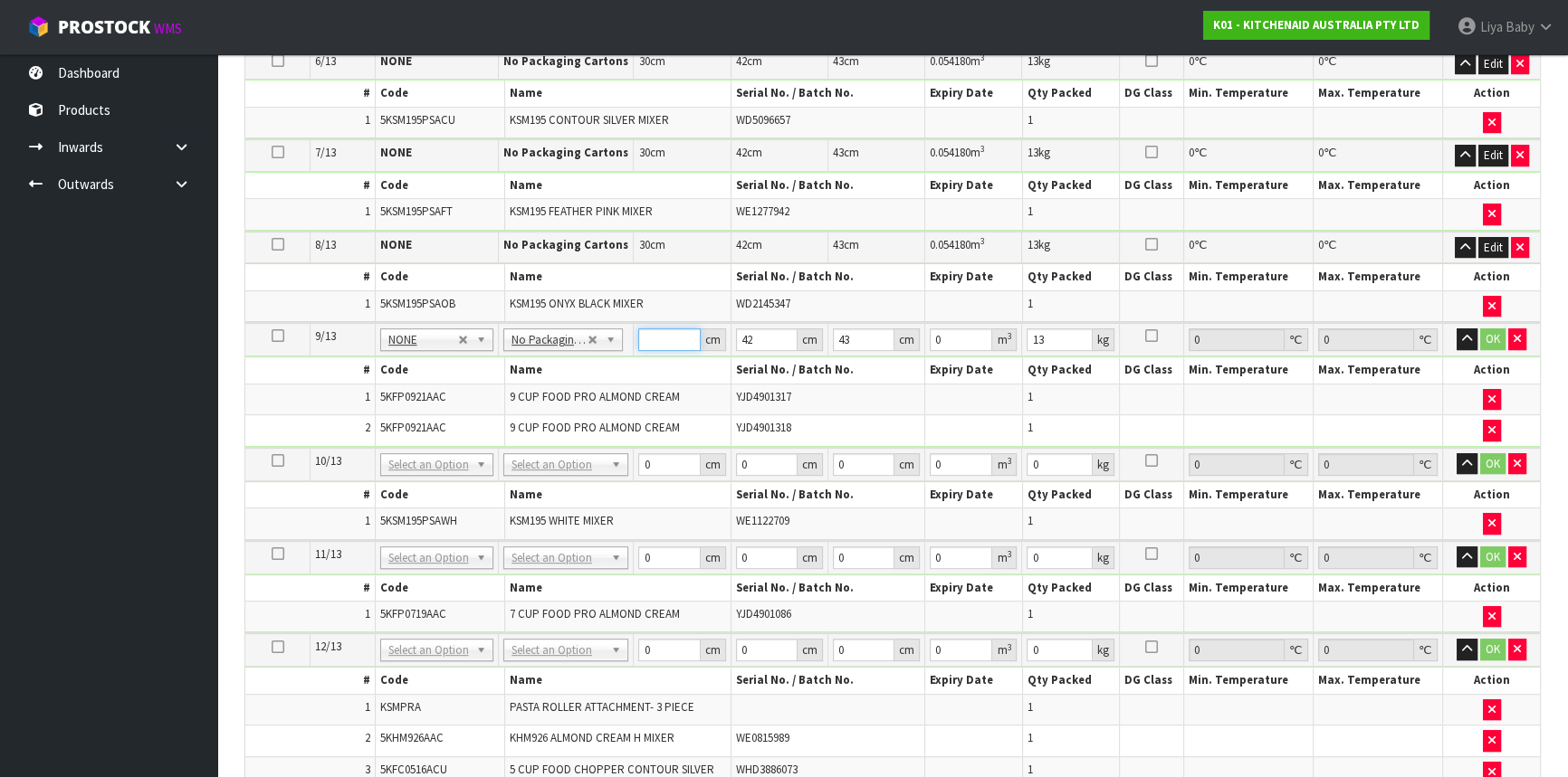
type input "3"
type input "0.005418"
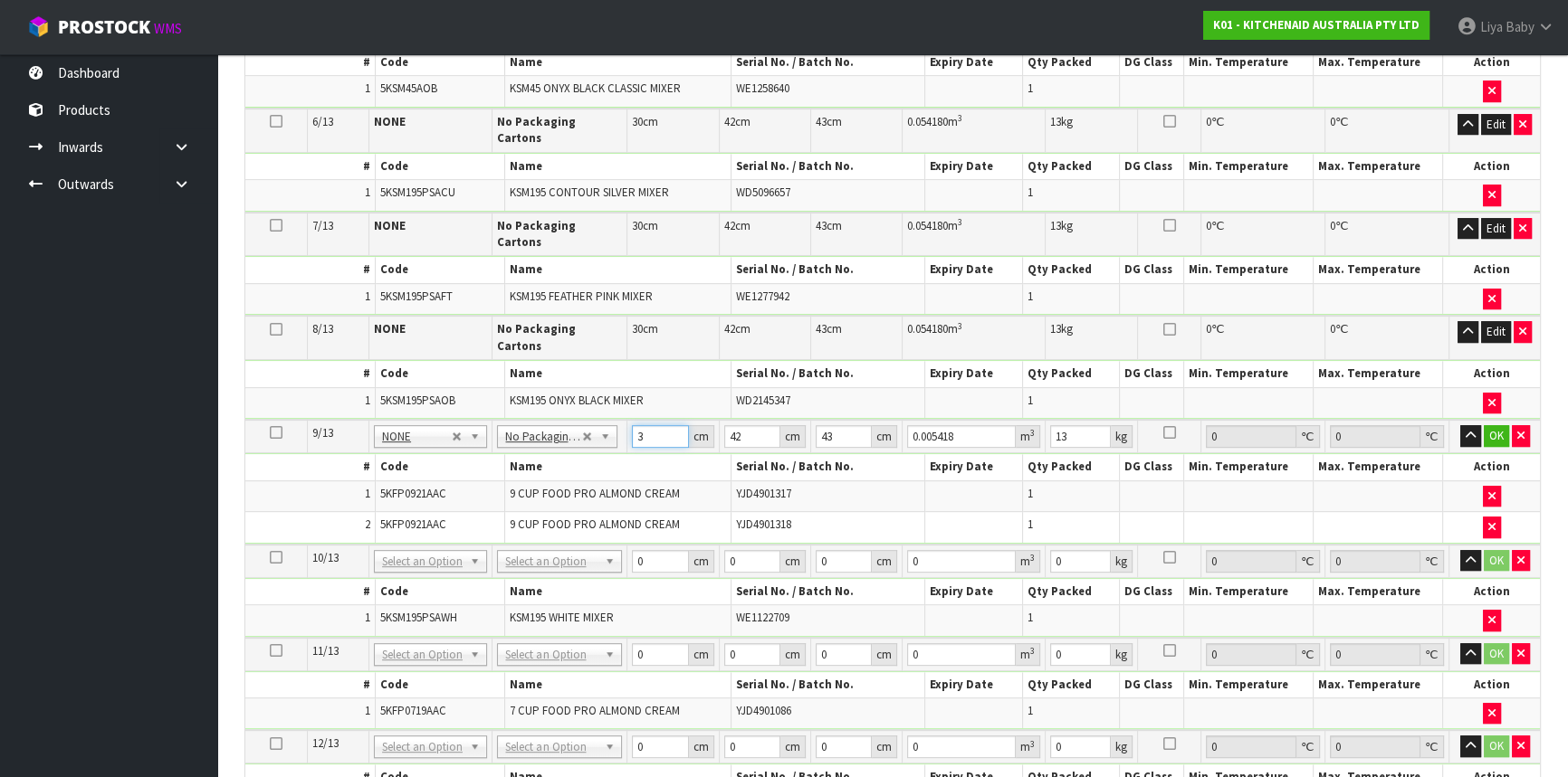
type input "34"
type input "0.061404"
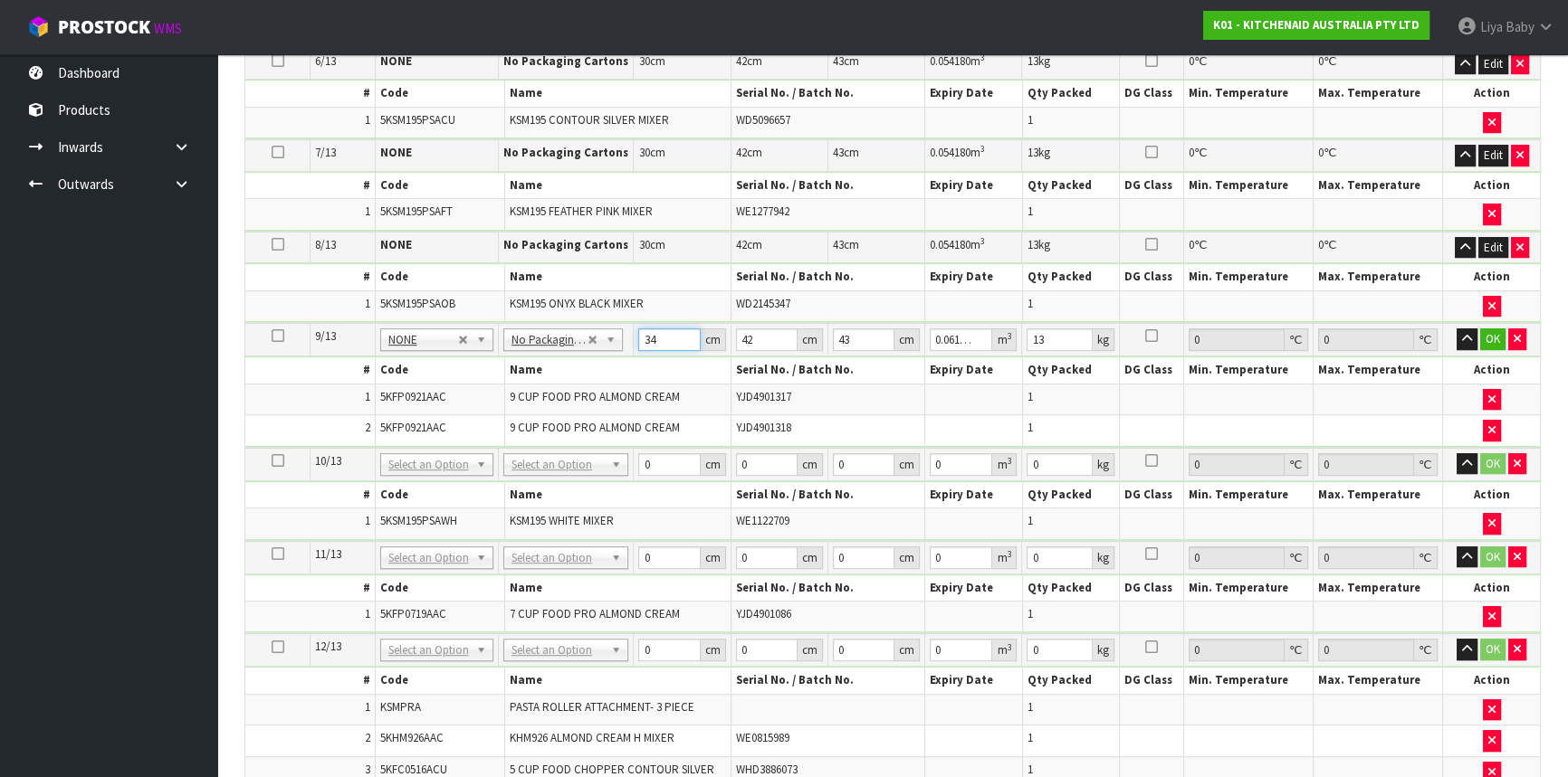
type input "34"
type input "0"
type input "5"
type input "0.00731"
type input "52"
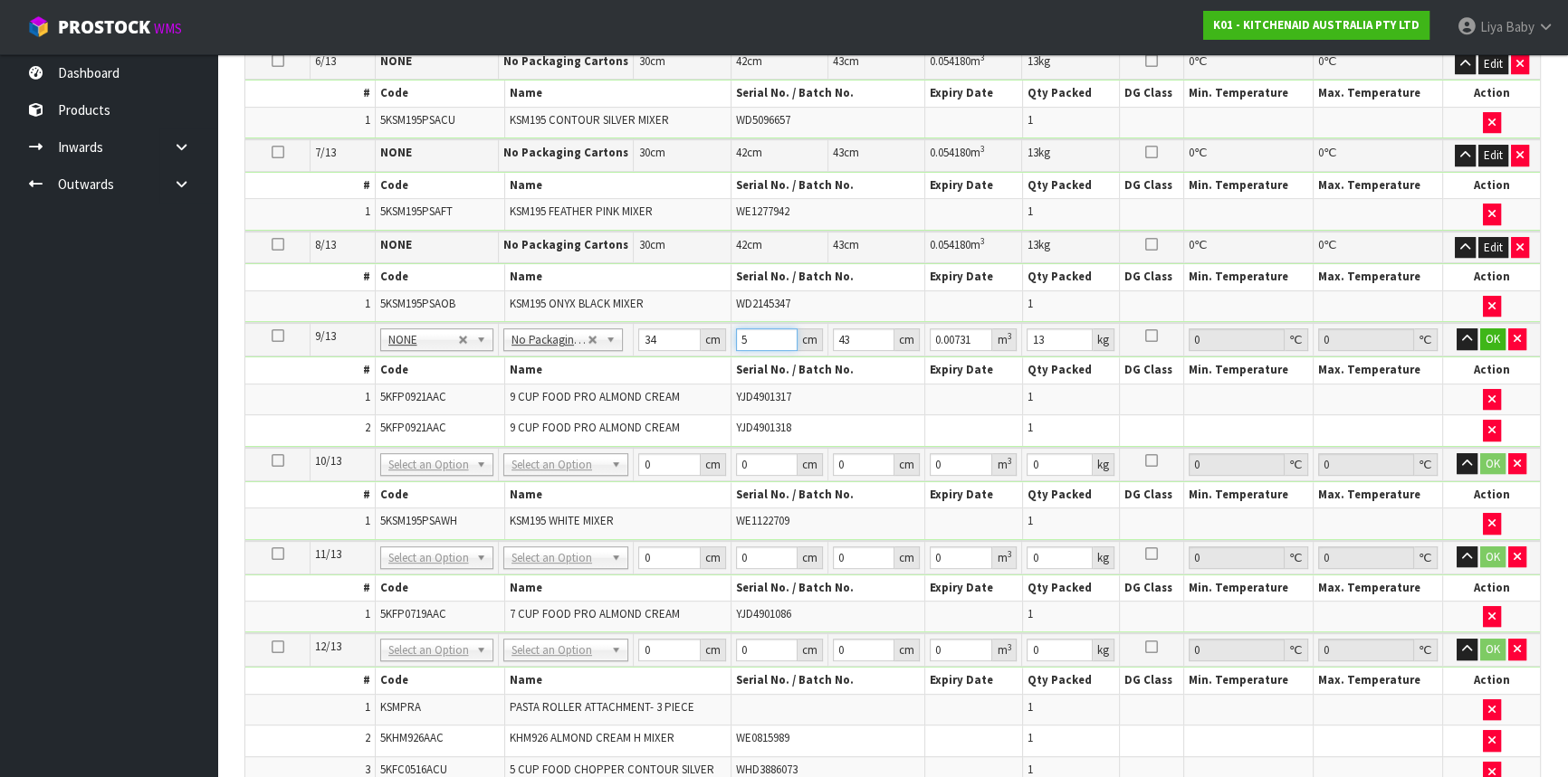
type input "0.076024"
type input "52"
type input "0"
type input "4"
type input "0.007072"
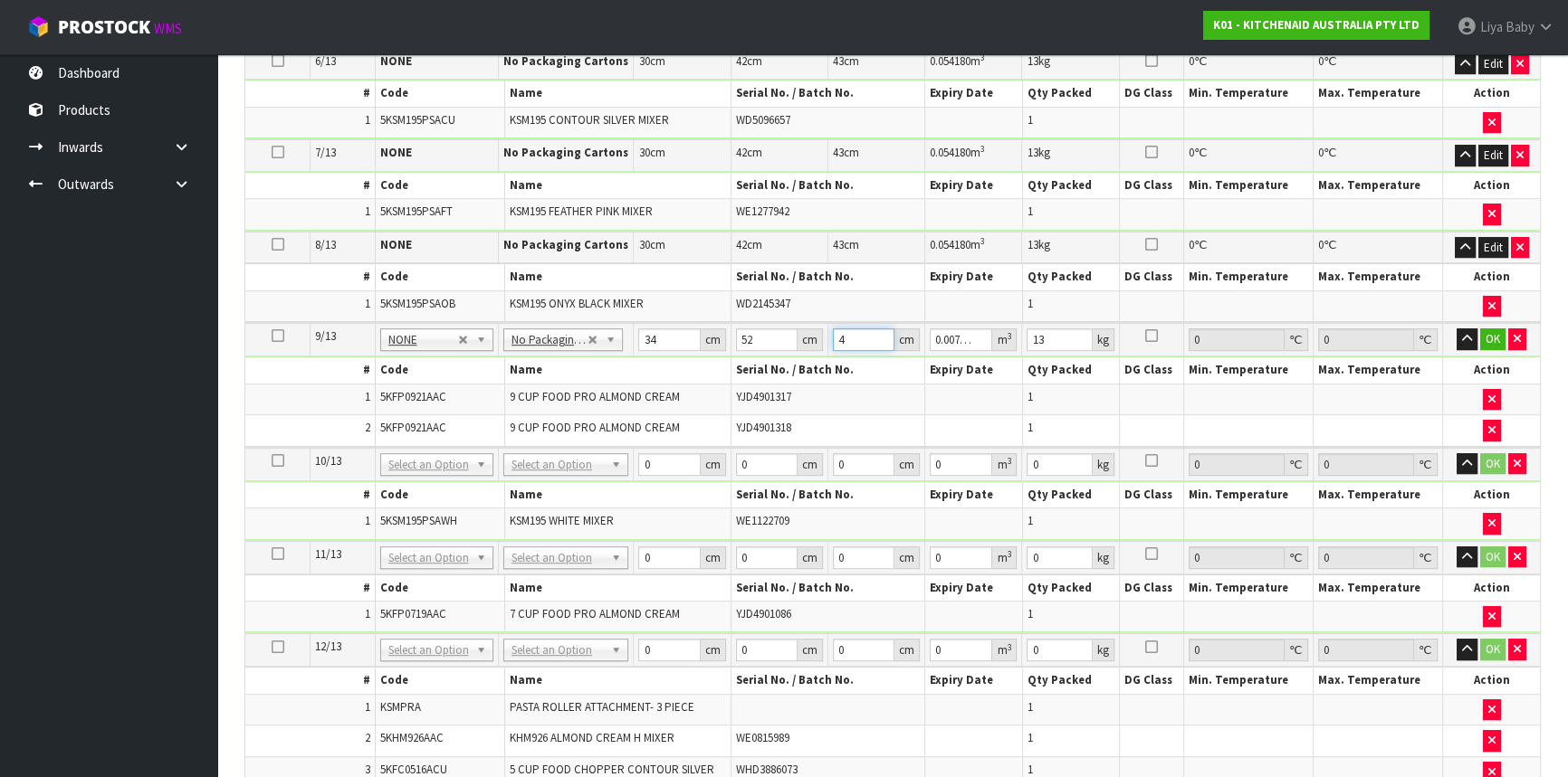
type input "46"
type input "0.081328"
type input "46"
type input "10"
click at [1498, 331] on button "OK" at bounding box center [1492, 339] width 25 height 22
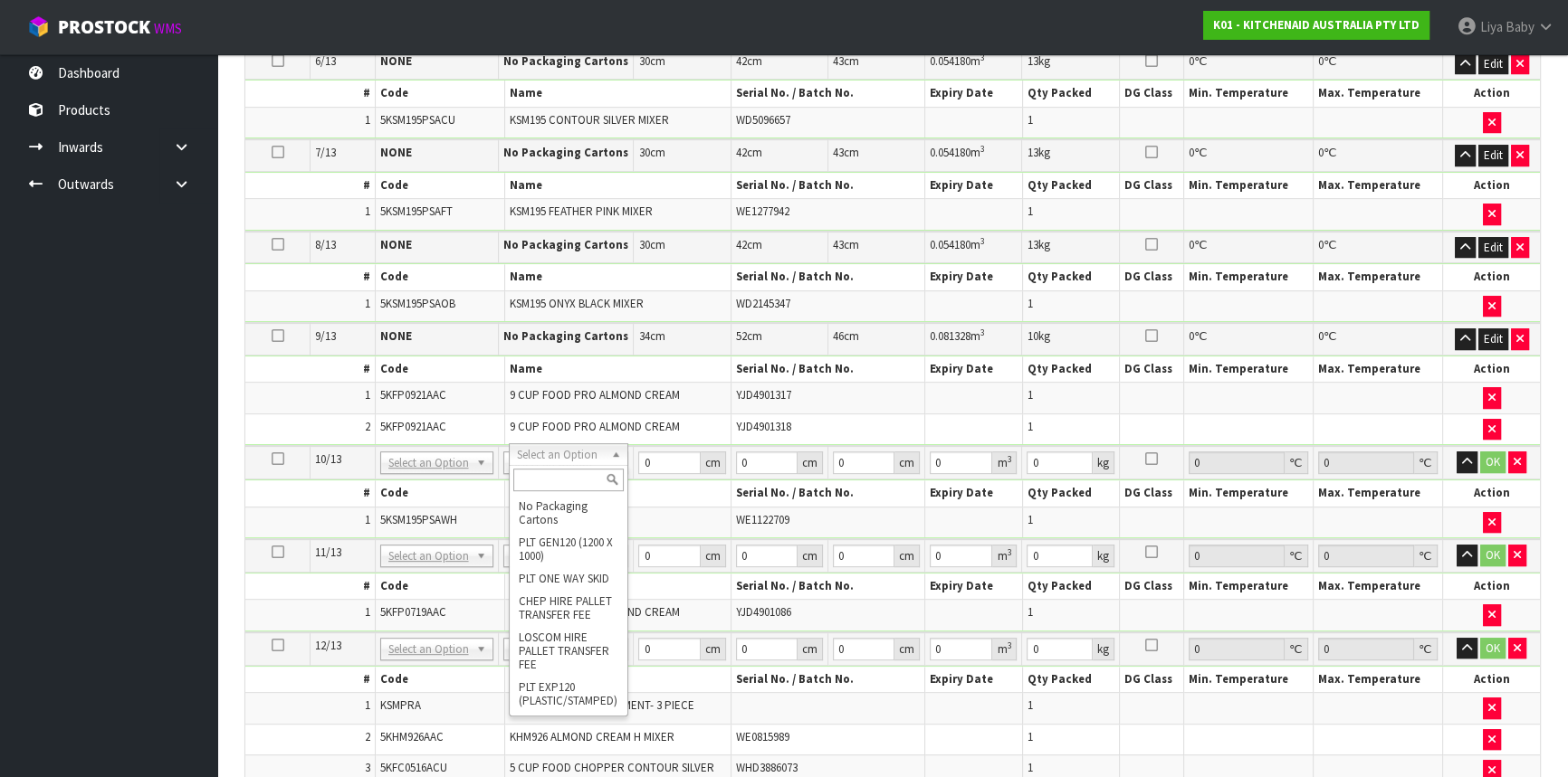
click at [657, 507] on td "KSM195 WHITE MIXER" at bounding box center [617, 522] width 226 height 31
type input "10"
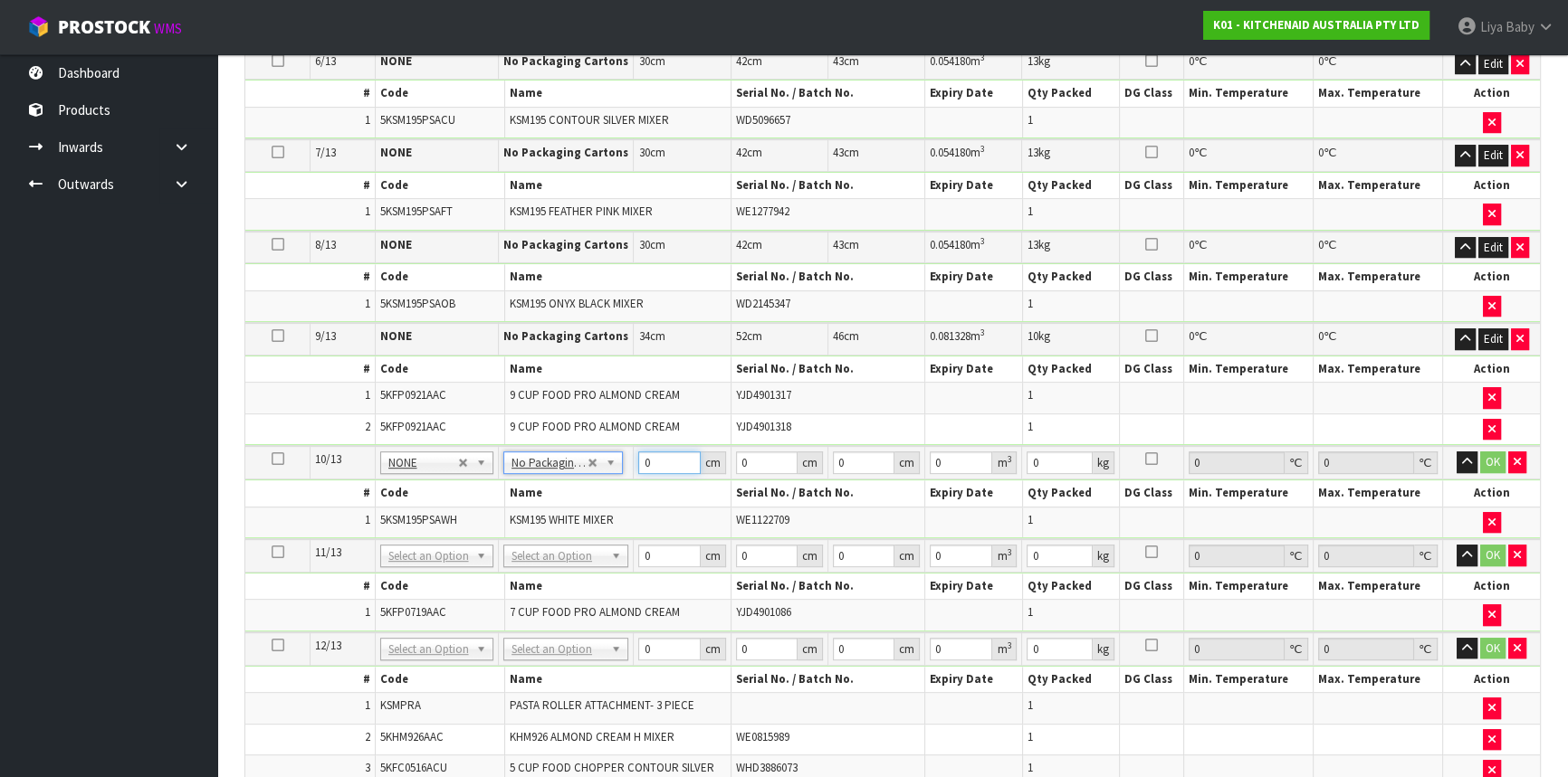
click at [660, 451] on input "0" at bounding box center [669, 463] width 61 height 23
type input "30"
type input "42"
type input "3"
type input "0.00378"
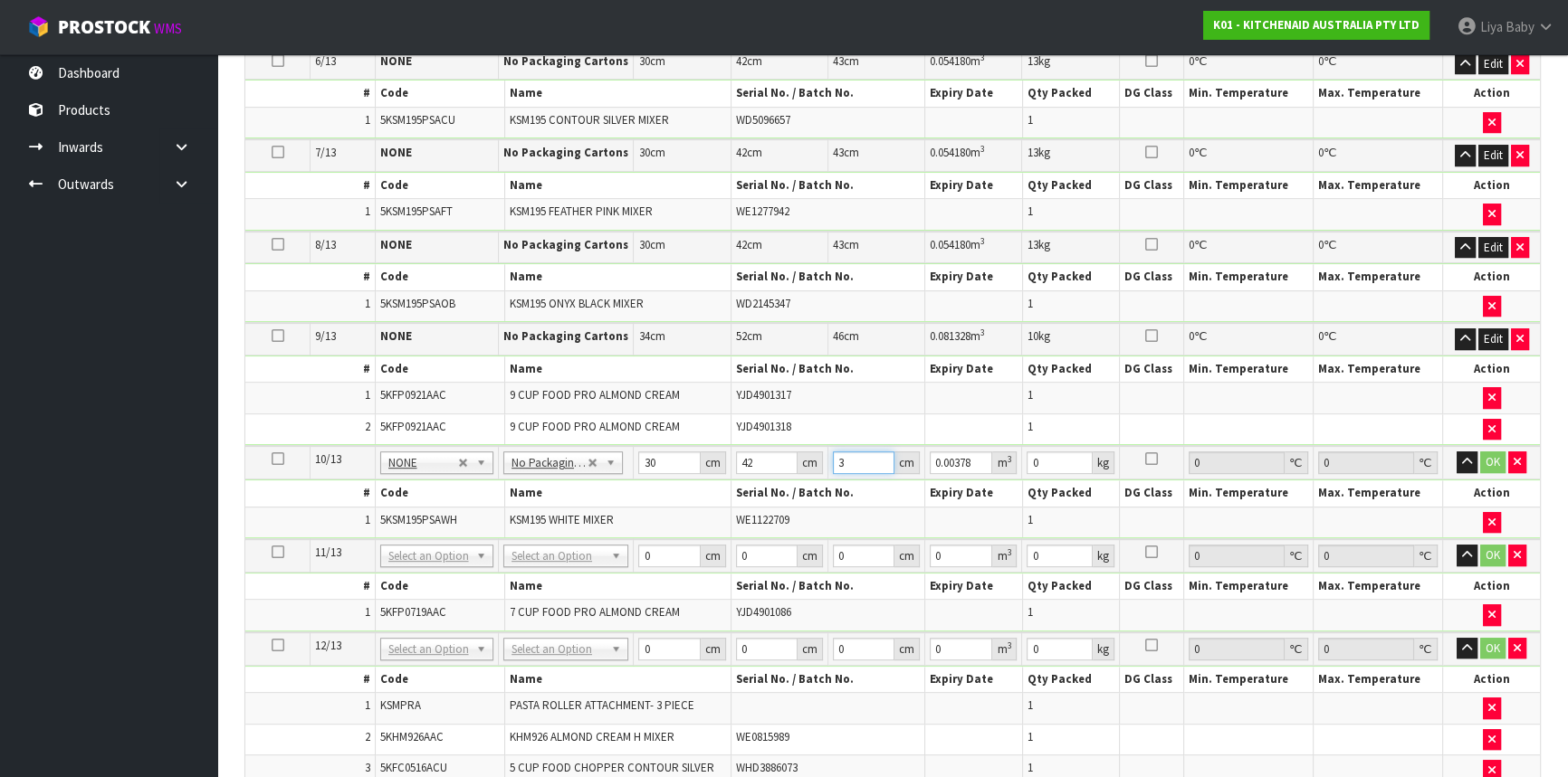
type input "34"
type input "0.04284"
type input "34"
type input "5"
click at [1494, 452] on button "OK" at bounding box center [1492, 462] width 25 height 22
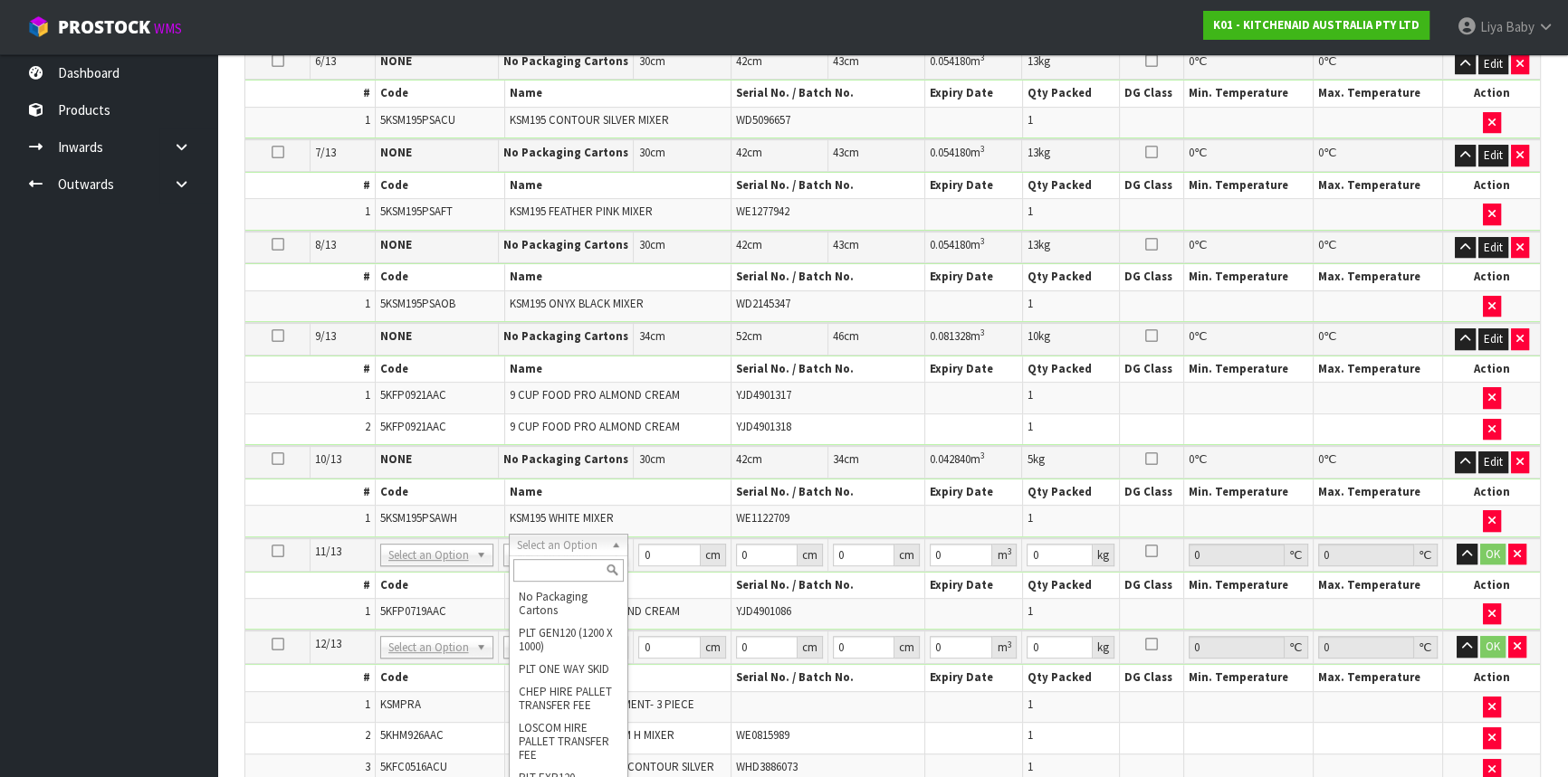
click at [482, 506] on td "5KSM195PSAWH" at bounding box center [439, 521] width 129 height 31
click at [481, 573] on th "Code" at bounding box center [439, 585] width 129 height 26
click at [546, 575] on input "text" at bounding box center [565, 571] width 110 height 23
type input "CLIENT"
type input "4.3"
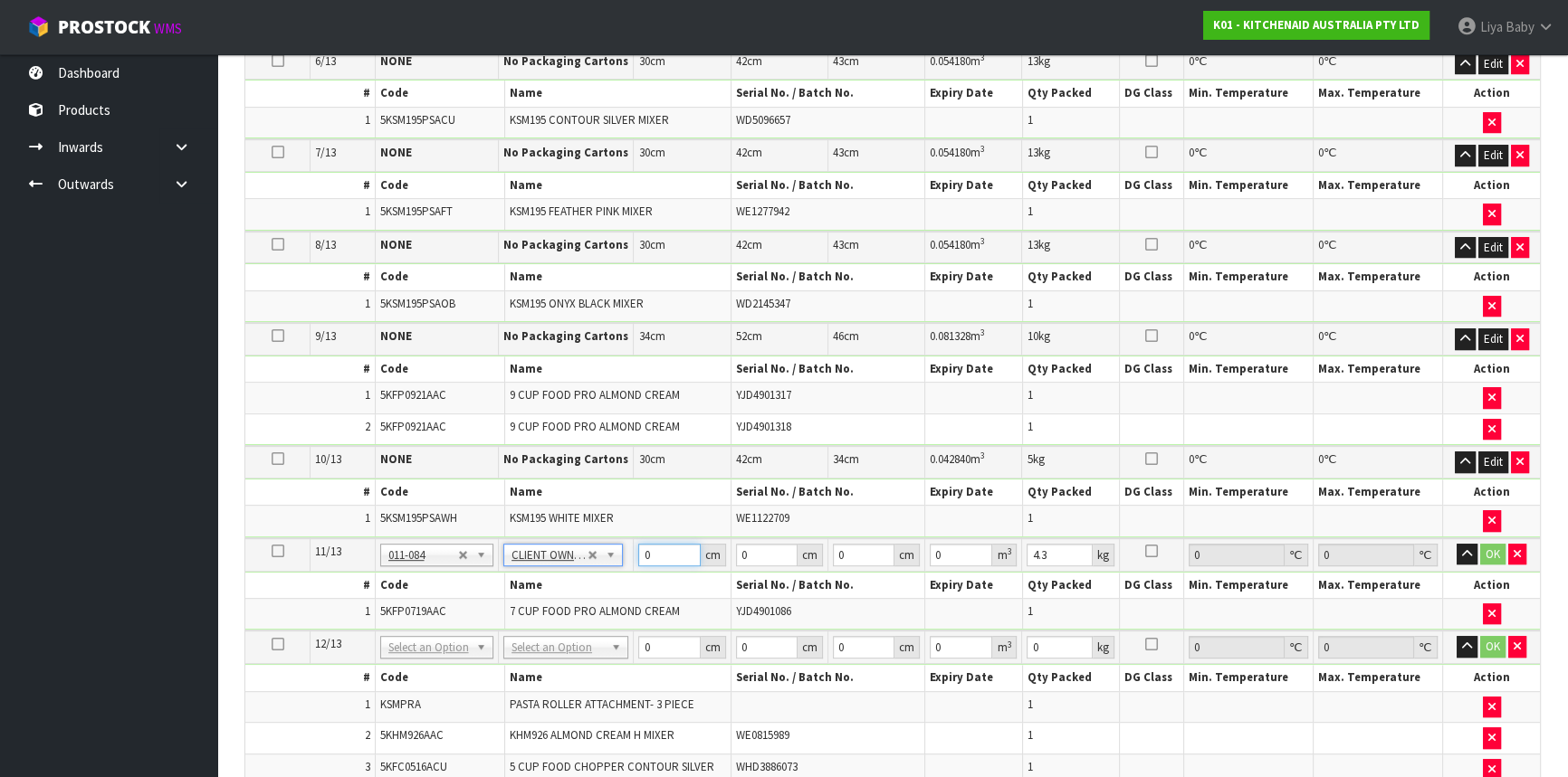
click at [667, 546] on input "0" at bounding box center [669, 556] width 61 height 23
type input "31"
type input "42"
type input "3"
type input "0.003906"
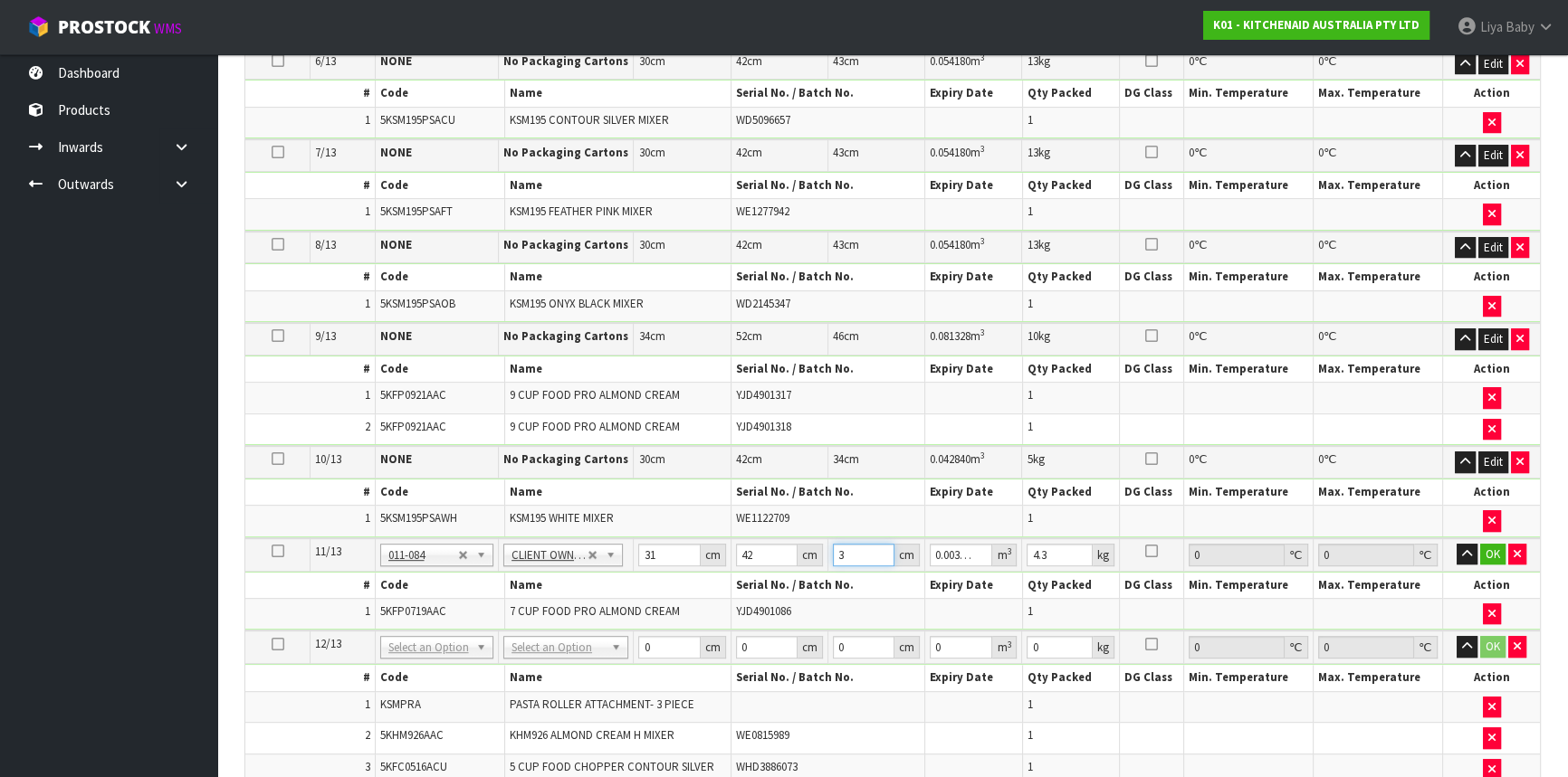
type input "34"
type input "0.044268"
type input "34"
type input "5"
click at [1500, 547] on button "OK" at bounding box center [1492, 555] width 25 height 22
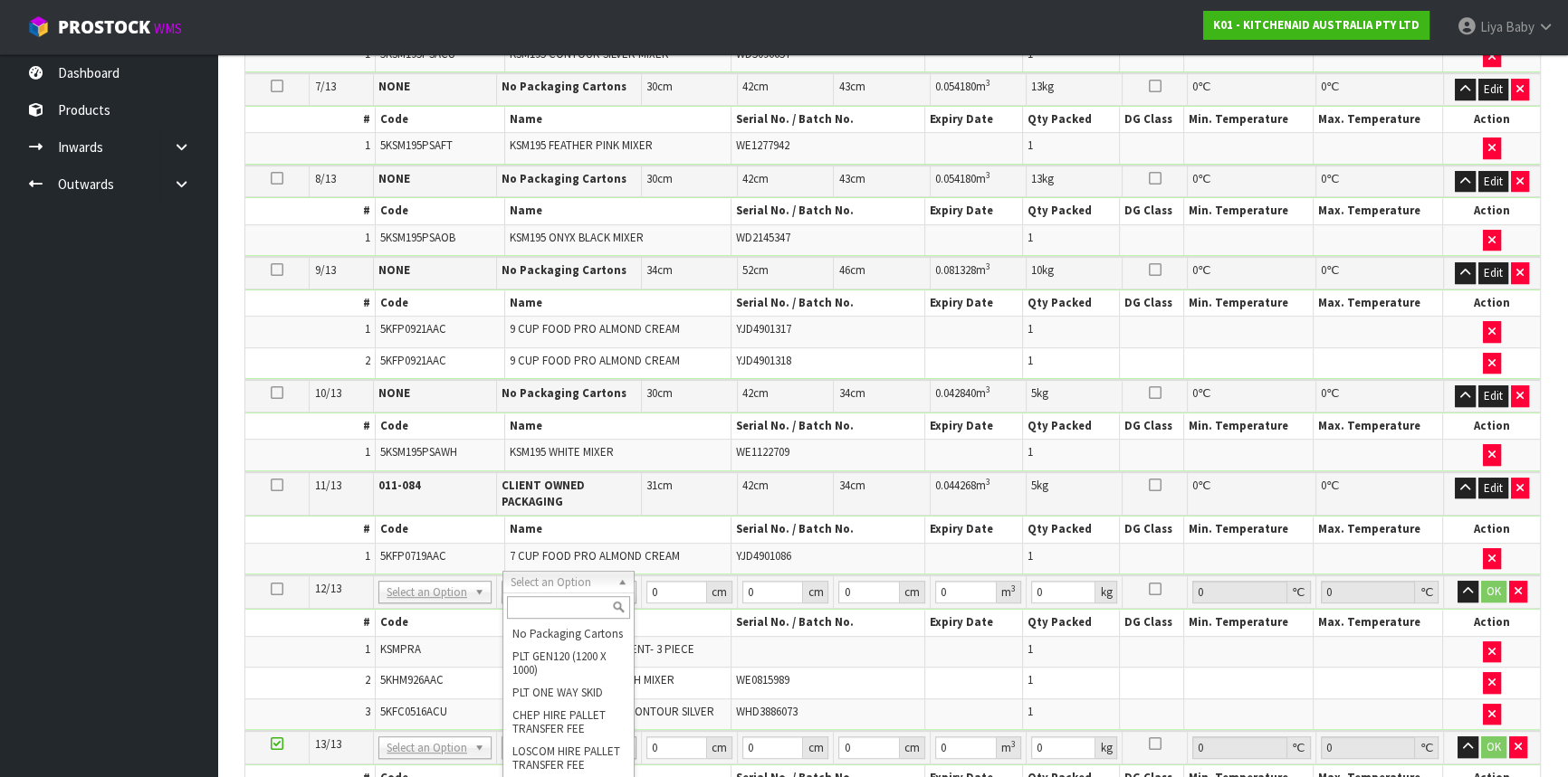
scroll to position [1215, 0]
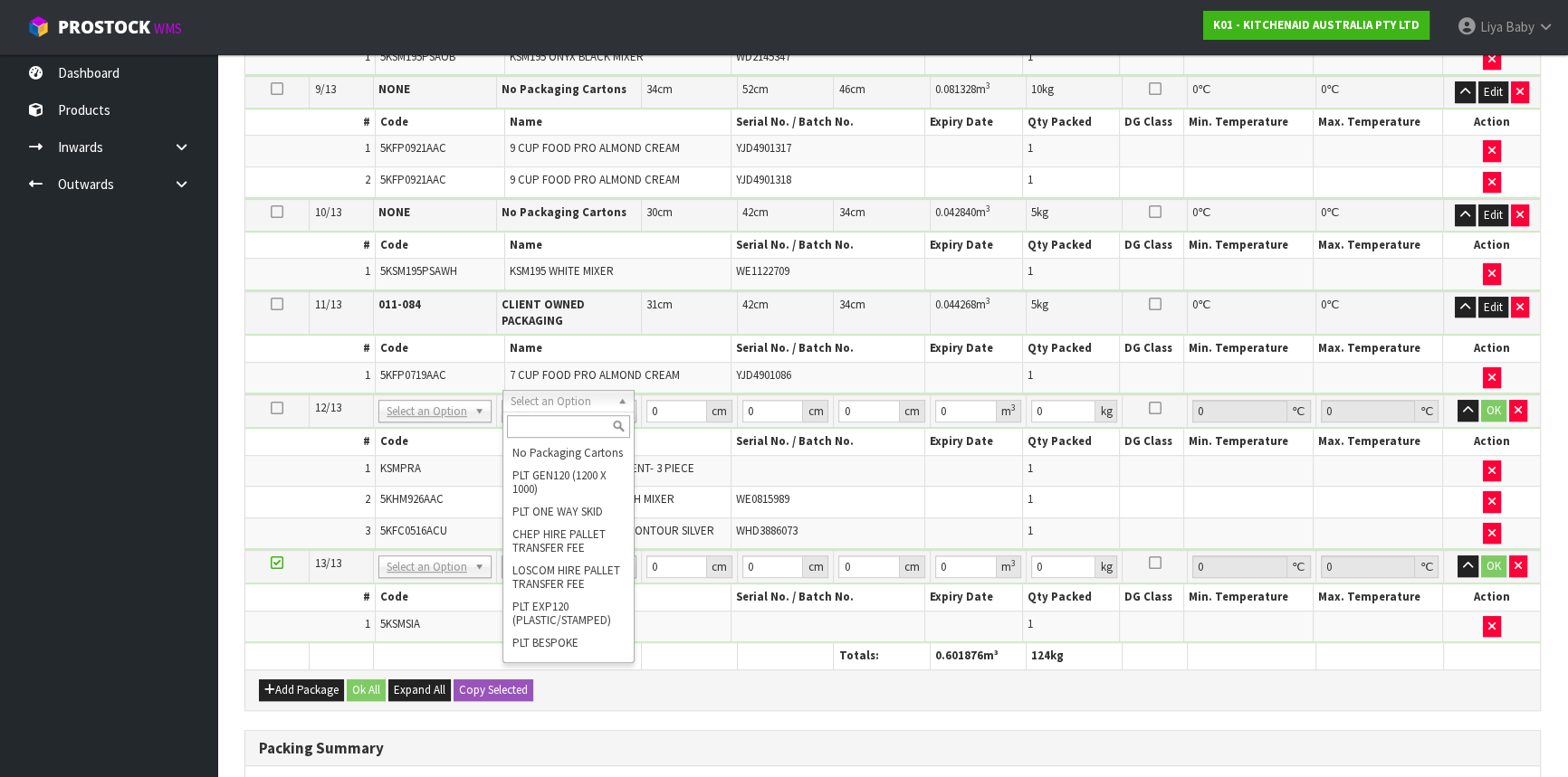
click at [587, 425] on input "text" at bounding box center [568, 427] width 123 height 23
click at [539, 417] on input "text" at bounding box center [568, 427] width 123 height 23
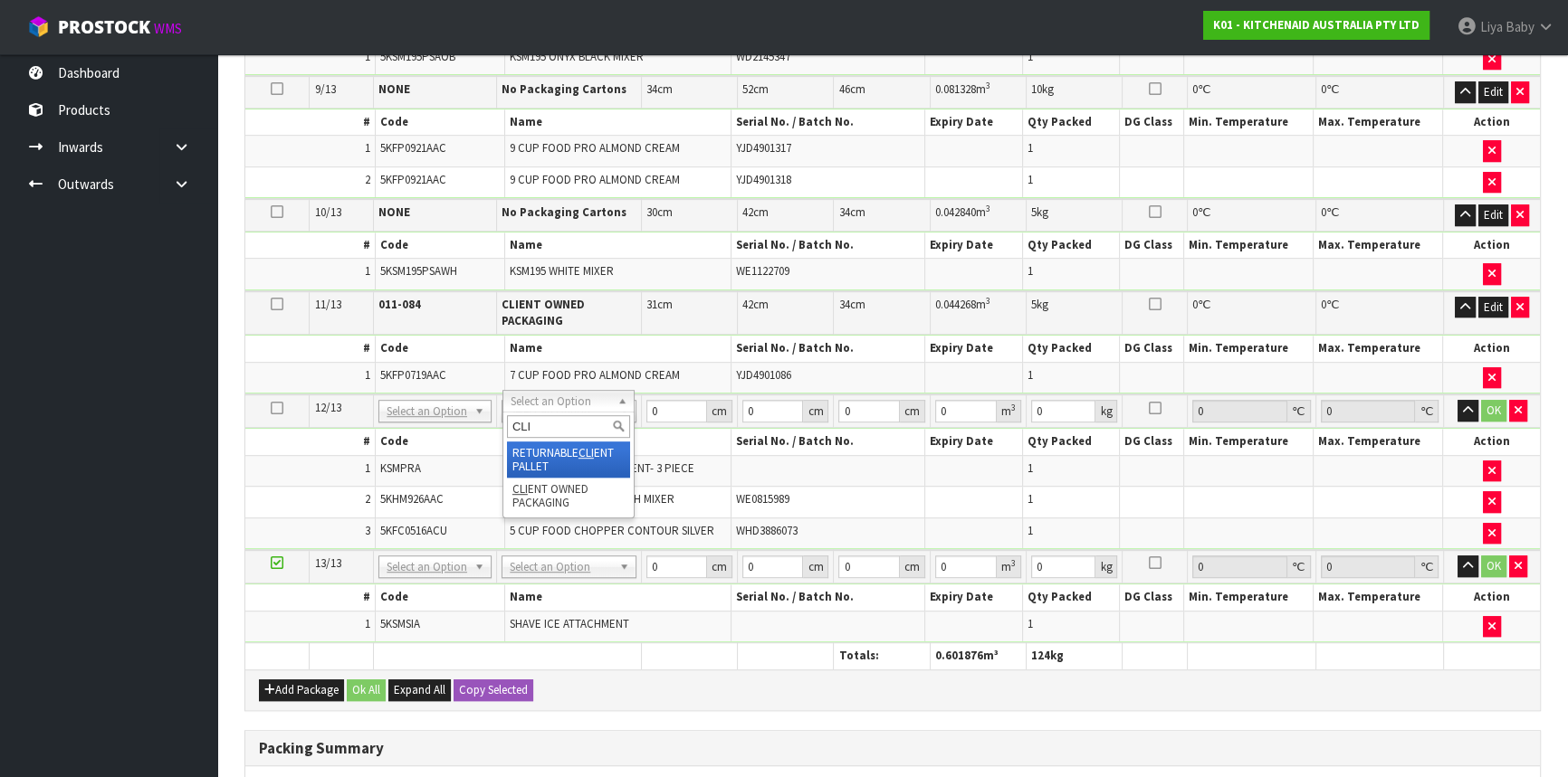
type input "CLI"
type input "7.04"
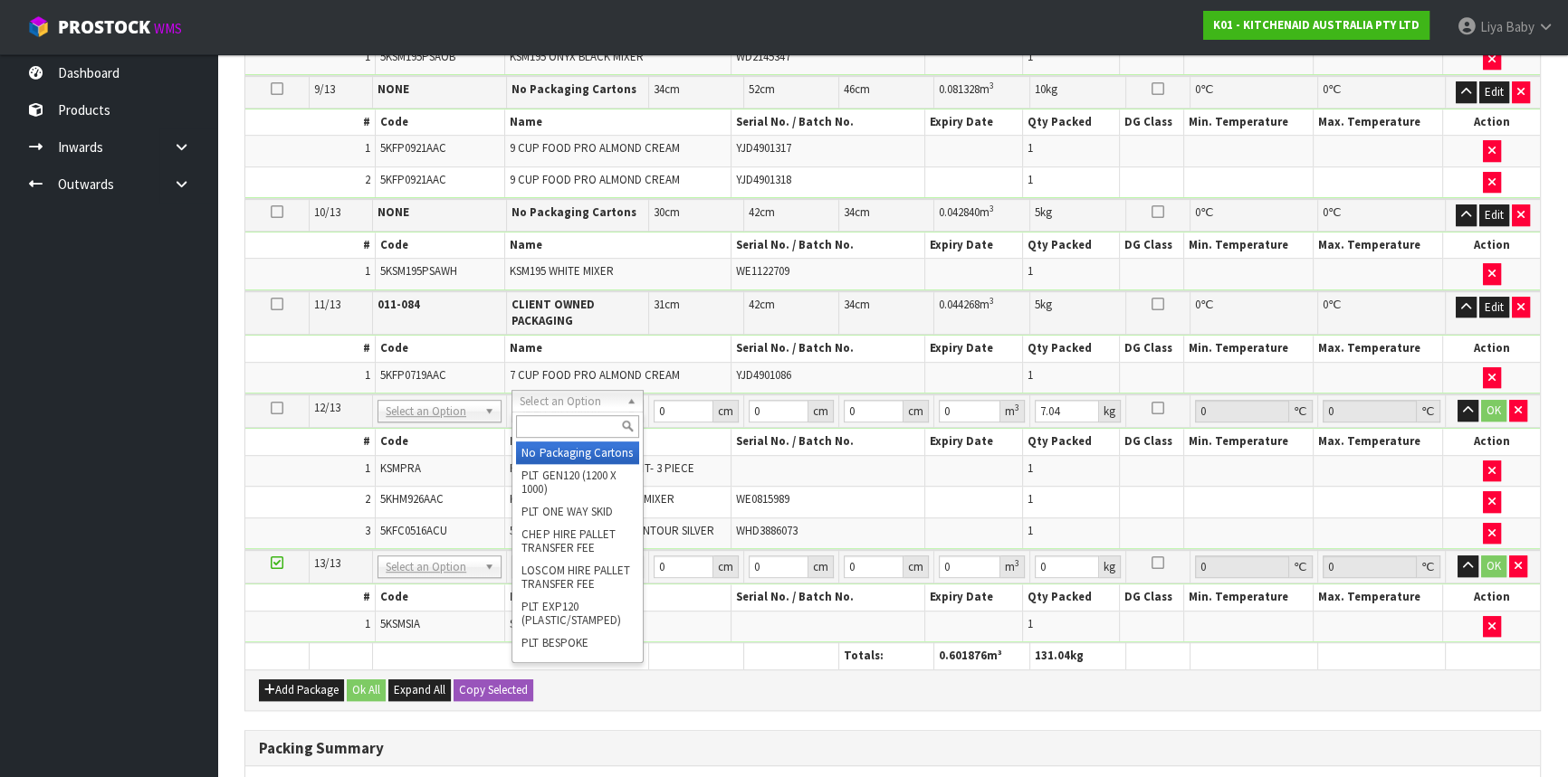
click at [588, 419] on input "text" at bounding box center [577, 427] width 123 height 23
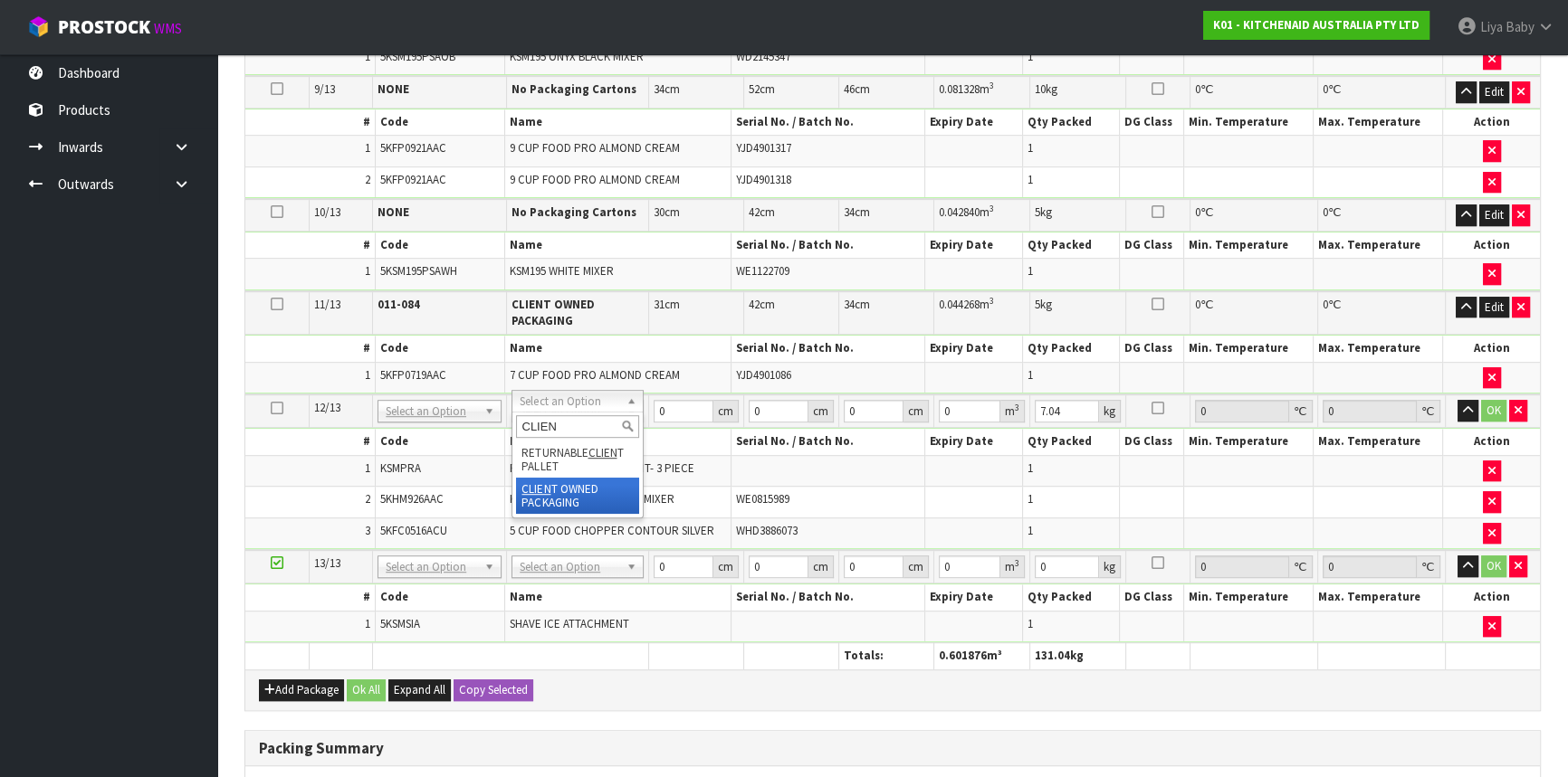
type input "CLIEN"
type input "2"
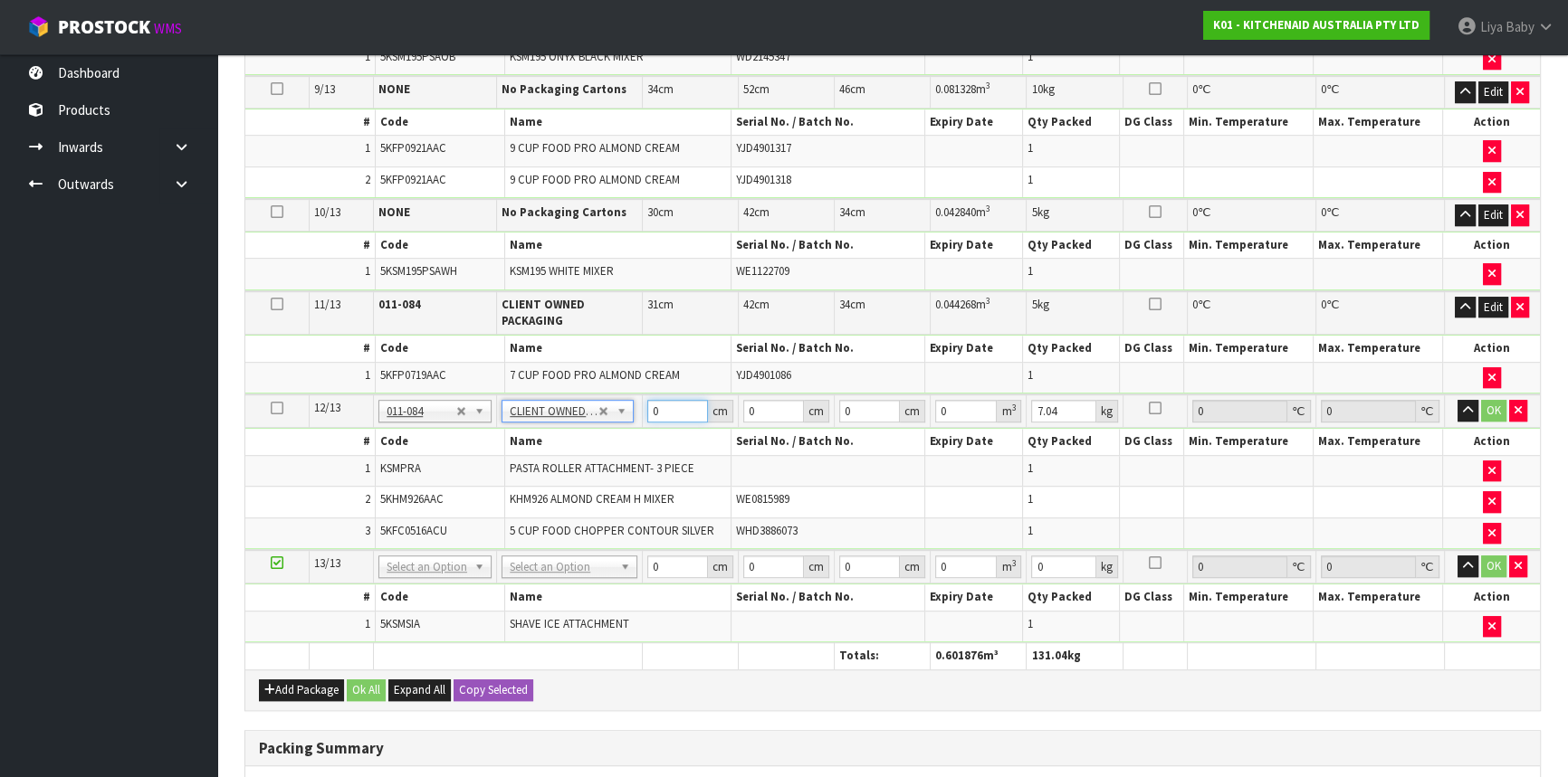
click at [657, 400] on input "0" at bounding box center [677, 411] width 60 height 23
type input "32"
type input "42"
type input "3"
type input "0.004032"
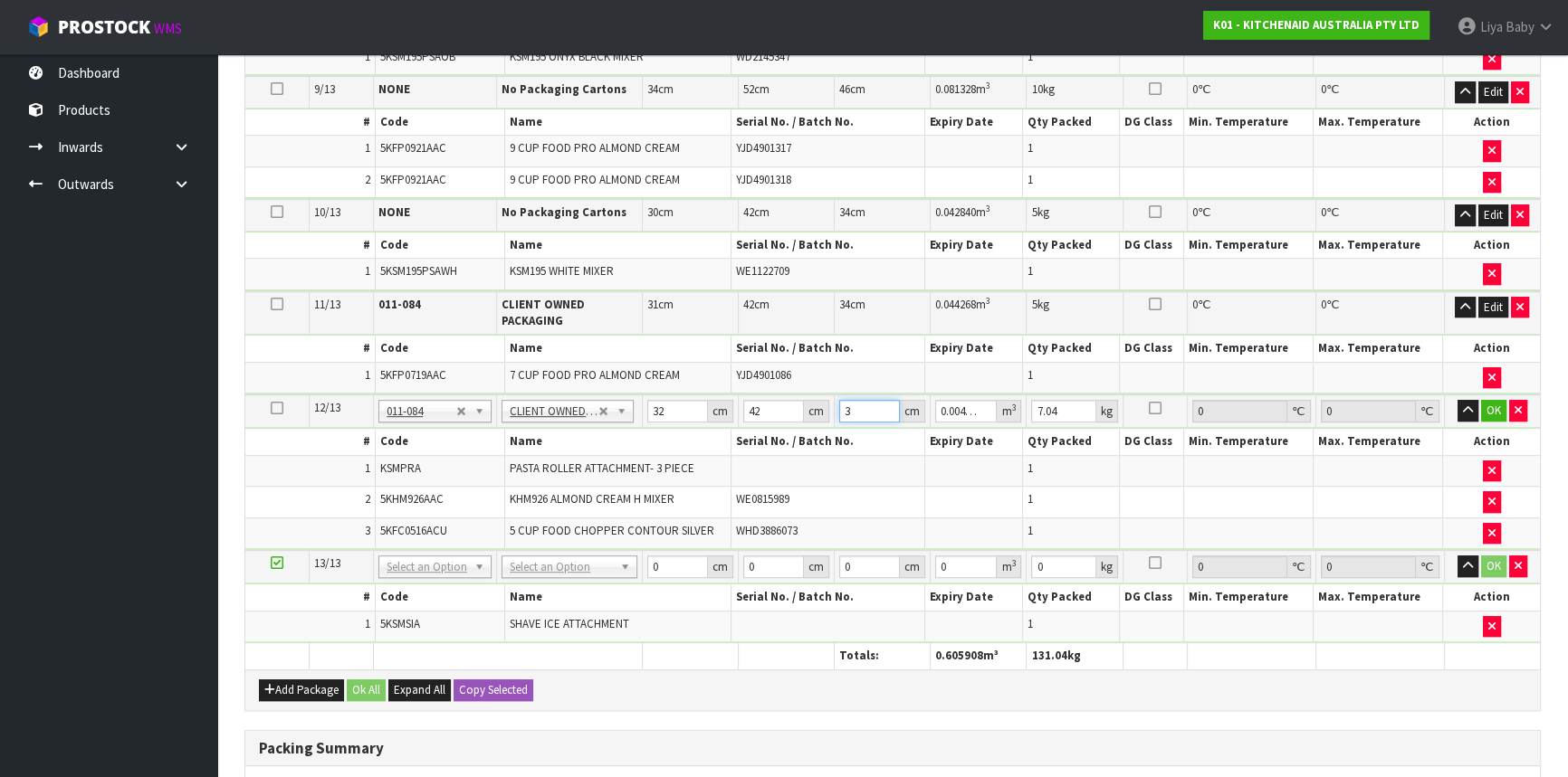
type input "33"
type input "0.044352"
type input "33"
type input "8"
click at [1493, 400] on button "OK" at bounding box center [1493, 410] width 25 height 22
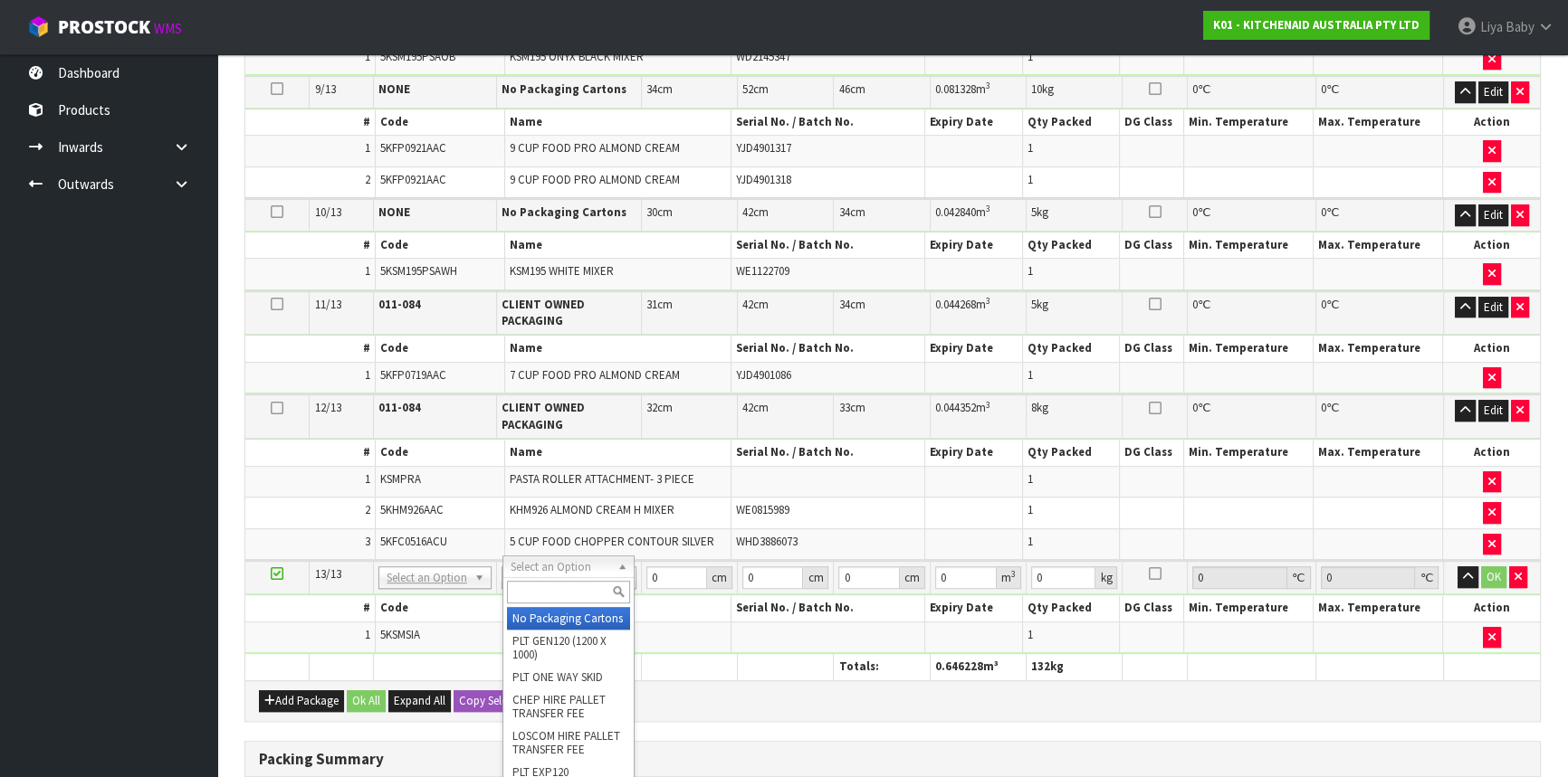
click at [576, 599] on input "text" at bounding box center [568, 592] width 123 height 23
type input "OC"
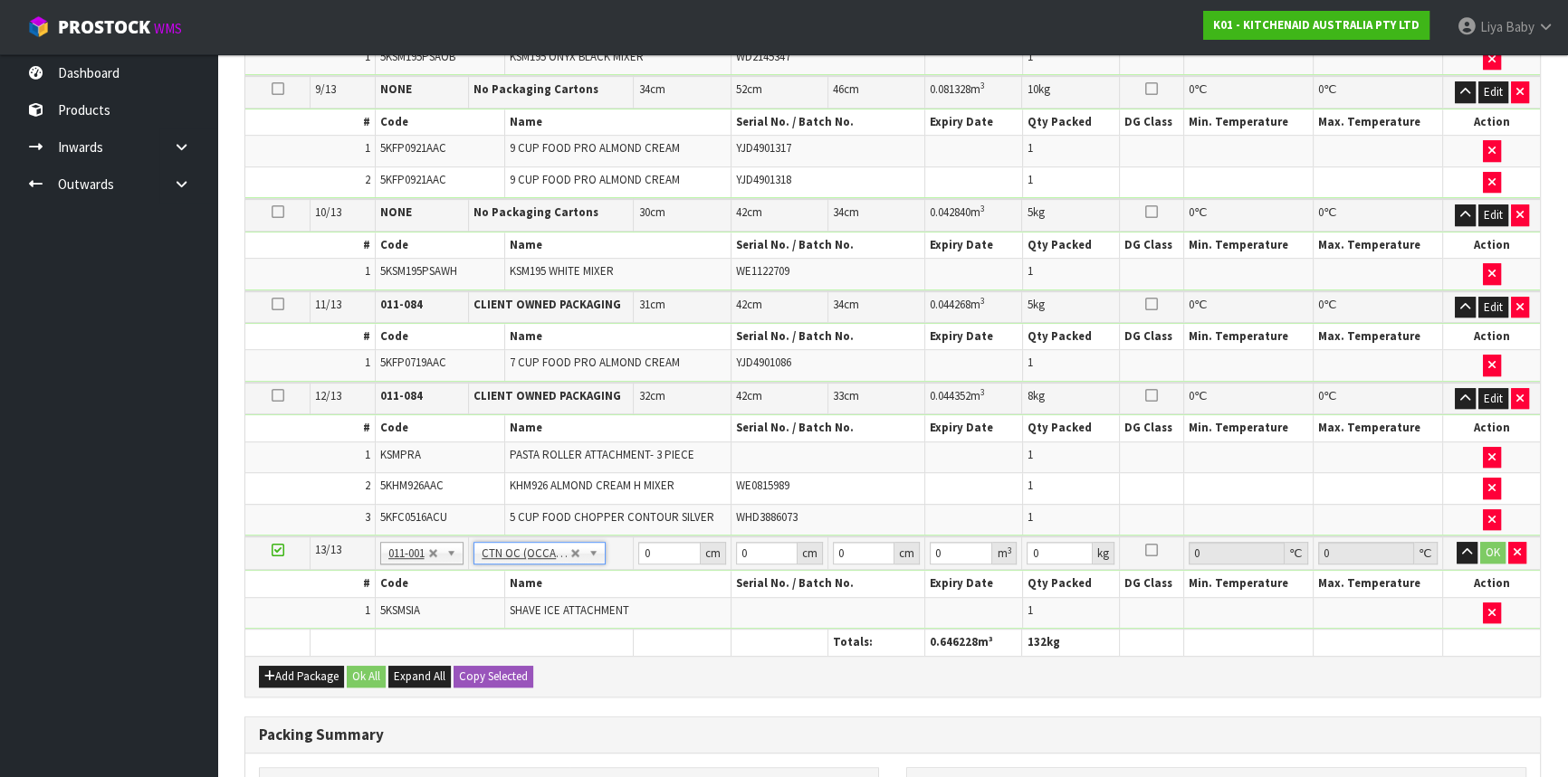
type input "2"
click at [670, 542] on input "0" at bounding box center [669, 554] width 61 height 23
type input "32"
type input "37"
type input "1"
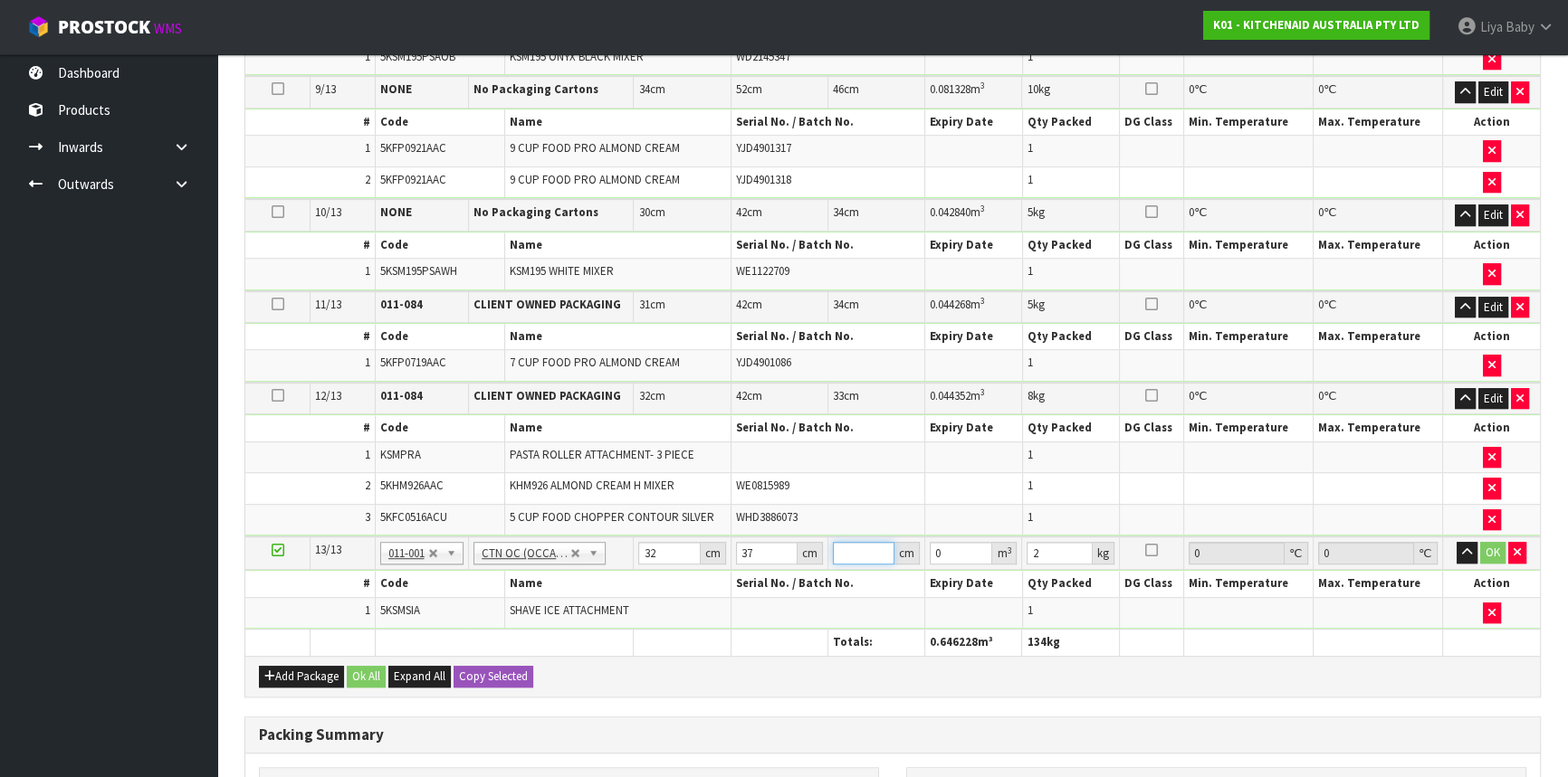
type input "0.001184"
type input "18"
type input "0.021312"
type input "18"
type input "3"
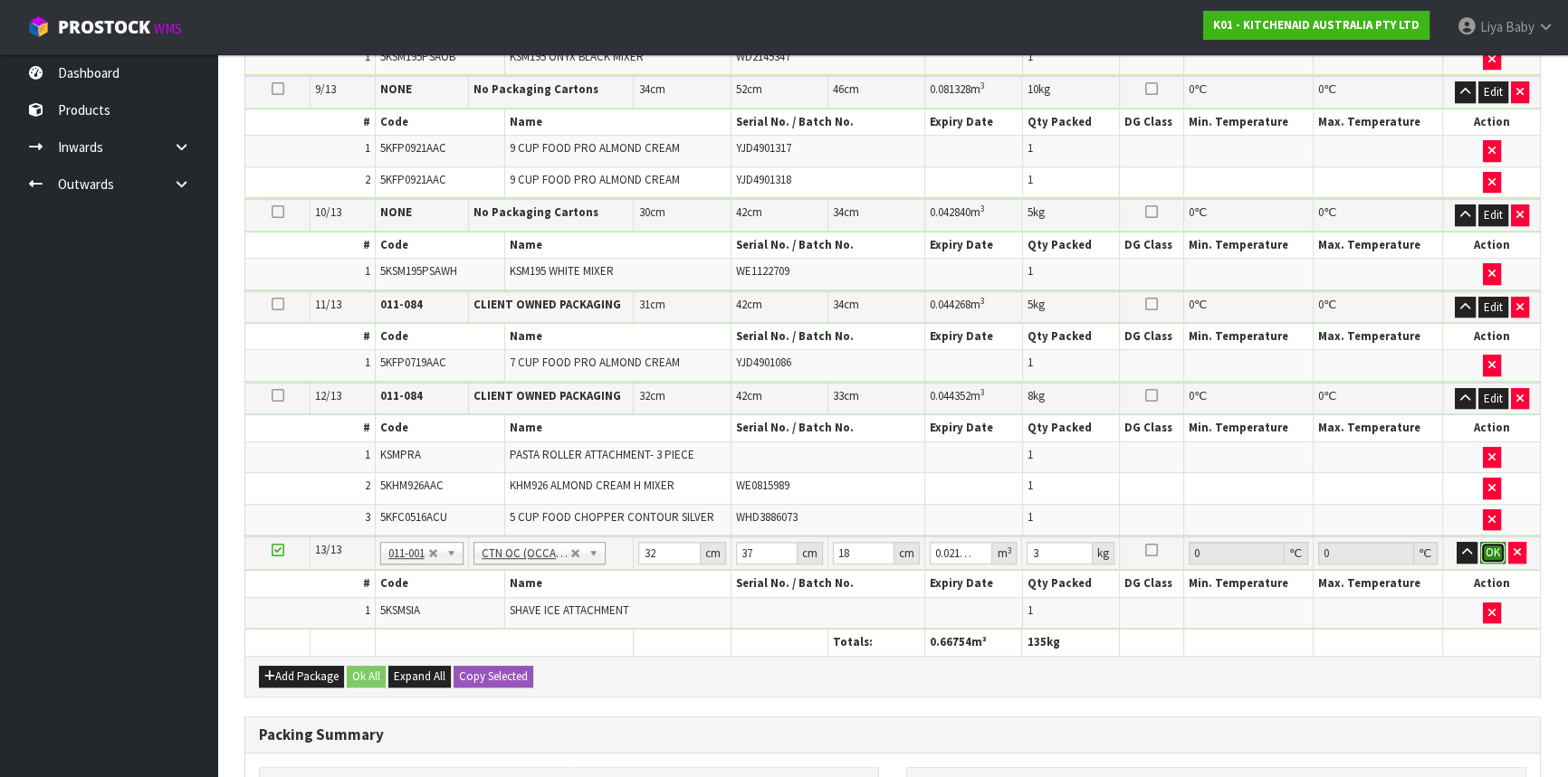
click at [1487, 545] on button "OK" at bounding box center [1492, 553] width 25 height 22
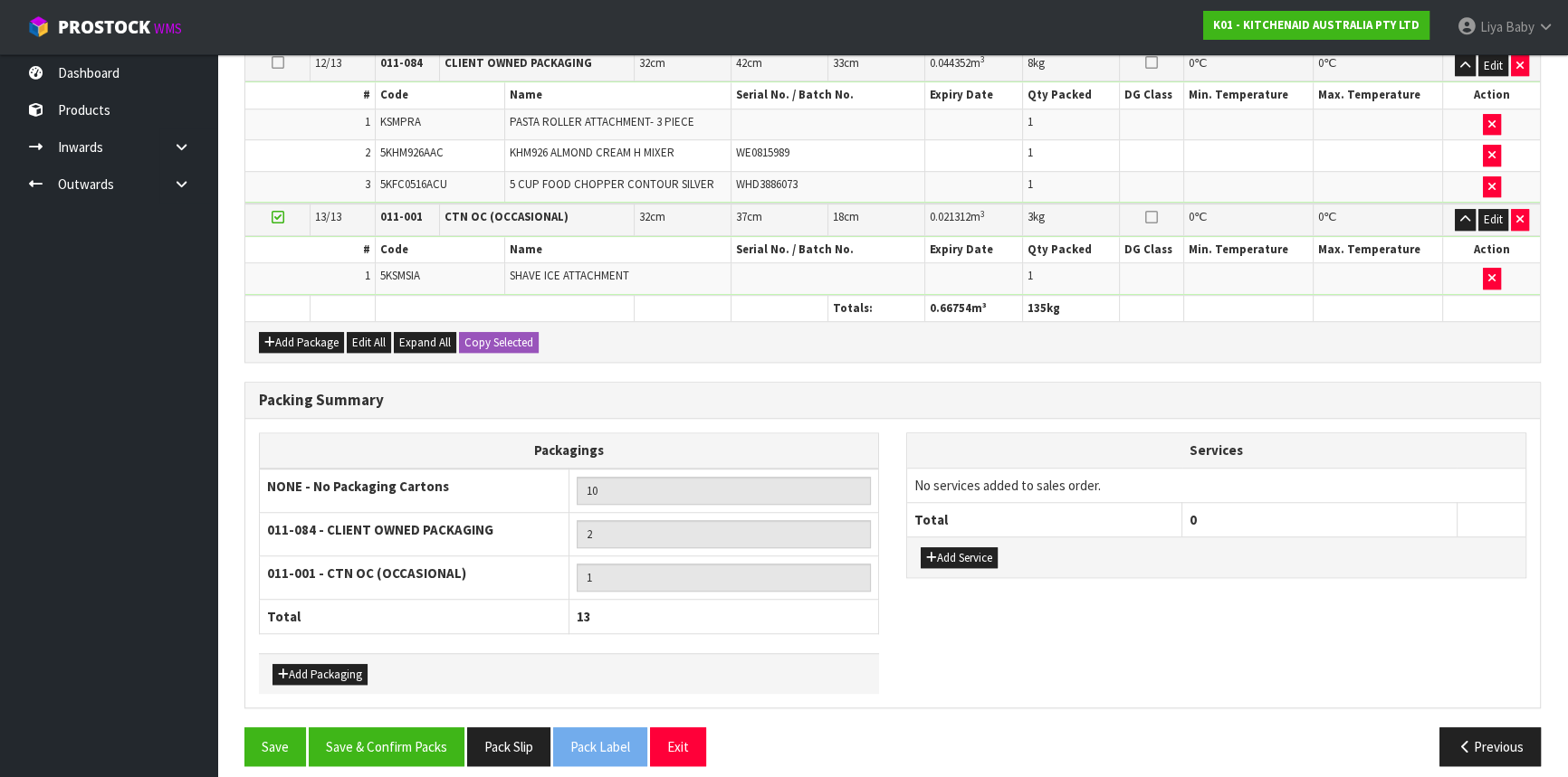
scroll to position [1549, 0]
click at [405, 730] on button "Save & Confirm Packs" at bounding box center [386, 745] width 155 height 39
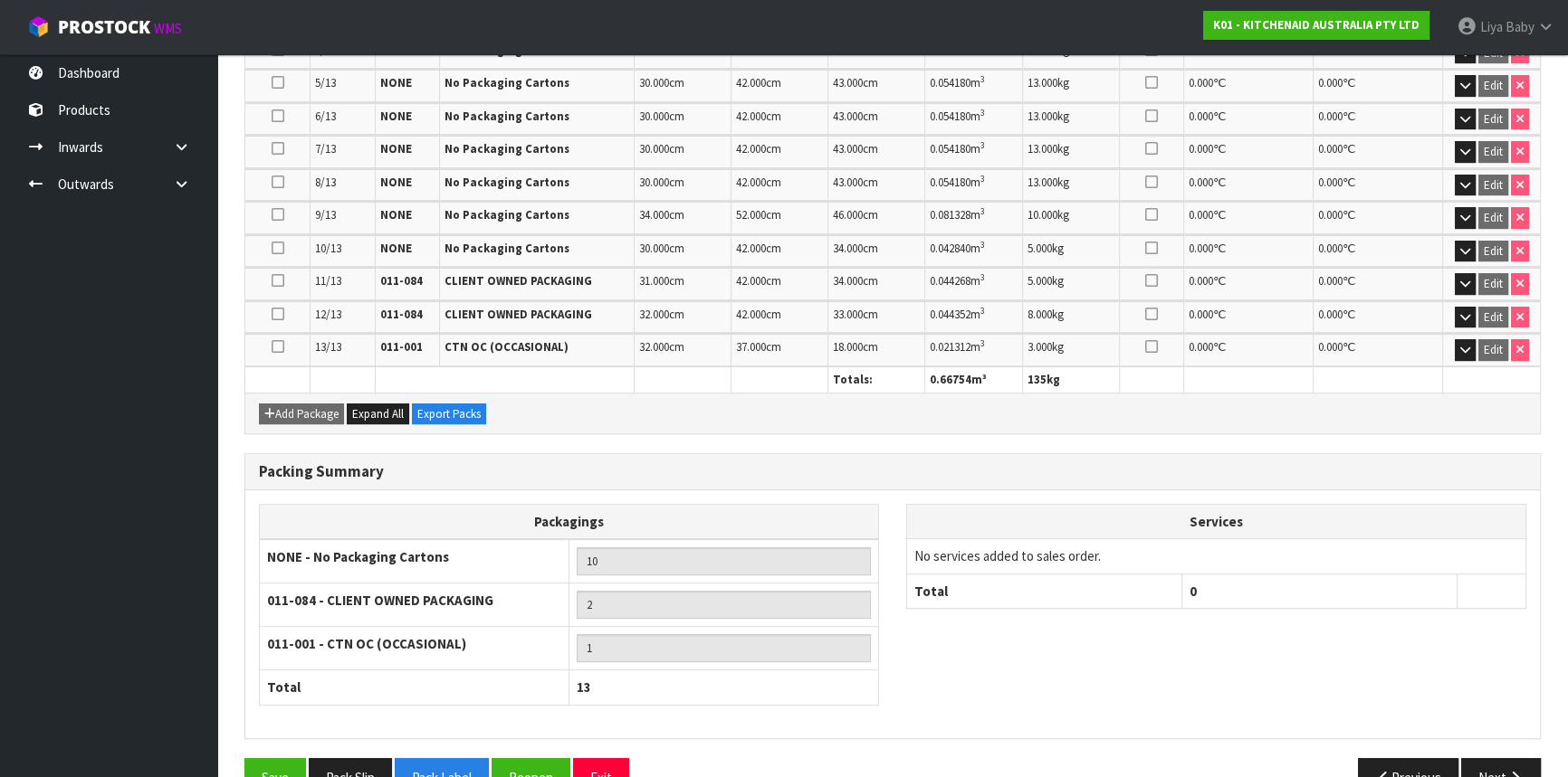
scroll to position [724, 0]
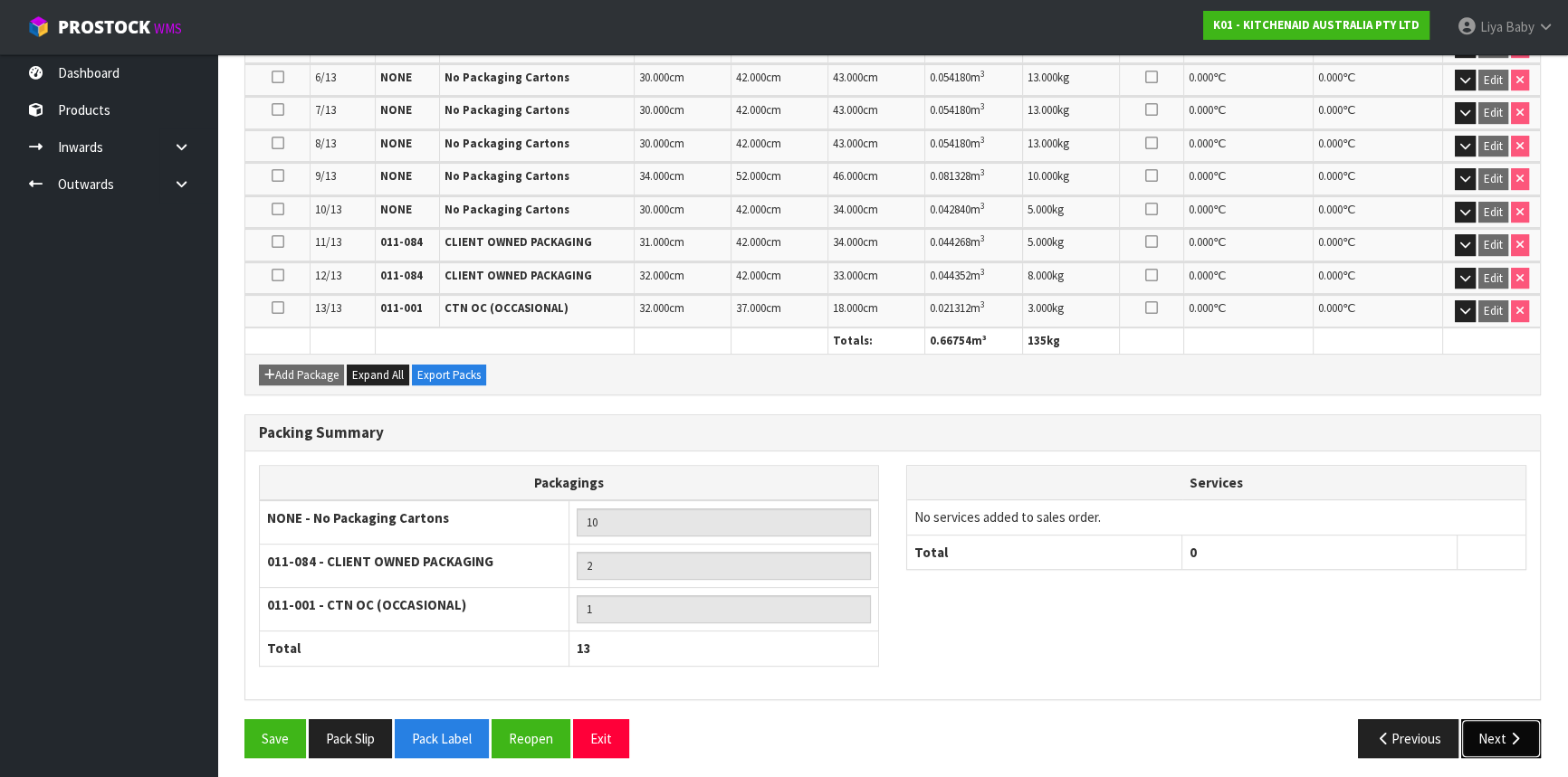
click at [1500, 731] on button "Next" at bounding box center [1500, 739] width 80 height 39
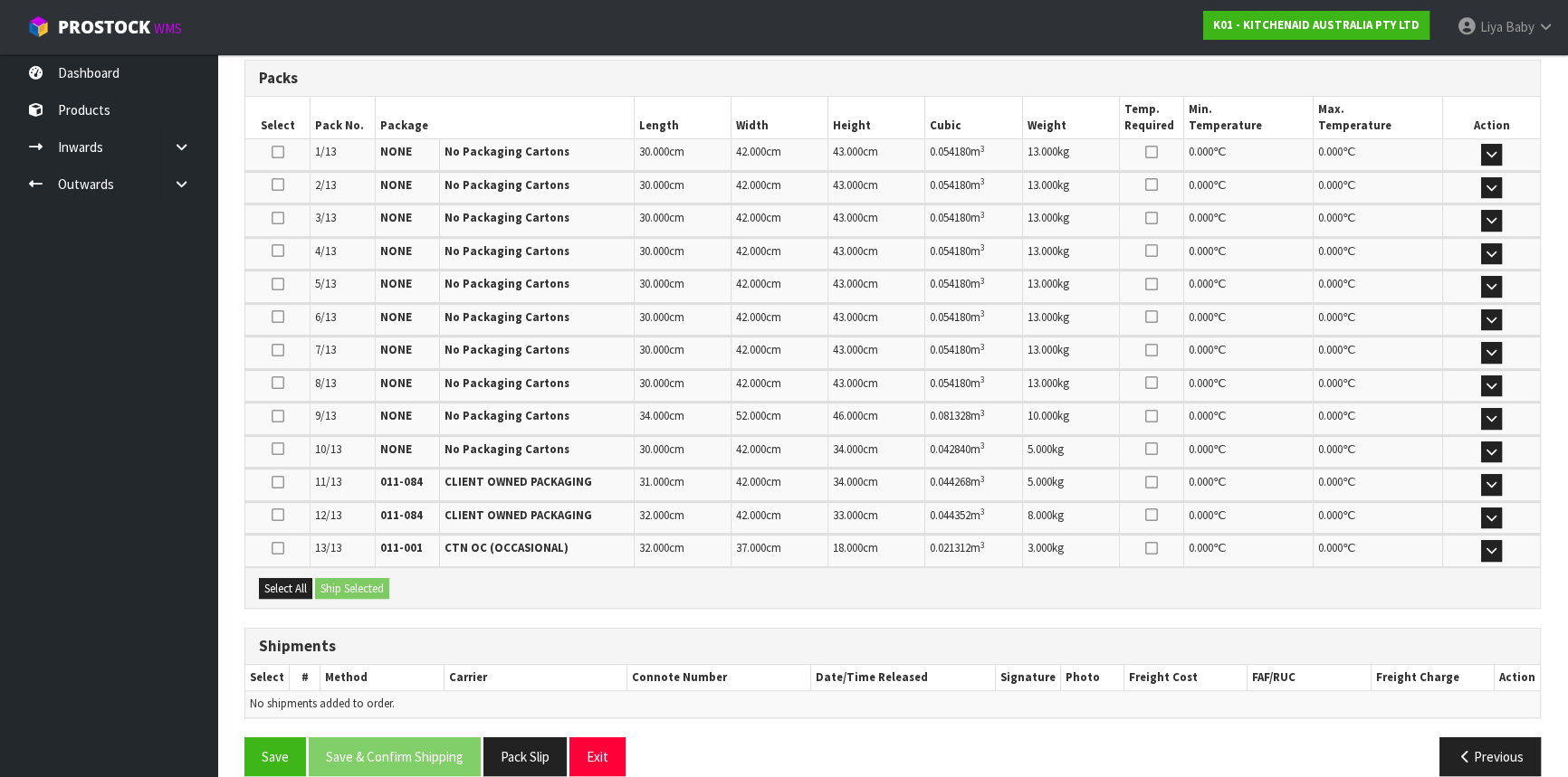
scroll to position [828, 0]
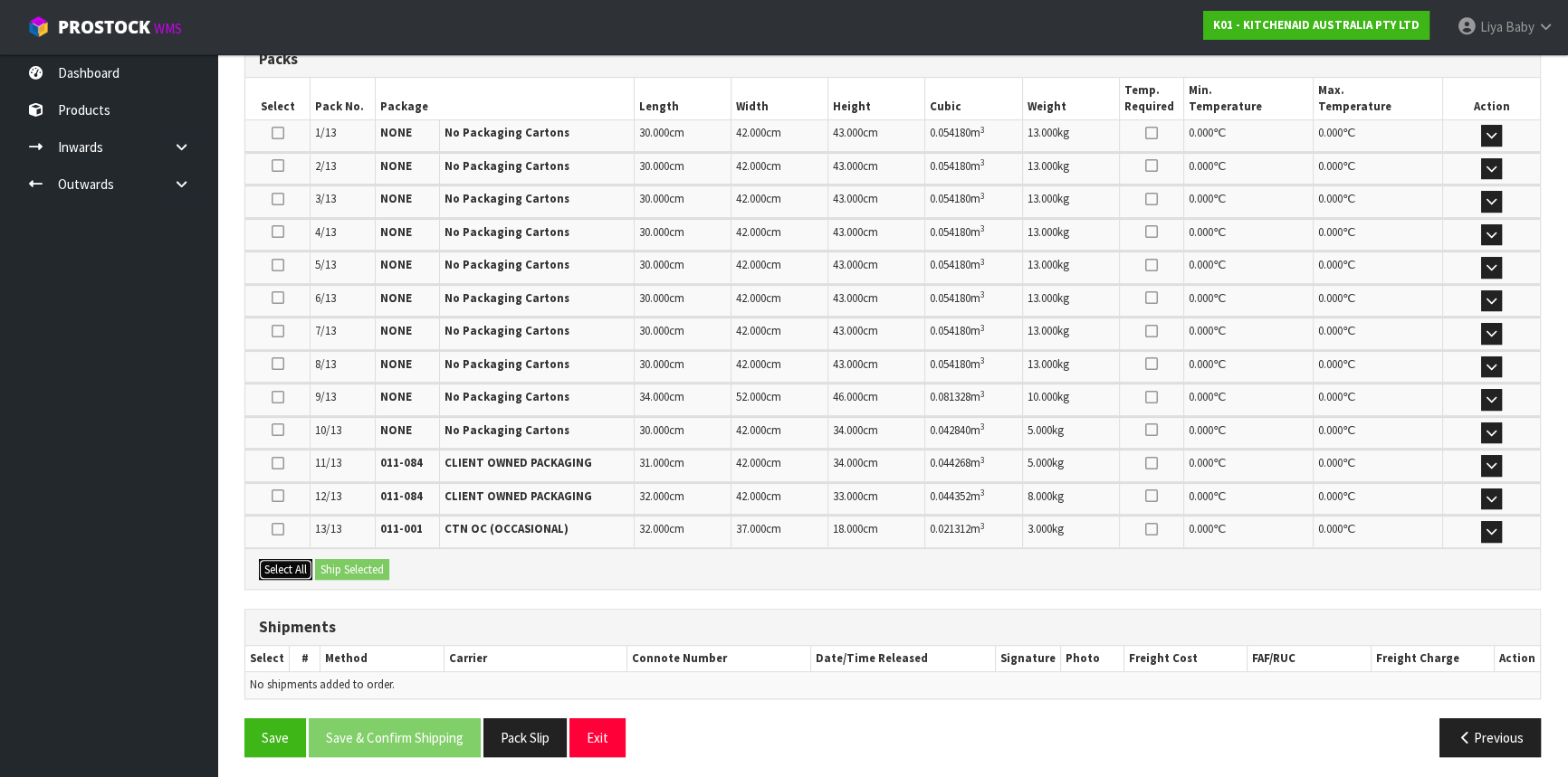
click at [269, 561] on button "Select All" at bounding box center [286, 570] width 54 height 22
click at [335, 561] on button "Ship Selected" at bounding box center [352, 570] width 74 height 22
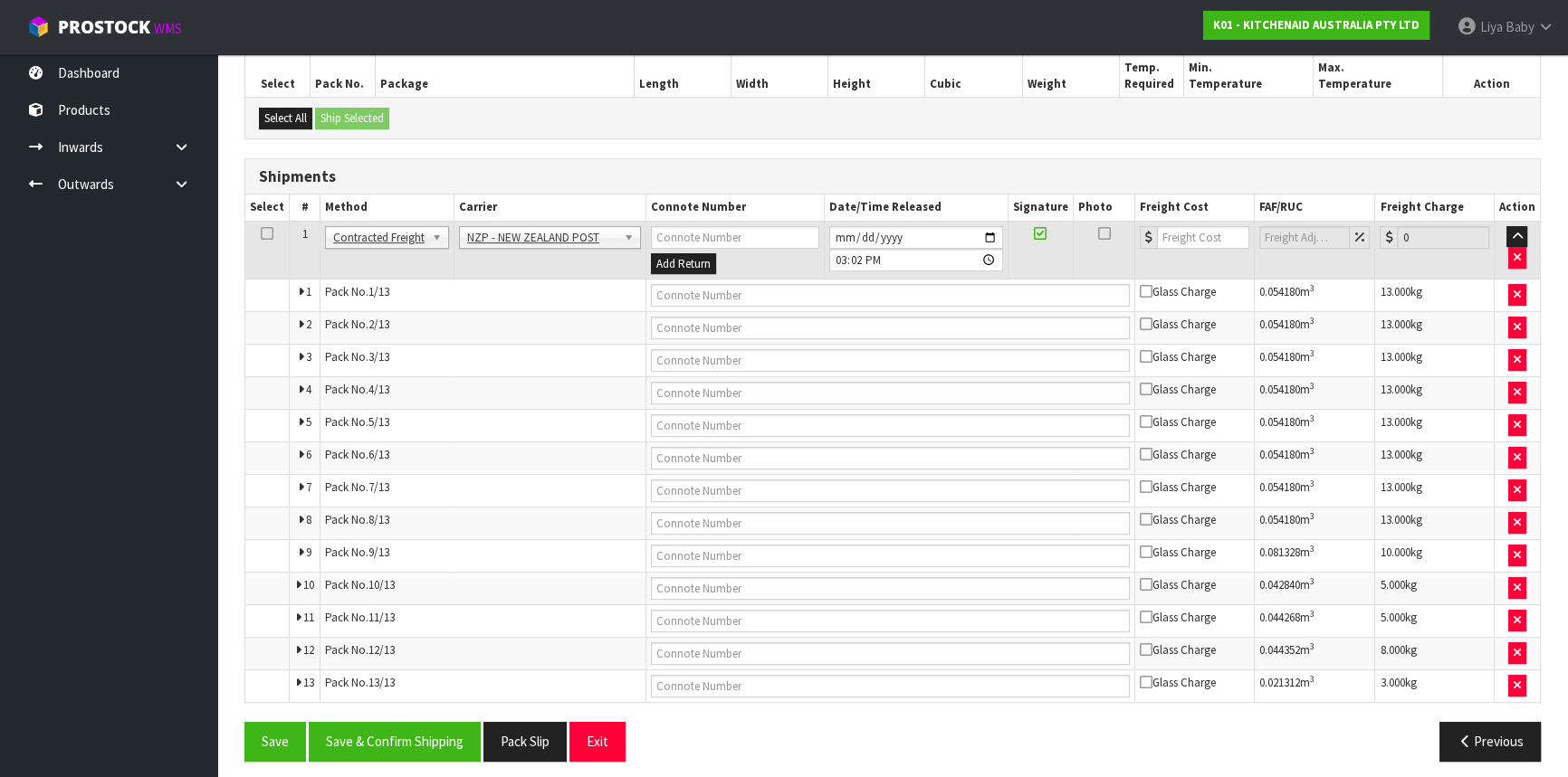
scroll to position [857, 0]
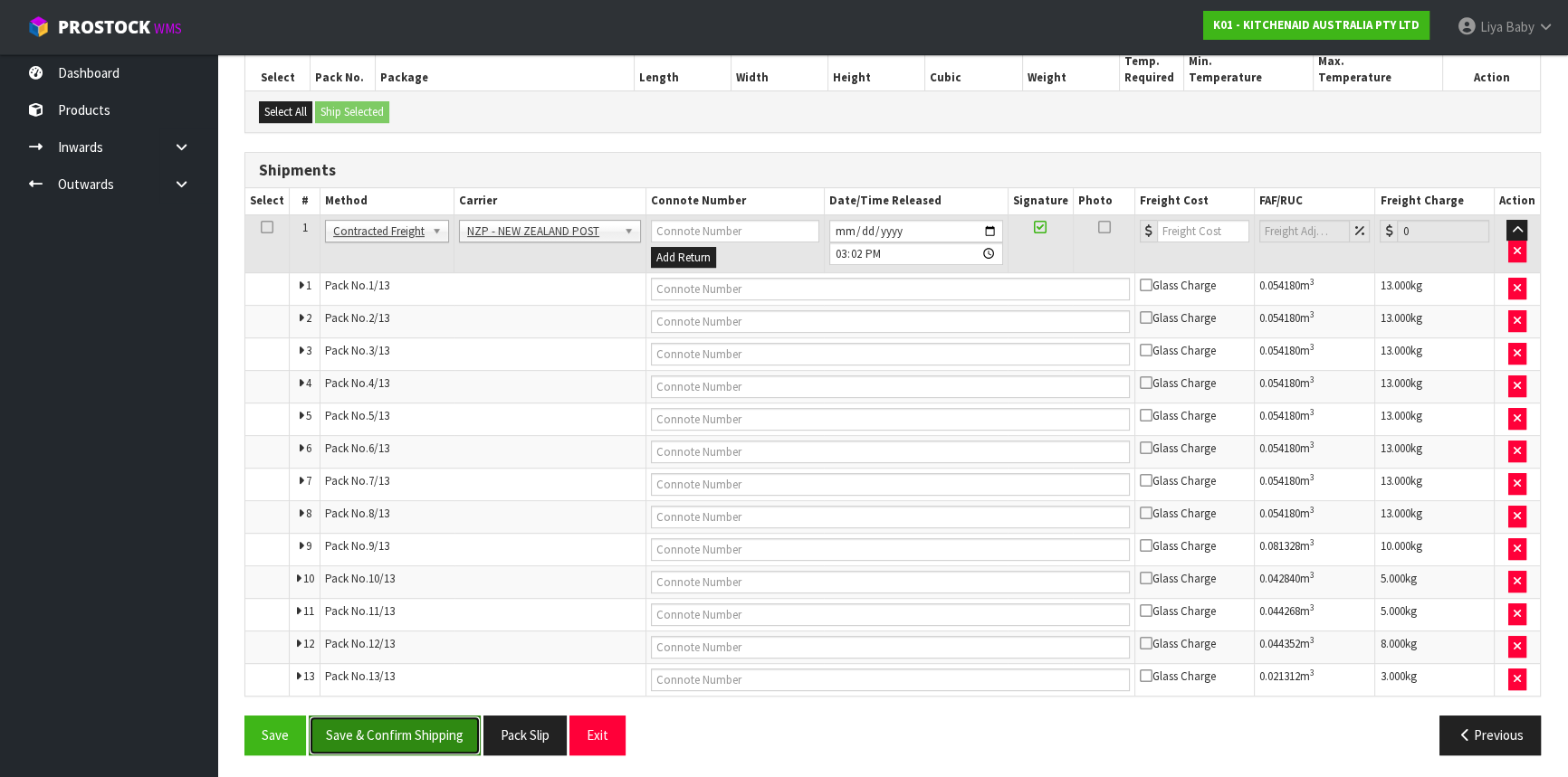
click at [418, 722] on button "Save & Confirm Shipping" at bounding box center [394, 735] width 172 height 39
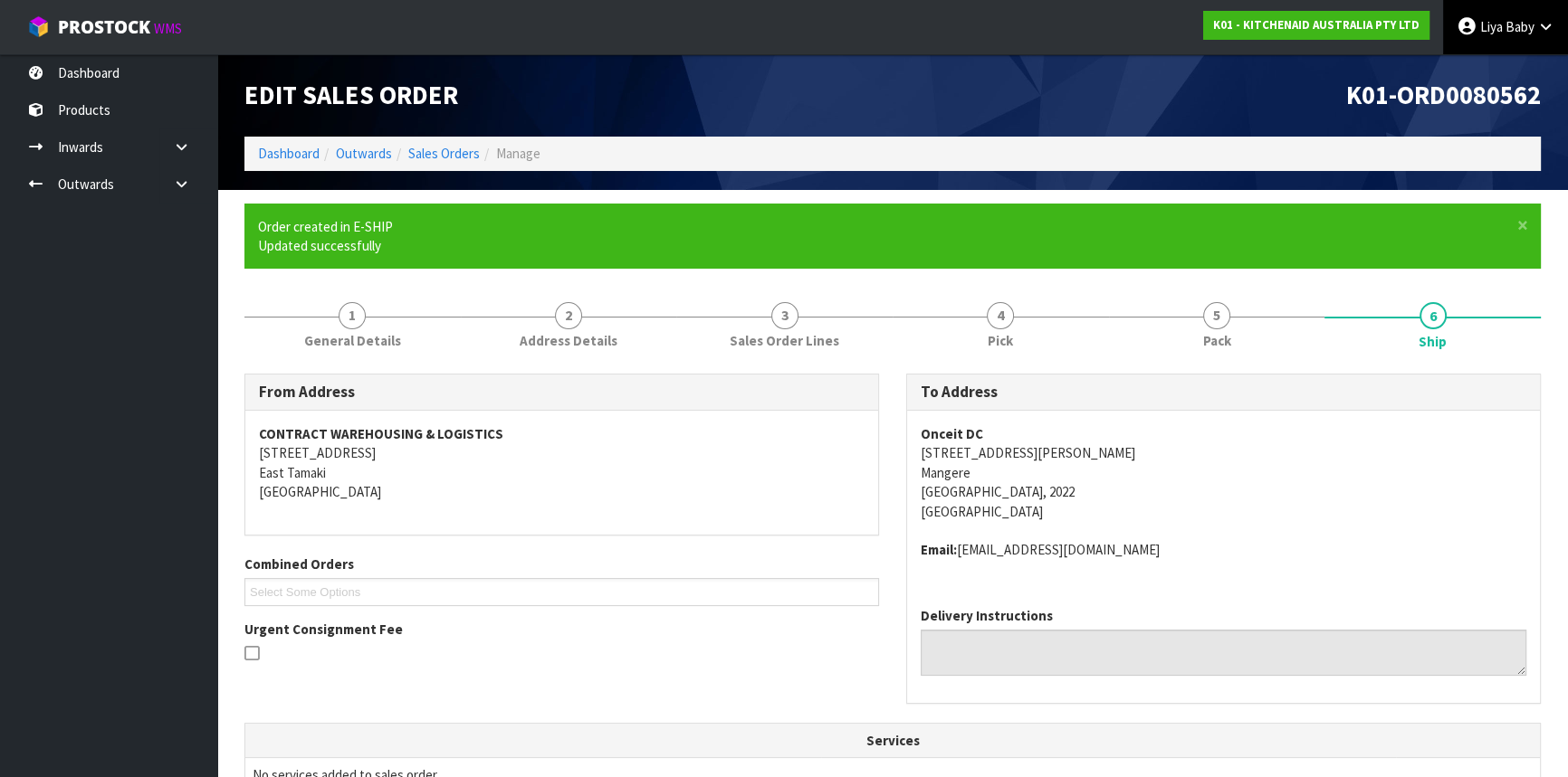
click at [1510, 17] on link "Liya Baby" at bounding box center [1505, 27] width 125 height 55
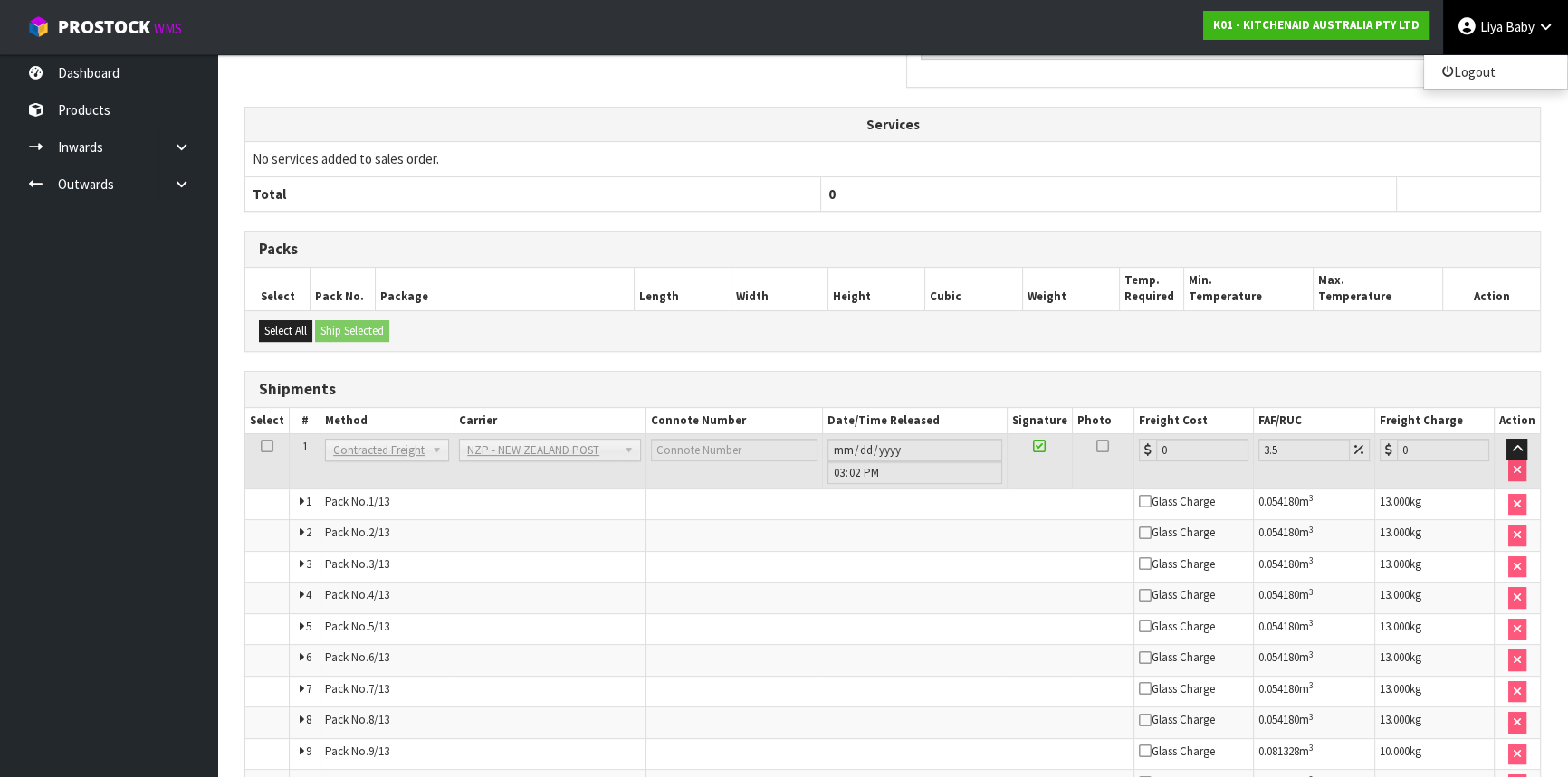
scroll to position [813, 0]
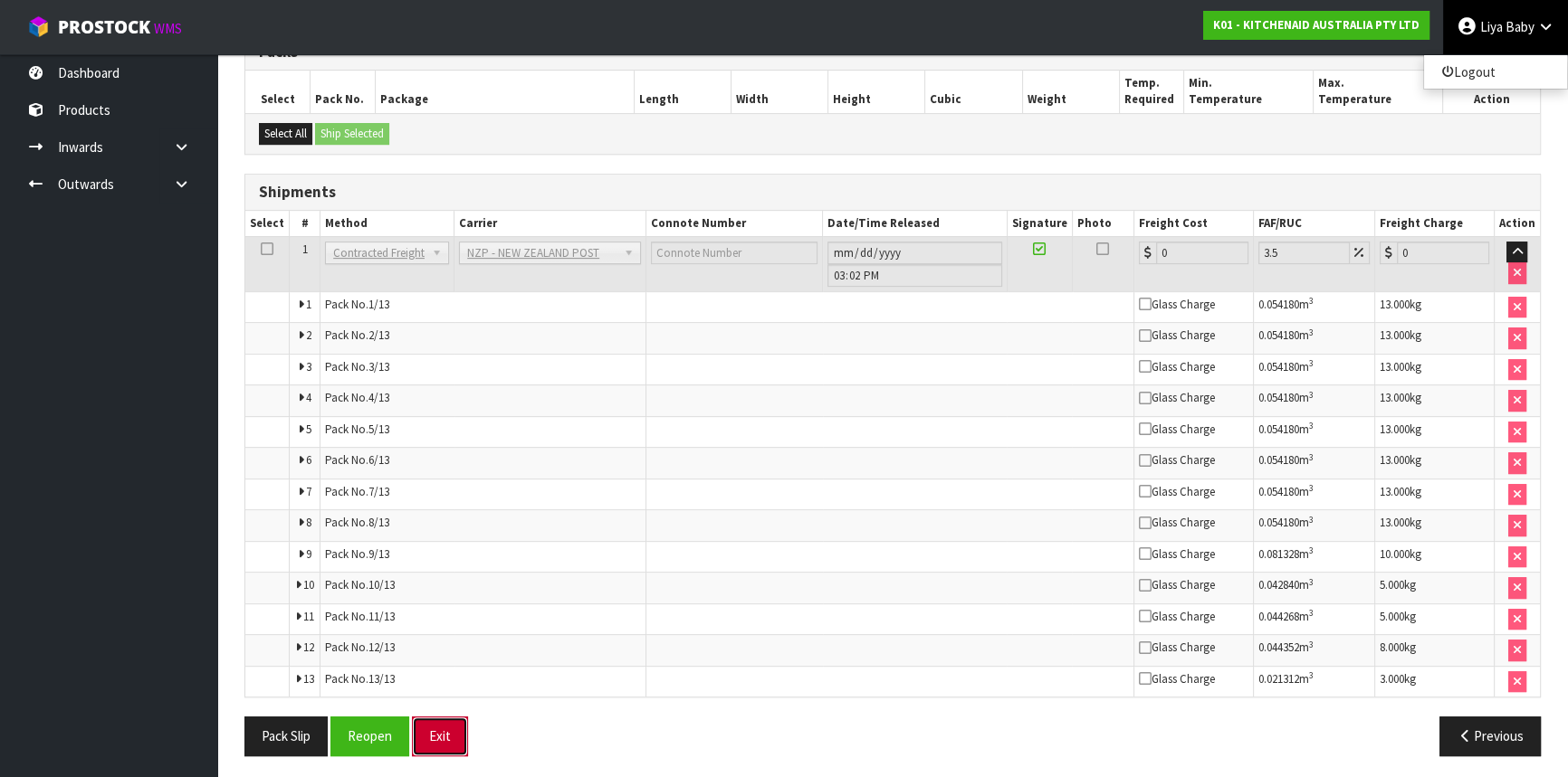
click at [446, 732] on button "Exit" at bounding box center [440, 736] width 57 height 39
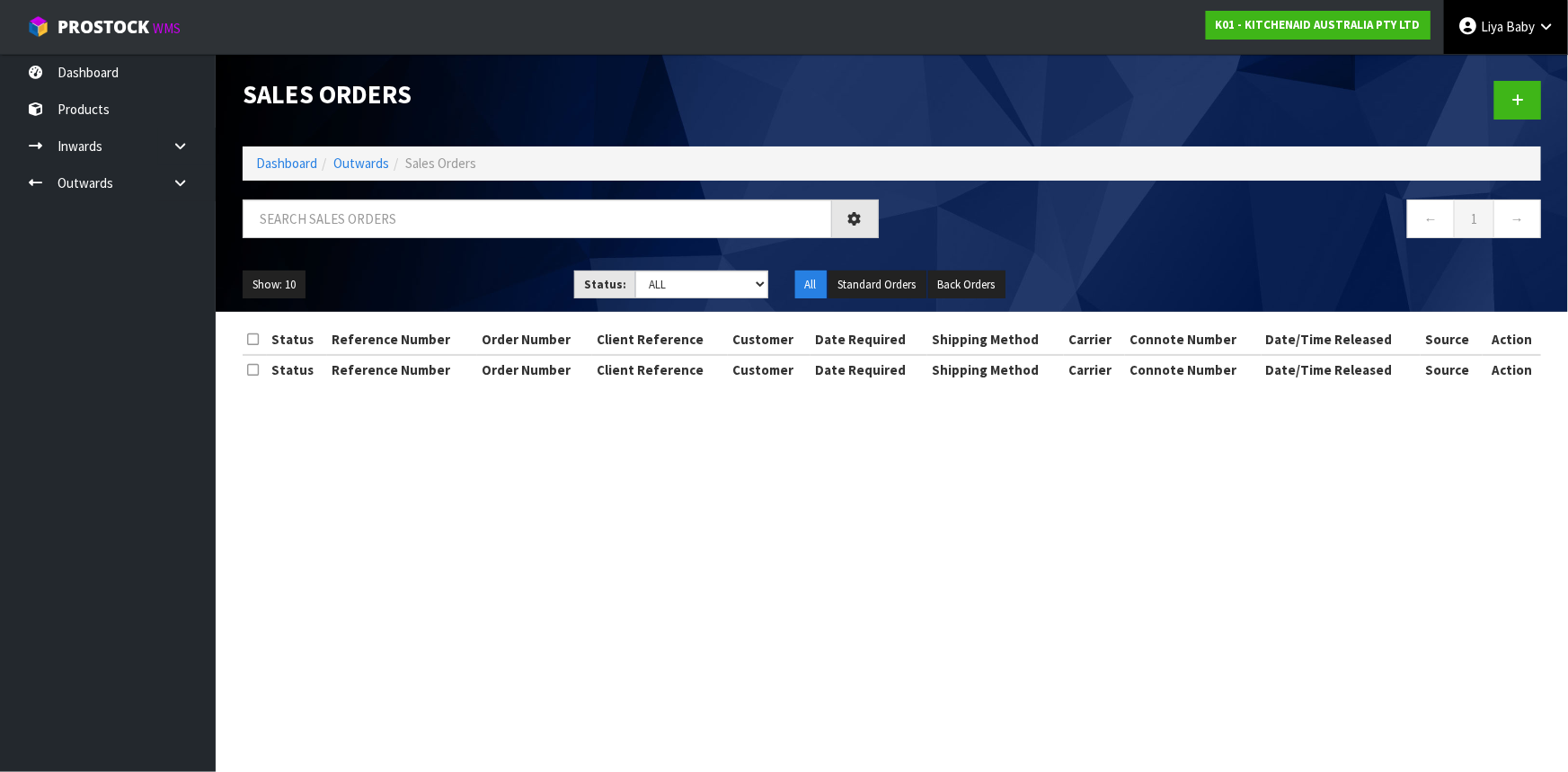
click at [1471, 26] on icon at bounding box center [1468, 26] width 21 height 1
click at [1488, 64] on link "Logout" at bounding box center [1496, 71] width 142 height 25
